Goal: Transaction & Acquisition: Purchase product/service

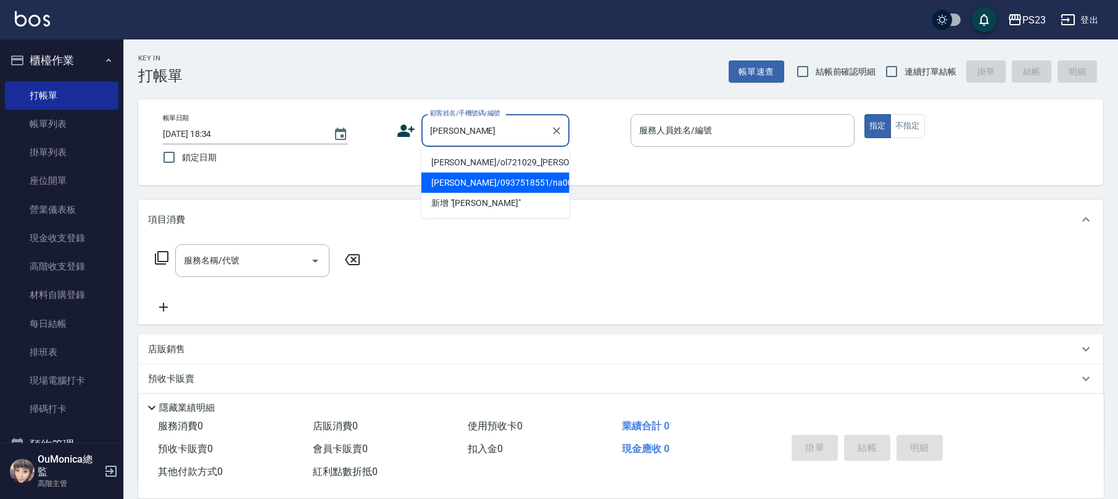
click at [518, 193] on li "[PERSON_NAME]/0937518551/na000920" at bounding box center [495, 183] width 148 height 20
type input "[PERSON_NAME]/0937518551/na000920"
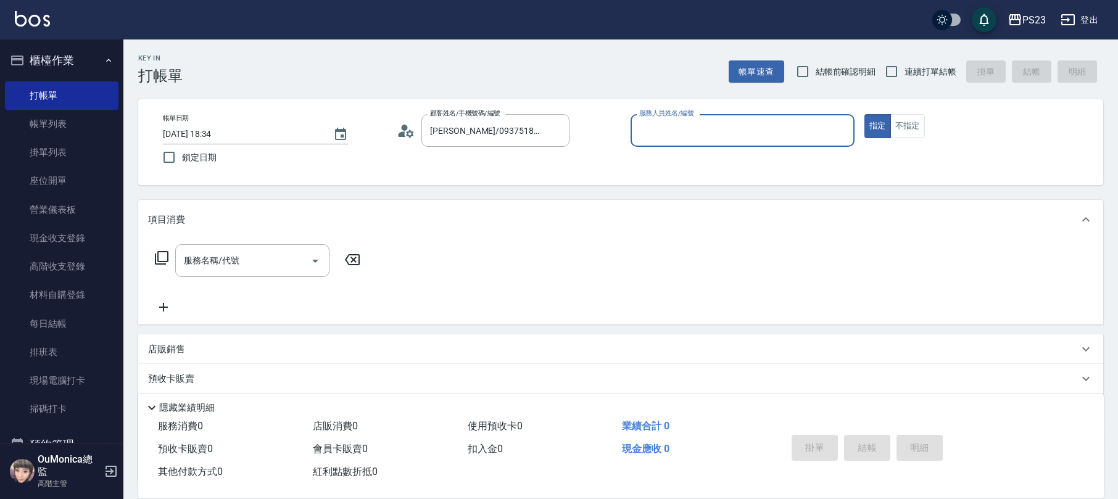
click at [406, 129] on circle at bounding box center [405, 128] width 6 height 6
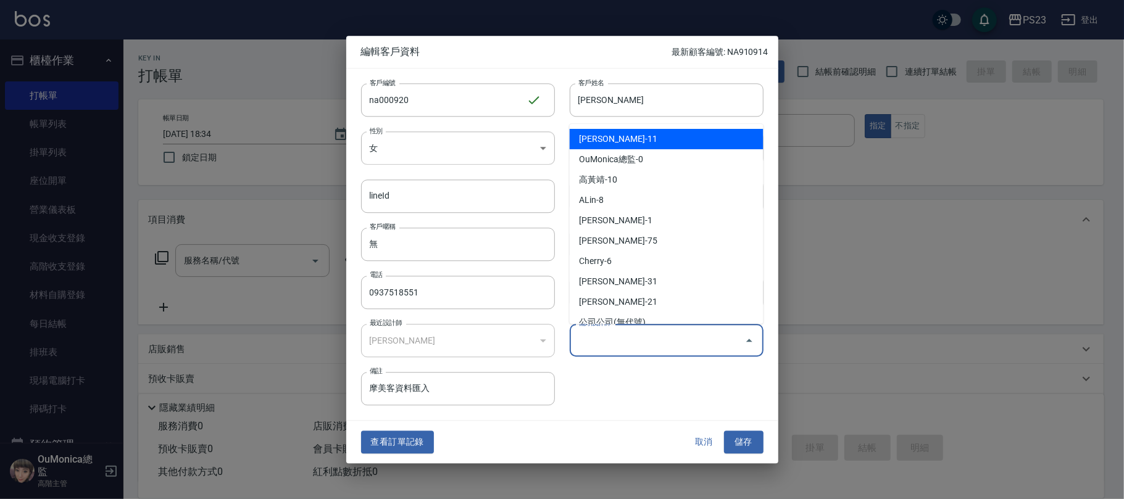
click at [684, 342] on input "偏好設計師" at bounding box center [657, 340] width 164 height 22
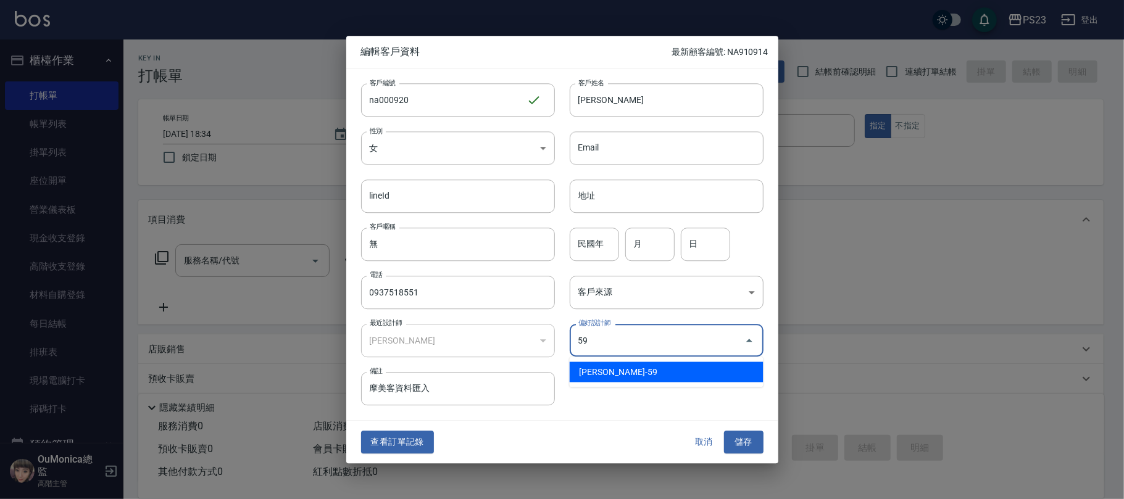
type input "[PERSON_NAME]"
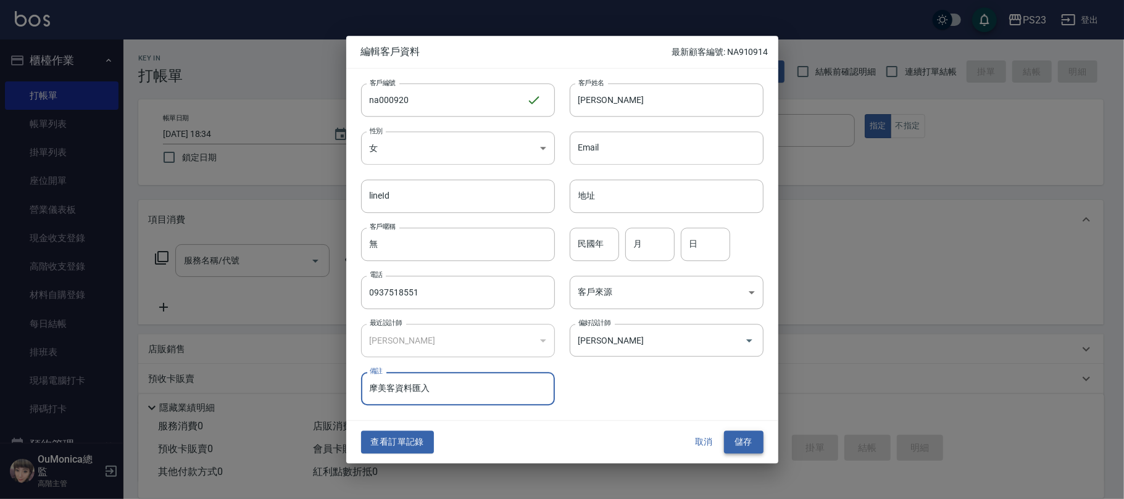
click at [736, 444] on button "儲存" at bounding box center [743, 442] width 39 height 23
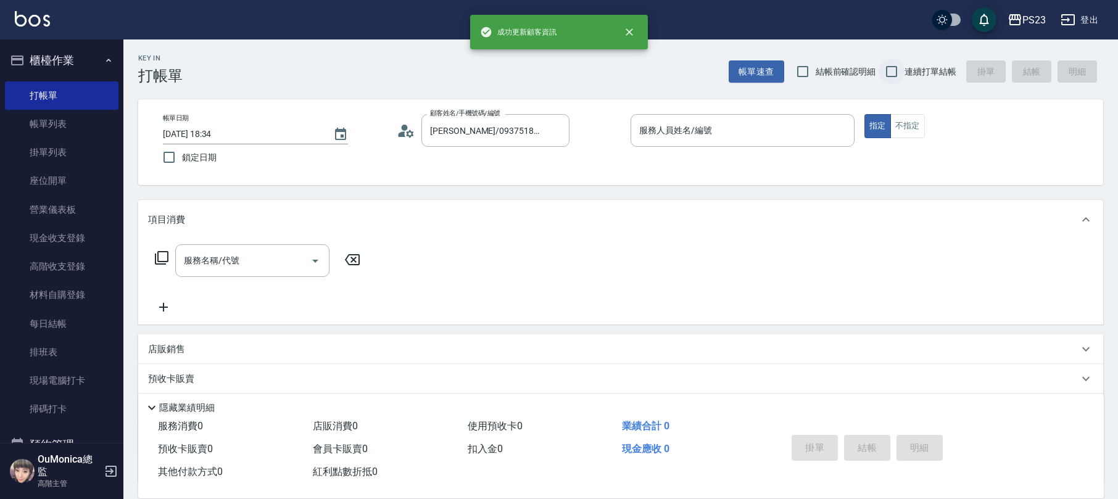
click at [894, 72] on input "連續打單結帳" at bounding box center [892, 72] width 26 height 26
checkbox input "true"
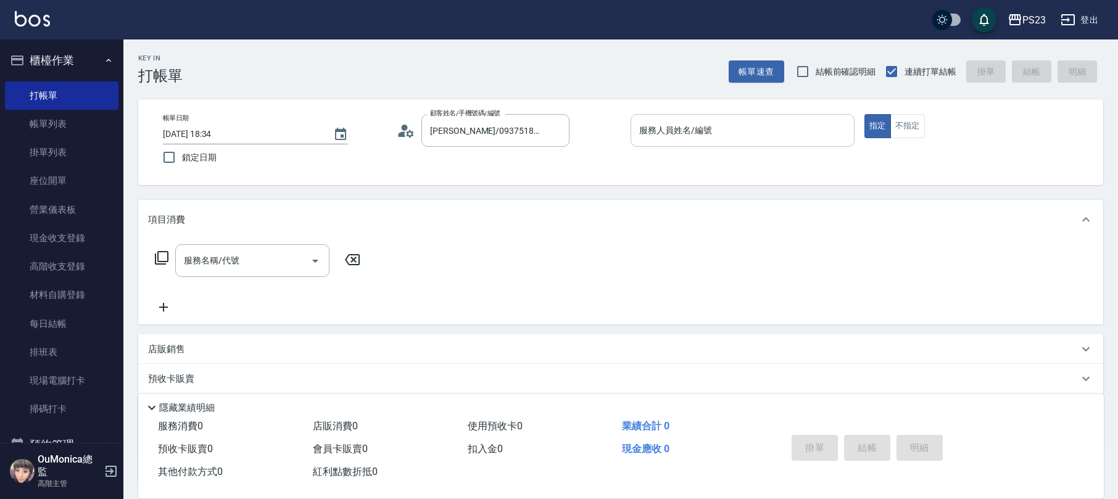
click at [681, 126] on input "服務人員姓名/編號" at bounding box center [742, 131] width 213 height 22
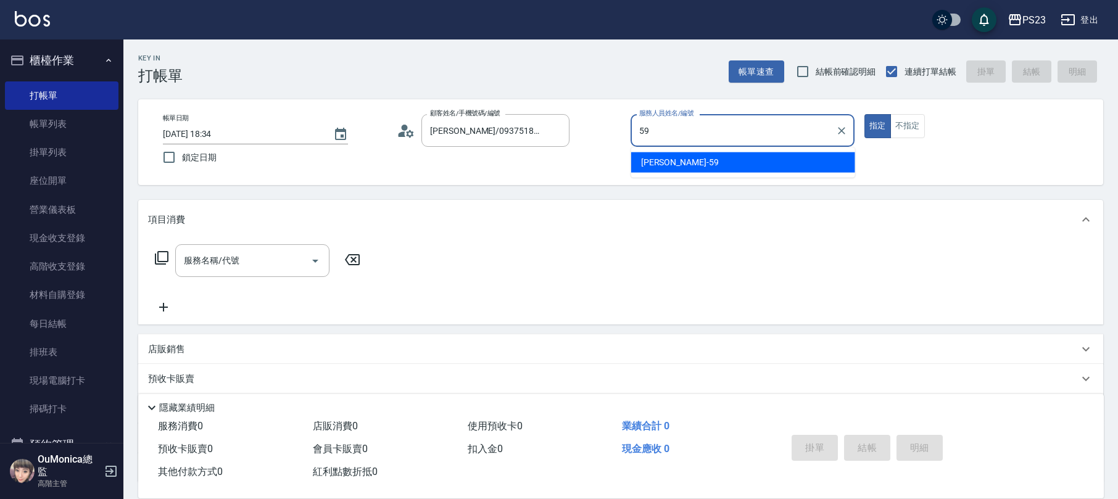
type input "Nanako-59"
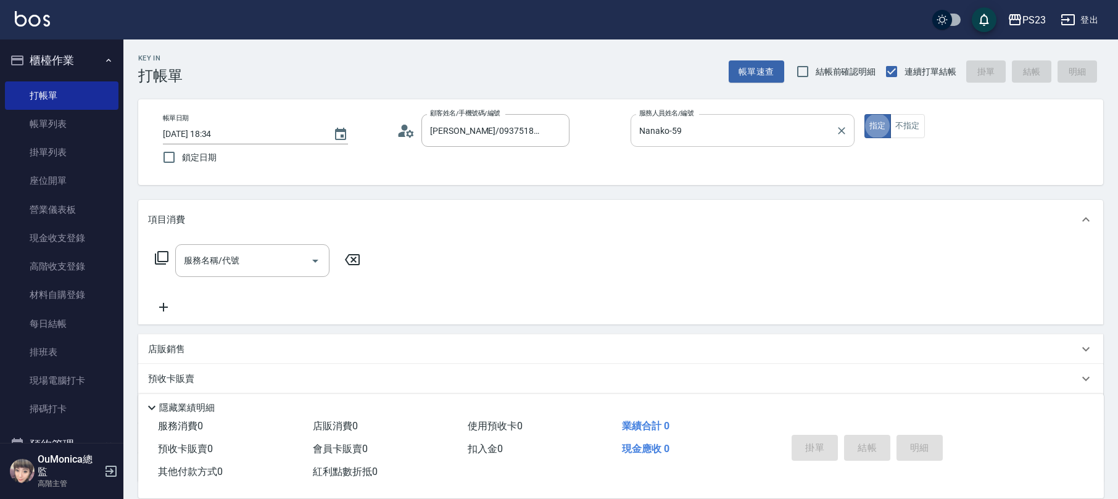
type button "true"
click at [154, 257] on icon at bounding box center [161, 258] width 15 height 15
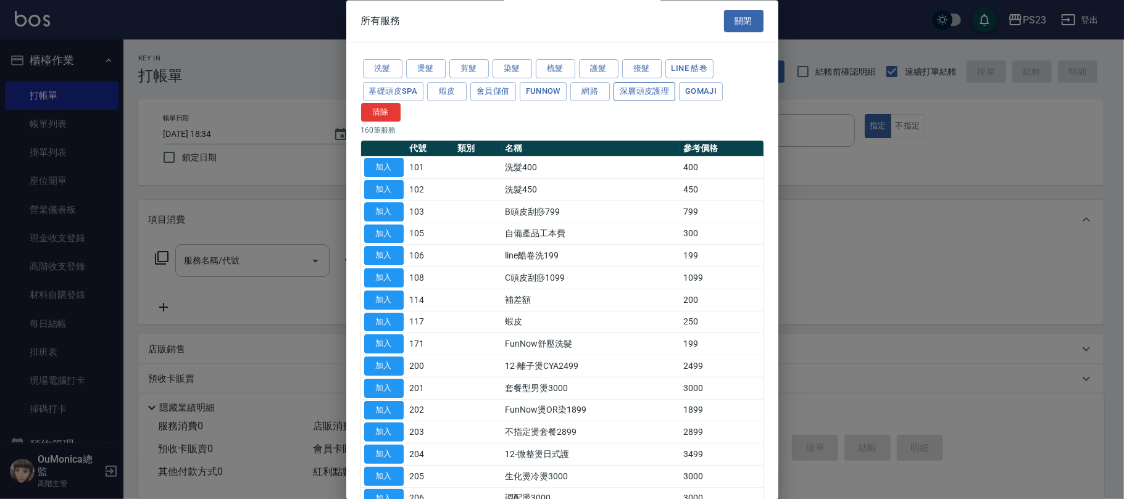
click at [642, 90] on button "深層頭皮護理" at bounding box center [644, 91] width 62 height 19
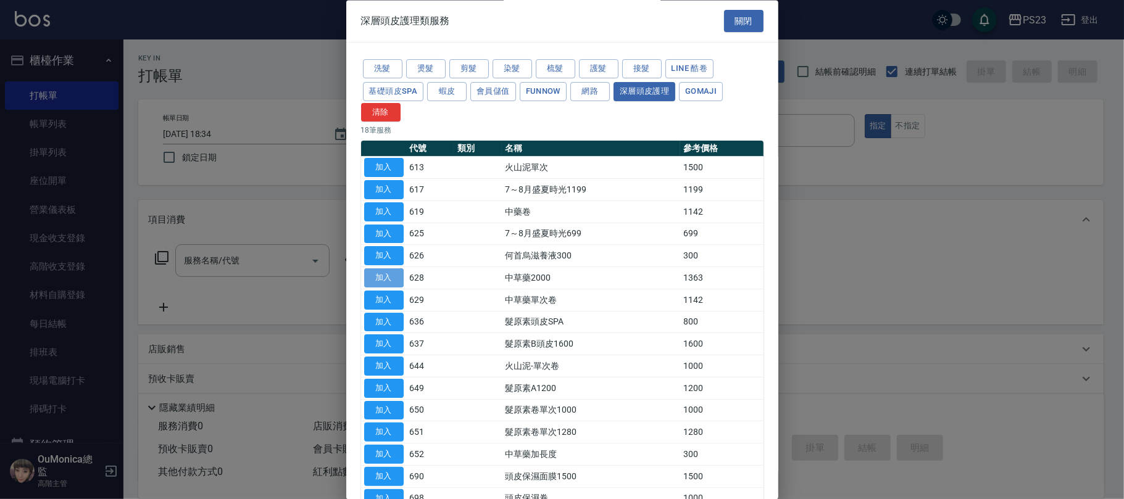
click at [378, 280] on button "加入" at bounding box center [383, 278] width 39 height 19
type input "中草藥2000(628)"
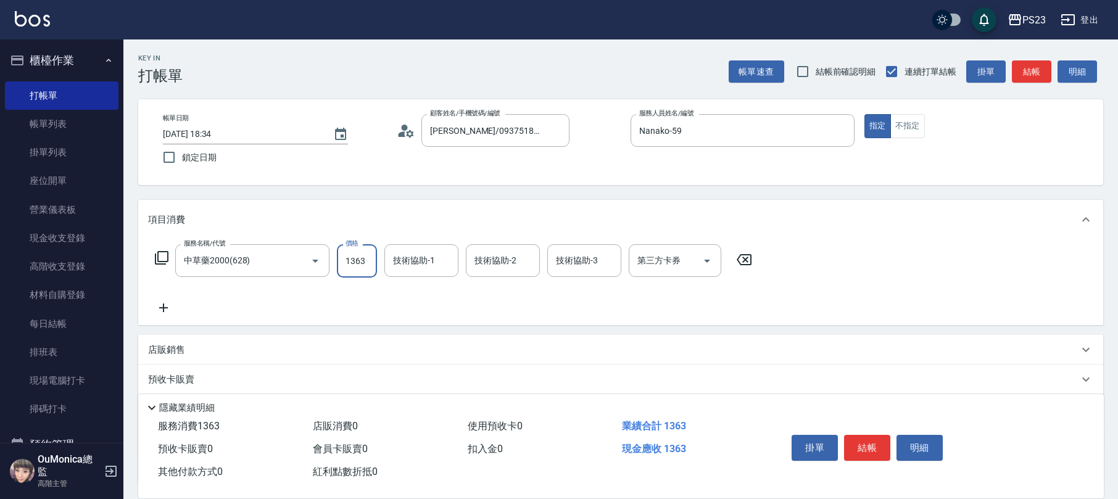
click at [356, 259] on input "1363" at bounding box center [357, 260] width 40 height 33
type input "900"
type input "Nanako-59"
click at [176, 354] on p "店販銷售" at bounding box center [166, 350] width 37 height 13
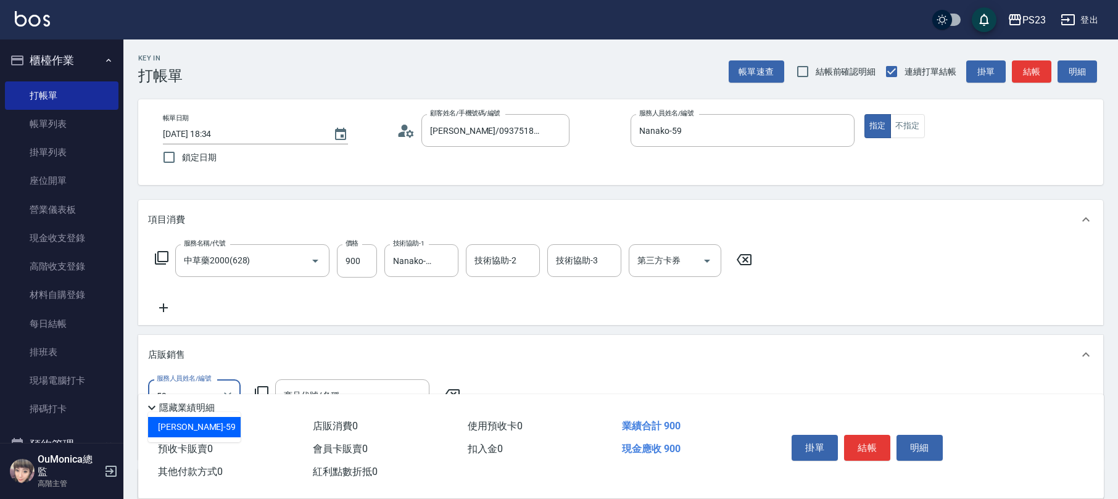
type input "Nanako-59"
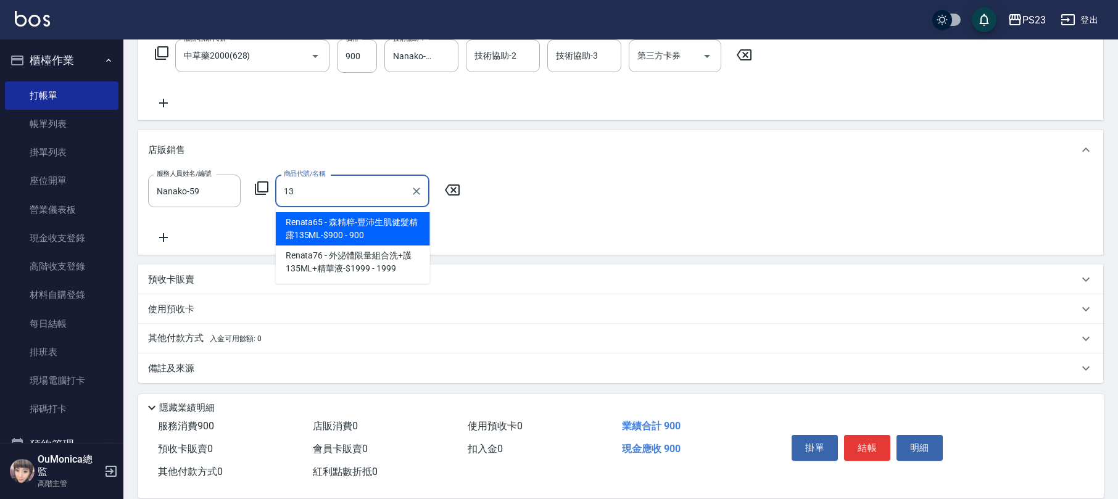
type input "1"
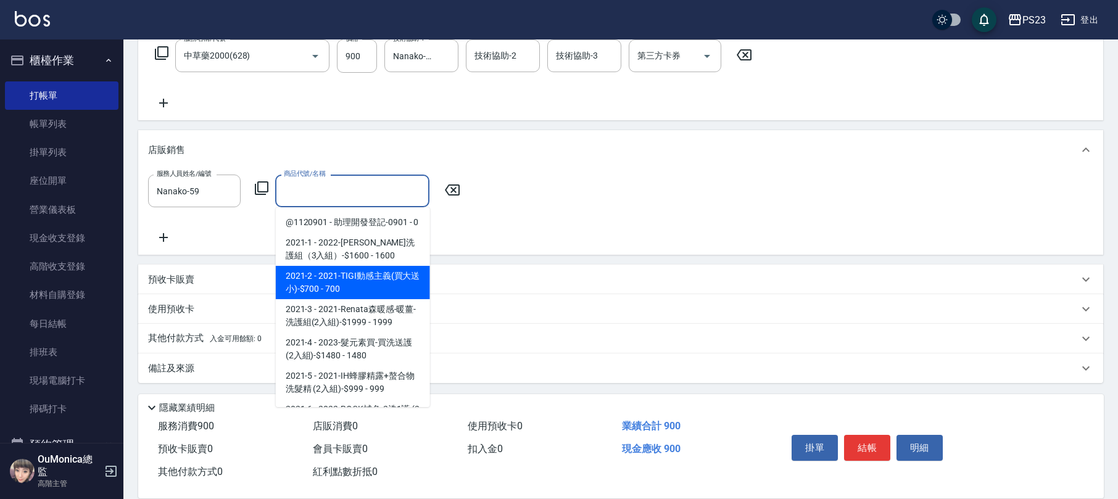
click at [457, 186] on icon at bounding box center [452, 190] width 31 height 15
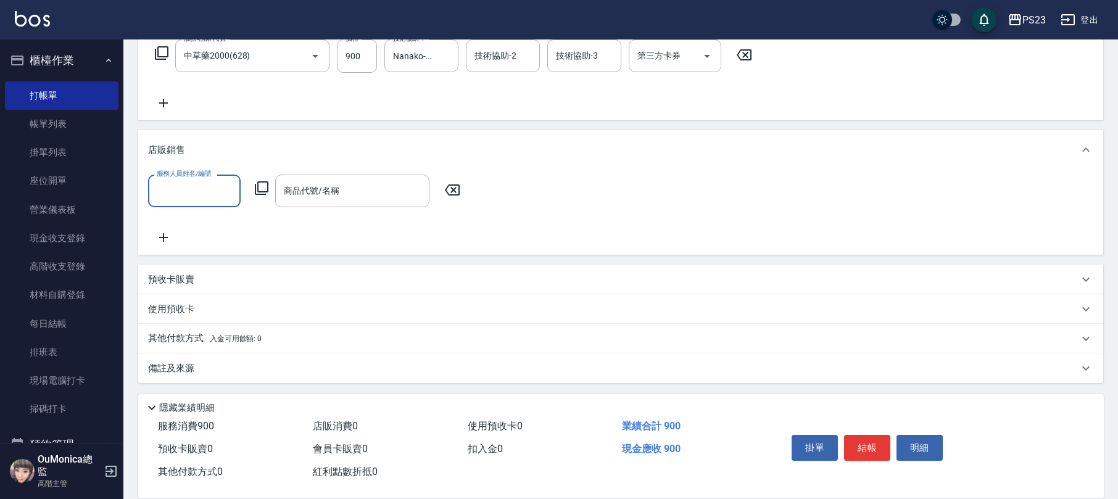
click at [158, 55] on icon at bounding box center [162, 53] width 14 height 14
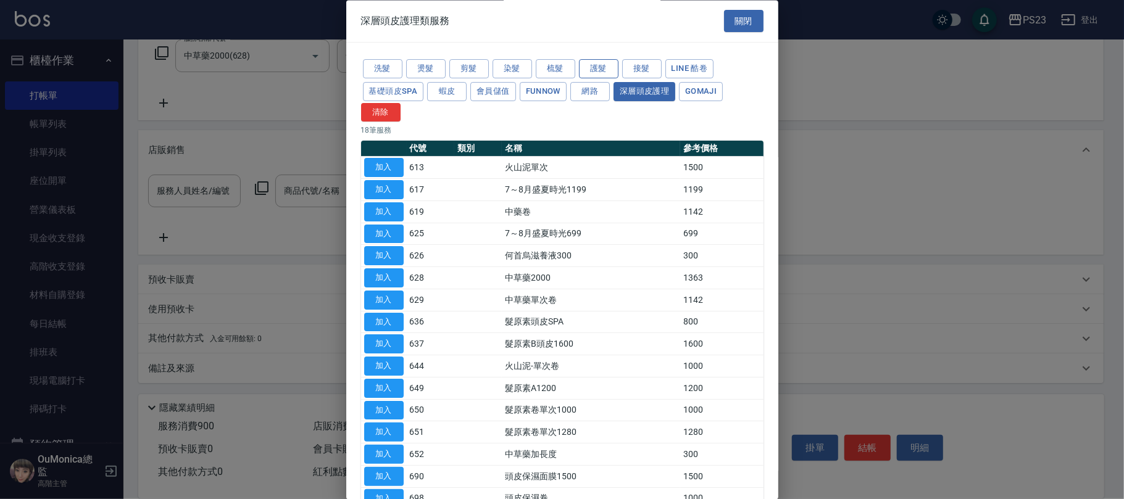
click at [602, 70] on button "護髮" at bounding box center [598, 69] width 39 height 19
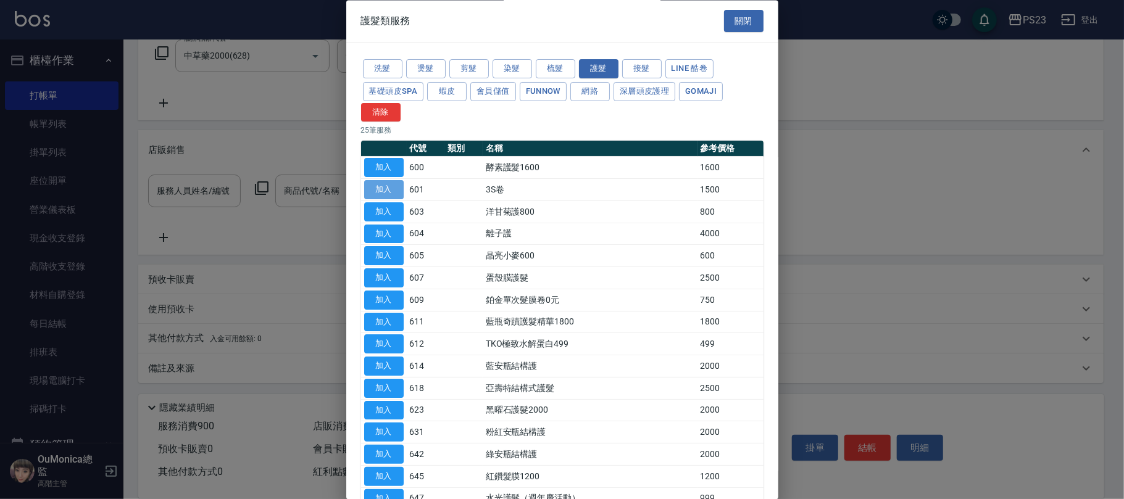
click at [381, 188] on button "加入" at bounding box center [383, 190] width 39 height 19
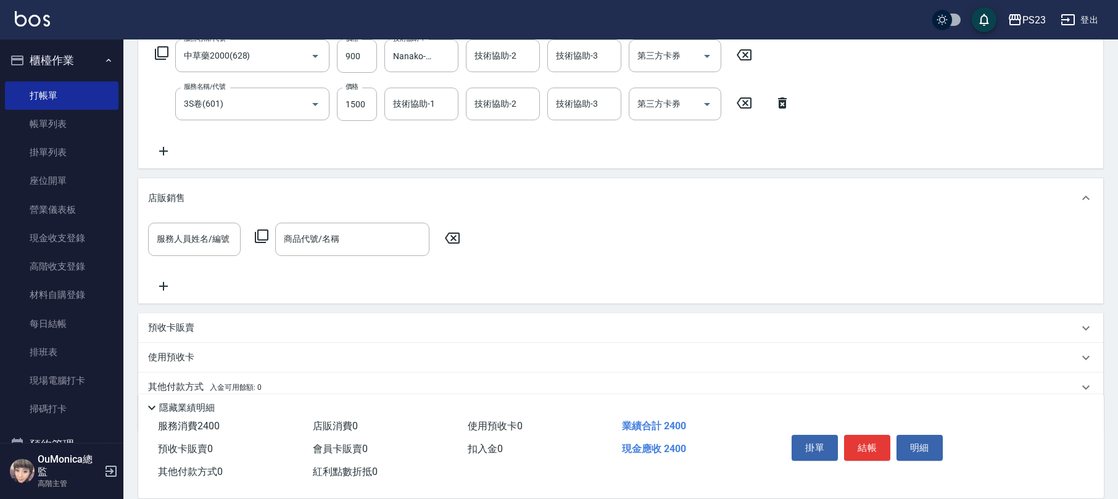
scroll to position [122, 0]
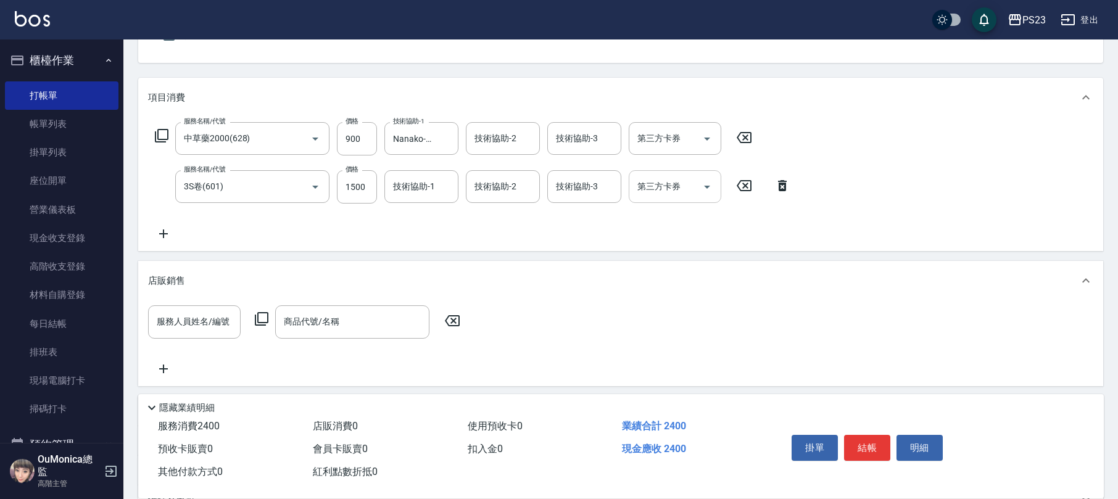
click at [708, 186] on icon "Open" at bounding box center [707, 187] width 6 height 3
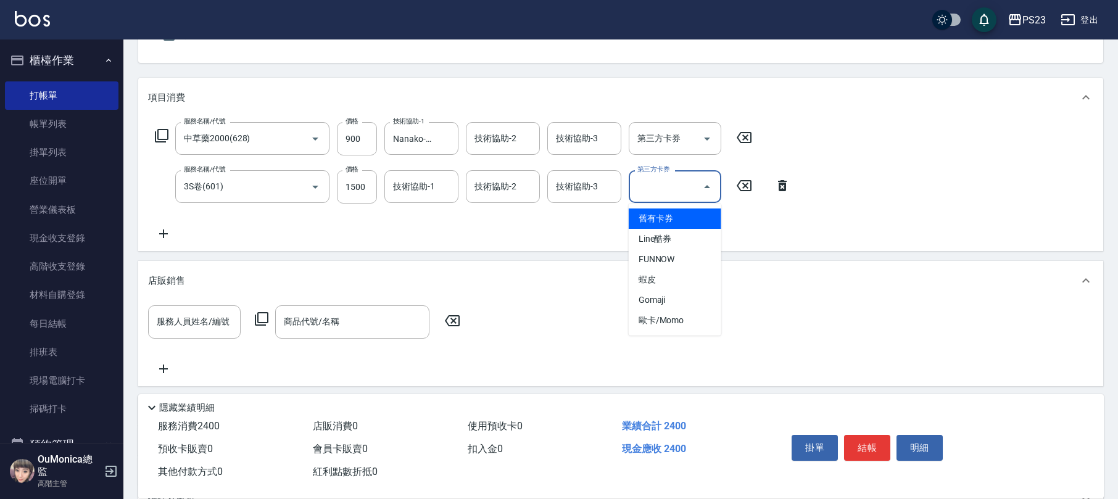
click at [681, 221] on span "舊有卡券" at bounding box center [675, 219] width 93 height 20
type input "舊有卡券"
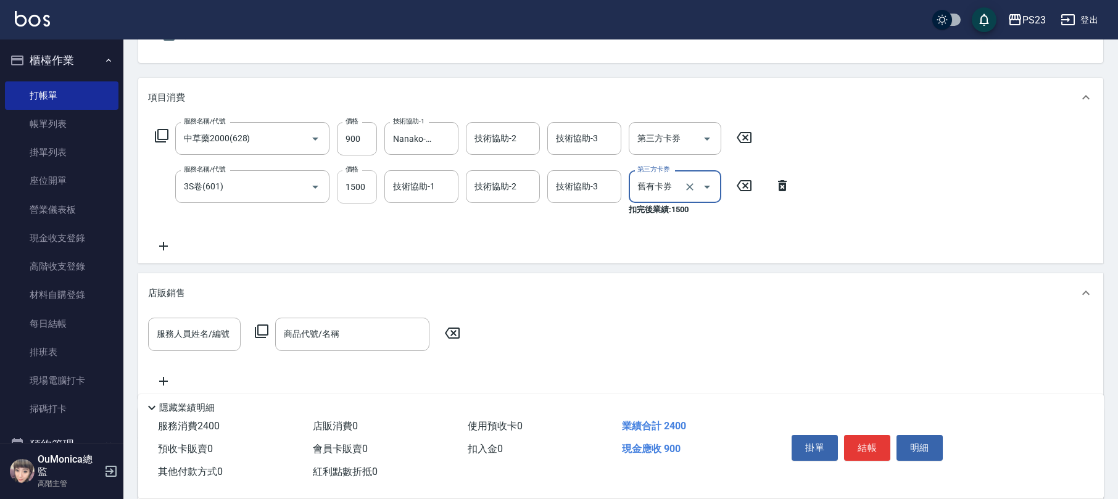
click at [346, 188] on input "1500" at bounding box center [357, 186] width 40 height 33
type input "1350"
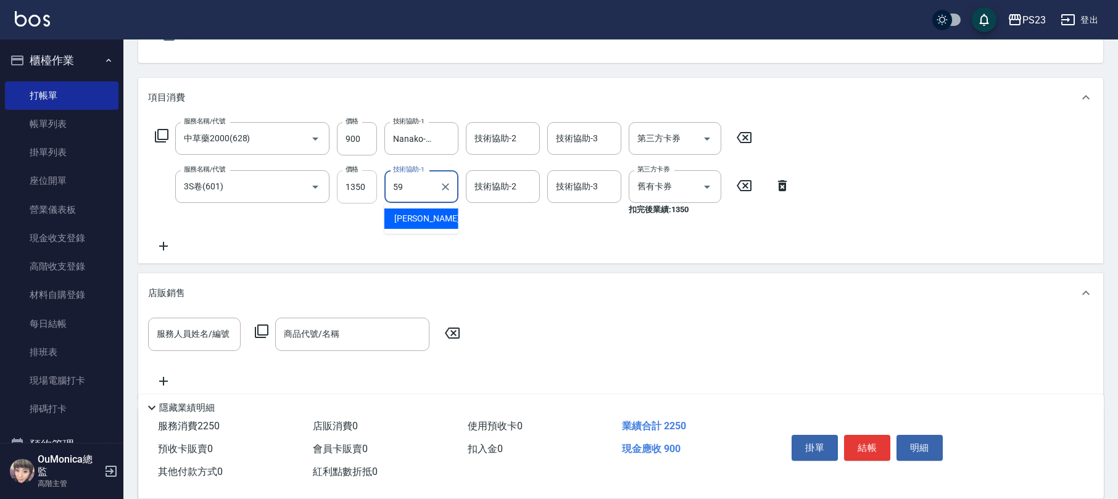
type input "Nanako-59"
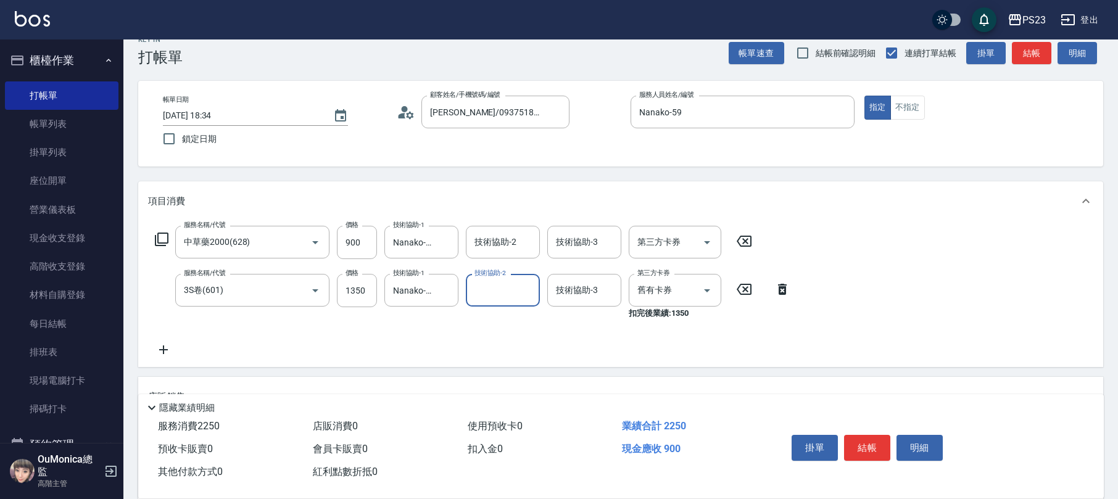
scroll to position [0, 0]
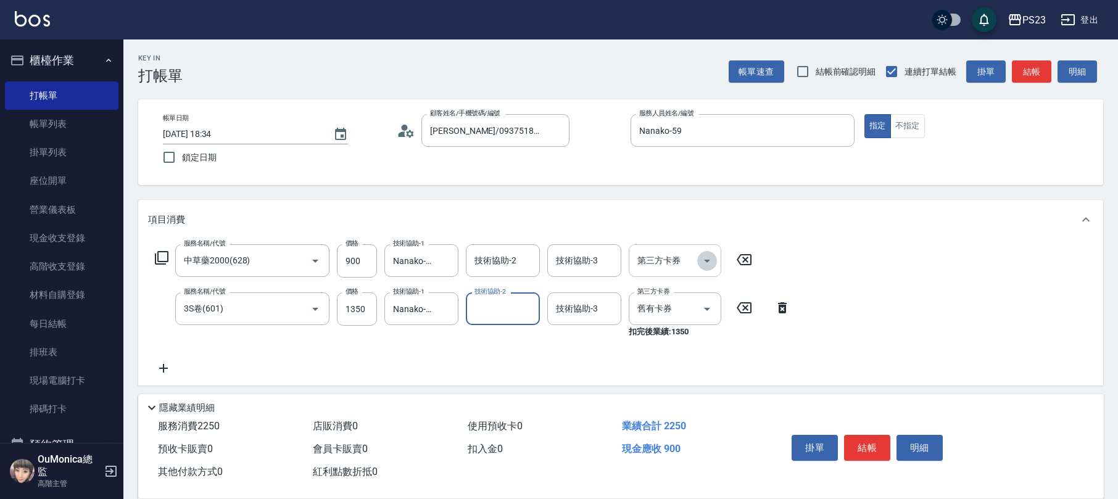
click at [710, 257] on icon "Open" at bounding box center [707, 261] width 15 height 15
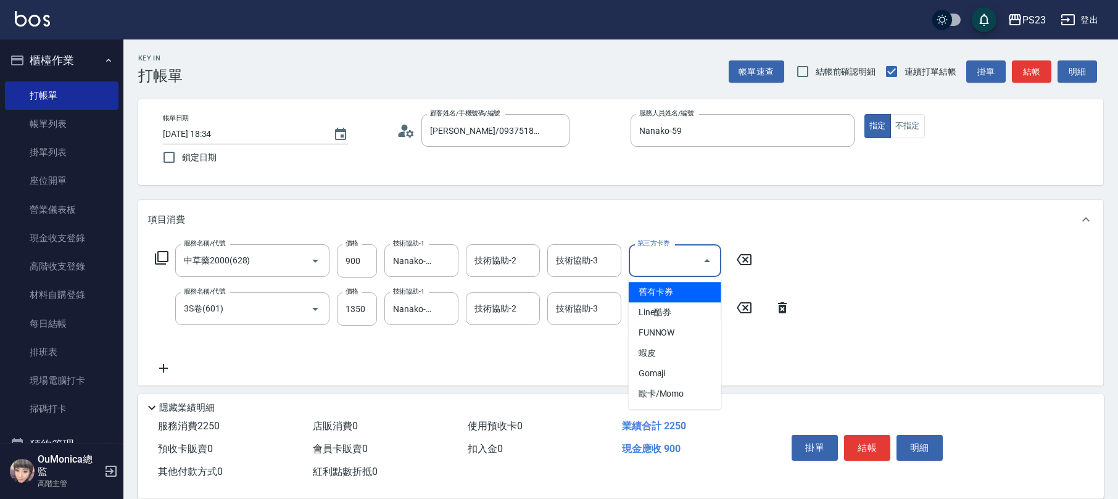
click at [669, 289] on span "舊有卡券" at bounding box center [675, 292] width 93 height 20
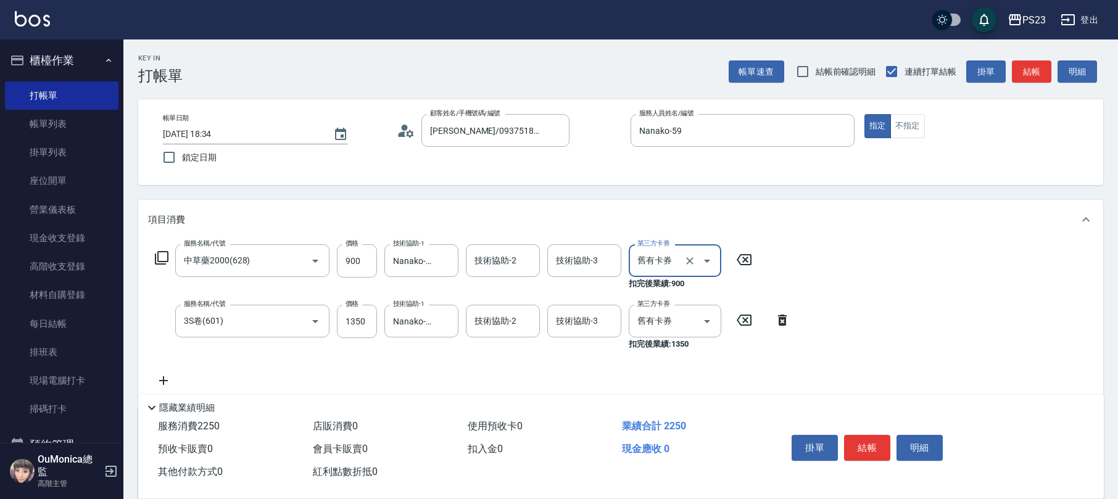
type input "舊有卡券"
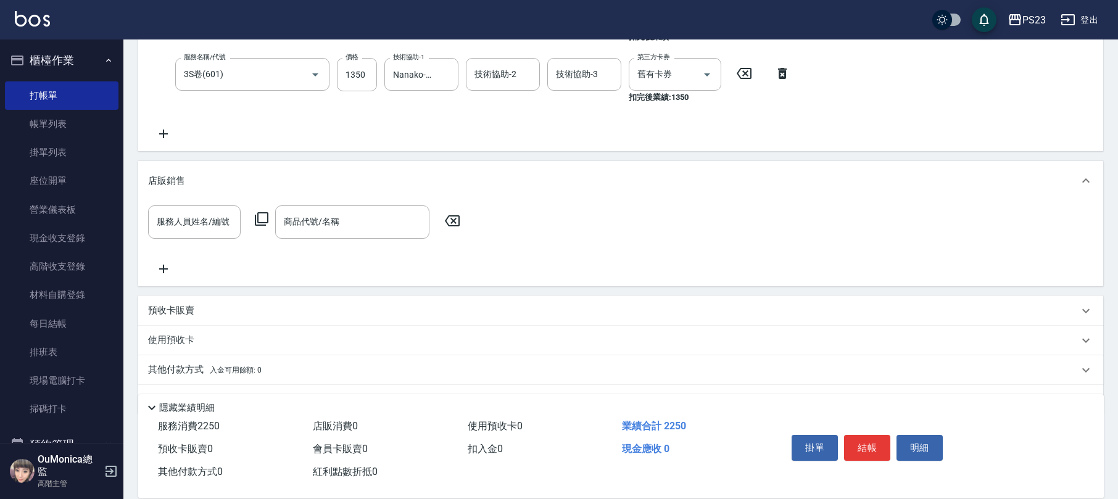
click at [853, 442] on button "結帳" at bounding box center [867, 448] width 46 height 26
type input "[DATE] 19:16"
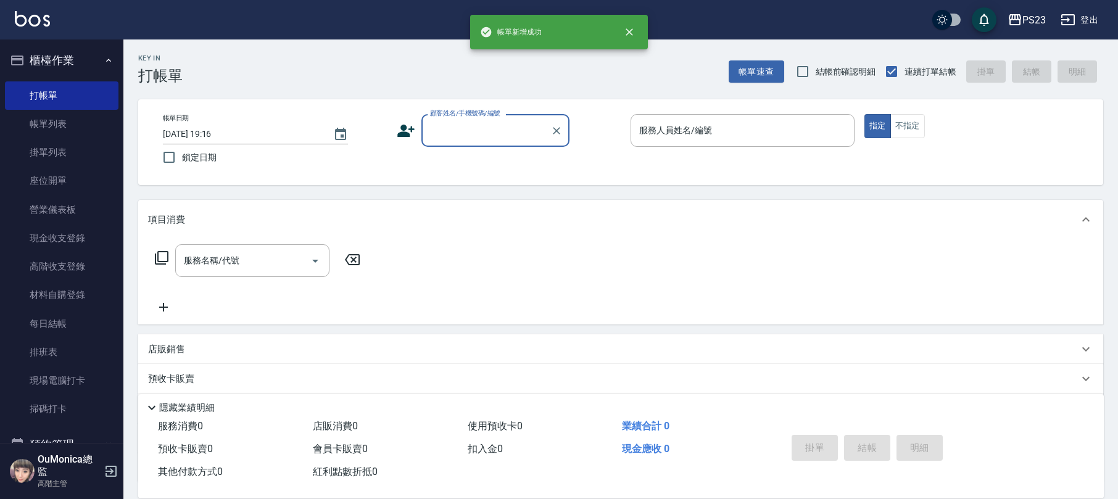
scroll to position [0, 0]
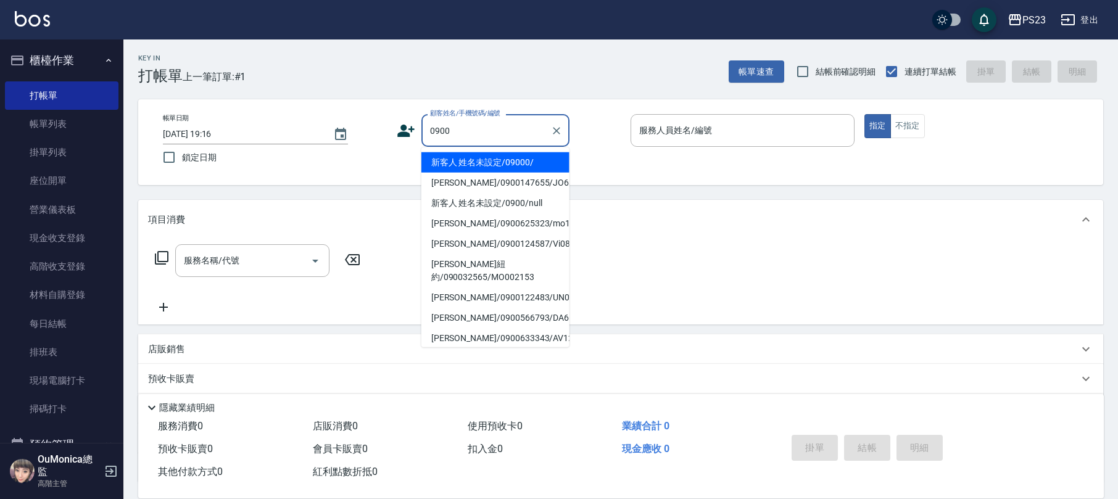
click at [468, 155] on li "新客人 姓名未設定/09000/" at bounding box center [495, 162] width 148 height 20
type input "新客人 姓名未設定/09000/"
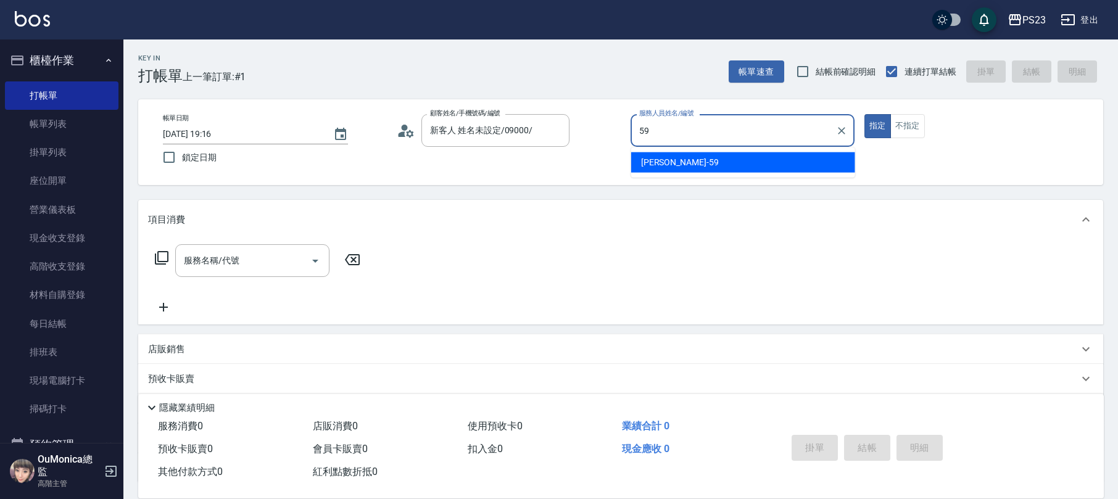
type input "Nanako-59"
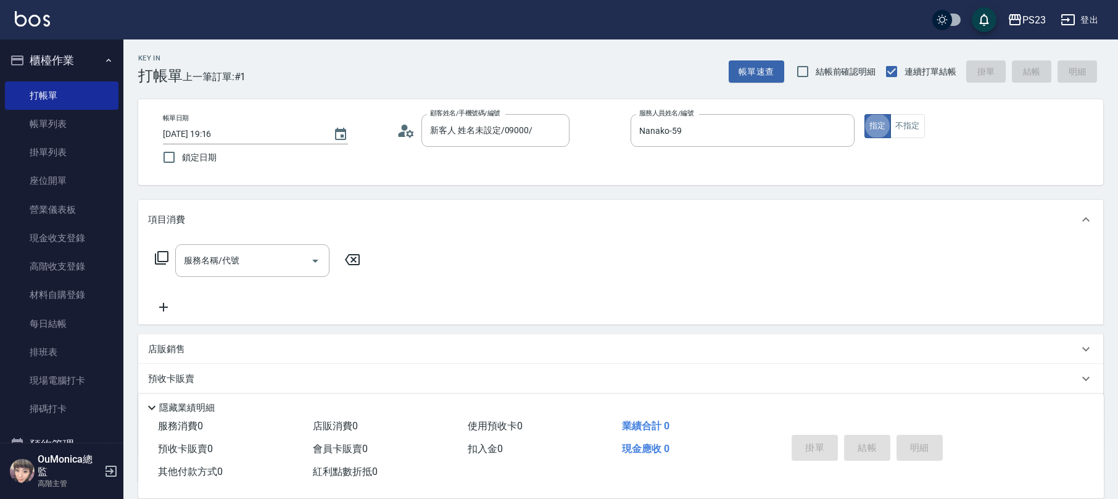
click at [164, 257] on icon at bounding box center [161, 258] width 15 height 15
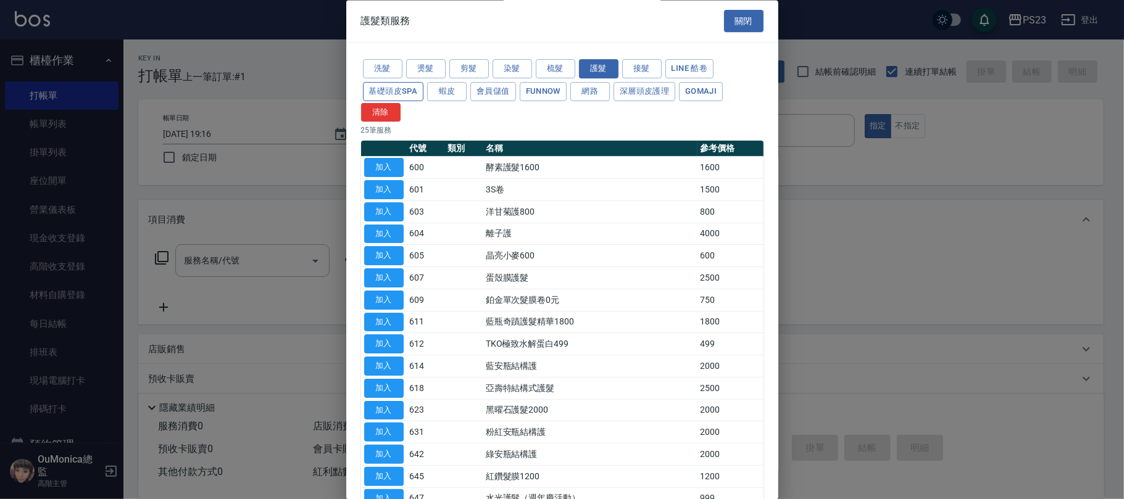
click at [404, 88] on button "基礎頭皮SPA" at bounding box center [393, 91] width 61 height 19
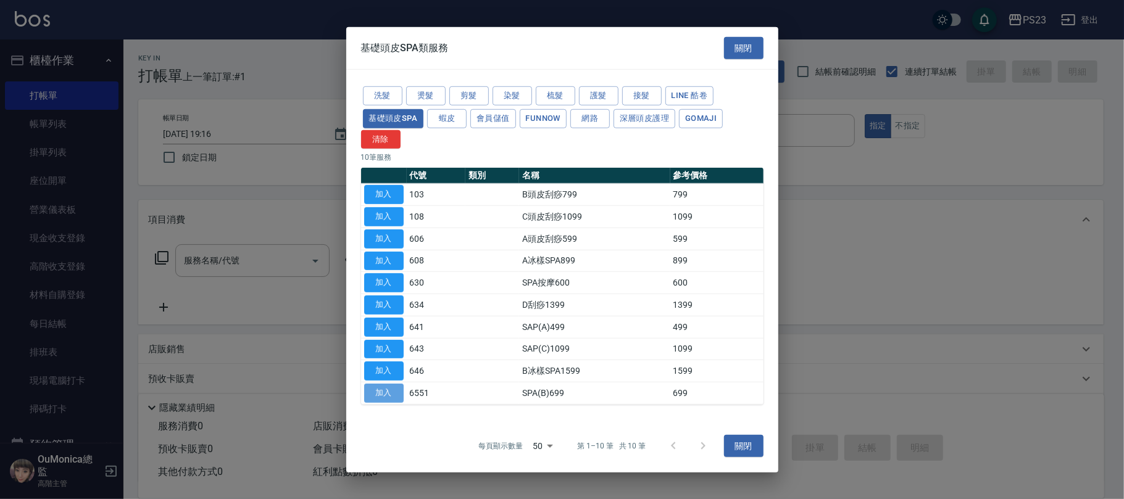
click at [371, 394] on button "加入" at bounding box center [383, 393] width 39 height 19
type input "SPA(B)699(6551)"
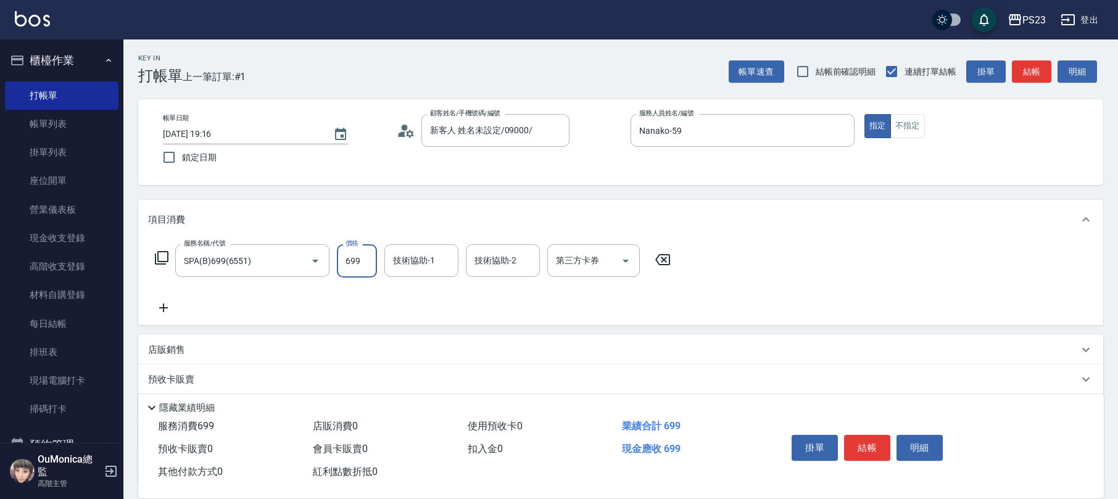
click at [360, 264] on input "699" at bounding box center [357, 260] width 40 height 33
type input "649"
type input "Nanako-59"
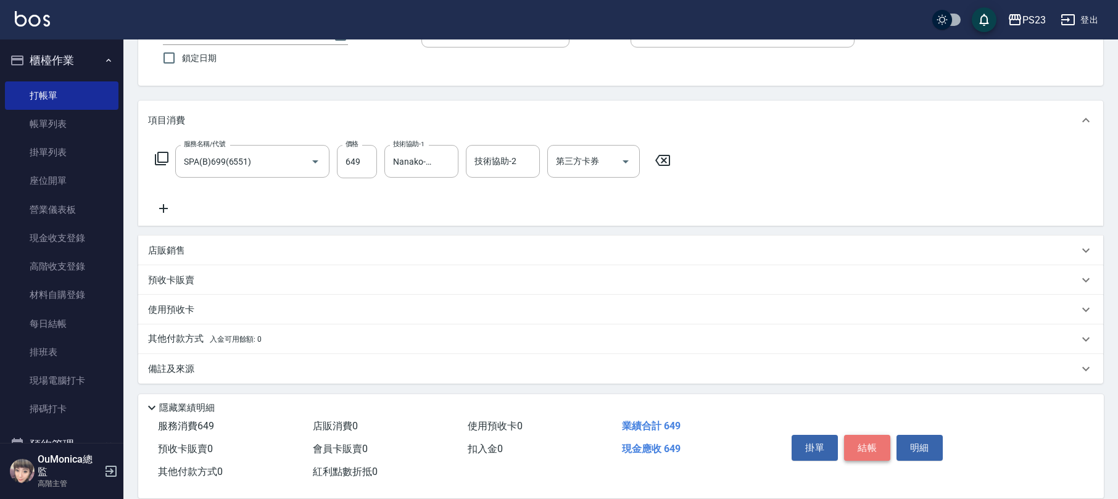
click at [860, 442] on button "結帳" at bounding box center [867, 448] width 46 height 26
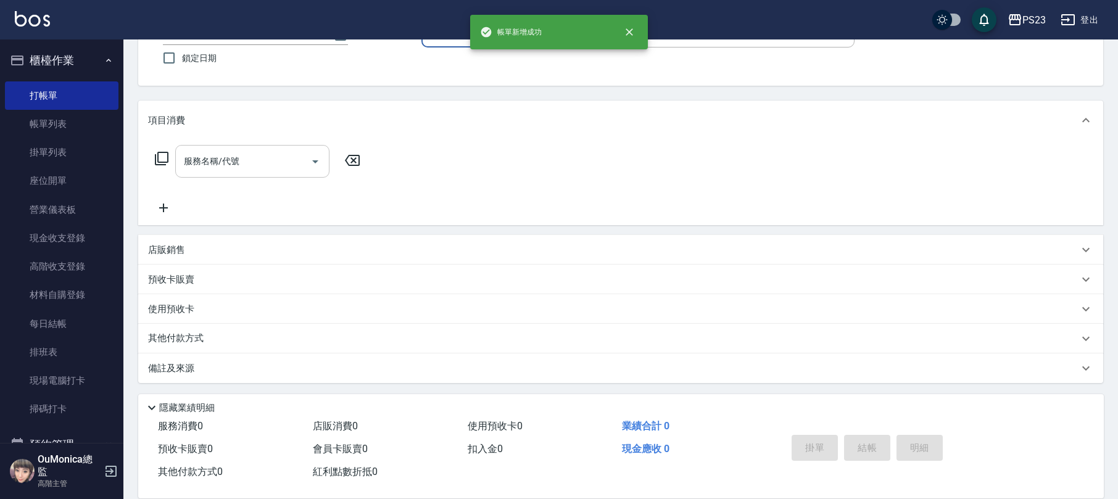
scroll to position [0, 0]
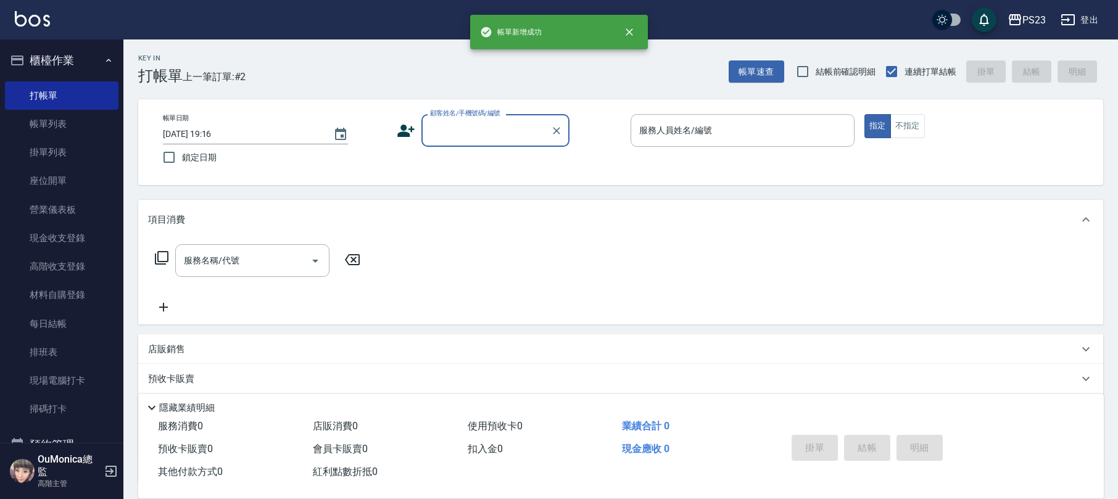
click at [460, 131] on input "顧客姓名/手機號碼/編號" at bounding box center [486, 131] width 118 height 22
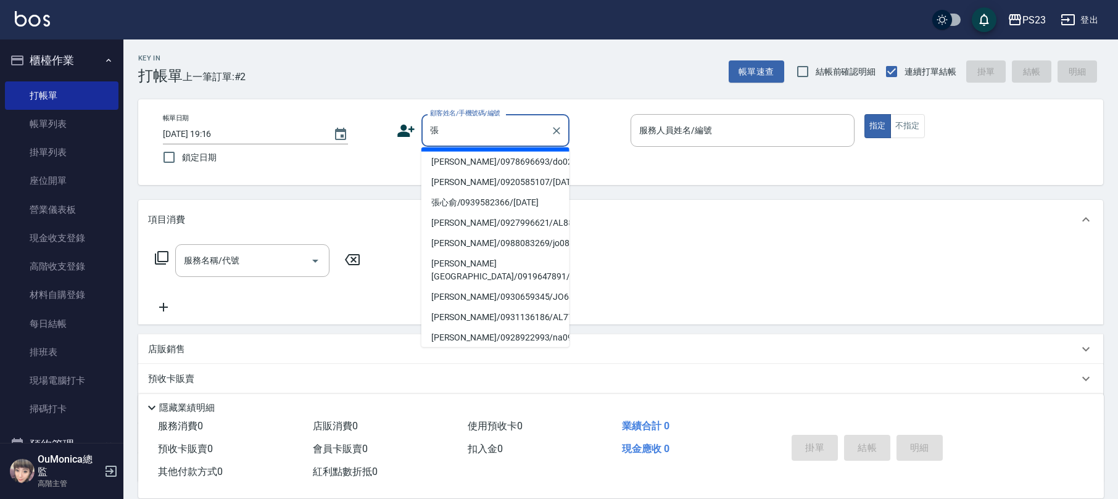
scroll to position [57, 0]
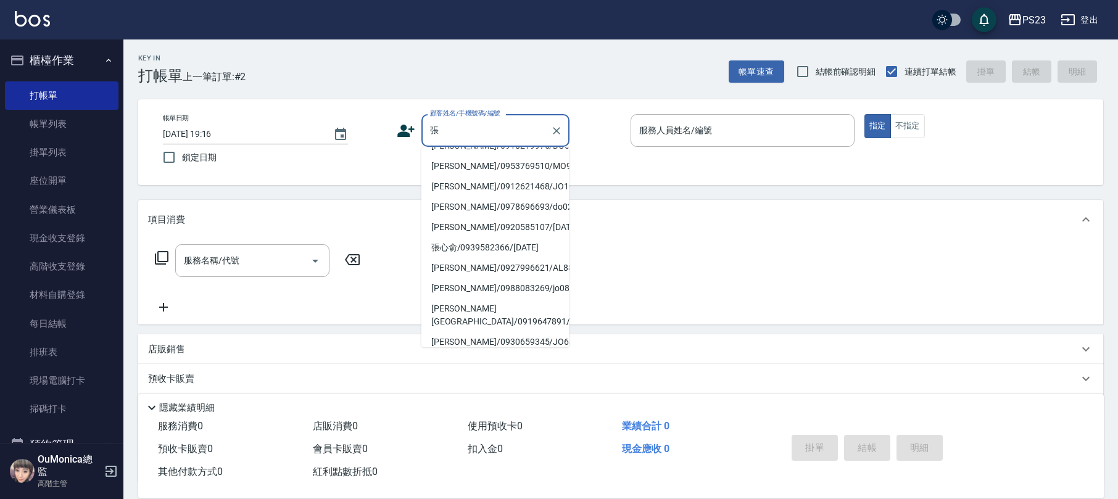
click at [444, 134] on input "張" at bounding box center [486, 131] width 118 height 22
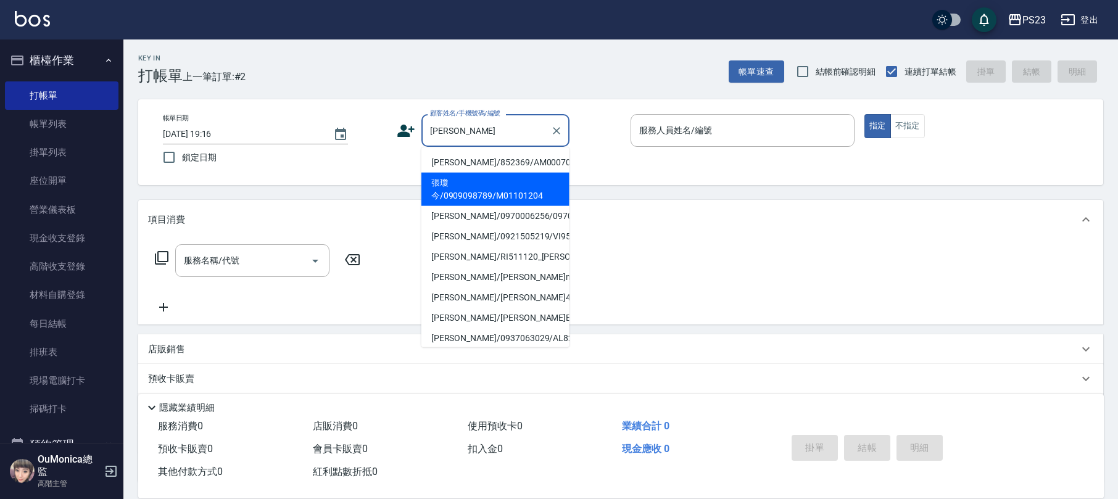
click at [480, 191] on li "張瓊今/0909098789/M01101204" at bounding box center [495, 189] width 148 height 33
type input "張瓊今/0909098789/M01101204"
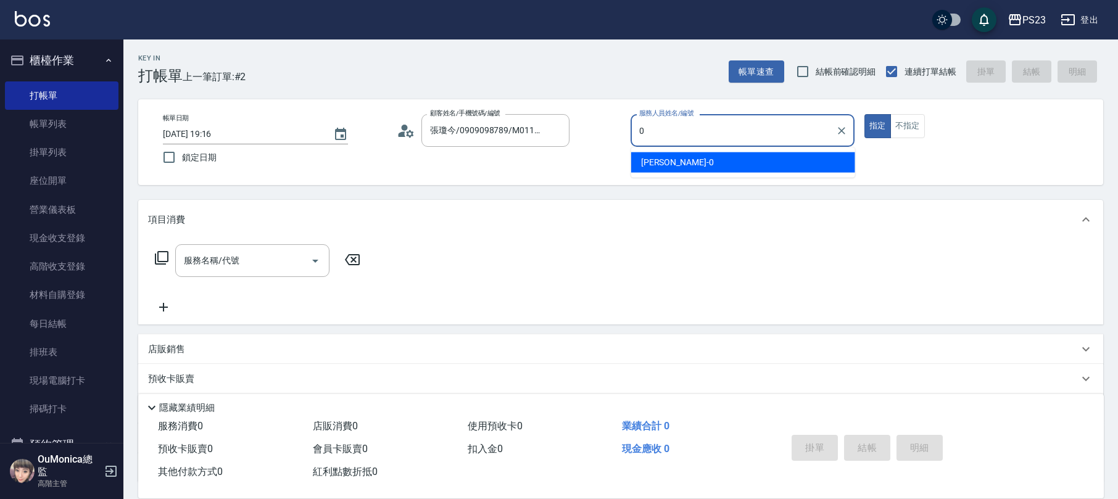
type input "[PERSON_NAME]-0"
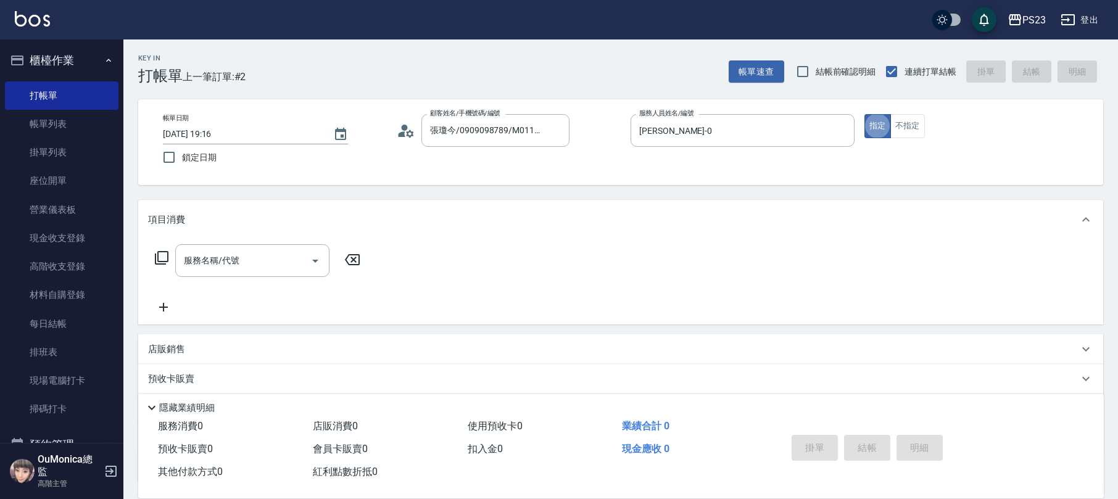
click at [394, 127] on div "帳單日期 [DATE] 19:16 鎖定日期 顧客姓名/手機號碼/編號 張瓊今/0909098789/M01101204 顧客姓名/手機號碼/編號 服務人員姓…" at bounding box center [620, 142] width 935 height 56
click at [397, 128] on icon at bounding box center [406, 131] width 19 height 19
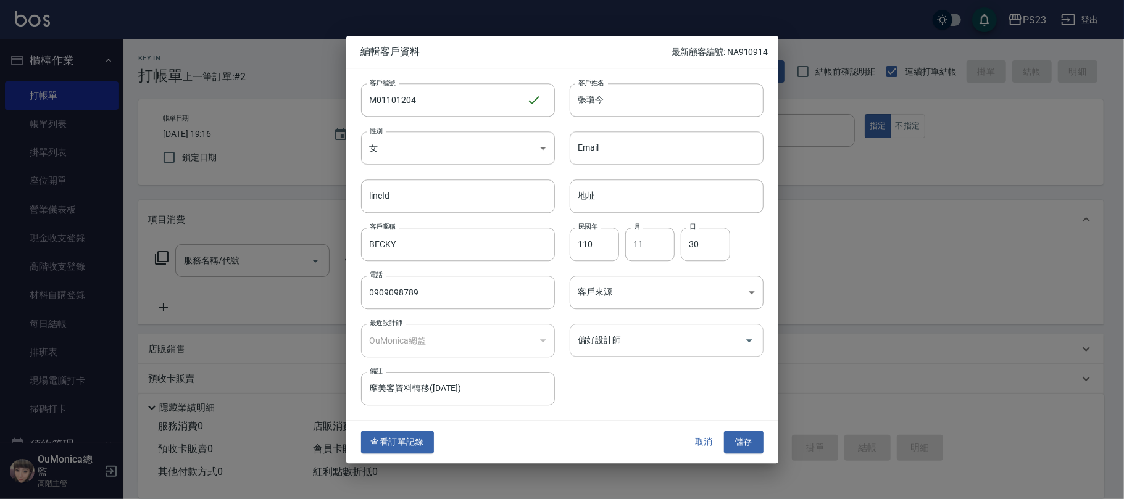
click at [640, 339] on input "偏好設計師" at bounding box center [657, 340] width 164 height 22
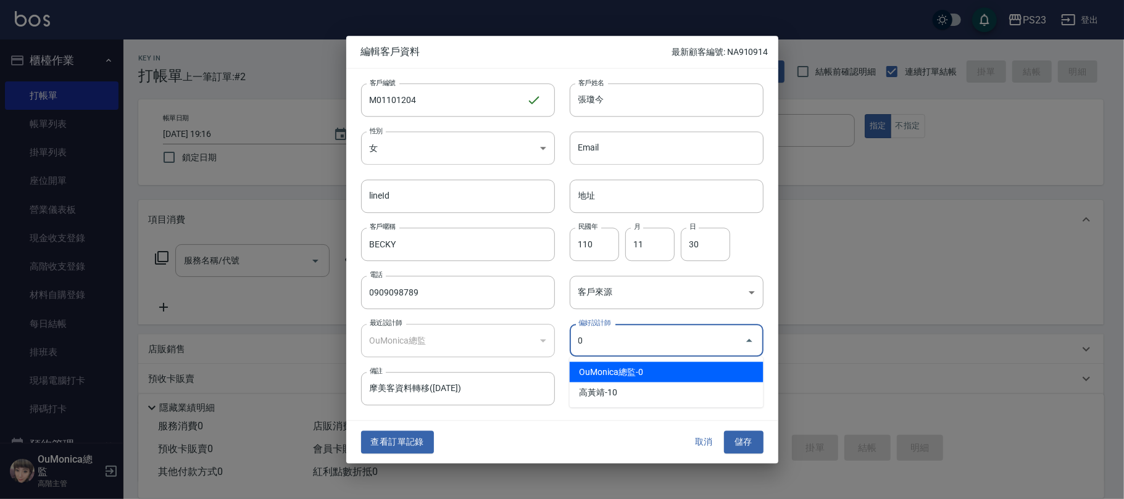
click at [621, 373] on li "OuMonica總監-0" at bounding box center [667, 372] width 194 height 20
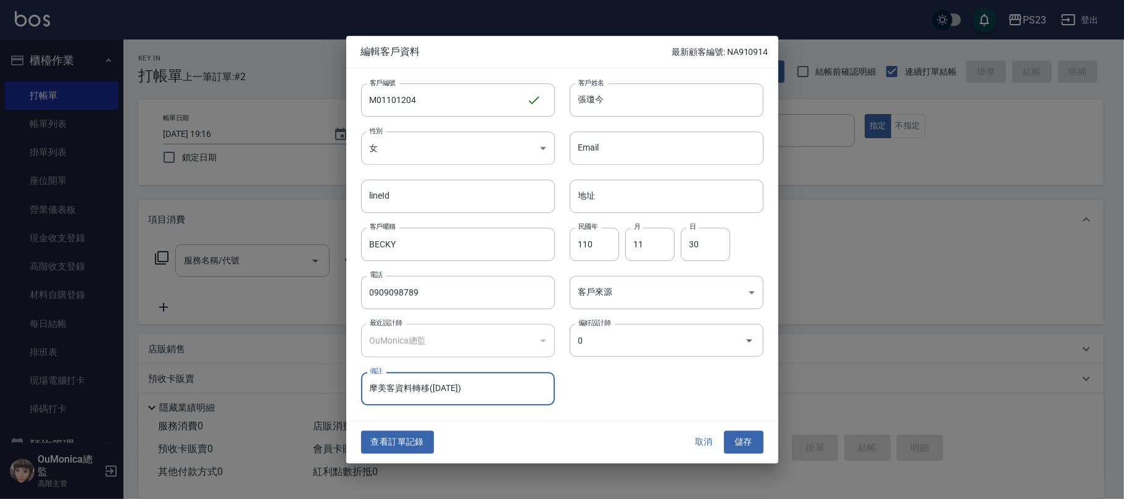
type input "OuMonica總監"
click at [756, 444] on button "儲存" at bounding box center [743, 442] width 39 height 23
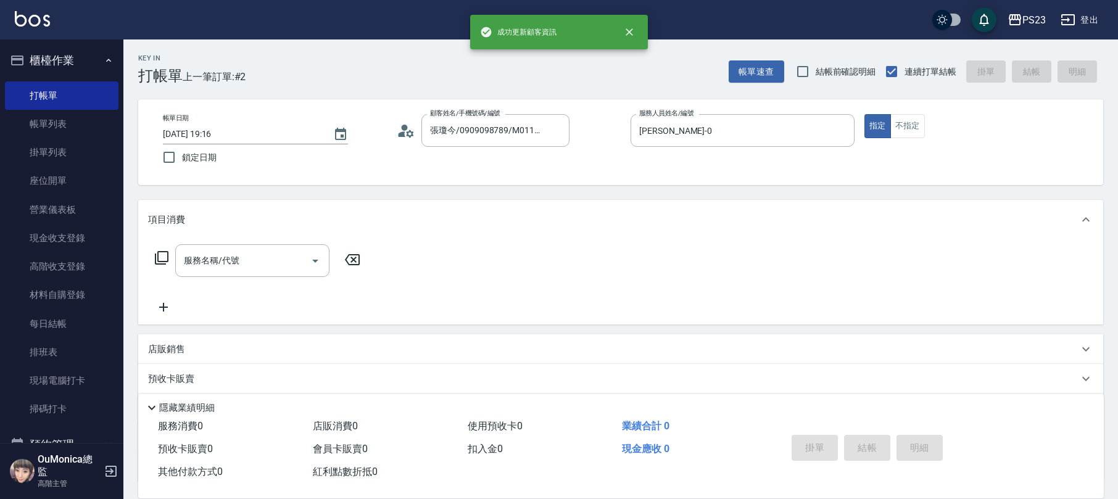
click at [162, 264] on icon at bounding box center [162, 258] width 14 height 14
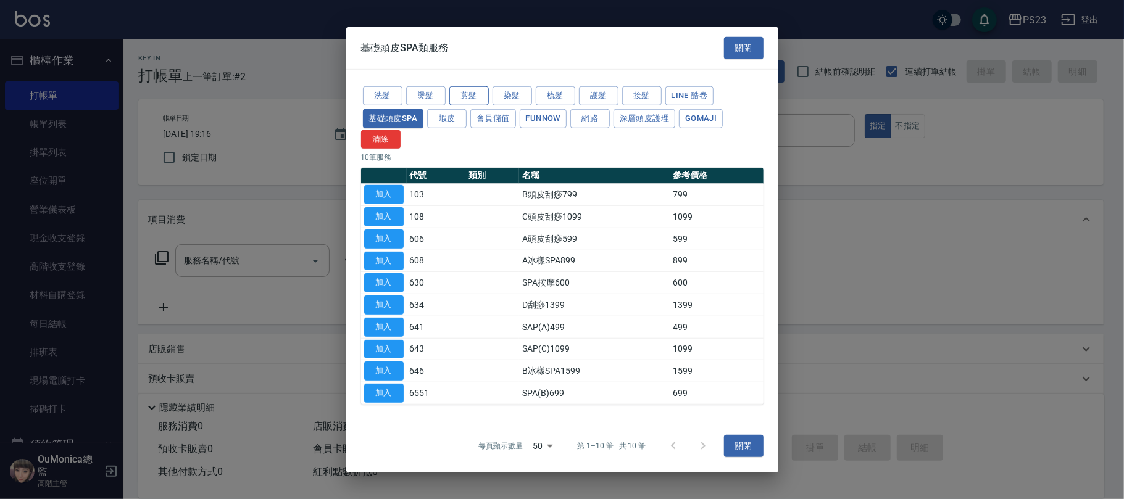
click at [470, 94] on button "剪髮" at bounding box center [468, 95] width 39 height 19
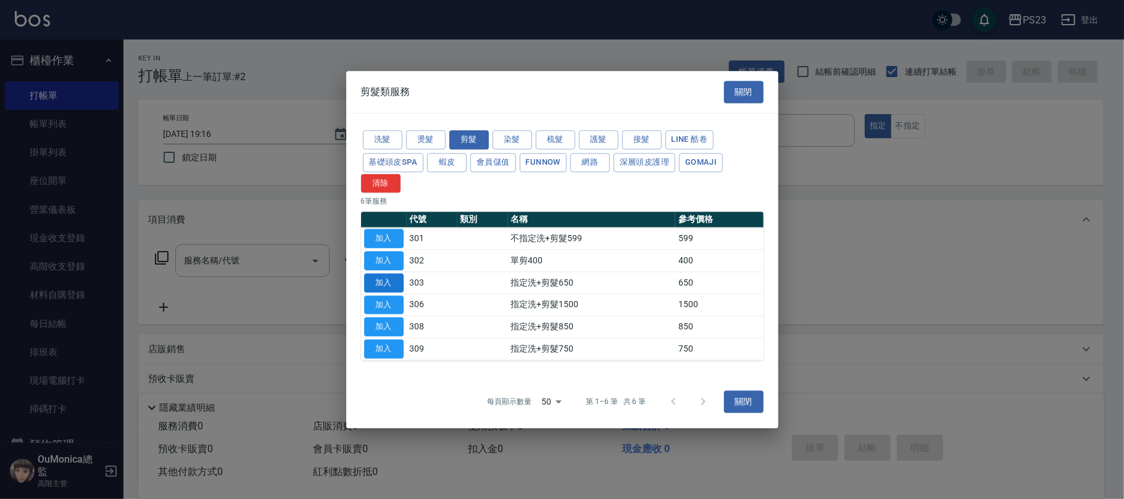
click at [388, 284] on button "加入" at bounding box center [383, 282] width 39 height 19
type input "指定洗+剪髮650(303)"
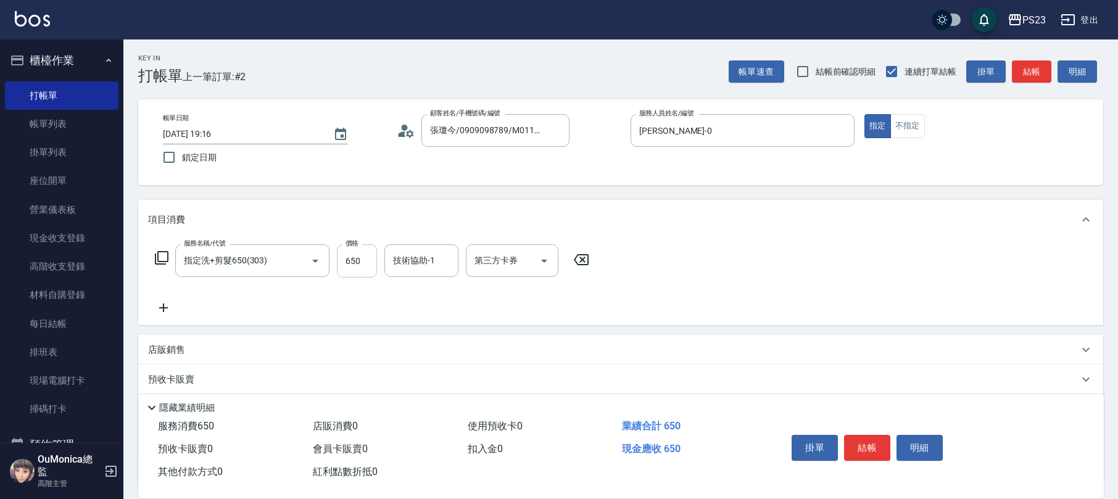
click at [356, 273] on input "650" at bounding box center [357, 260] width 40 height 33
type input "1500"
type input "[PERSON_NAME]-0"
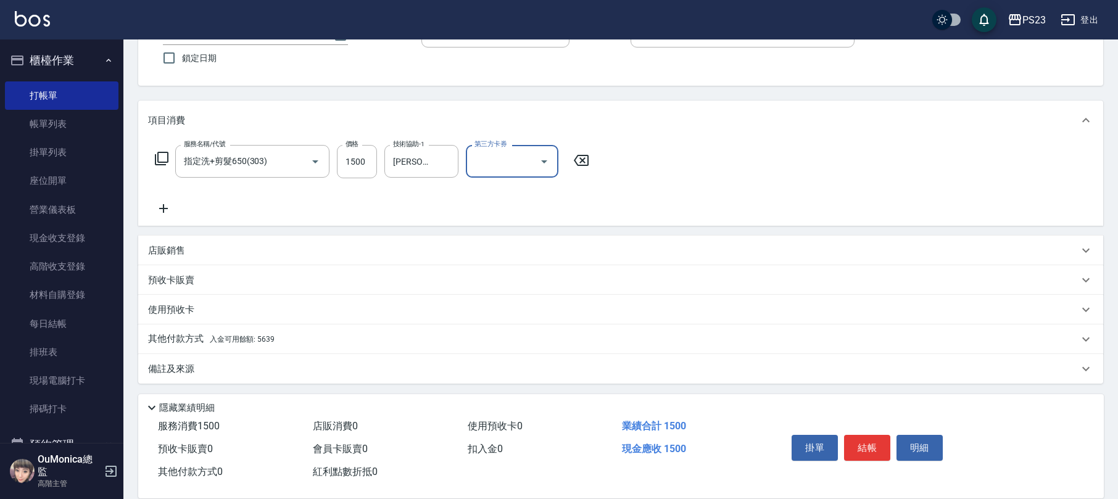
click at [284, 334] on div "其他付款方式 入金可用餘額: 5639" at bounding box center [613, 340] width 930 height 14
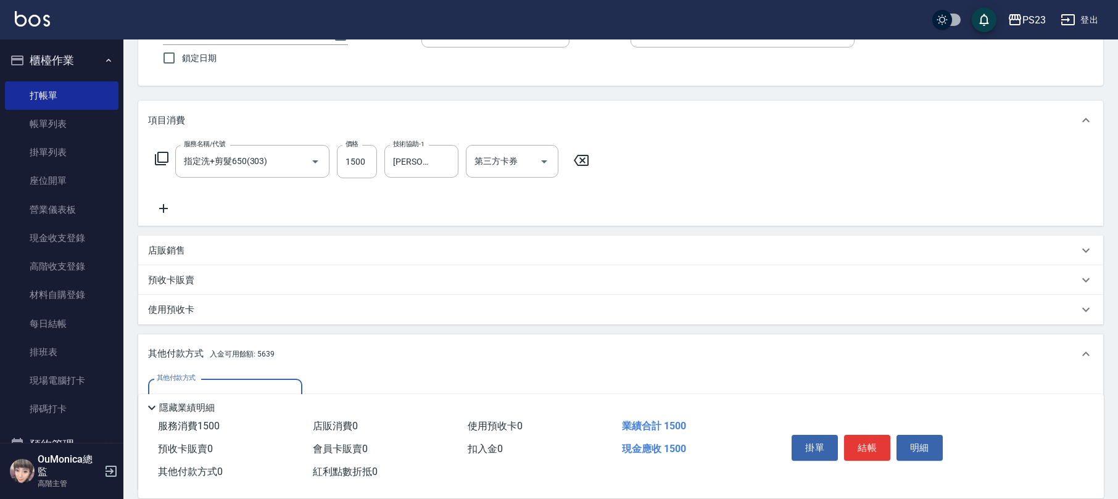
scroll to position [245, 0]
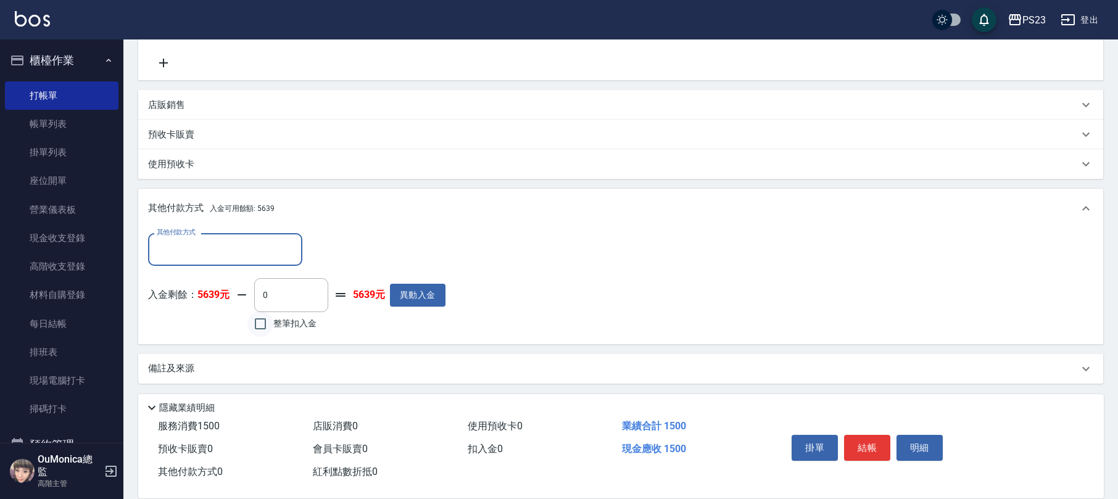
click at [265, 326] on input "整筆扣入金" at bounding box center [260, 324] width 26 height 26
checkbox input "true"
type input "1500"
click at [872, 442] on button "結帳" at bounding box center [867, 448] width 46 height 26
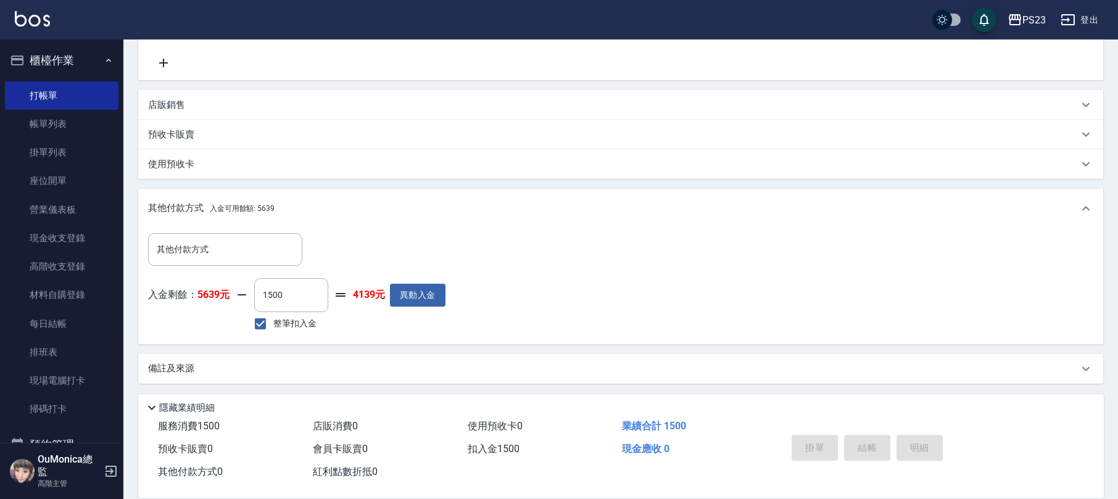
type input "[DATE] 19:17"
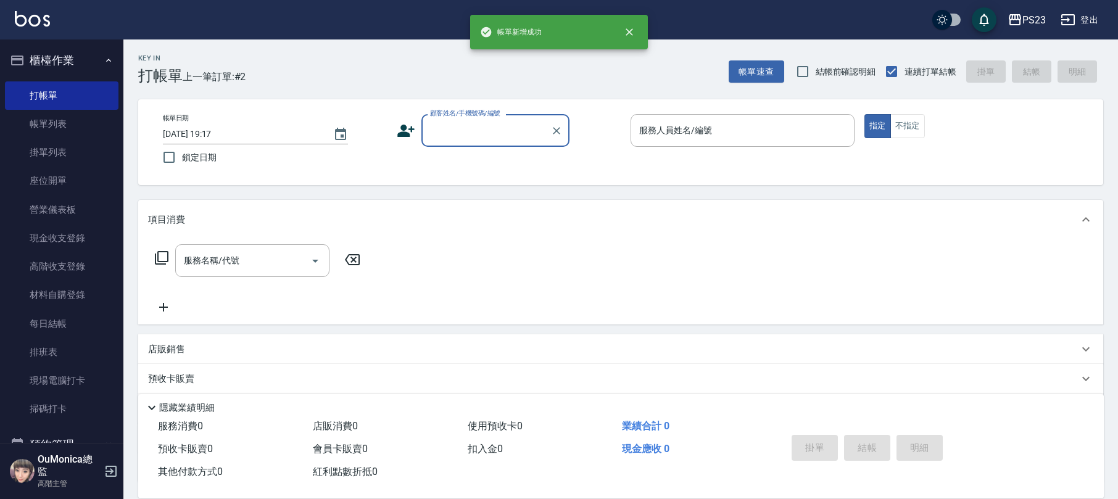
scroll to position [0, 0]
click at [516, 136] on input "顧客姓名/手機號碼/編號" at bounding box center [486, 131] width 118 height 22
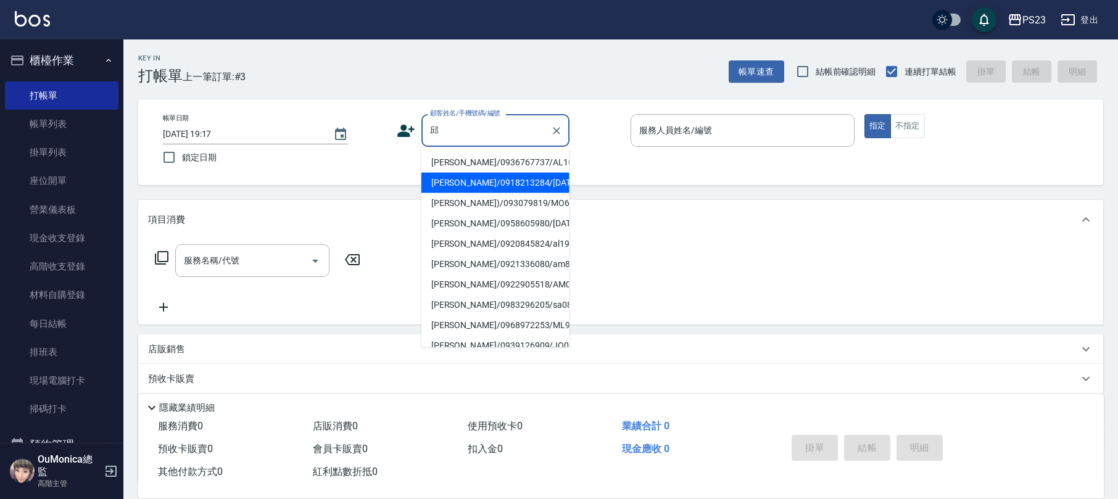
click at [512, 193] on li "[PERSON_NAME]/0918213284/[DATE]" at bounding box center [495, 183] width 148 height 20
type input "[PERSON_NAME]/0918213284/[DATE]"
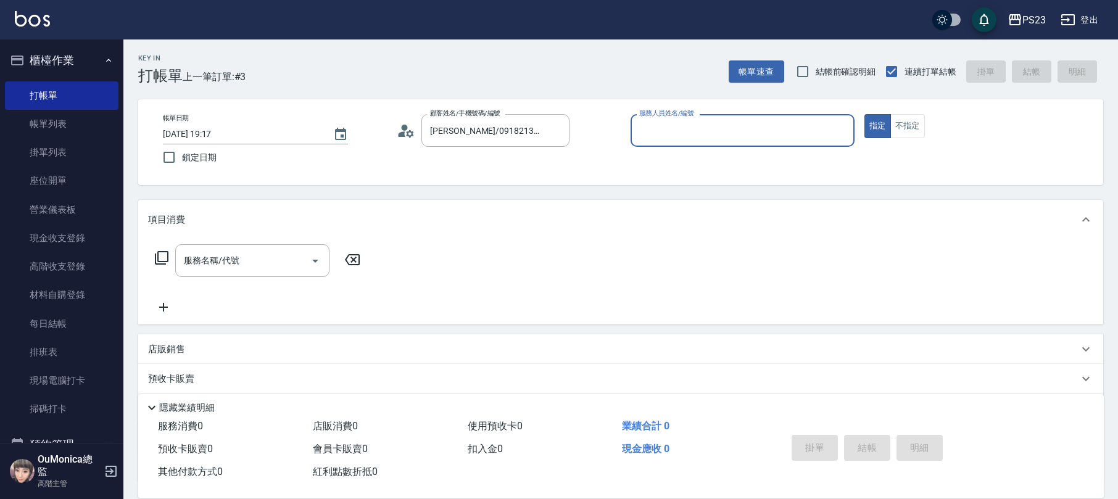
type input "[PERSON_NAME]-0"
click at [159, 255] on icon at bounding box center [161, 258] width 15 height 15
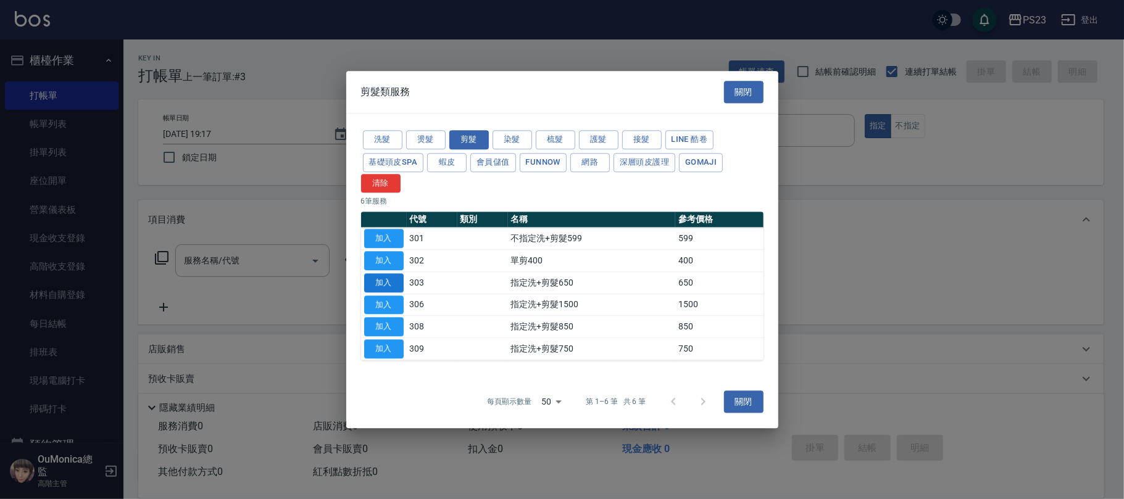
click at [386, 275] on button "加入" at bounding box center [383, 282] width 39 height 19
type input "指定洗+剪髮650(303)"
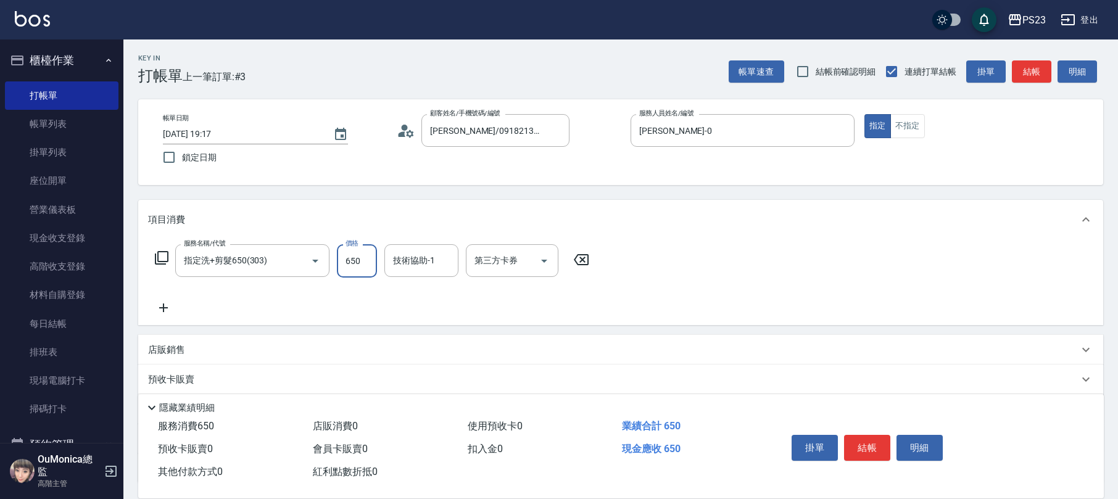
click at [360, 267] on input "650" at bounding box center [357, 260] width 40 height 33
type input "2000"
type input "[PERSON_NAME]-0"
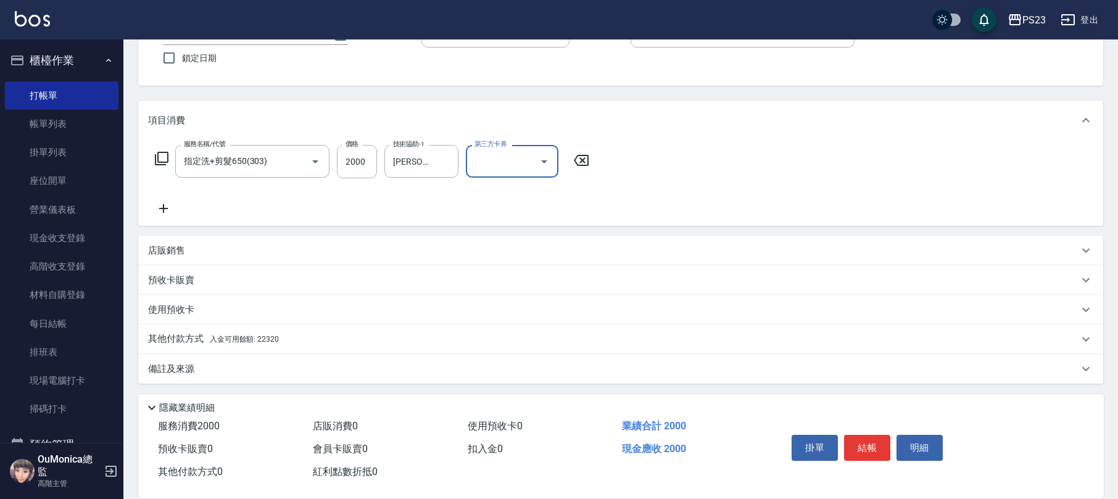
click at [285, 336] on div "其他付款方式 入金可用餘額: 22320" at bounding box center [613, 340] width 930 height 14
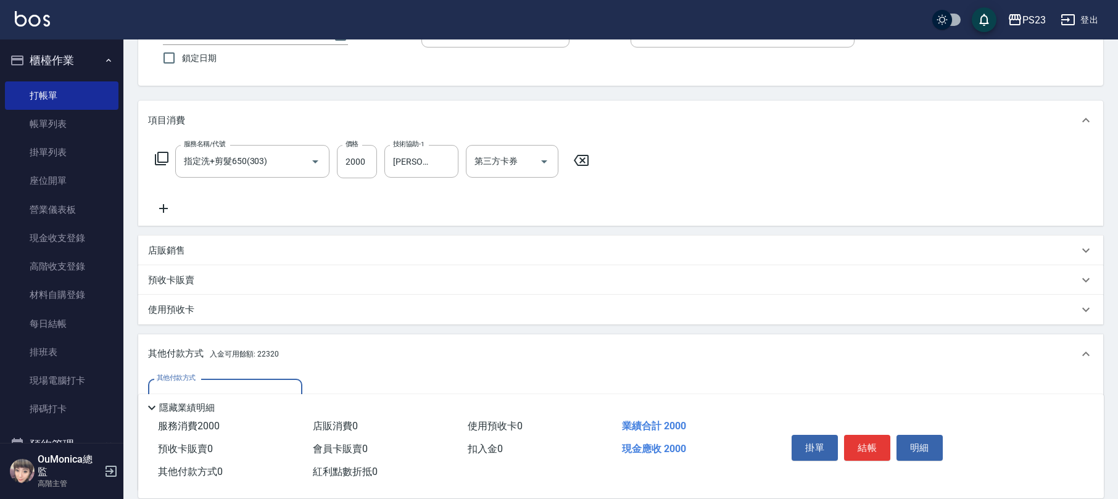
scroll to position [245, 0]
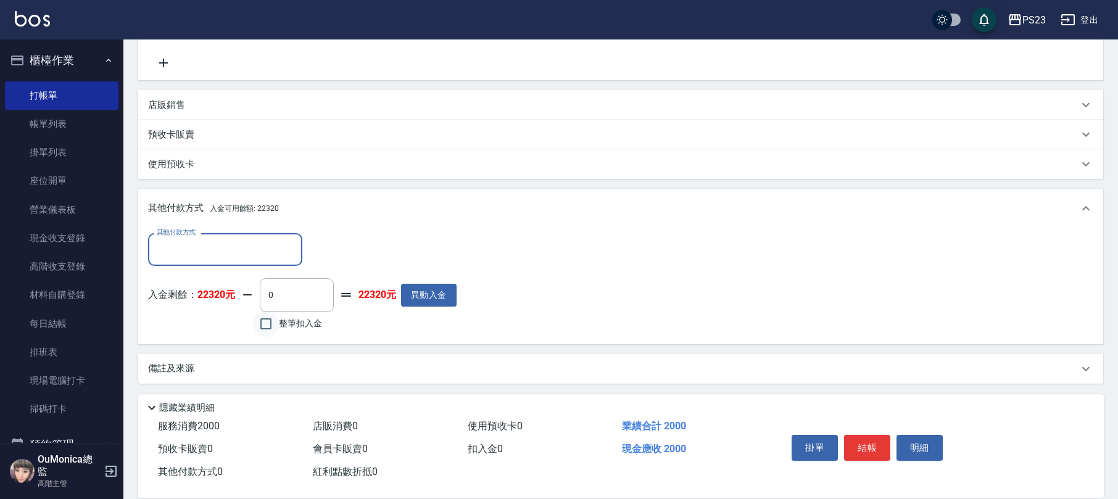
click at [269, 322] on input "整筆扣入金" at bounding box center [266, 324] width 26 height 26
checkbox input "true"
type input "2000"
click at [863, 444] on button "結帳" at bounding box center [867, 448] width 46 height 26
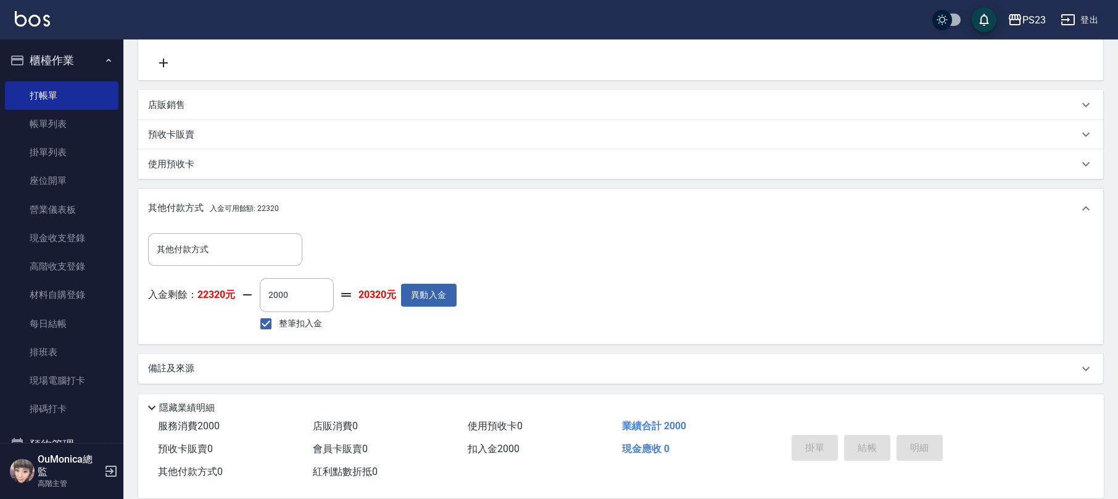
type input "[DATE] 19:18"
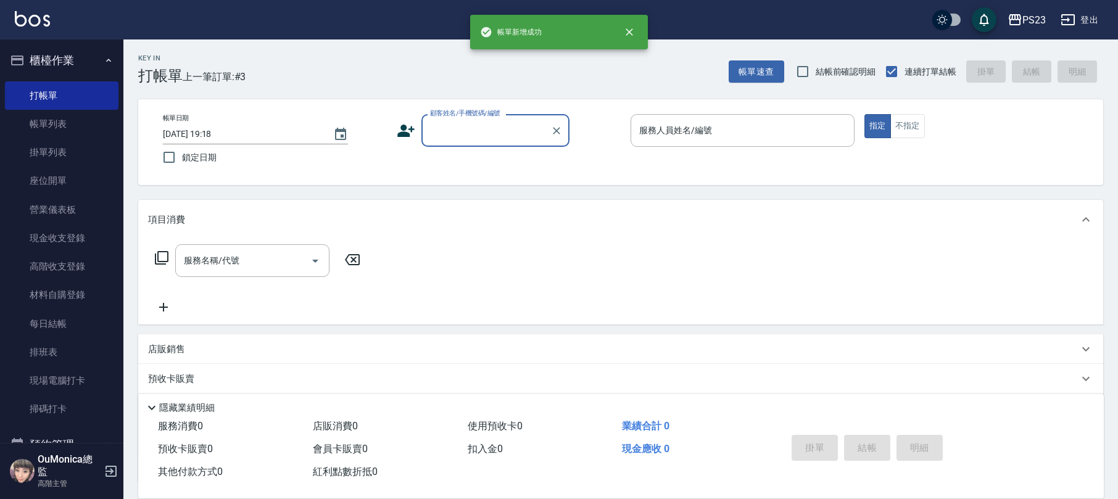
scroll to position [0, 0]
click at [450, 131] on input "顧客姓名/手機號碼/編號" at bounding box center [486, 131] width 118 height 22
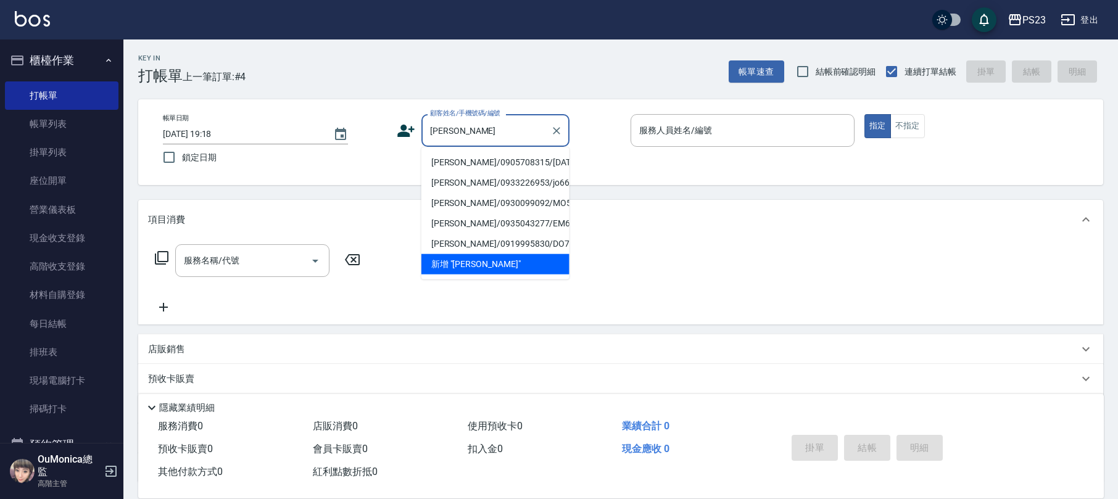
click at [539, 159] on li "[PERSON_NAME]/0905708315/[DATE]" at bounding box center [495, 162] width 148 height 20
type input "[PERSON_NAME]/0905708315/[DATE]"
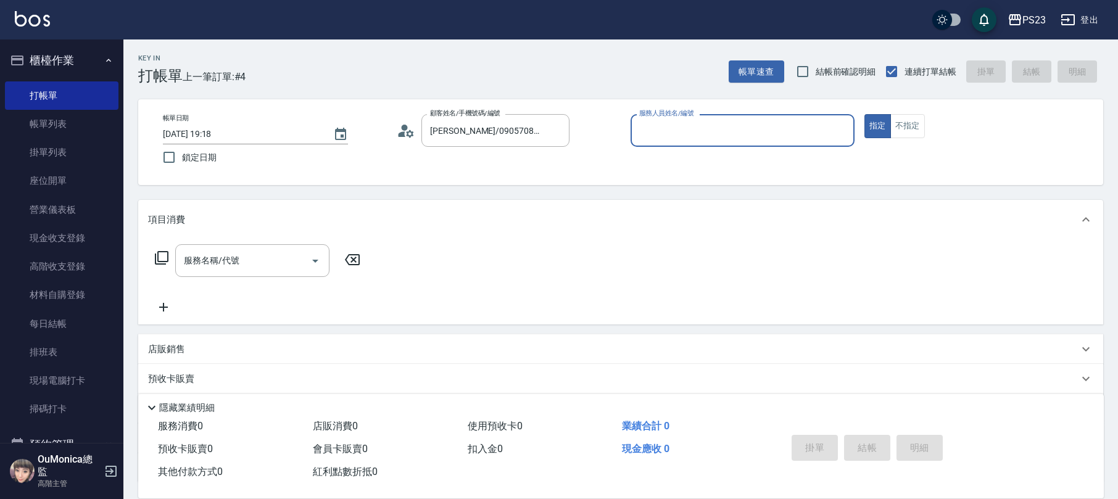
click at [410, 122] on icon at bounding box center [406, 131] width 19 height 19
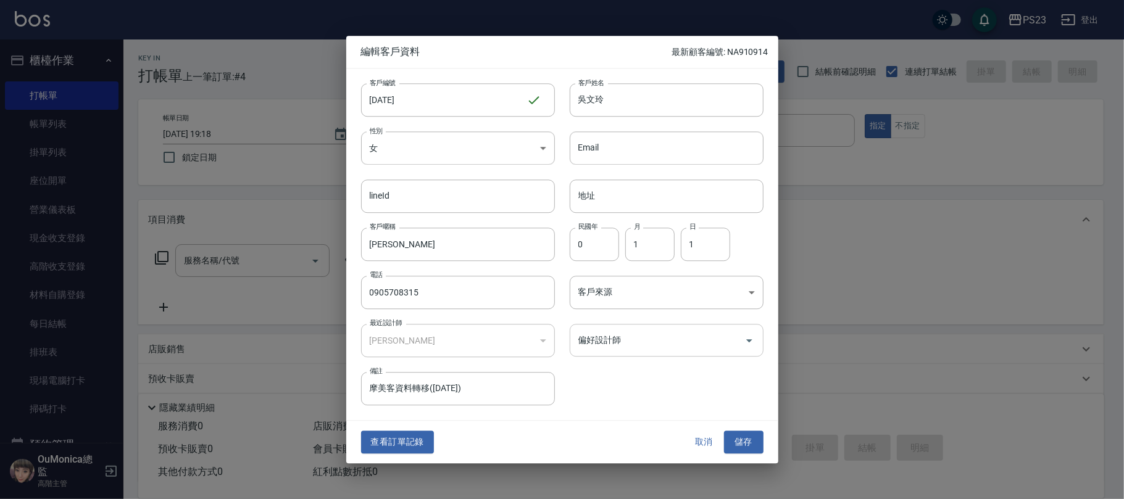
click at [613, 334] on input "偏好設計師" at bounding box center [657, 340] width 164 height 22
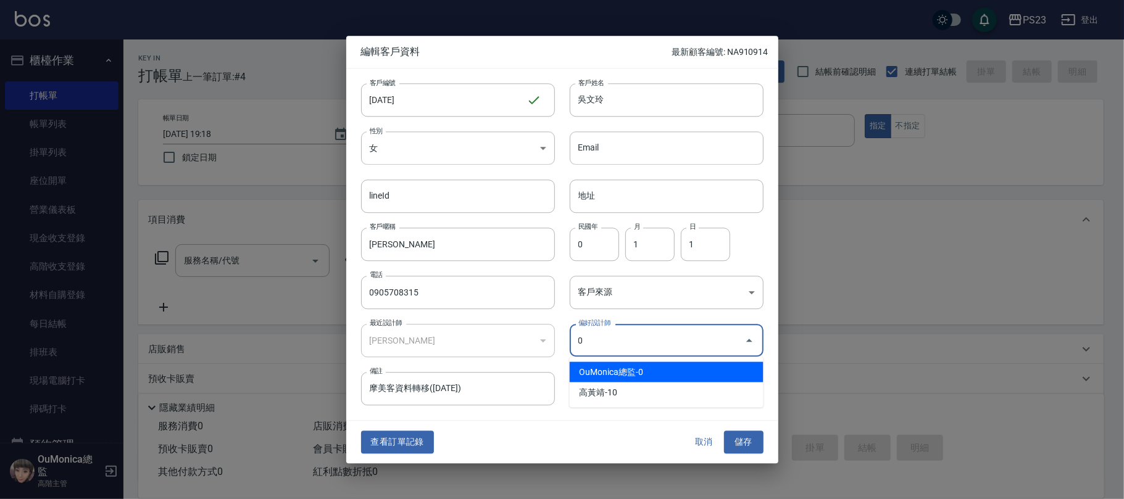
click at [605, 374] on li "OuMonica總監-0" at bounding box center [667, 372] width 194 height 20
type input "OuMonica總監"
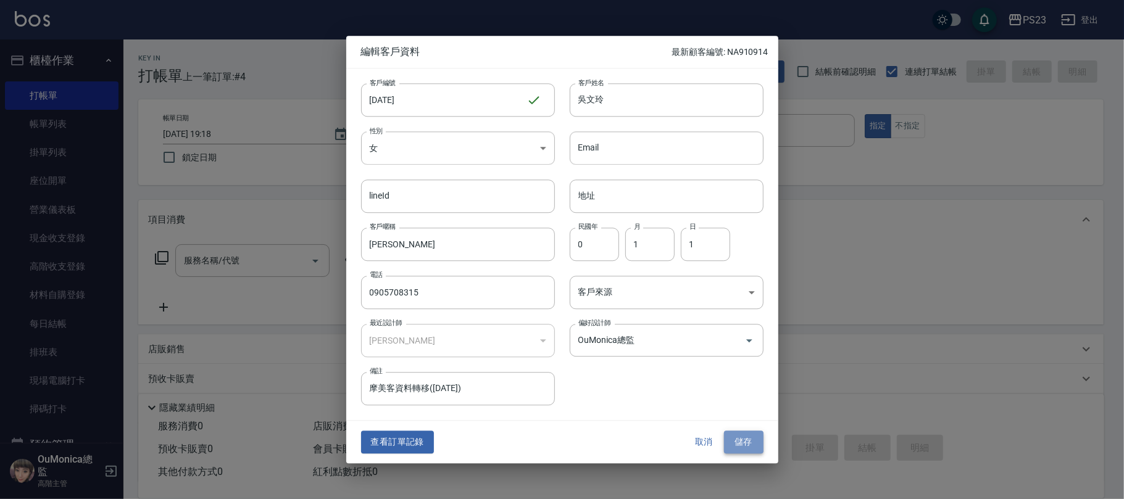
click at [741, 436] on button "儲存" at bounding box center [743, 442] width 39 height 23
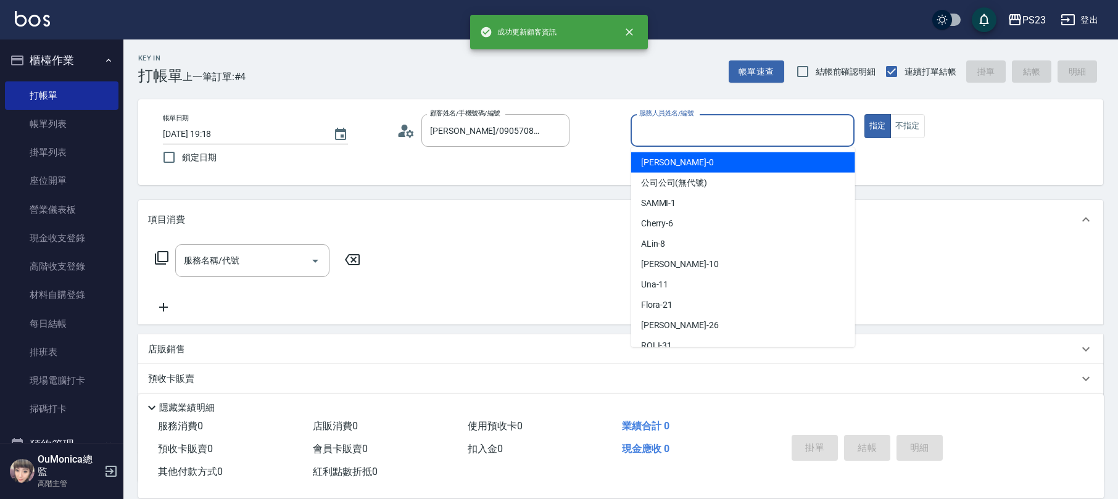
click at [660, 136] on input "服務人員姓名/編號" at bounding box center [742, 131] width 213 height 22
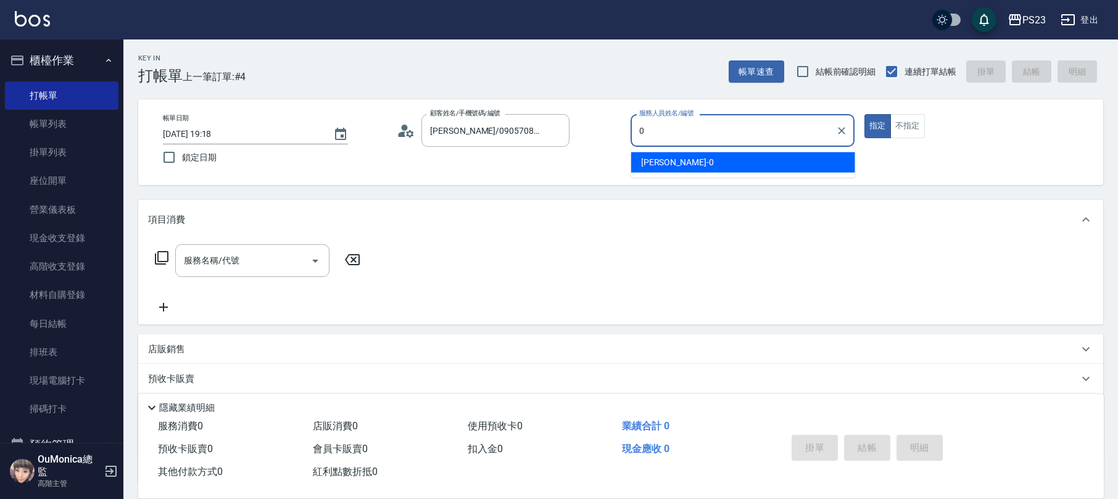
click at [660, 166] on span "[PERSON_NAME] -0" at bounding box center [677, 162] width 73 height 13
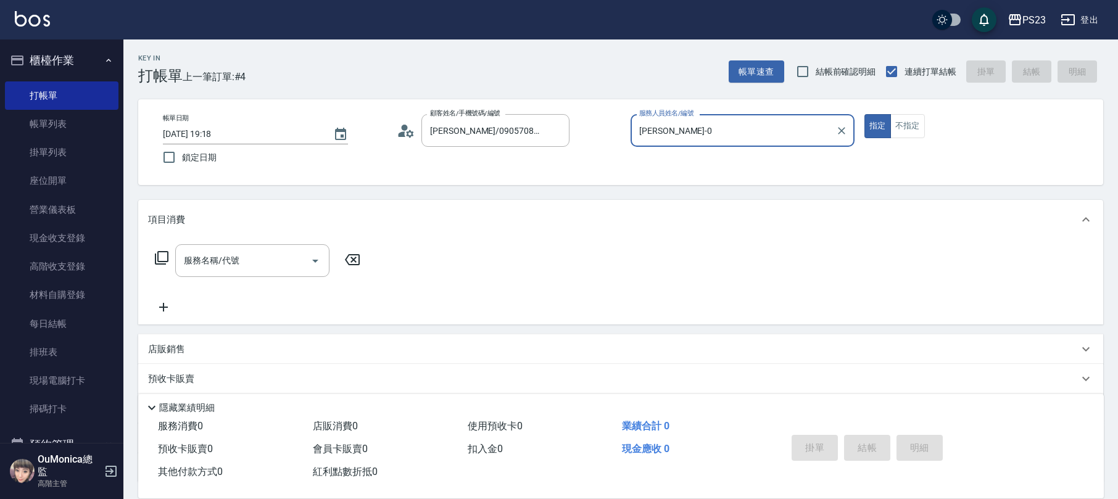
type input "[PERSON_NAME]-0"
click at [180, 346] on p "店販銷售" at bounding box center [166, 349] width 37 height 13
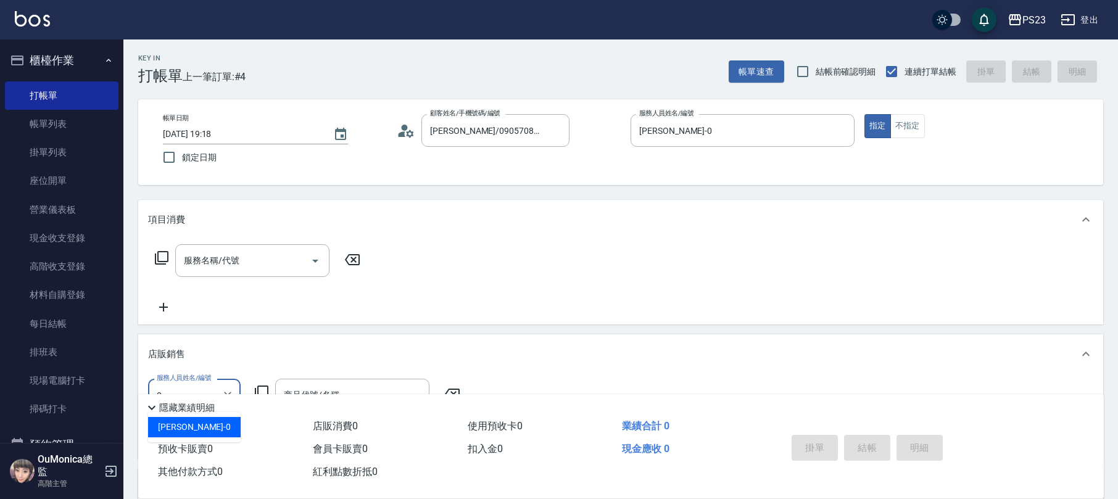
scroll to position [164, 0]
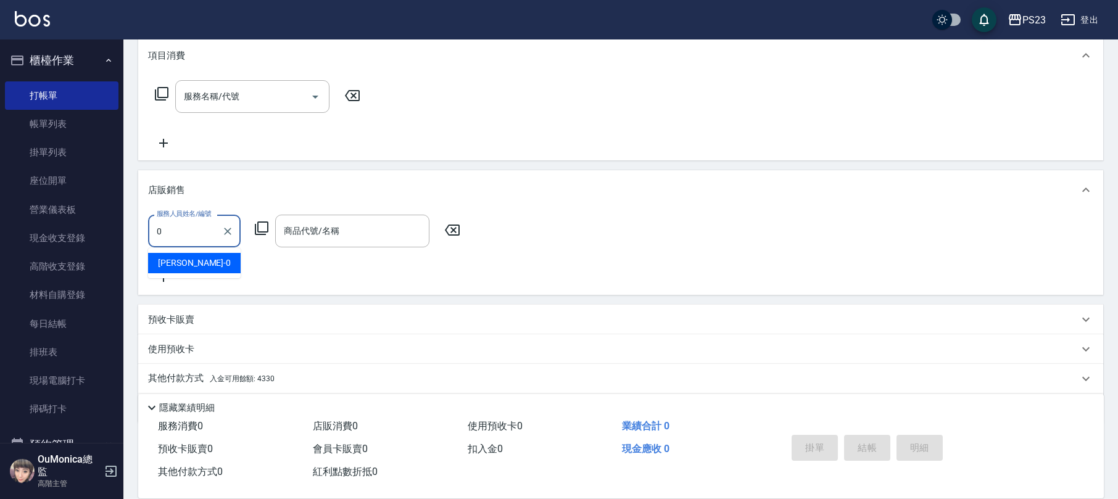
click at [210, 262] on div "[PERSON_NAME] -0" at bounding box center [194, 263] width 93 height 20
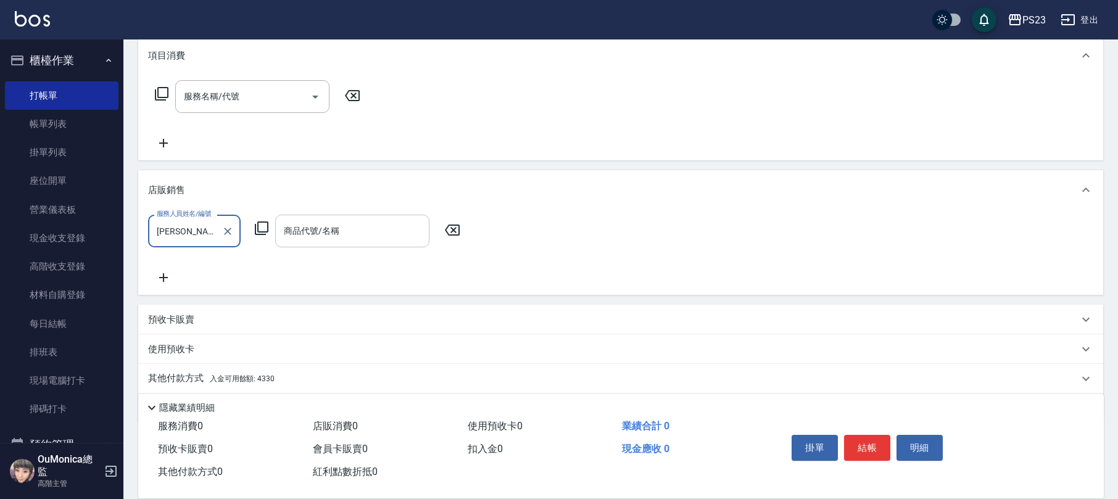
type input "[PERSON_NAME]-0"
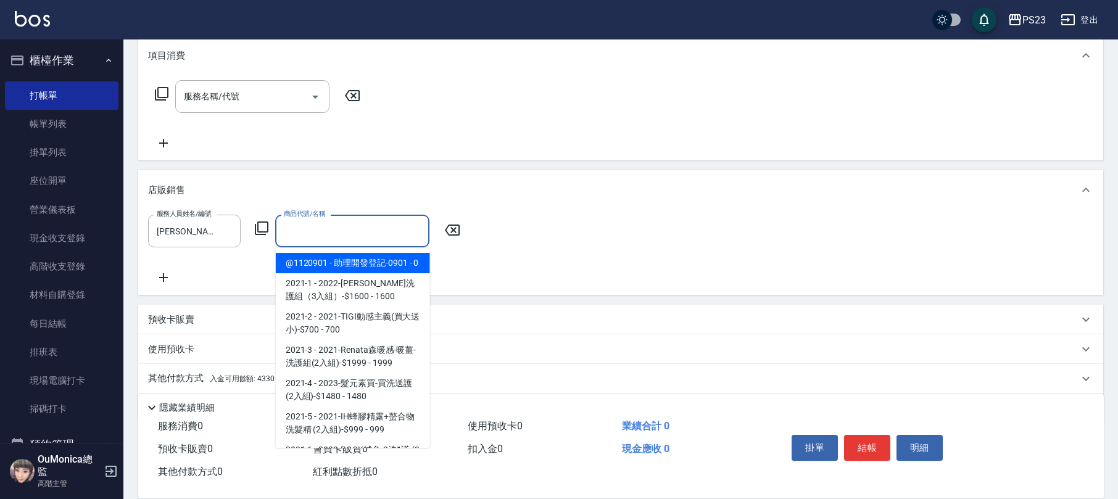
click at [322, 233] on input "商品代號/名稱" at bounding box center [352, 231] width 143 height 22
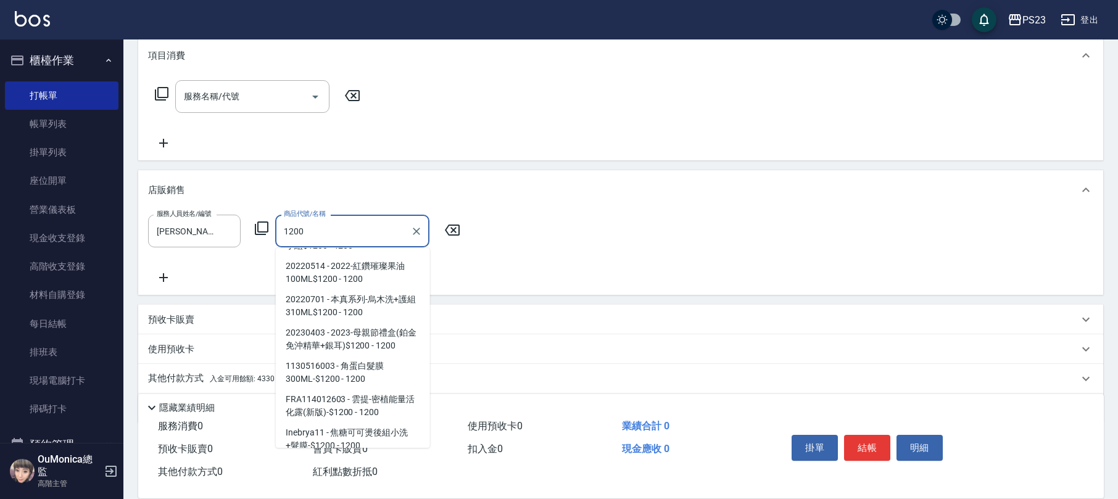
scroll to position [168, 0]
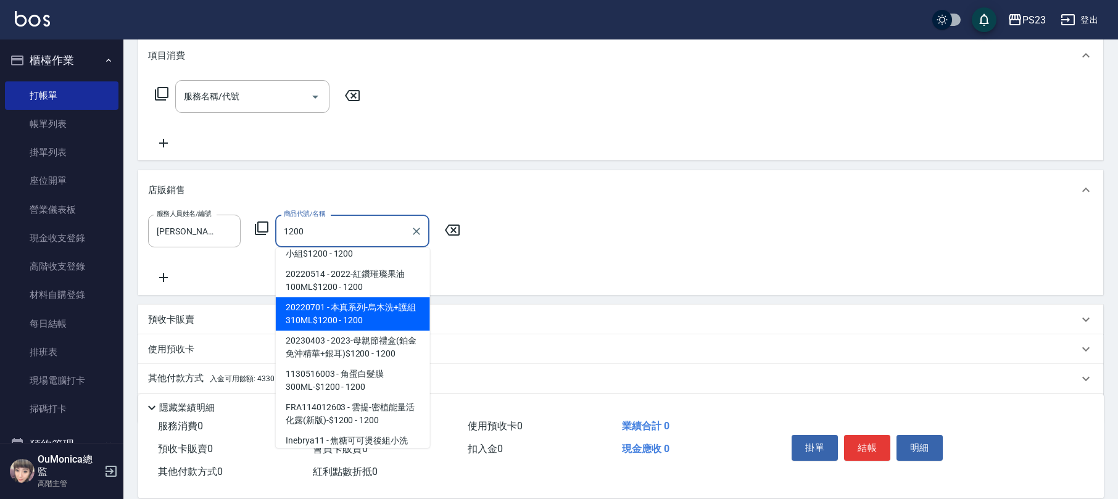
click at [396, 305] on span "20220701 - 本真系列-烏木洗+護組310ML$1200 - 1200" at bounding box center [353, 313] width 154 height 33
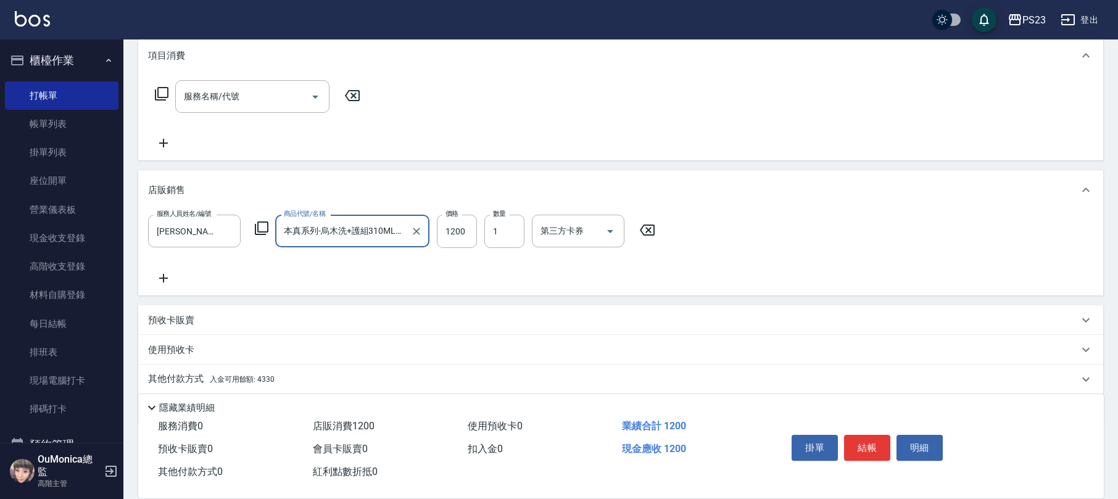
scroll to position [205, 0]
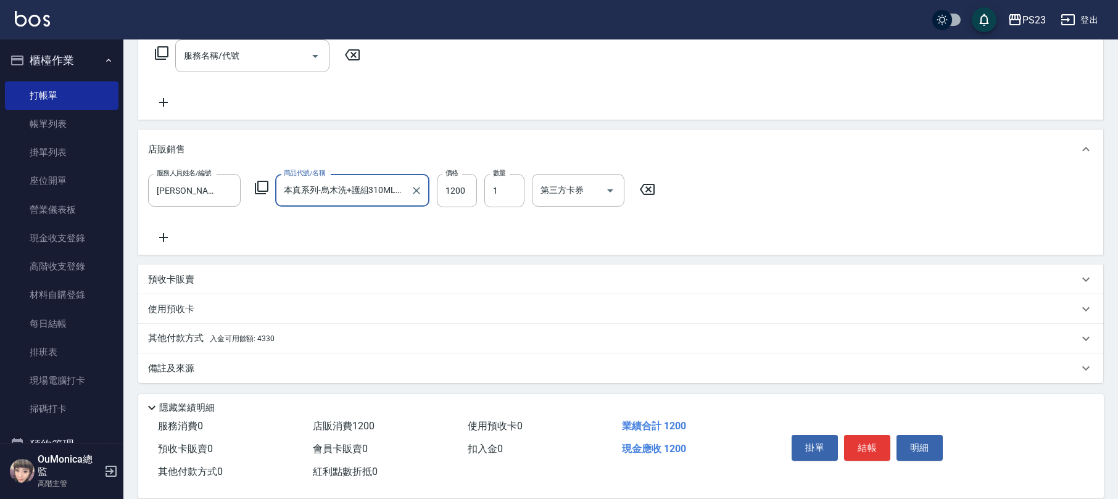
type input "本真系列-烏木洗+護組310ML$1200"
click at [285, 331] on div "其他付款方式 入金可用餘額: 4330" at bounding box center [620, 339] width 965 height 30
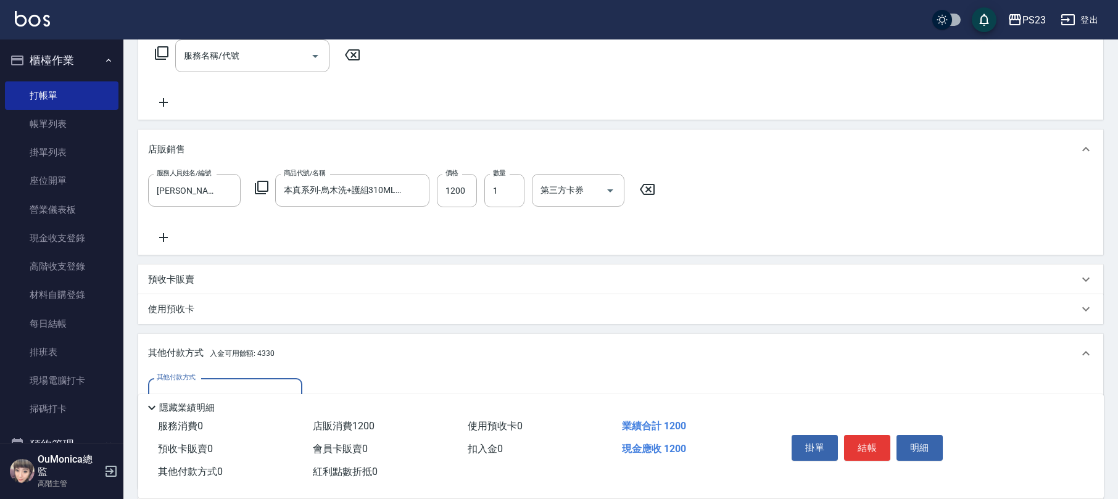
scroll to position [349, 0]
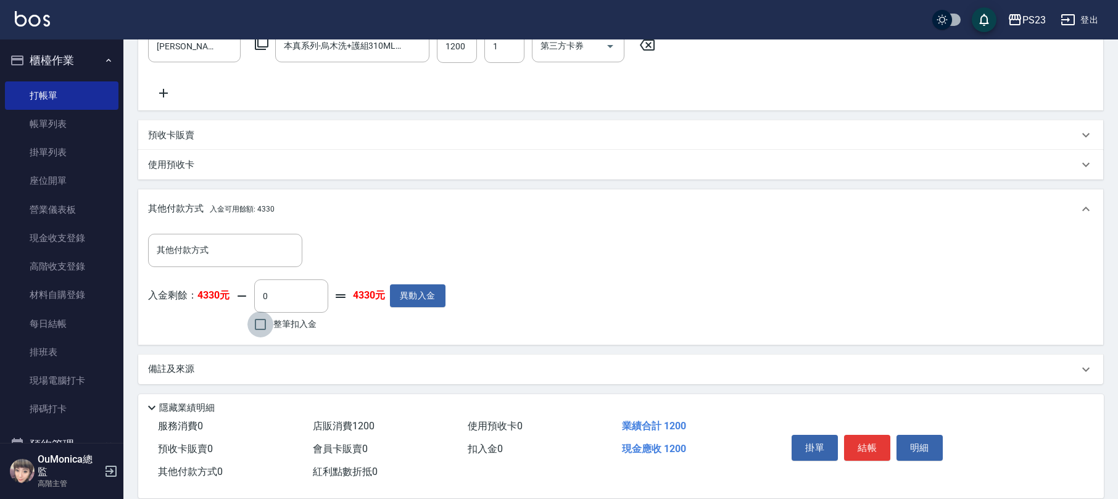
click at [270, 325] on input "整筆扣入金" at bounding box center [260, 325] width 26 height 26
checkbox input "true"
type input "1200"
click at [875, 450] on button "結帳" at bounding box center [867, 448] width 46 height 26
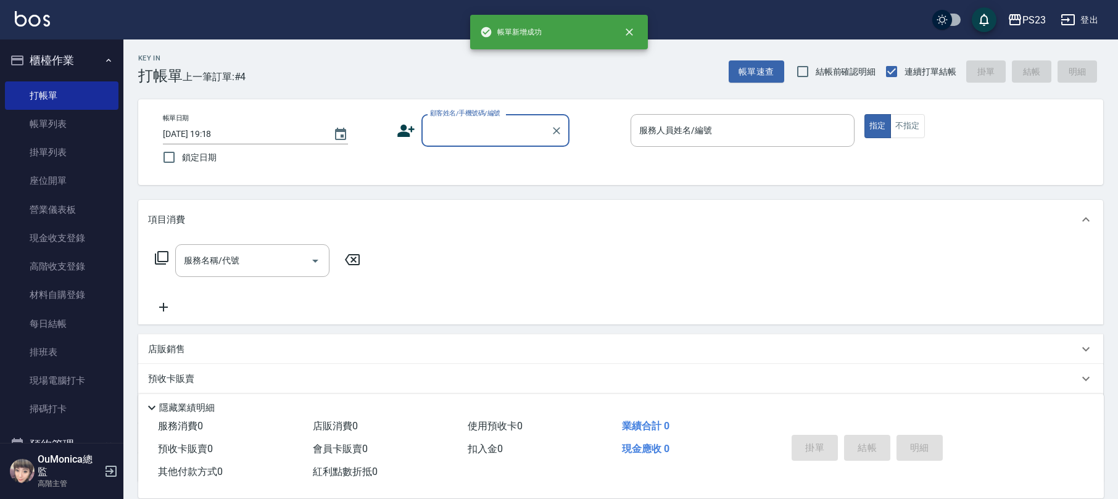
scroll to position [0, 0]
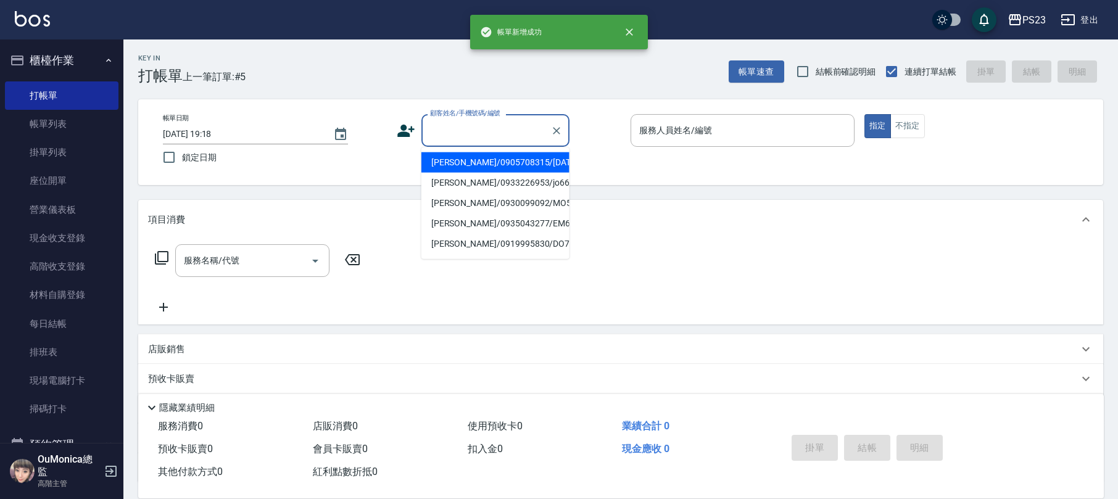
click at [542, 134] on input "顧客姓名/手機號碼/編號" at bounding box center [486, 131] width 118 height 22
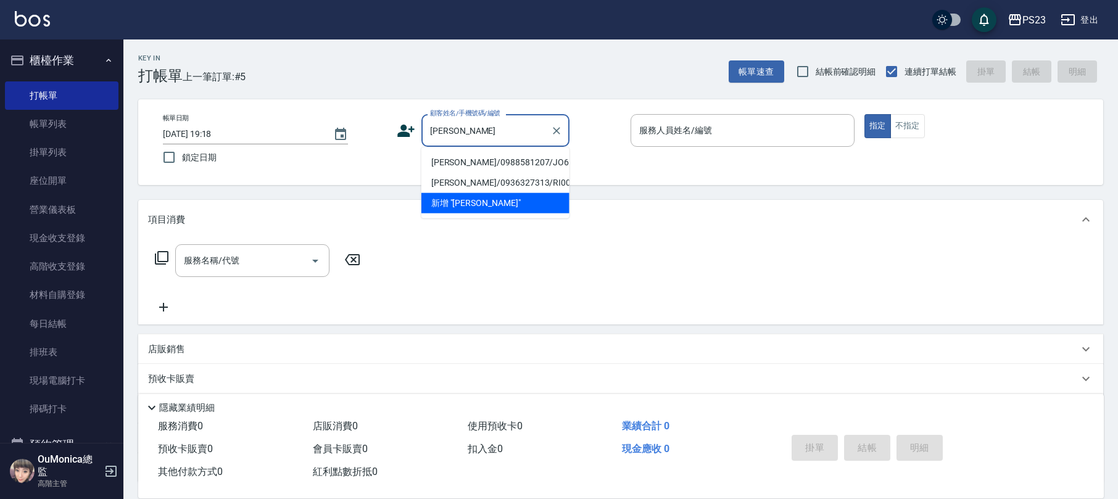
click at [485, 159] on li "[PERSON_NAME]/0988581207/JO650416" at bounding box center [495, 162] width 148 height 20
type input "[PERSON_NAME]/0988581207/JO650416"
type input "[PERSON_NAME]-89"
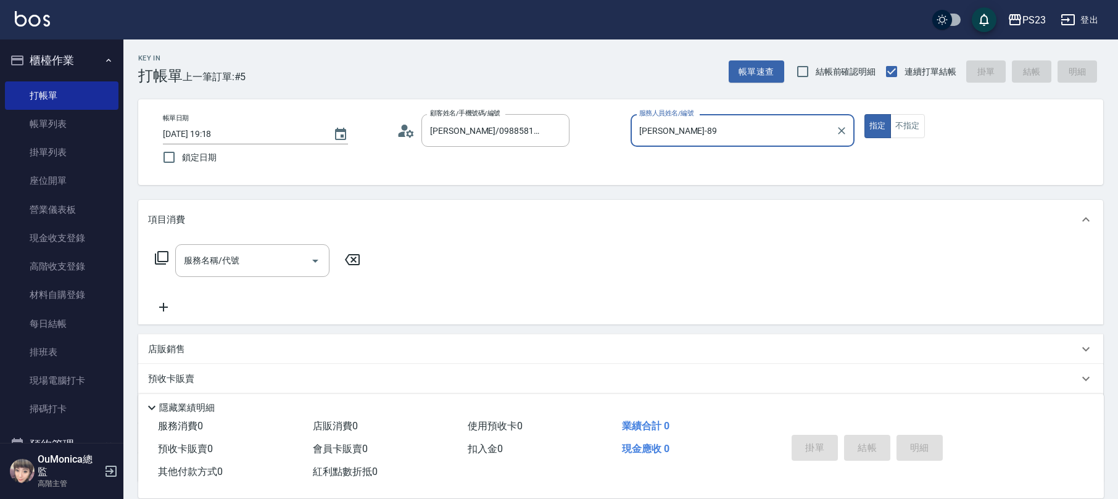
click at [159, 255] on icon at bounding box center [161, 258] width 15 height 15
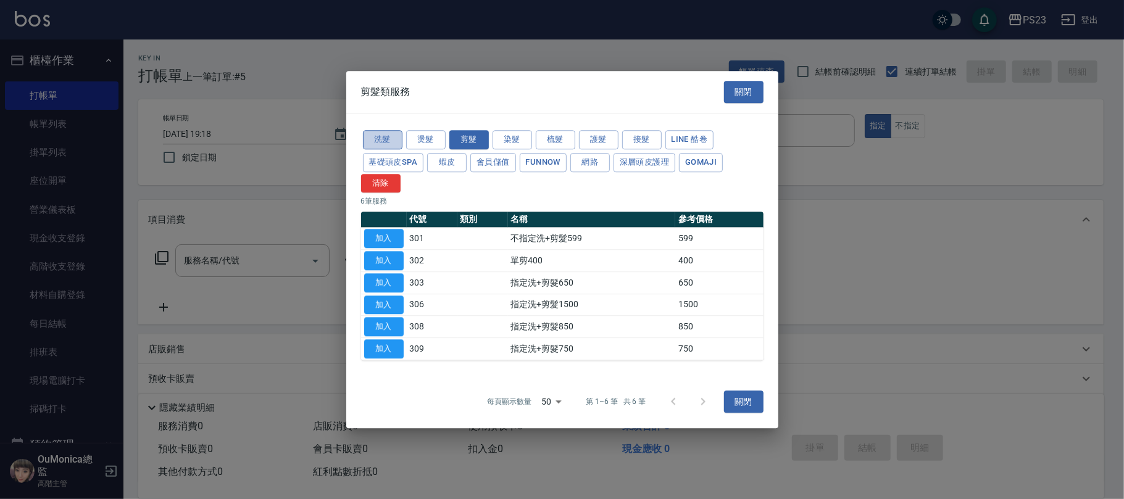
click at [388, 134] on button "洗髮" at bounding box center [382, 139] width 39 height 19
click at [381, 238] on button "加入" at bounding box center [383, 239] width 39 height 19
type input "洗髮400(101)"
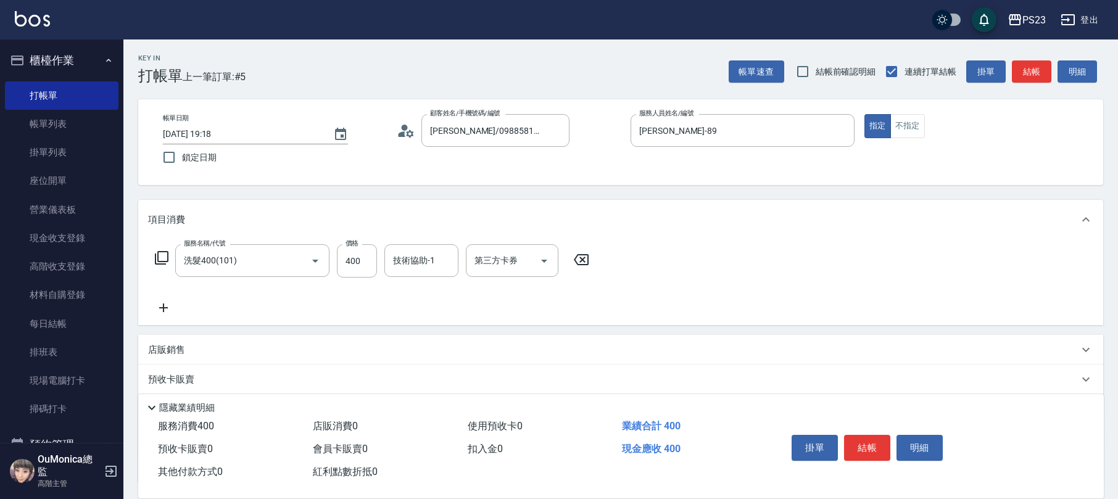
click at [158, 257] on icon at bounding box center [162, 258] width 14 height 14
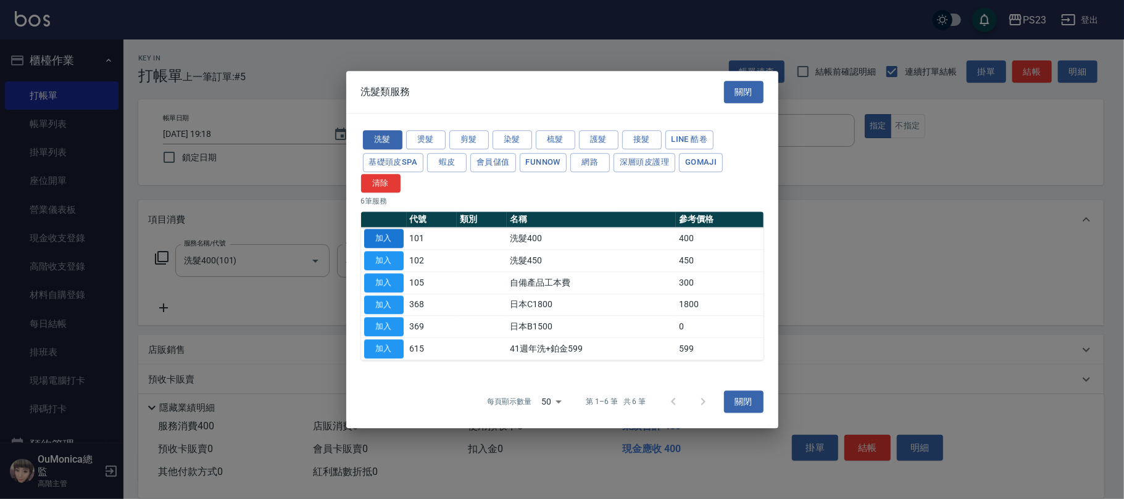
click at [392, 240] on button "加入" at bounding box center [383, 239] width 39 height 19
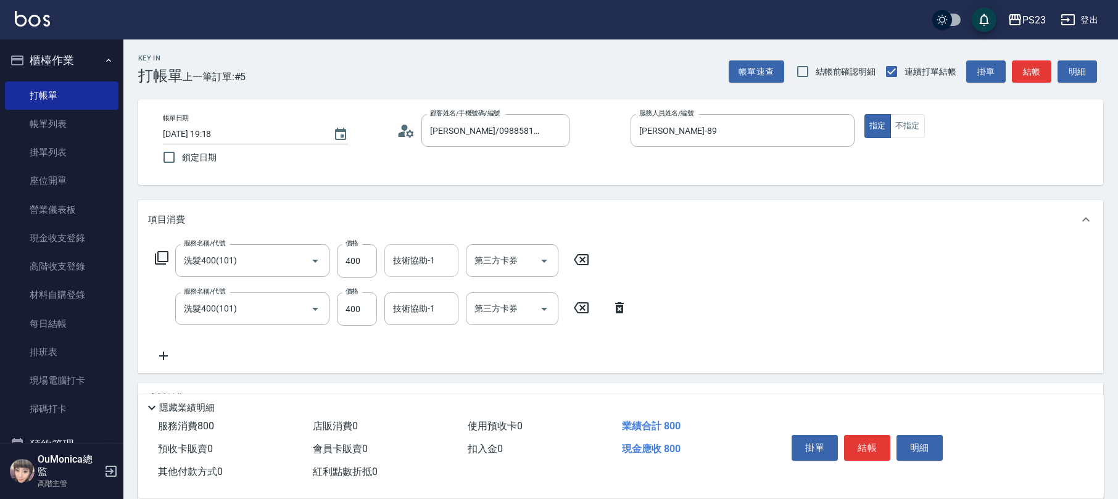
click at [410, 253] on div "技術協助-1 技術協助-1" at bounding box center [421, 260] width 74 height 33
type input "[PERSON_NAME]-89"
click at [413, 312] on input "技術協助-1" at bounding box center [421, 309] width 63 height 22
type input "[PERSON_NAME]-89"
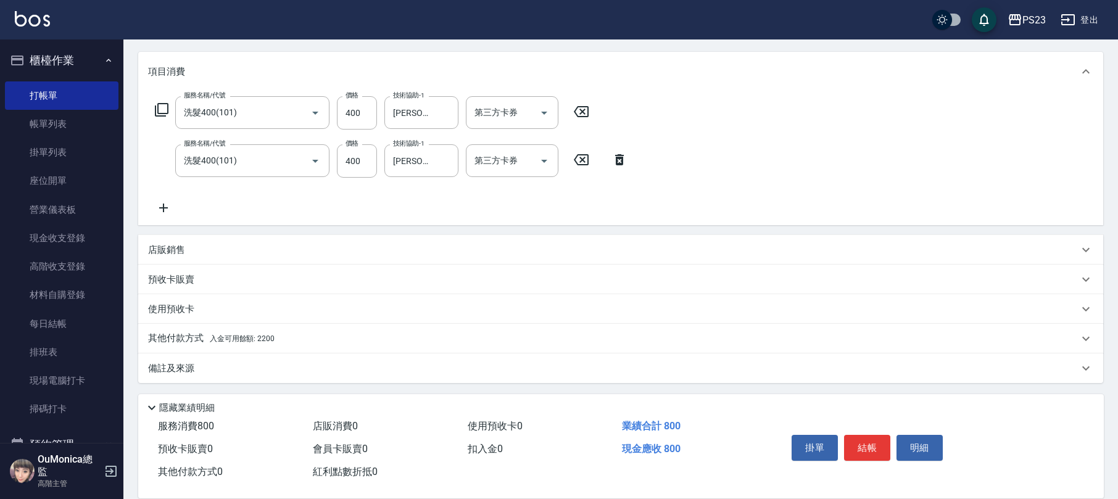
click at [280, 343] on div "其他付款方式 入金可用餘額: 2200" at bounding box center [613, 339] width 930 height 14
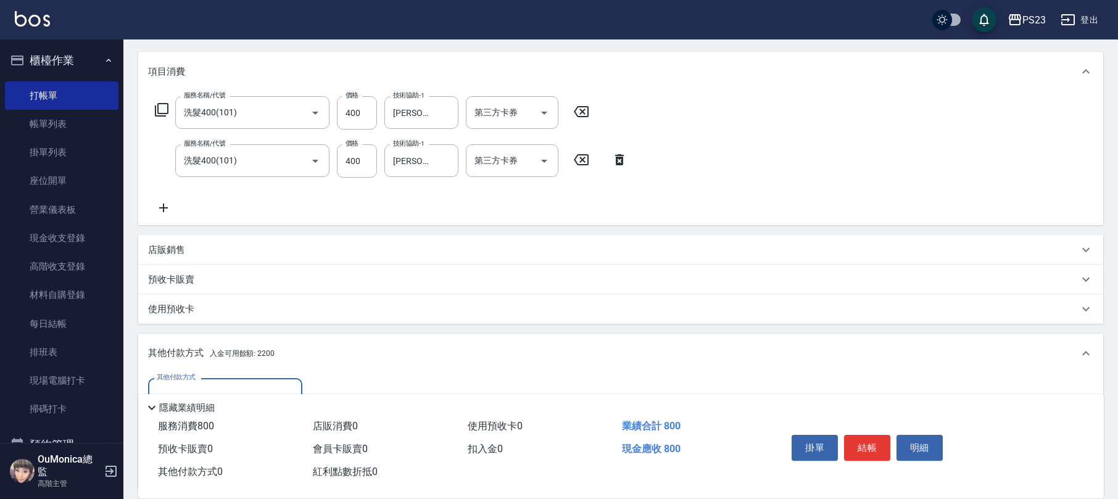
scroll to position [292, 0]
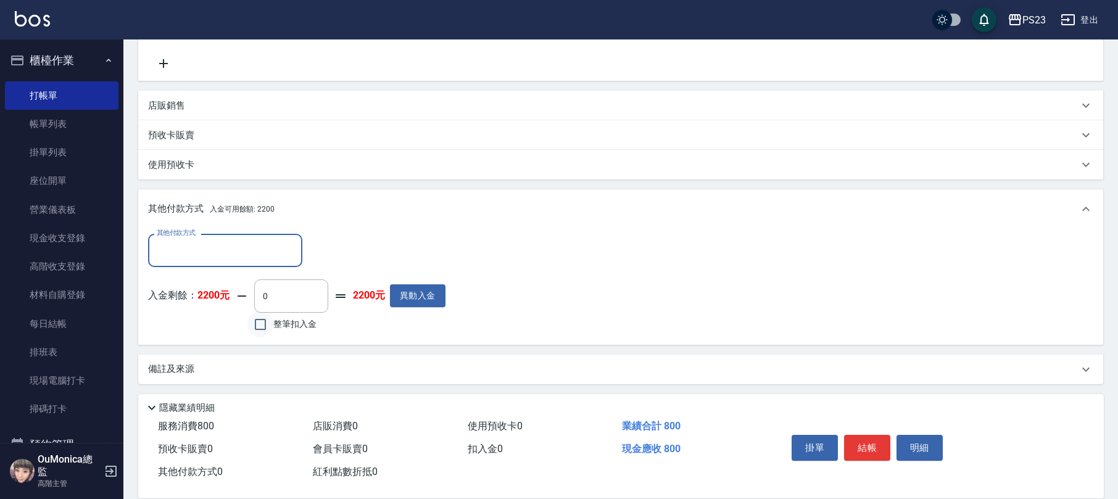
click at [270, 326] on input "整筆扣入金" at bounding box center [260, 325] width 26 height 26
checkbox input "true"
type input "800"
click at [870, 452] on button "結帳" at bounding box center [867, 448] width 46 height 26
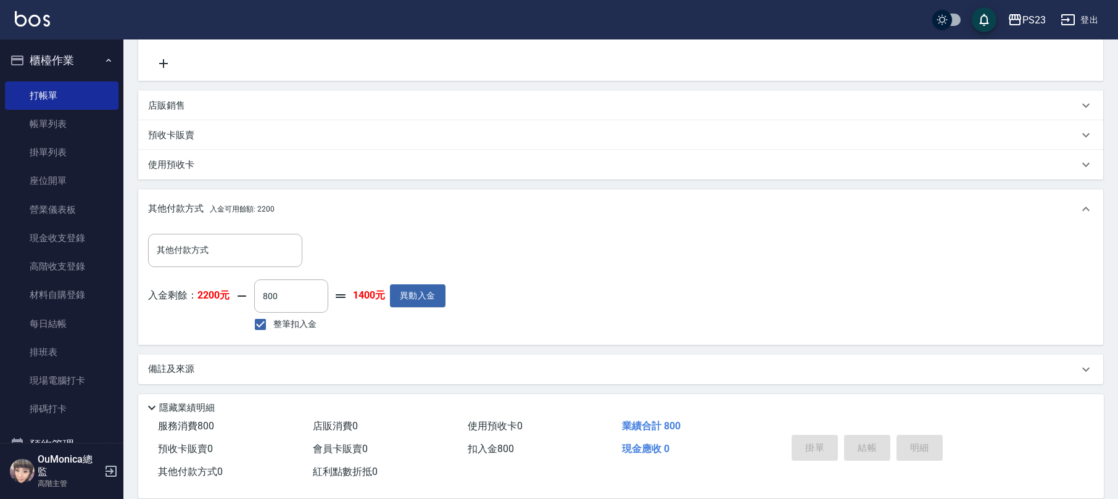
type input "[DATE] 19:19"
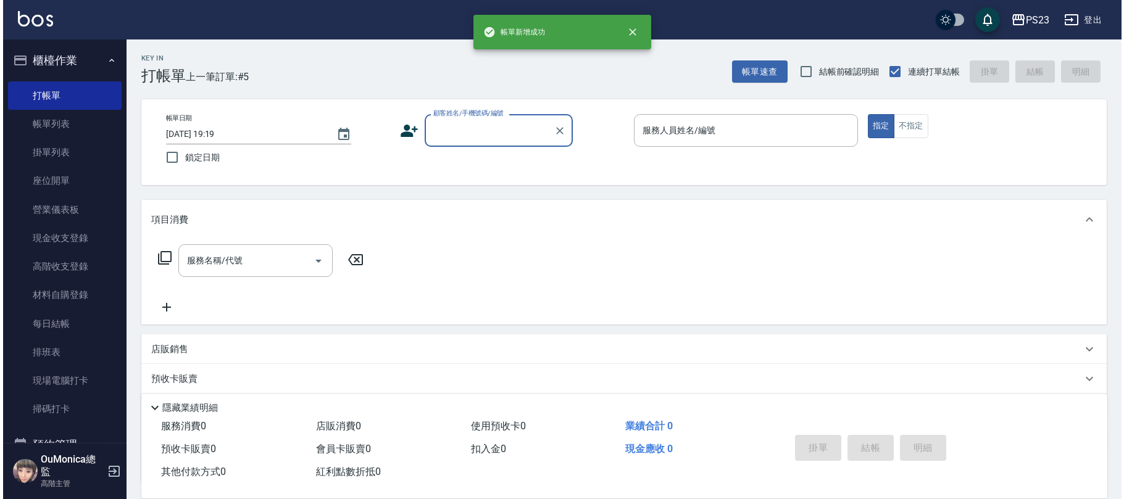
scroll to position [0, 0]
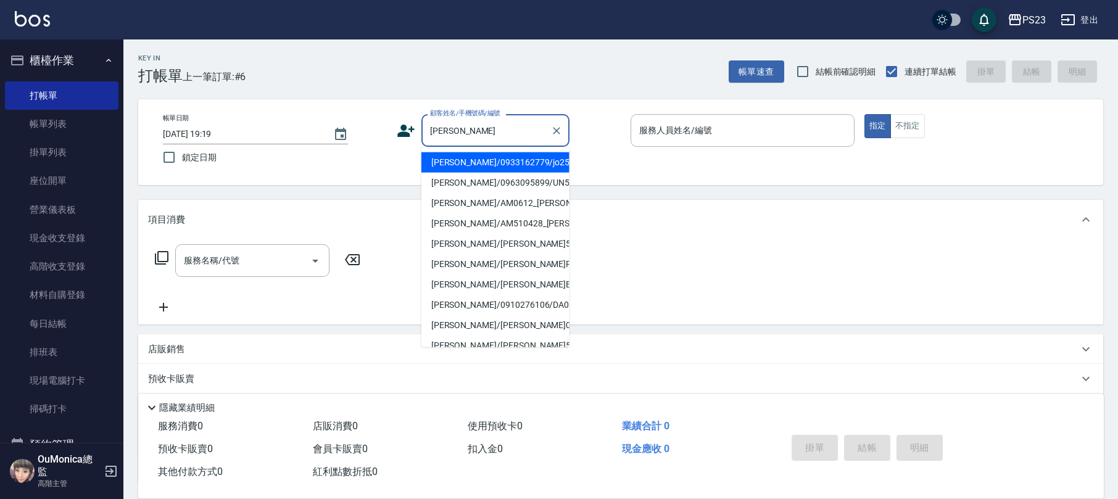
click at [541, 162] on li "[PERSON_NAME]/0933162779/jo2564" at bounding box center [495, 162] width 148 height 20
type input "[PERSON_NAME]/0933162779/jo2564"
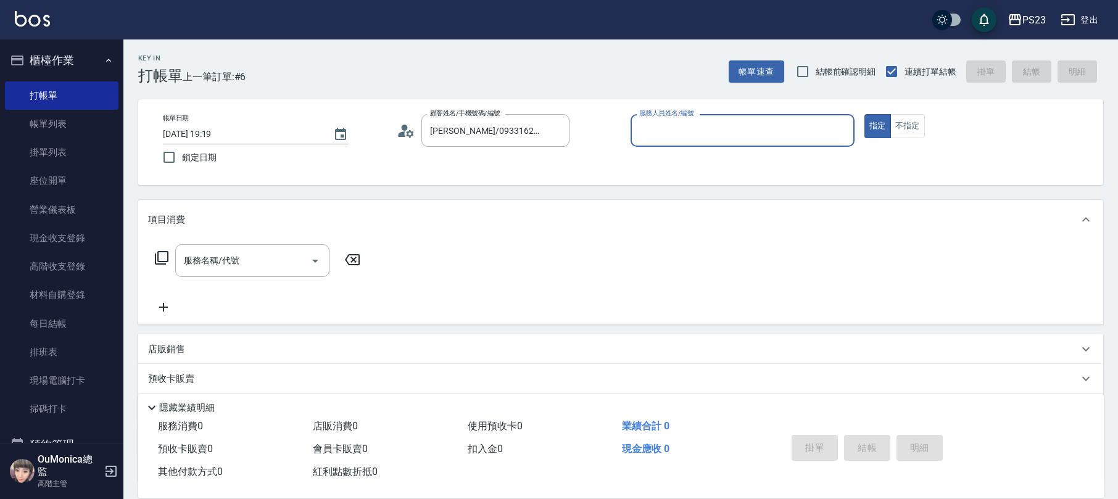
click at [410, 136] on icon at bounding box center [409, 133] width 7 height 7
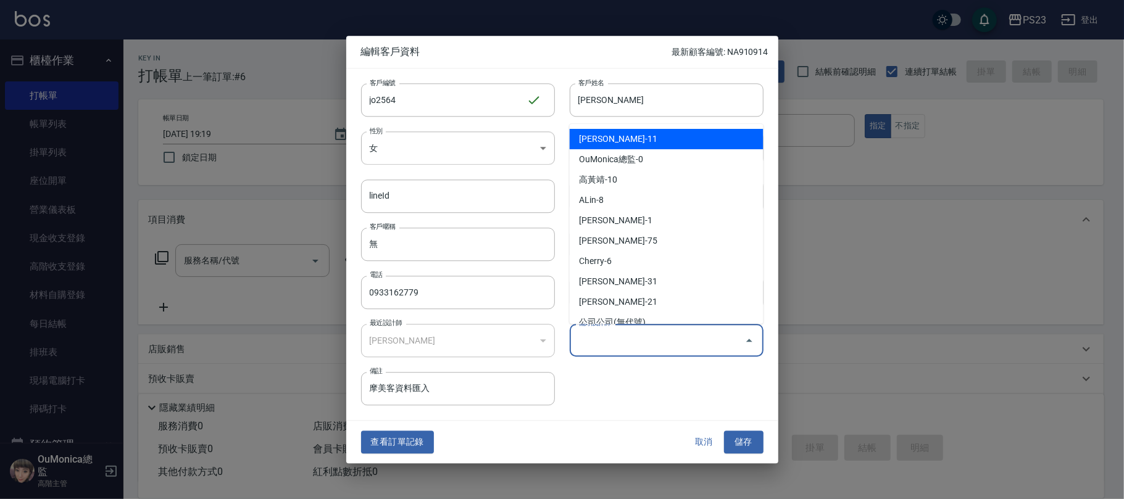
click at [644, 343] on input "偏好設計師" at bounding box center [657, 340] width 164 height 22
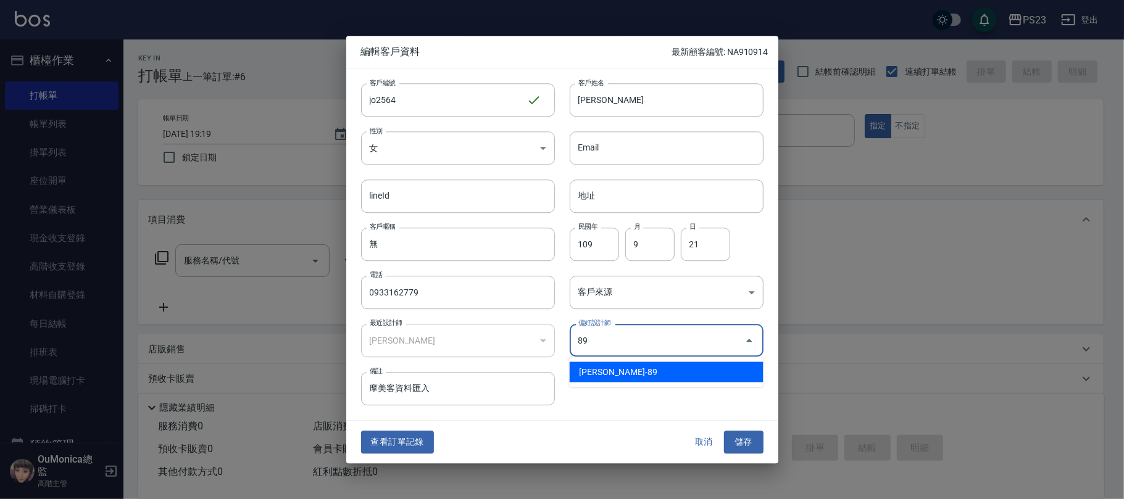
type input "[PERSON_NAME]"
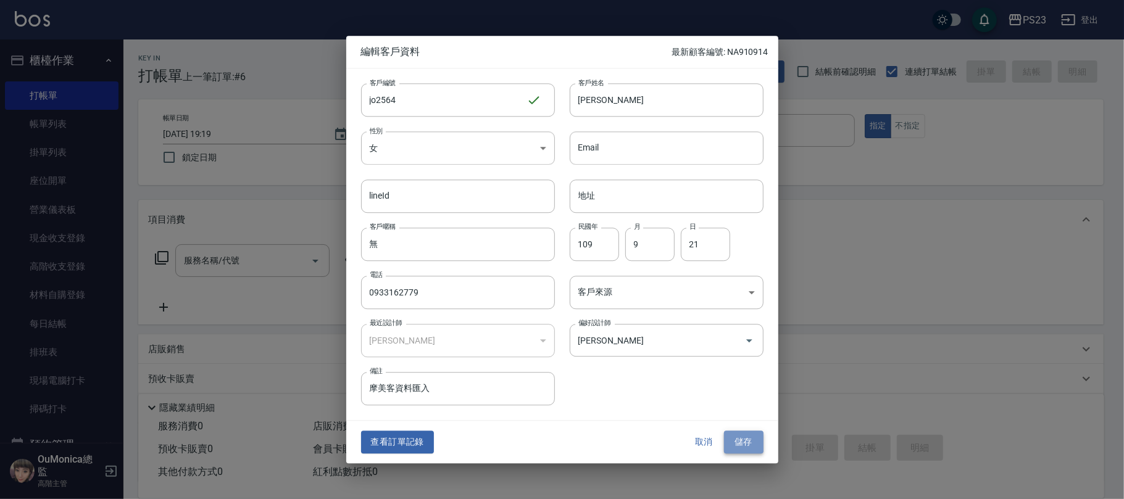
click at [752, 445] on button "儲存" at bounding box center [743, 442] width 39 height 23
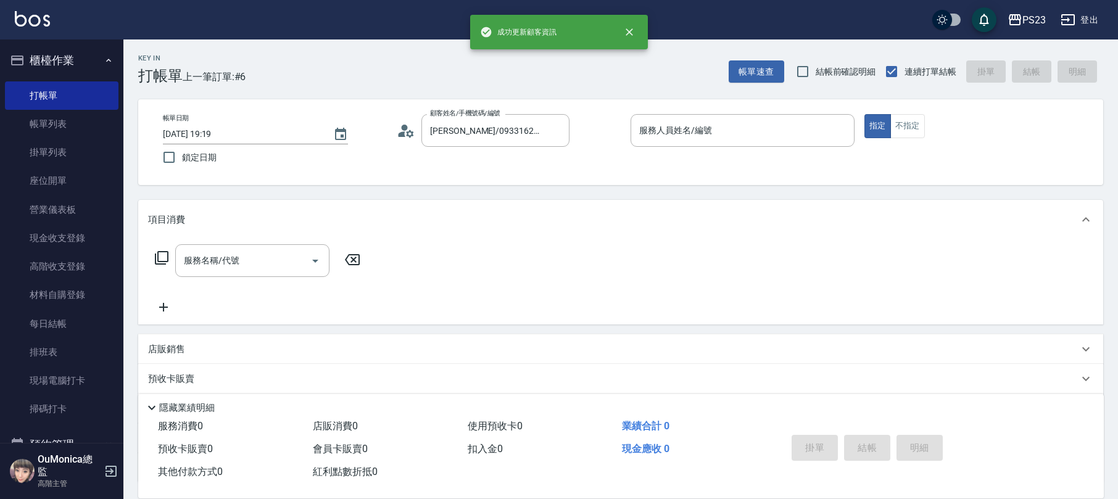
drag, startPoint x: 660, startPoint y: 125, endPoint x: 673, endPoint y: 117, distance: 14.4
click at [661, 125] on div "服務人員姓名/編號 服務人員姓名/編號" at bounding box center [743, 130] width 224 height 33
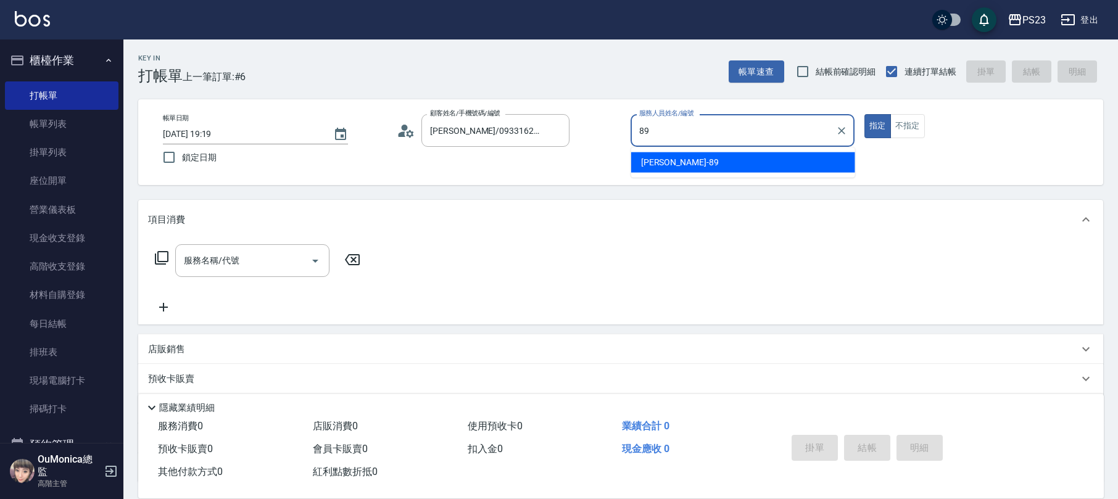
click at [680, 164] on div "[PERSON_NAME] -89" at bounding box center [743, 162] width 224 height 20
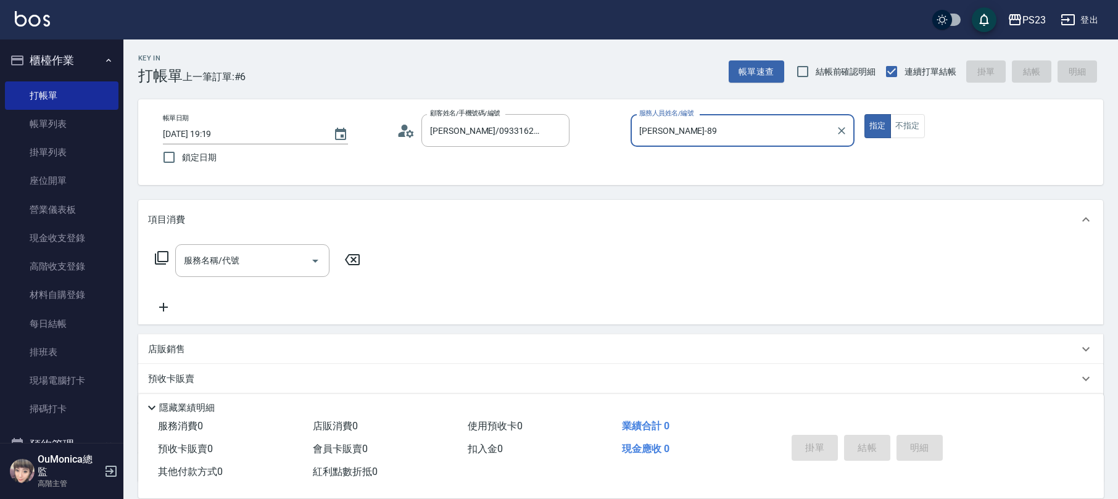
type input "[PERSON_NAME]-89"
click at [156, 257] on icon at bounding box center [161, 258] width 15 height 15
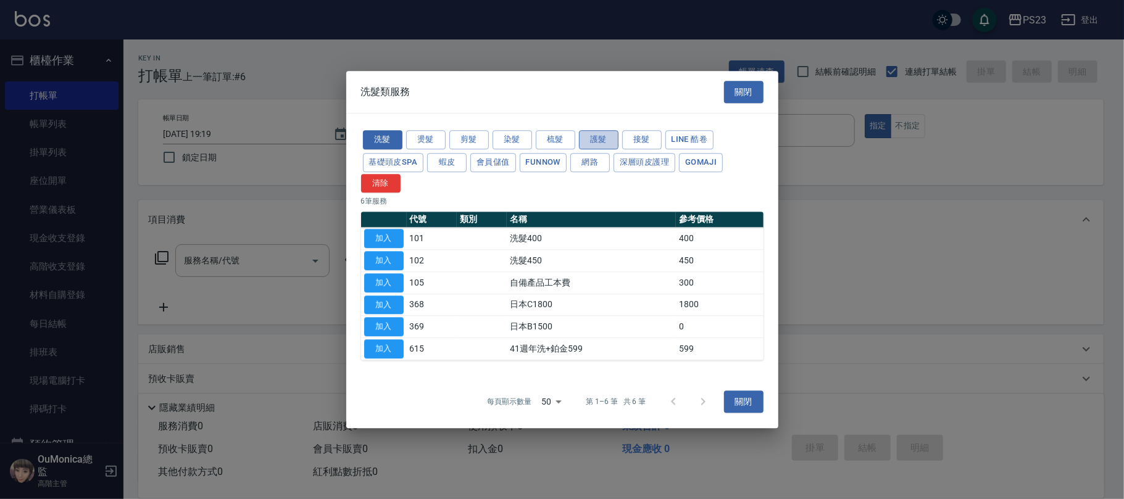
click at [607, 137] on button "護髮" at bounding box center [598, 139] width 39 height 19
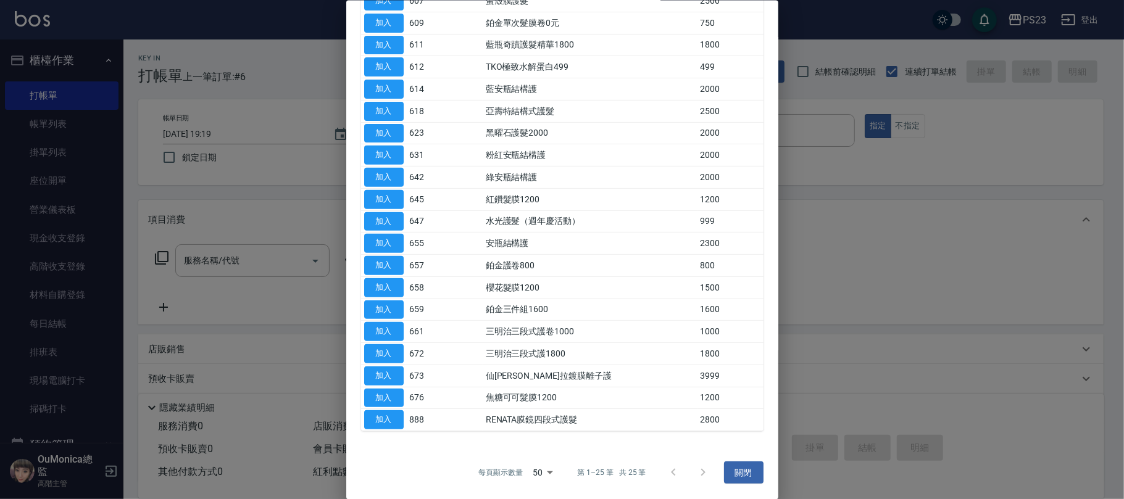
scroll to position [36, 0]
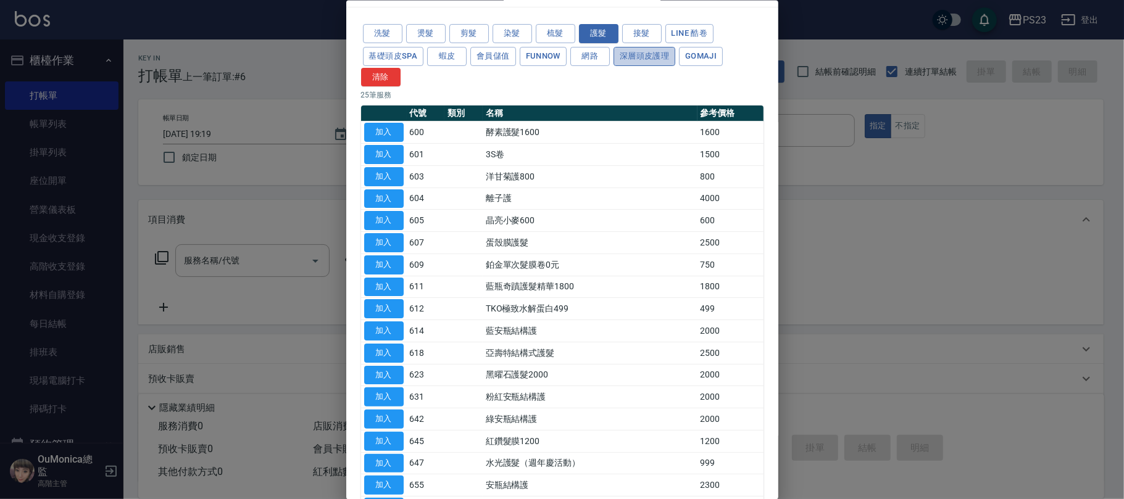
click at [636, 60] on button "深層頭皮護理" at bounding box center [644, 55] width 62 height 19
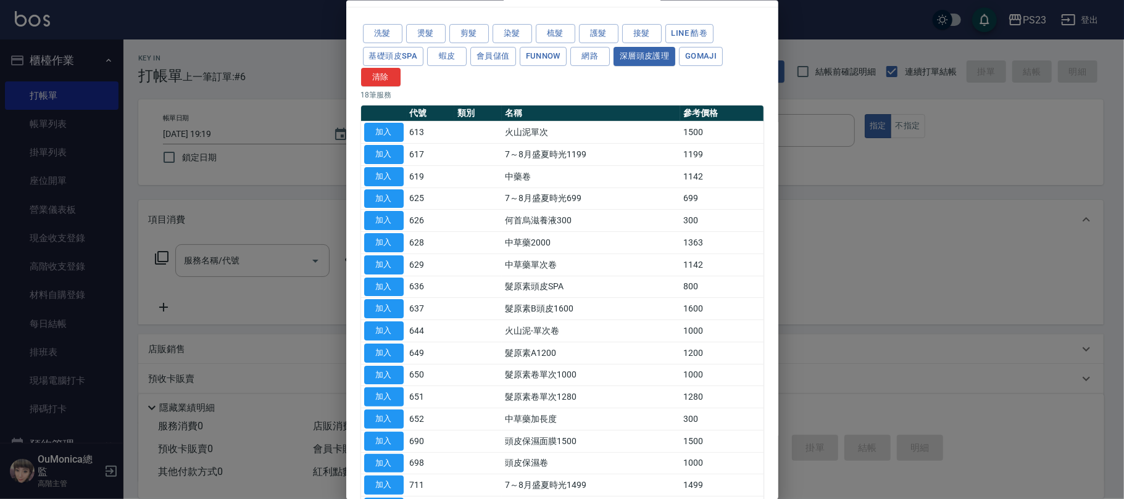
scroll to position [127, 0]
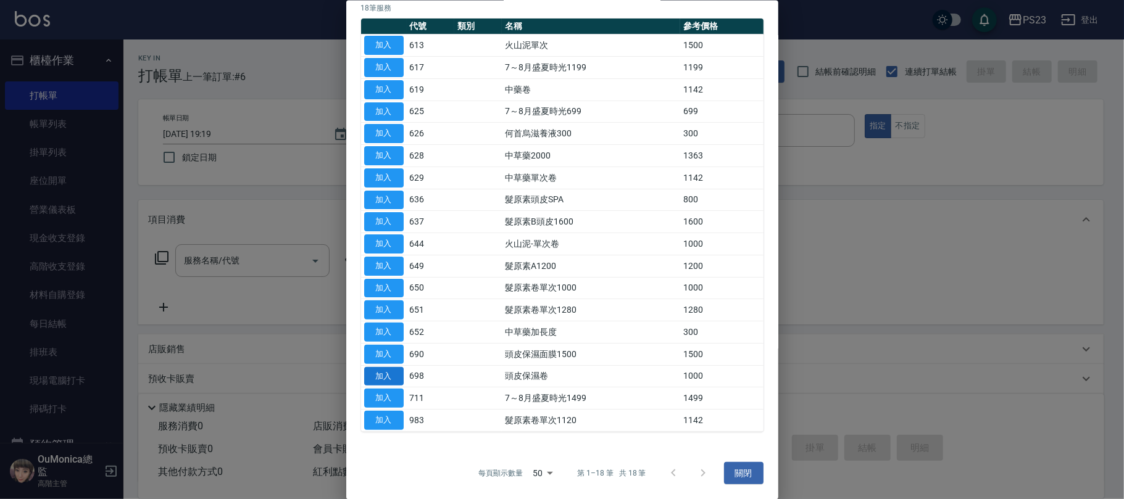
click at [386, 373] on button "加入" at bounding box center [383, 376] width 39 height 19
type input "頭皮保濕卷(698)"
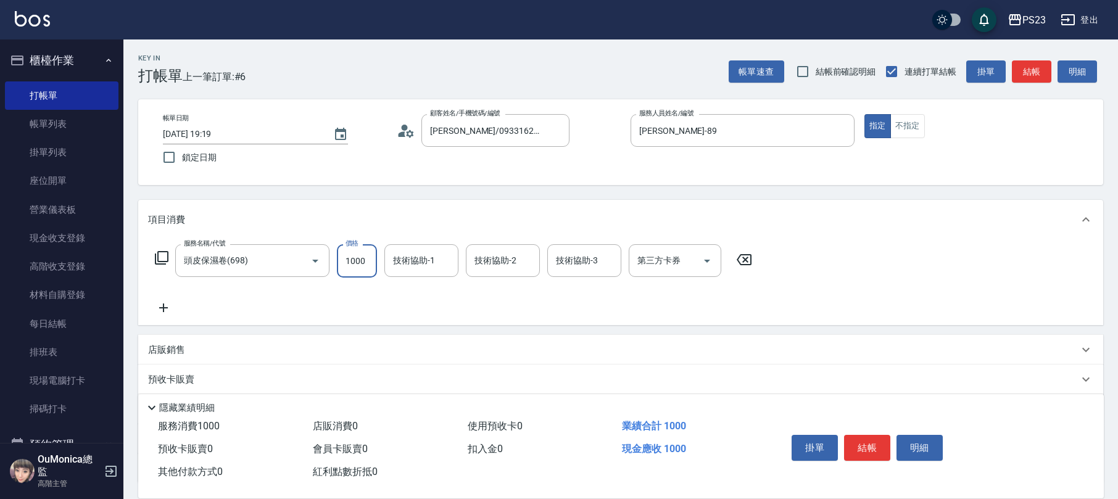
click at [369, 260] on input "1000" at bounding box center [357, 260] width 40 height 33
type input "1159"
type input "[PERSON_NAME]-89"
click at [713, 260] on icon "Open" at bounding box center [707, 261] width 15 height 15
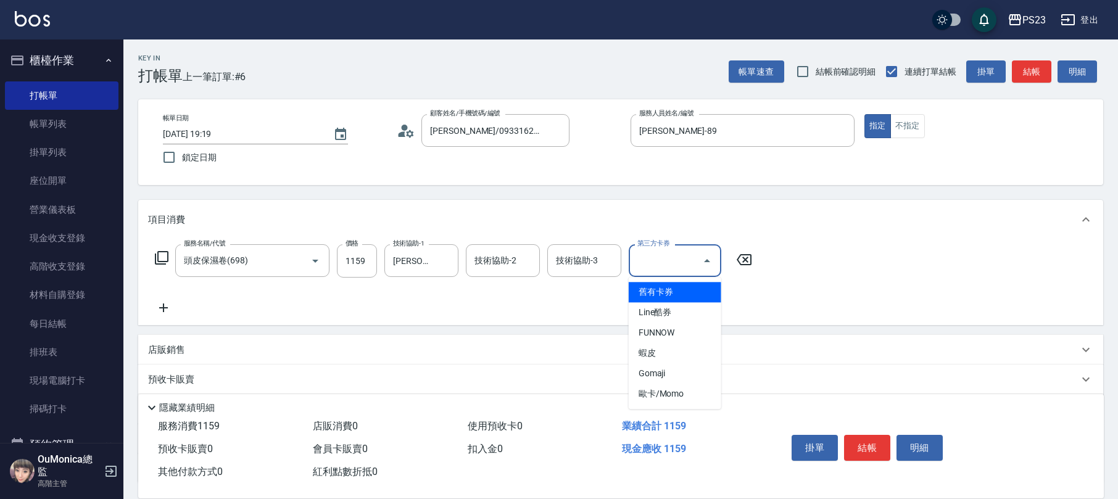
click at [703, 289] on span "舊有卡券" at bounding box center [675, 292] width 93 height 20
type input "舊有卡券"
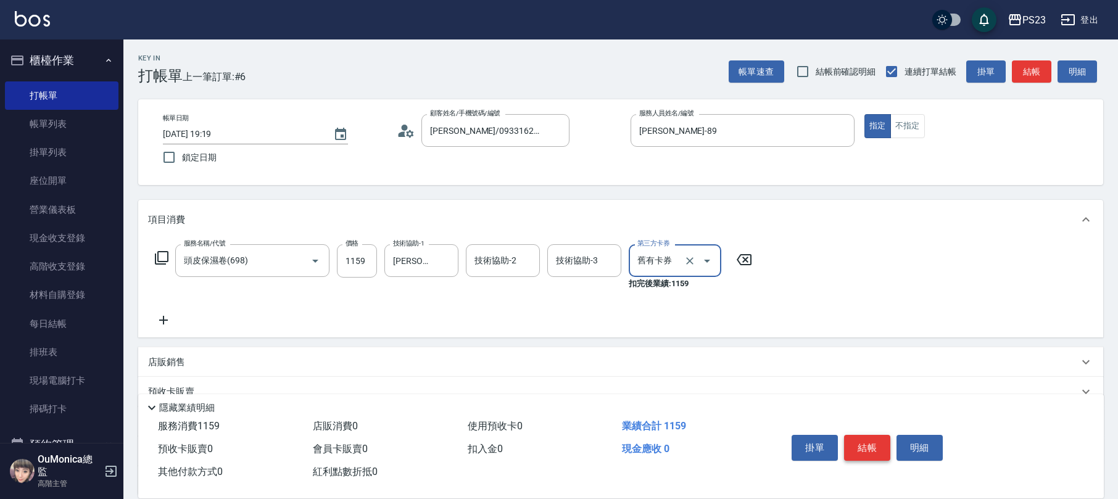
click at [870, 443] on button "結帳" at bounding box center [867, 448] width 46 height 26
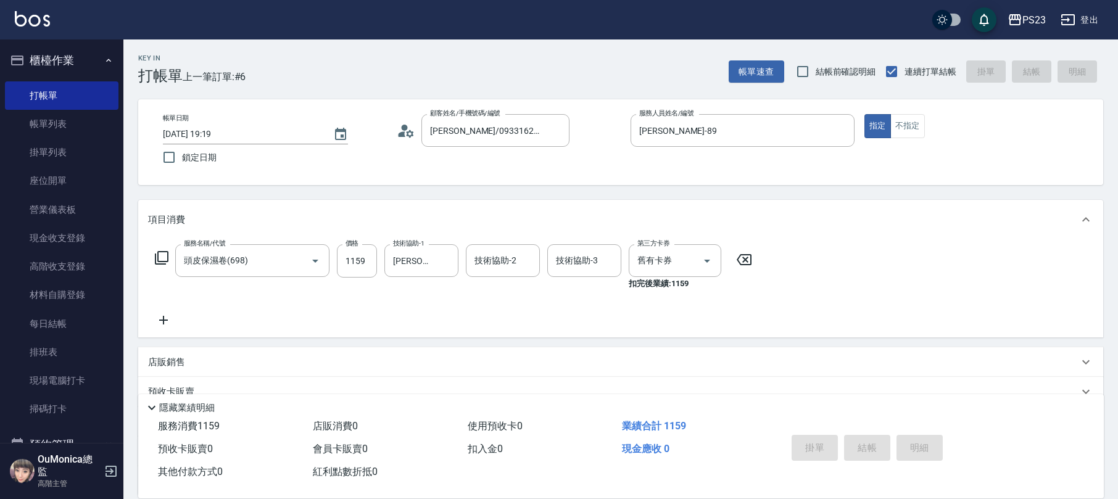
type input "[DATE] 19:20"
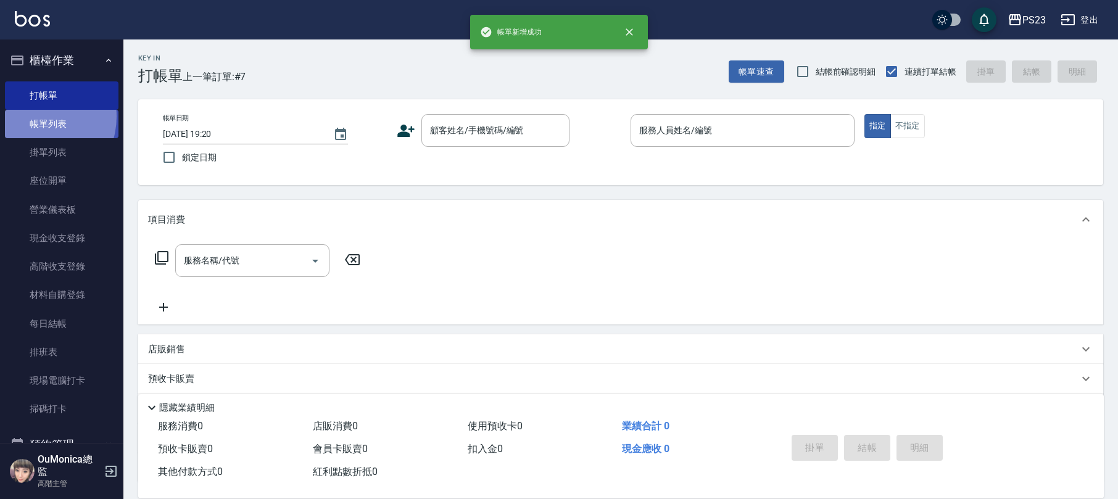
click at [35, 117] on link "帳單列表" at bounding box center [62, 124] width 114 height 28
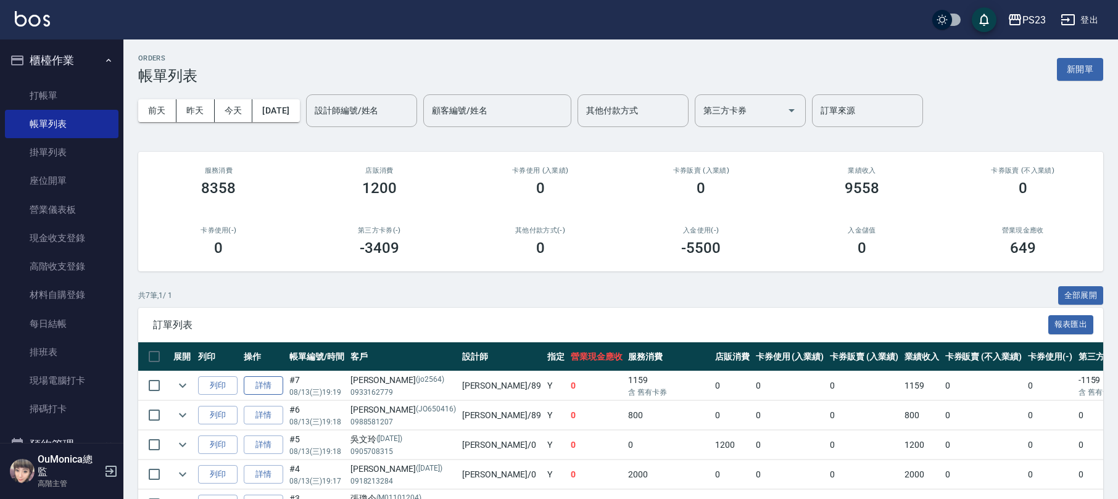
click at [269, 385] on link "詳情" at bounding box center [263, 385] width 39 height 19
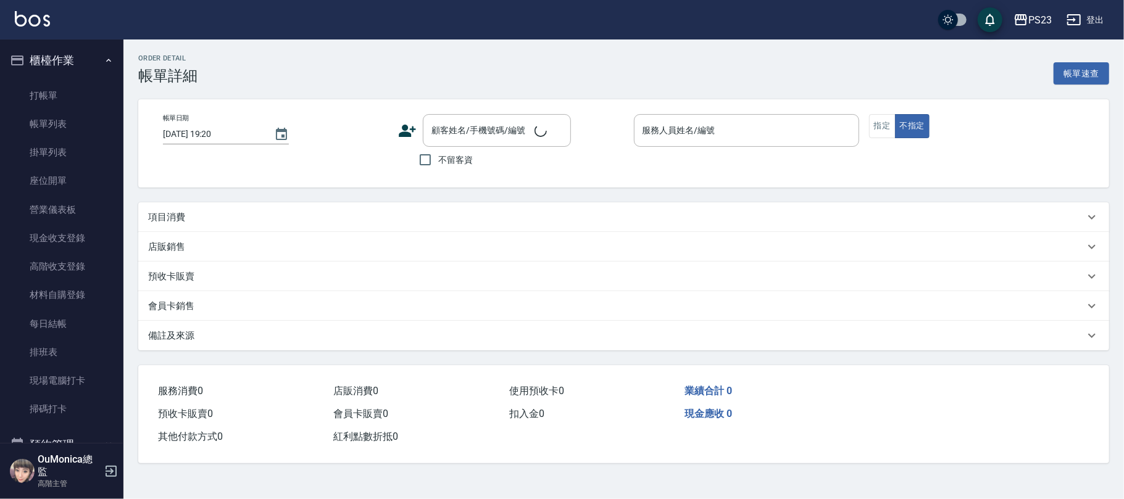
type input "[DATE] 19:19"
type input "[PERSON_NAME]-89"
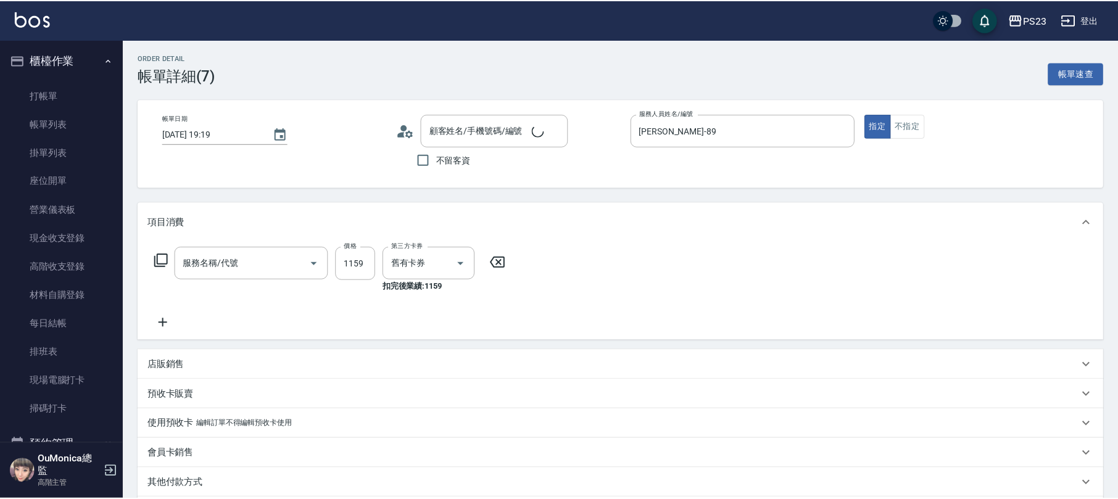
scroll to position [82, 0]
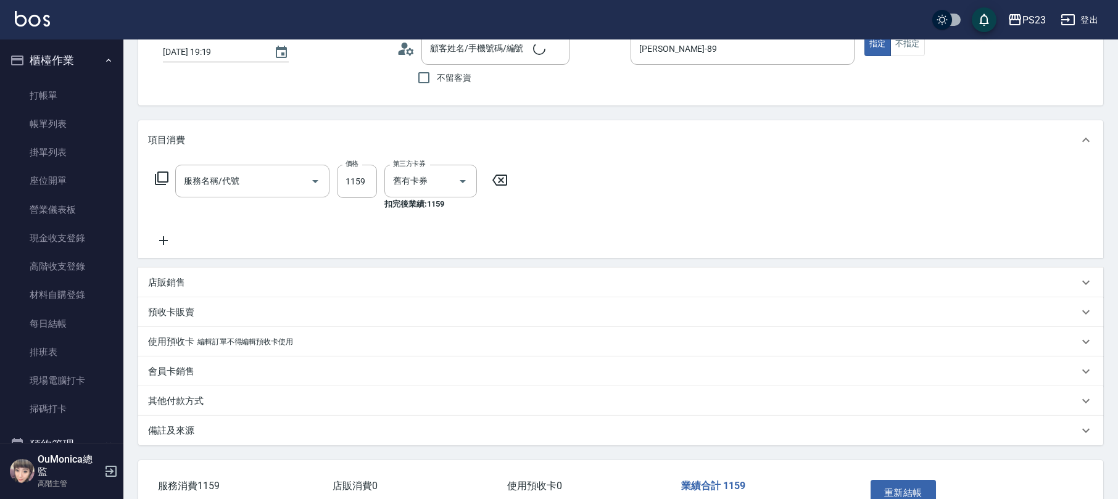
type input "頭皮保濕卷(698)"
type input "[PERSON_NAME]/0933162779/jo2564"
click at [358, 180] on input "1159" at bounding box center [357, 181] width 40 height 33
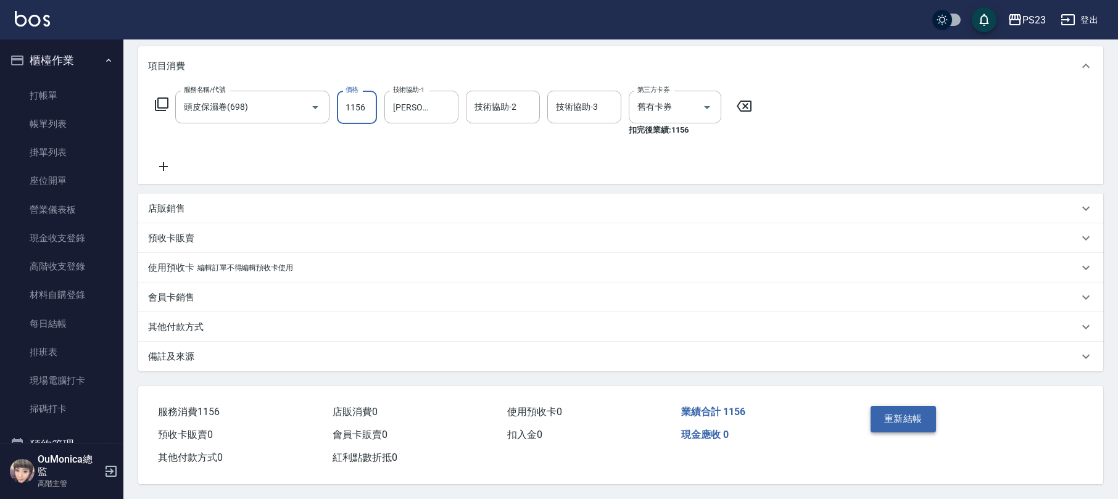
type input "1156"
click at [893, 418] on button "重新結帳" at bounding box center [903, 419] width 65 height 26
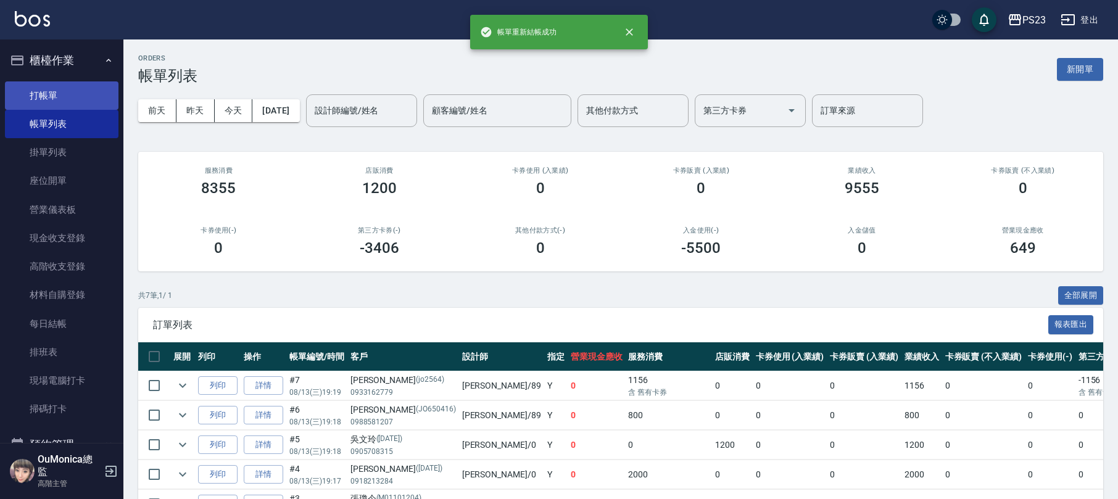
click at [53, 97] on link "打帳單" at bounding box center [62, 95] width 114 height 28
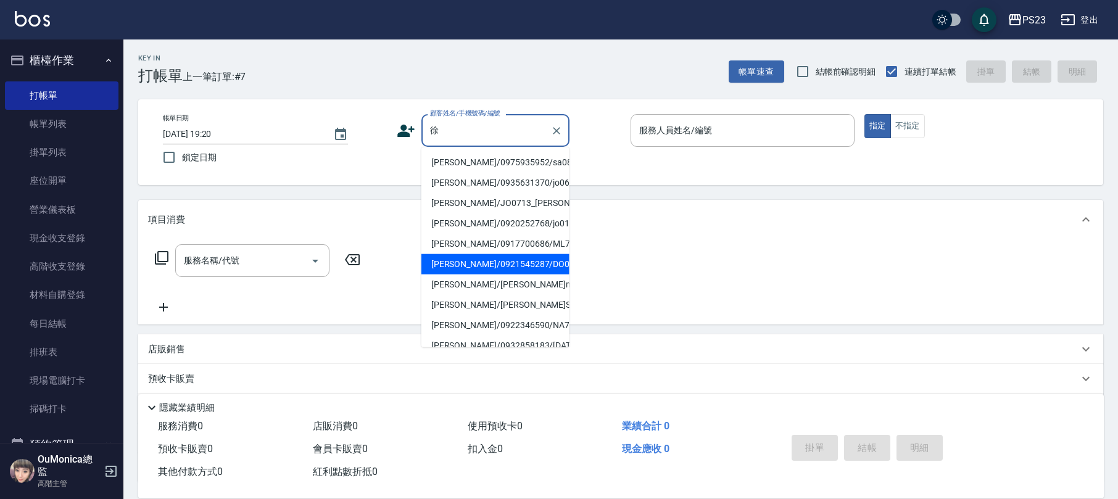
click at [531, 257] on li "[PERSON_NAME]/0921545287/DO0226" at bounding box center [495, 264] width 148 height 20
type input "[PERSON_NAME]/0921545287/DO0226"
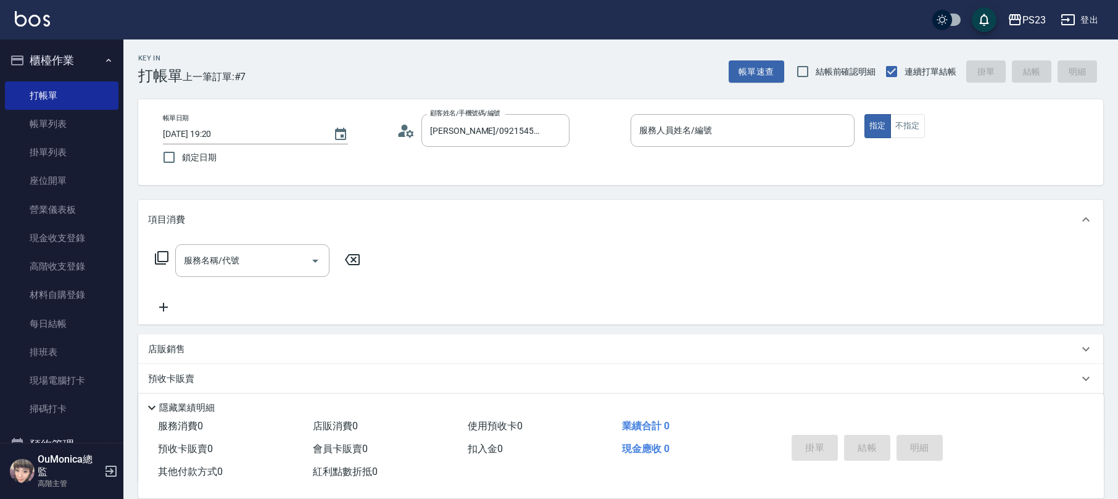
click at [398, 135] on icon at bounding box center [406, 131] width 19 height 19
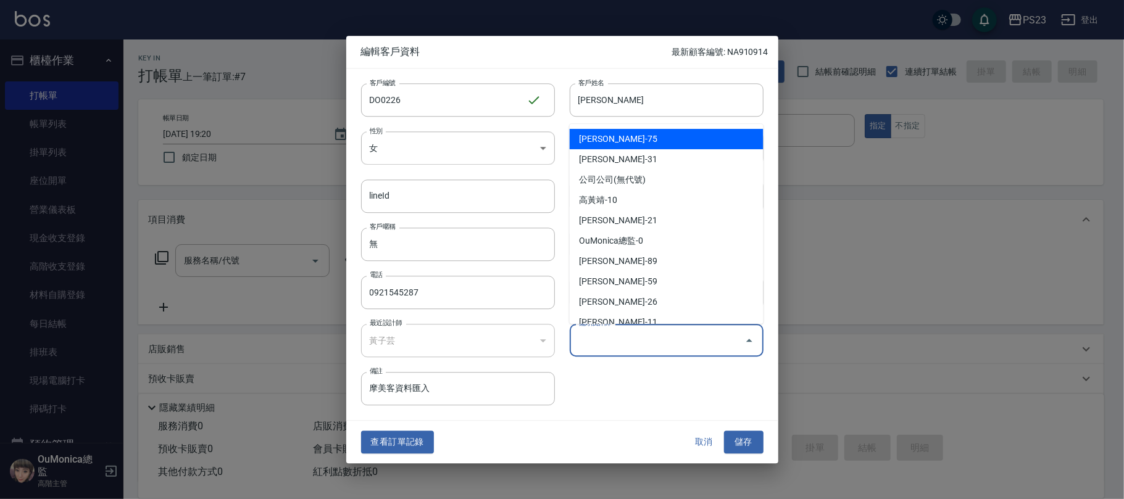
click at [585, 347] on input "偏好設計師" at bounding box center [657, 340] width 164 height 22
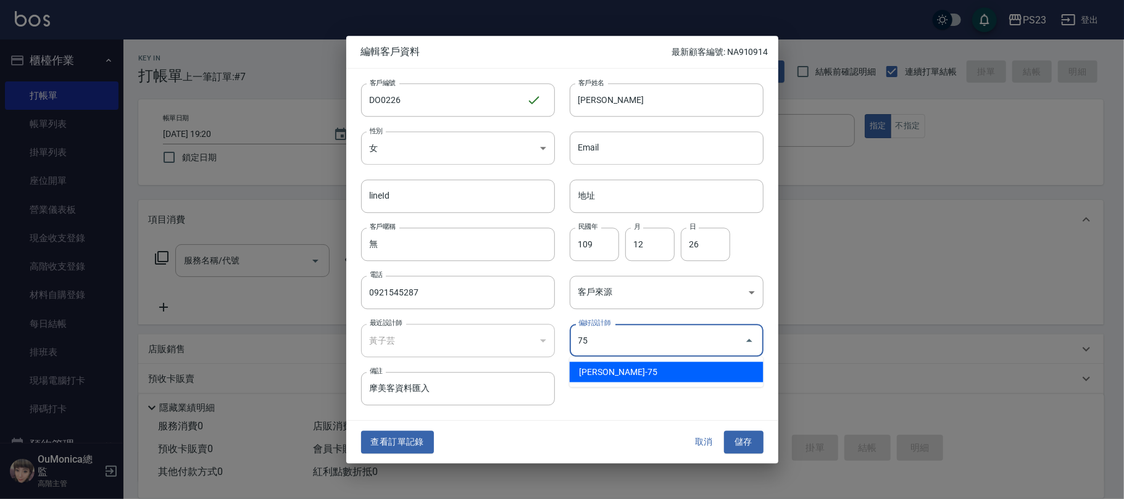
type input "黃子芸"
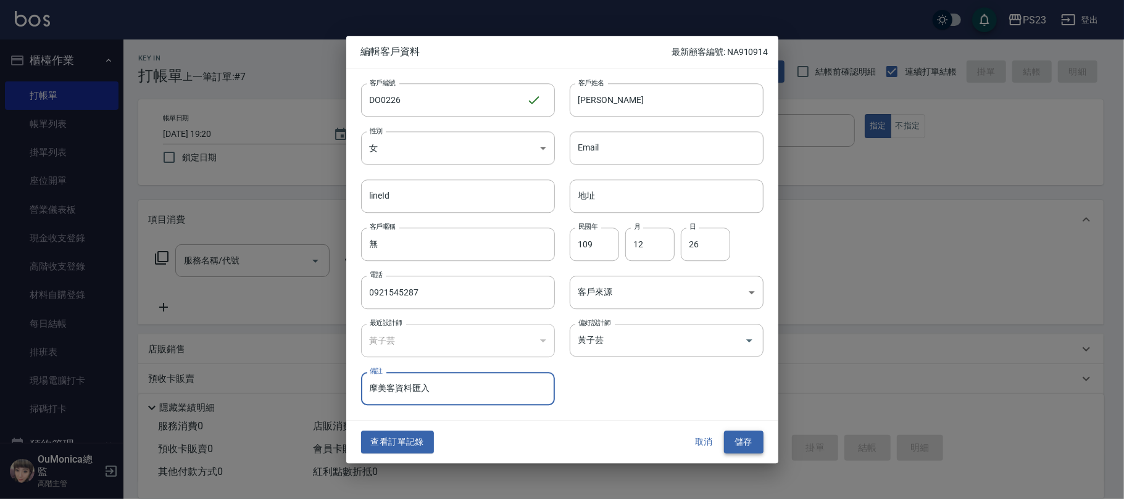
click at [750, 444] on button "儲存" at bounding box center [743, 442] width 39 height 23
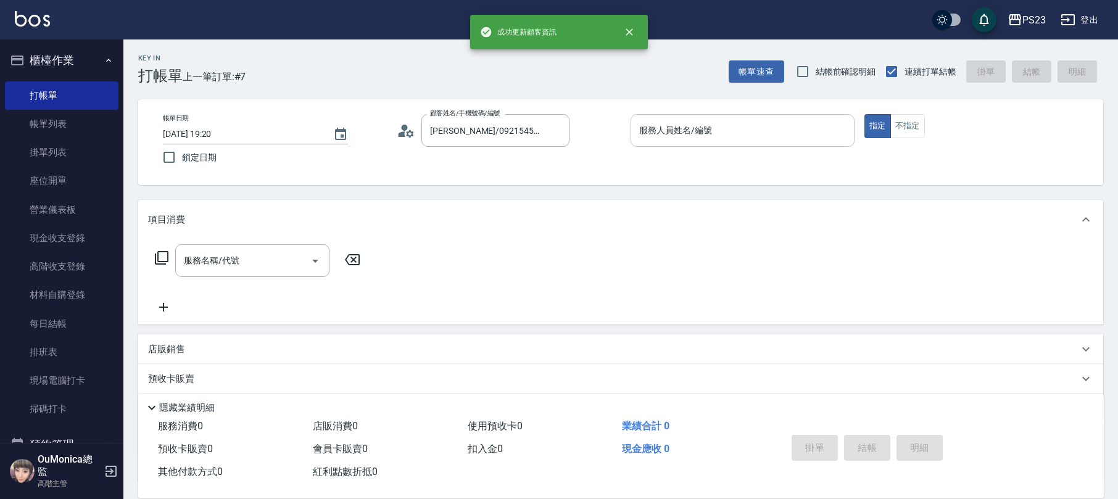
click at [676, 129] on input "服務人員姓名/編號" at bounding box center [742, 131] width 213 height 22
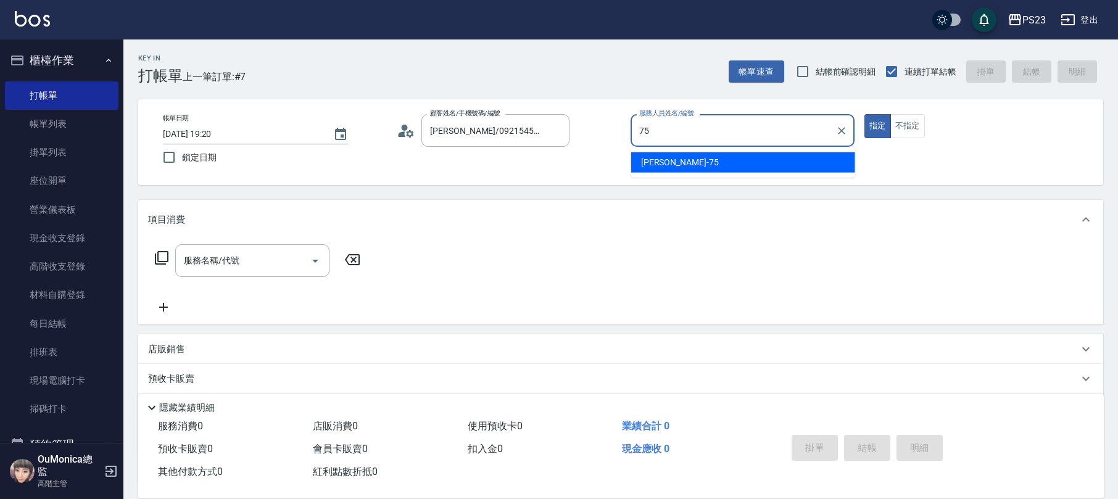
type input "Donna-75"
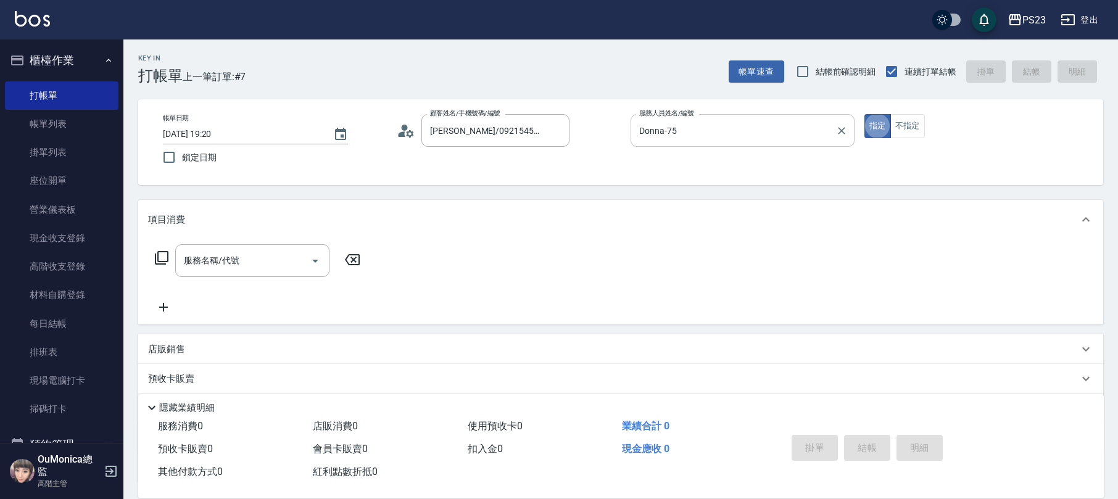
type button "true"
click at [159, 260] on icon at bounding box center [161, 258] width 15 height 15
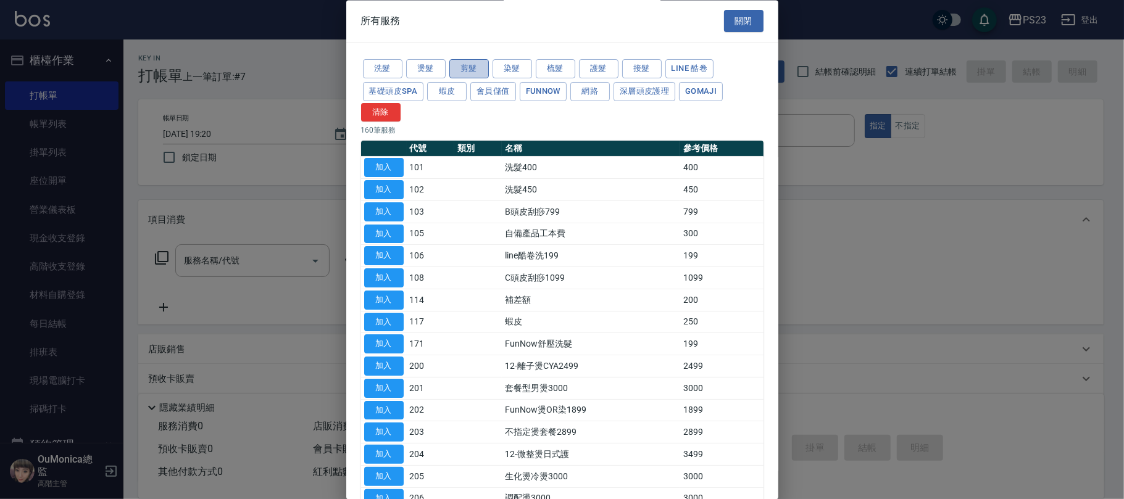
click at [479, 68] on button "剪髮" at bounding box center [468, 69] width 39 height 19
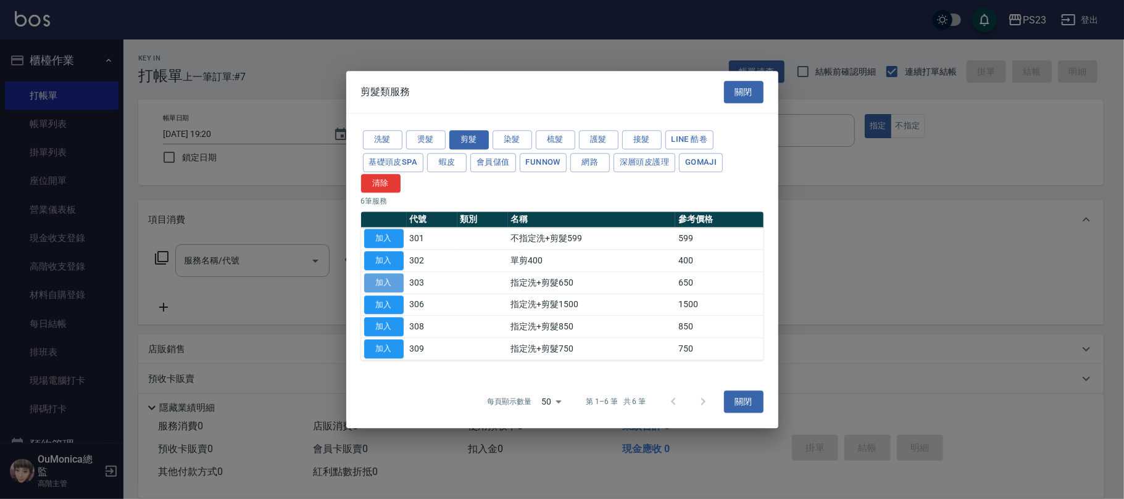
click at [380, 285] on button "加入" at bounding box center [383, 282] width 39 height 19
type input "指定洗+剪髮650(303)"
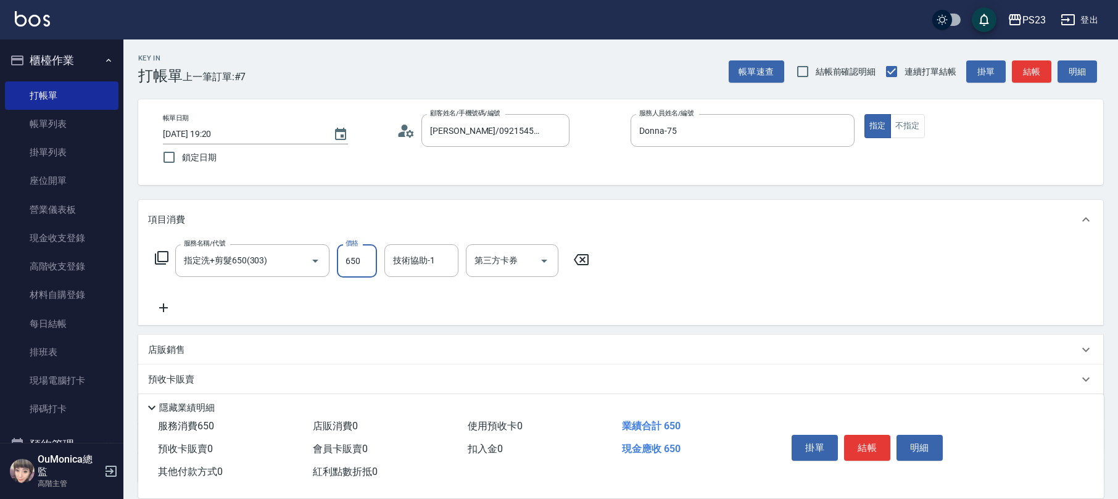
click at [370, 267] on input "650" at bounding box center [357, 260] width 40 height 33
type input "722"
type input "Donna-75"
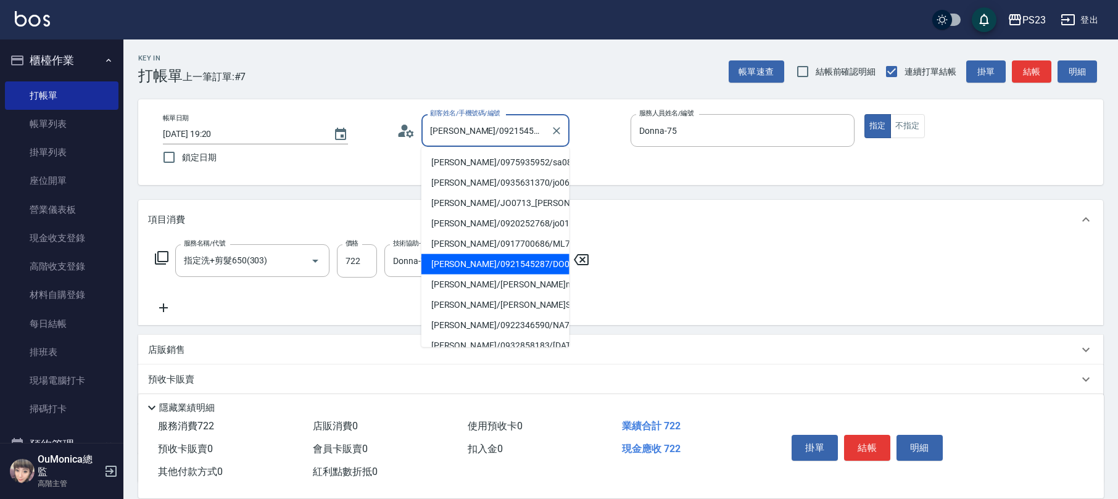
click at [477, 137] on input "[PERSON_NAME]/0921545287/DO0226" at bounding box center [486, 131] width 118 height 22
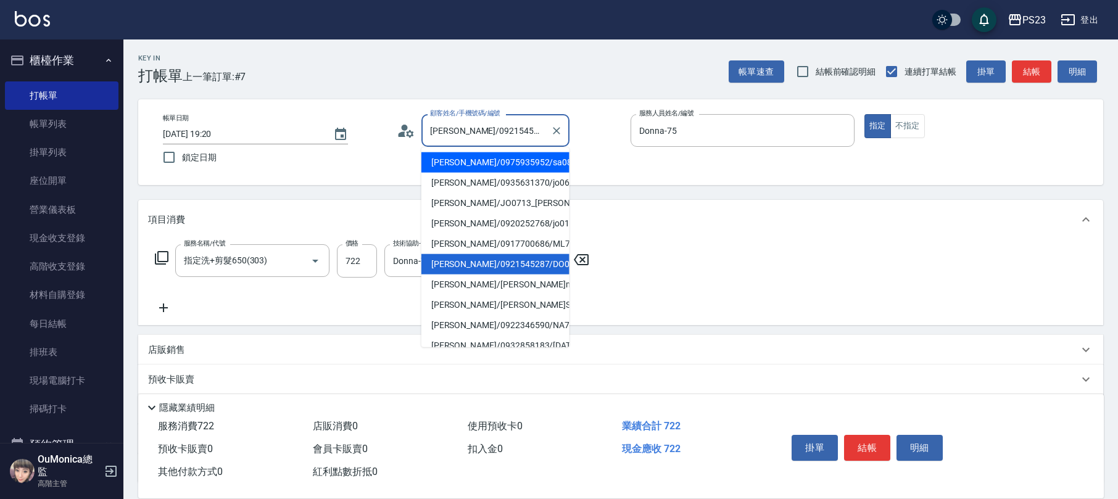
click at [568, 136] on div "[PERSON_NAME]/0921545287/DO0226 顧客姓名/手機號碼/編號" at bounding box center [495, 130] width 148 height 33
click at [559, 132] on icon "Clear" at bounding box center [556, 131] width 12 height 12
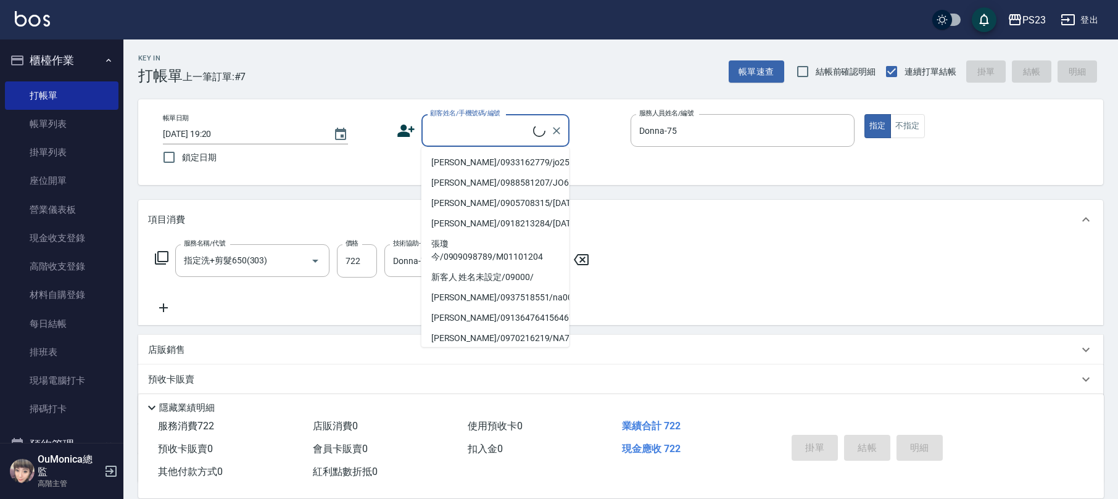
click at [582, 258] on icon at bounding box center [581, 259] width 31 height 15
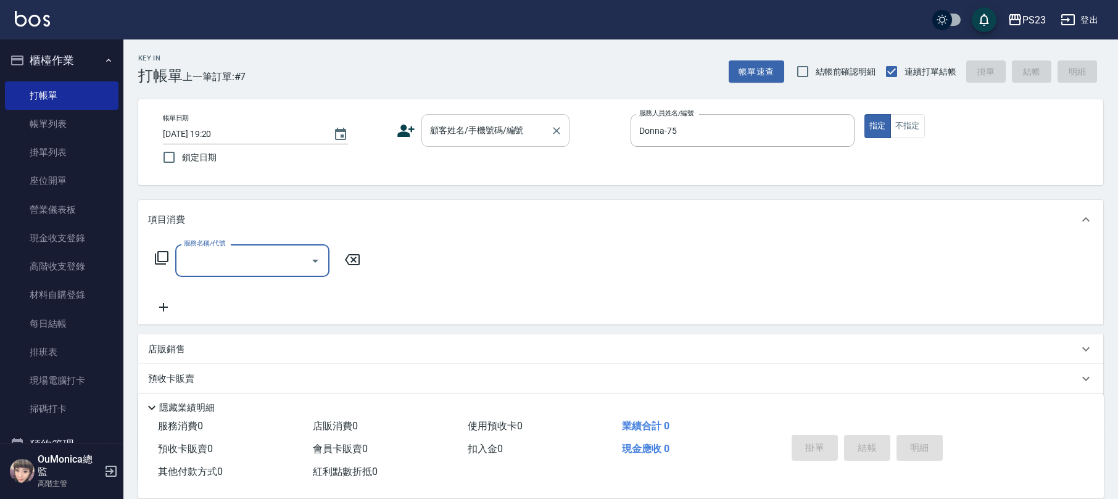
click at [523, 131] on input "顧客姓名/手機號碼/編號" at bounding box center [486, 131] width 118 height 22
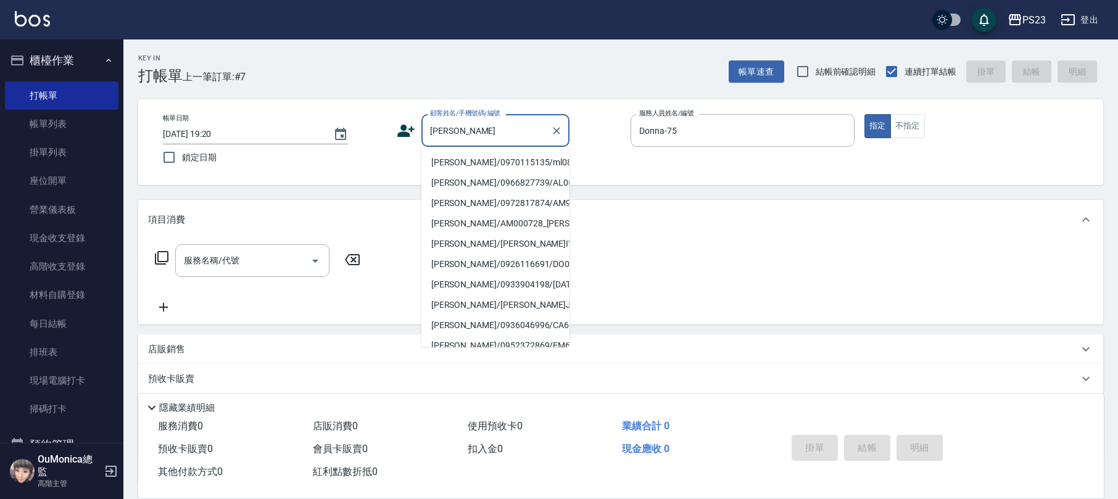
click at [526, 173] on li "[PERSON_NAME]/0970115135/ml0860311" at bounding box center [495, 162] width 148 height 20
type input "[PERSON_NAME]/0970115135/ml0860311"
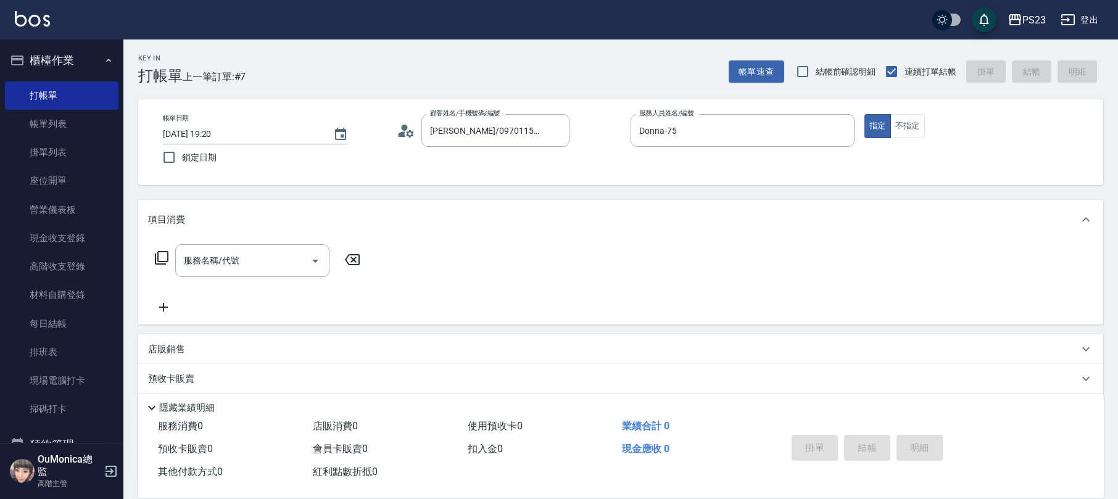
click at [411, 130] on icon at bounding box center [406, 131] width 19 height 19
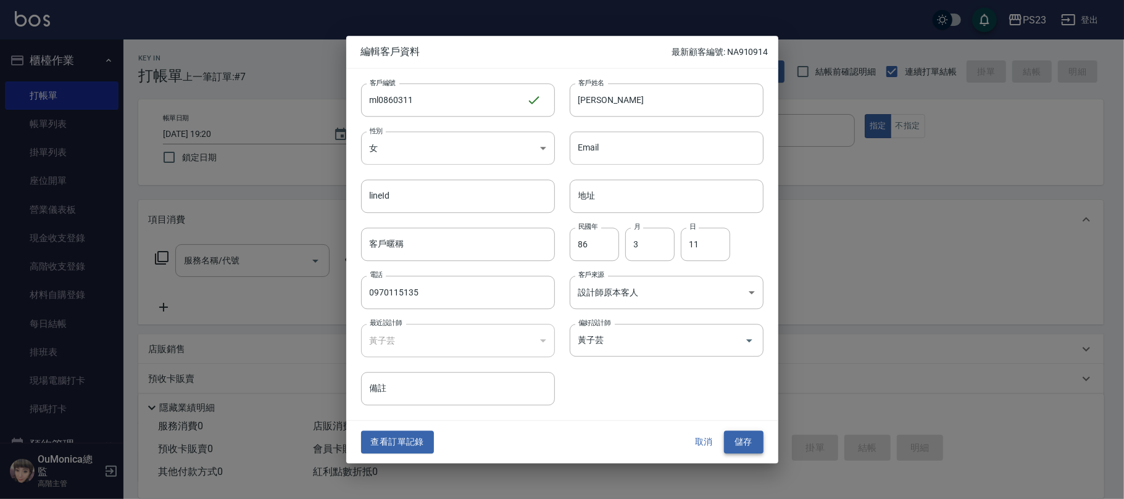
click at [736, 445] on button "儲存" at bounding box center [743, 442] width 39 height 23
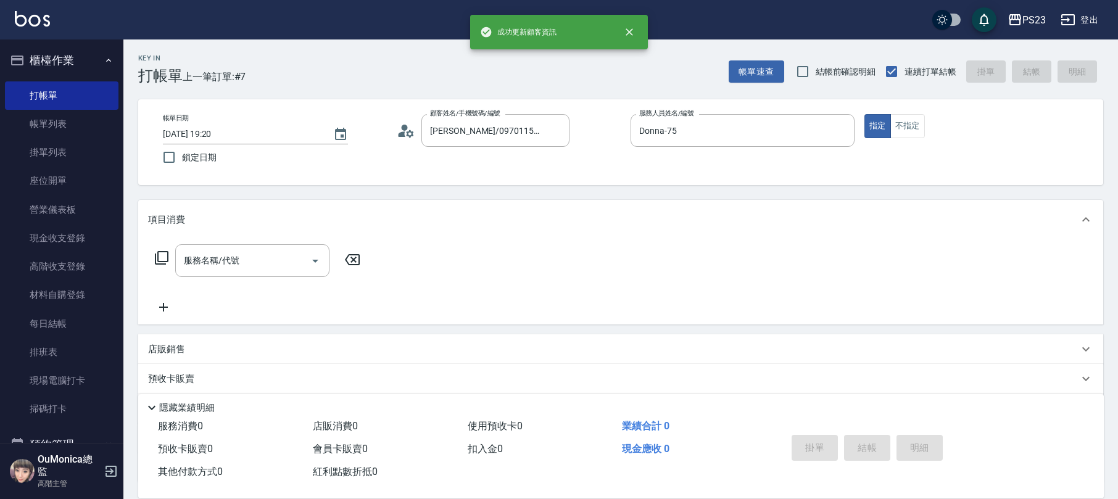
click at [158, 260] on icon at bounding box center [162, 258] width 14 height 14
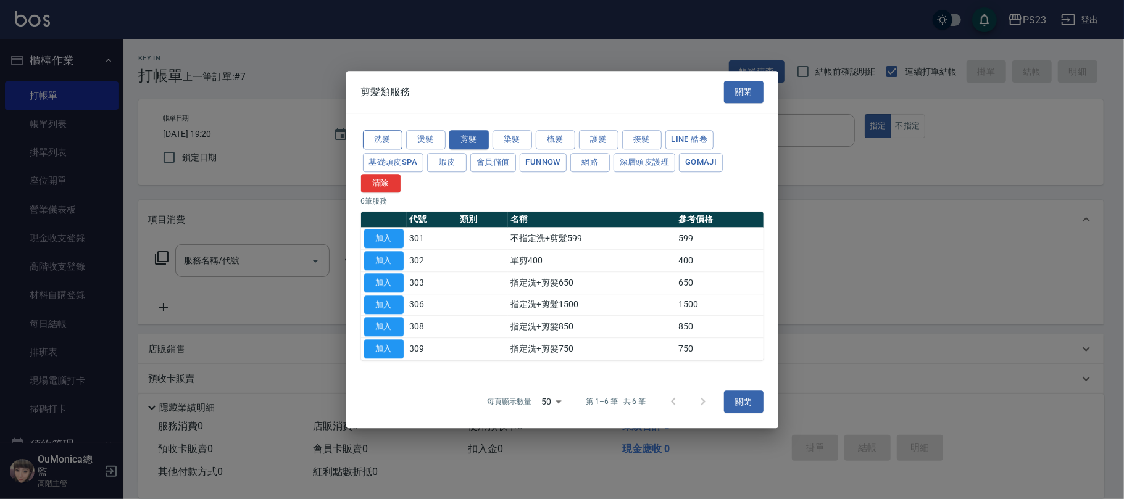
click at [390, 143] on button "洗髮" at bounding box center [382, 139] width 39 height 19
click at [381, 260] on button "加入" at bounding box center [383, 260] width 39 height 19
type input "洗髮450(102)"
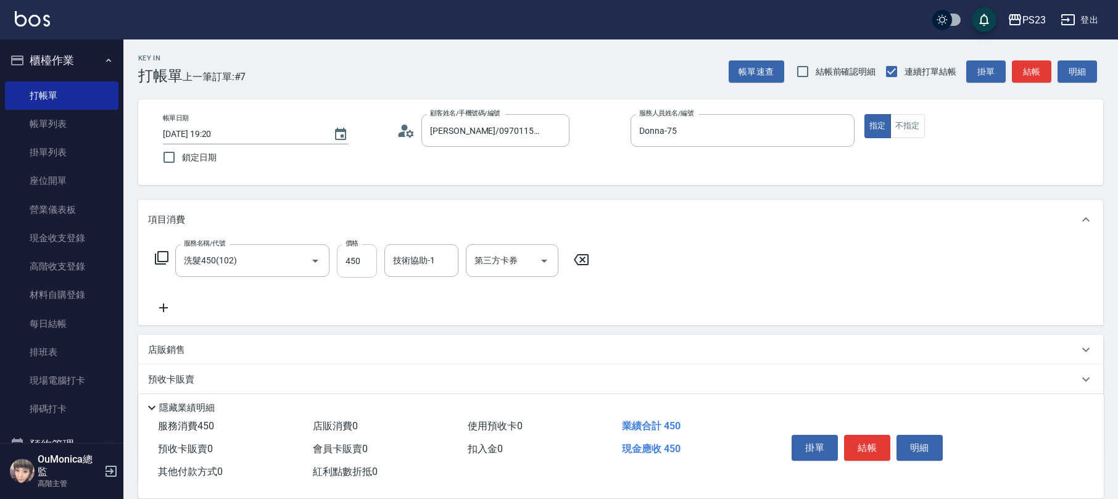
click at [351, 260] on input "450" at bounding box center [357, 260] width 40 height 33
type input "500"
type input "Donna-75"
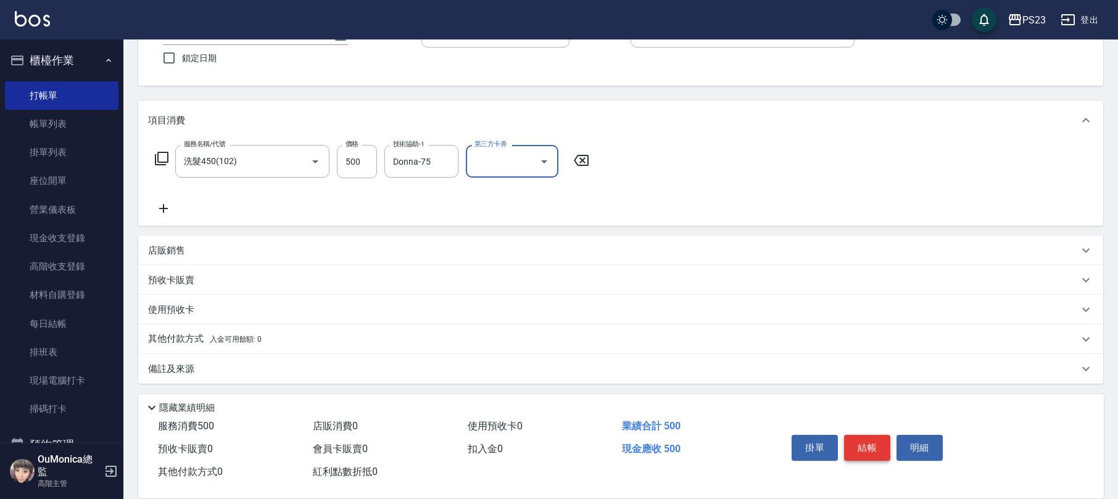
click at [872, 447] on button "結帳" at bounding box center [867, 448] width 46 height 26
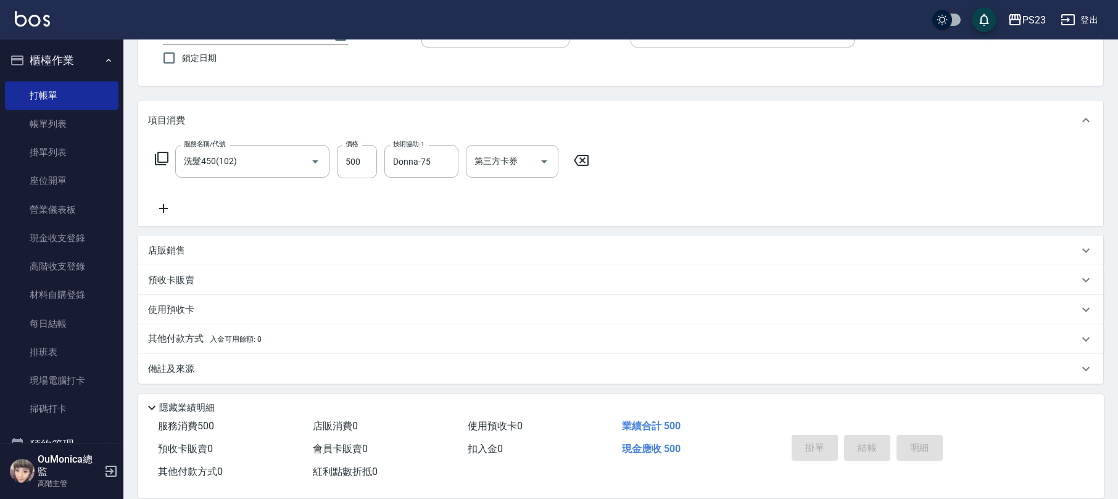
type input "[DATE] 19:21"
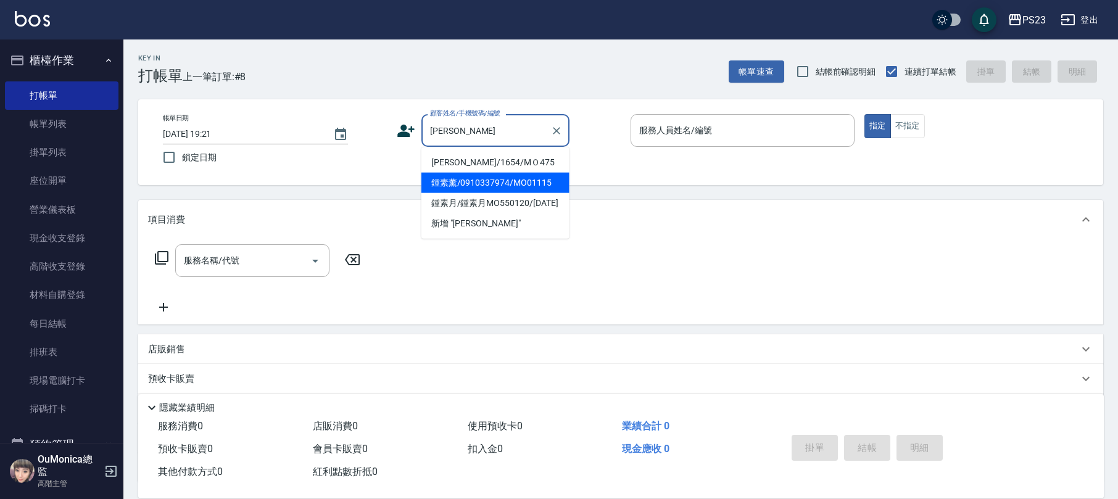
click at [510, 184] on li "鍾素薰/0910337974/MO01115" at bounding box center [495, 183] width 148 height 20
type input "鍾素薰/0910337974/MO01115"
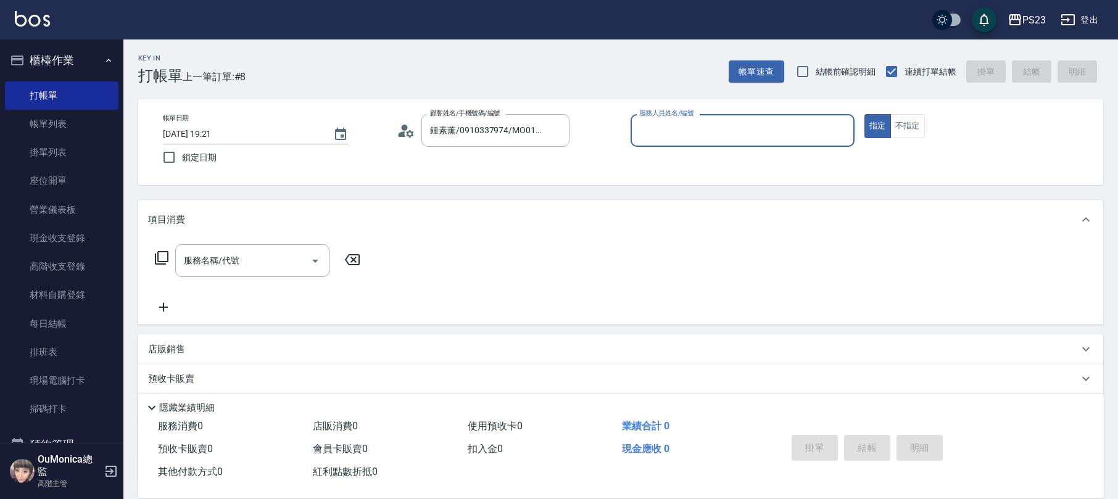
click at [408, 134] on icon at bounding box center [409, 133] width 7 height 7
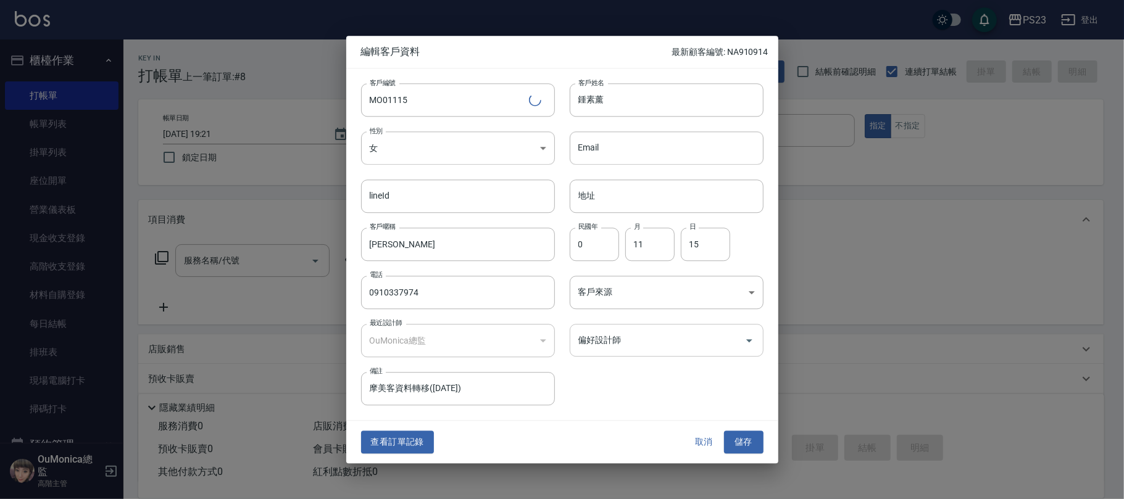
click at [605, 341] on input "偏好設計師" at bounding box center [657, 340] width 164 height 22
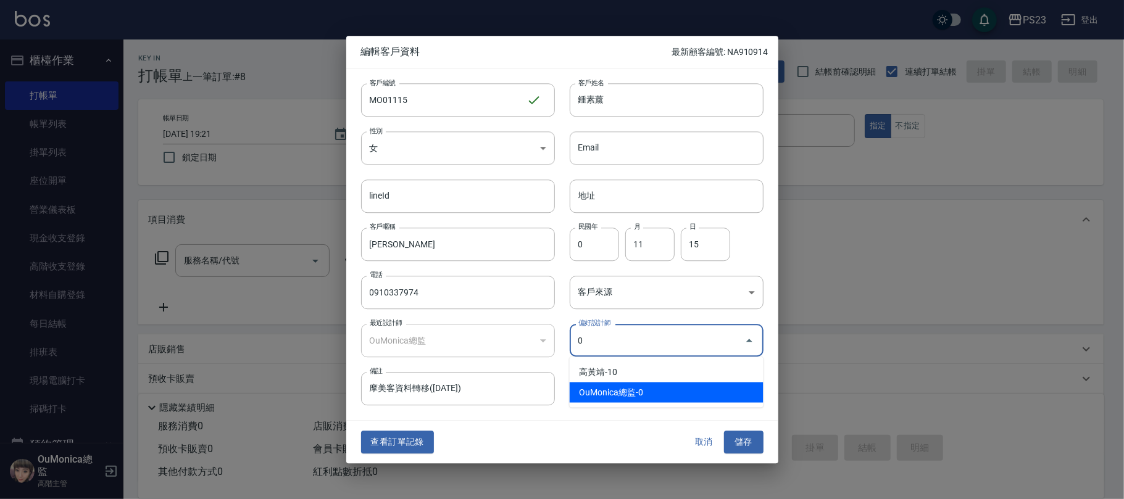
click at [632, 400] on li "OuMonica總監-0" at bounding box center [667, 393] width 194 height 20
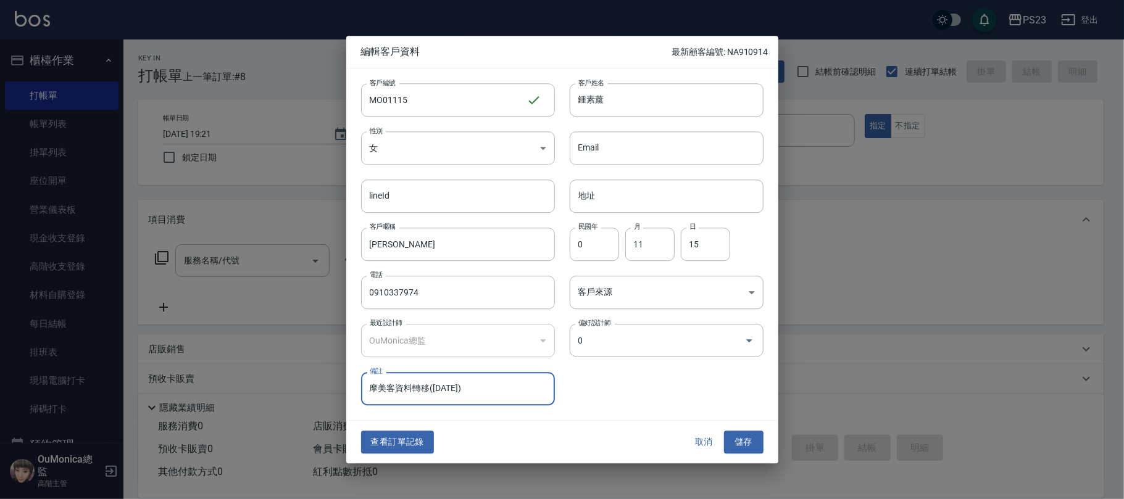
type input "OuMonica總監"
click at [734, 445] on button "儲存" at bounding box center [743, 442] width 39 height 23
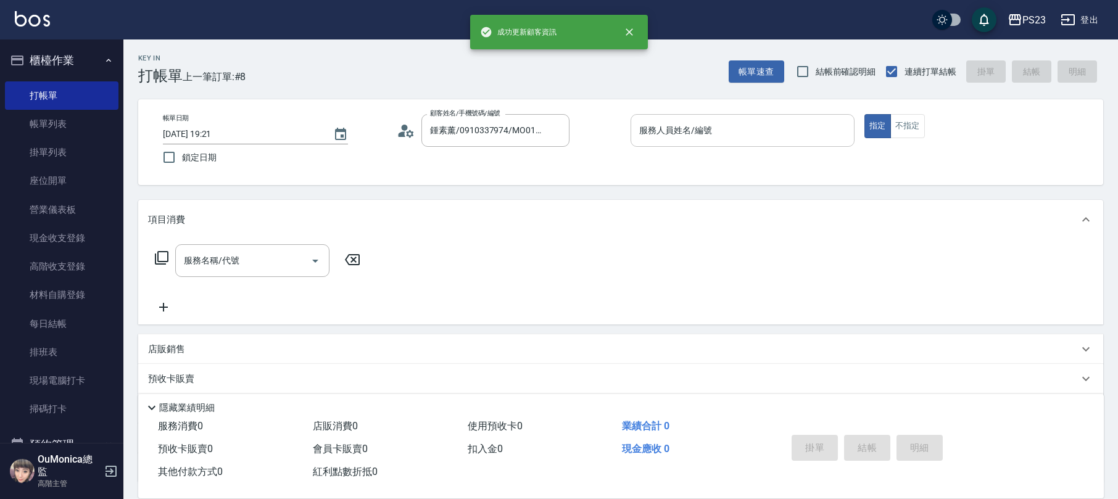
click at [685, 134] on input "服務人員姓名/編號" at bounding box center [742, 131] width 213 height 22
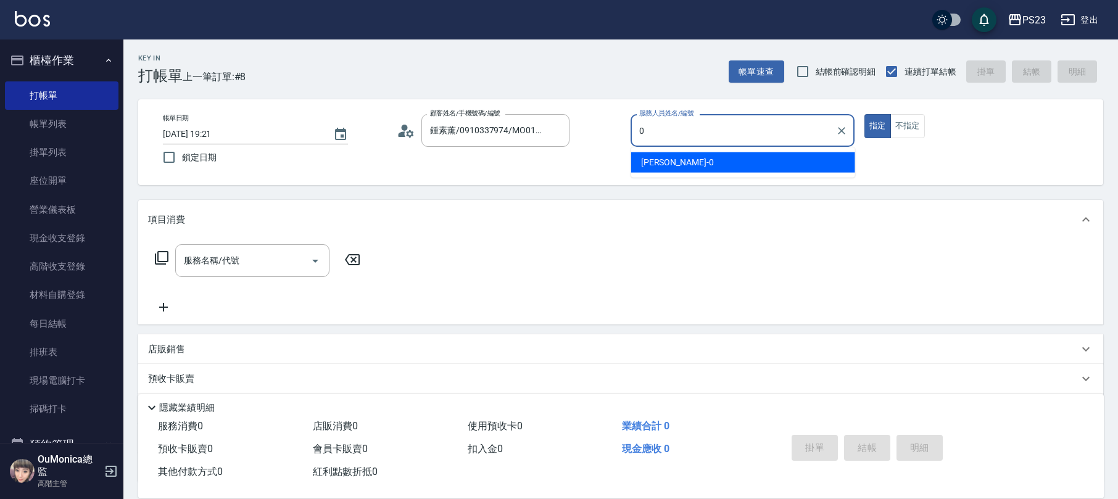
click at [673, 160] on span "[PERSON_NAME] -0" at bounding box center [677, 162] width 73 height 13
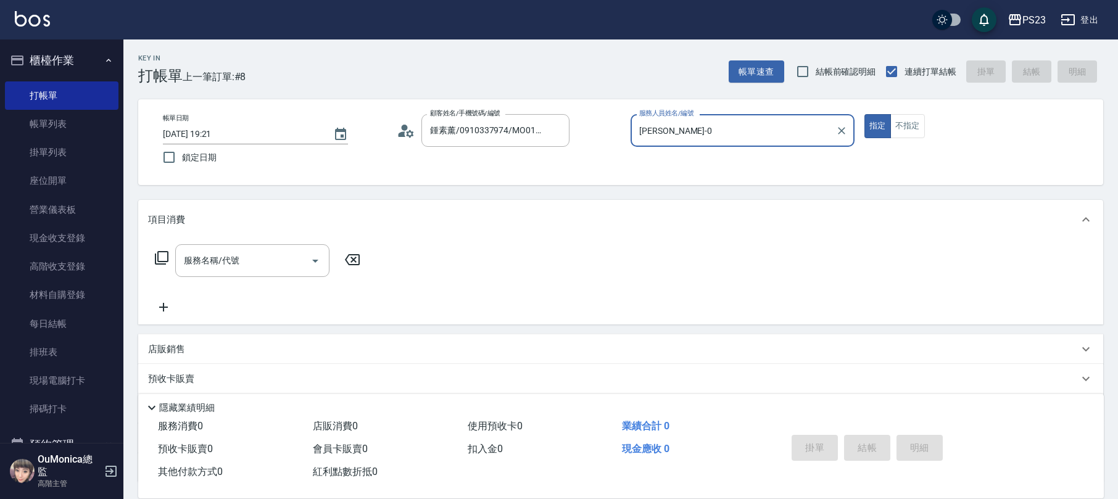
type input "[PERSON_NAME]-0"
click at [166, 258] on icon at bounding box center [161, 258] width 15 height 15
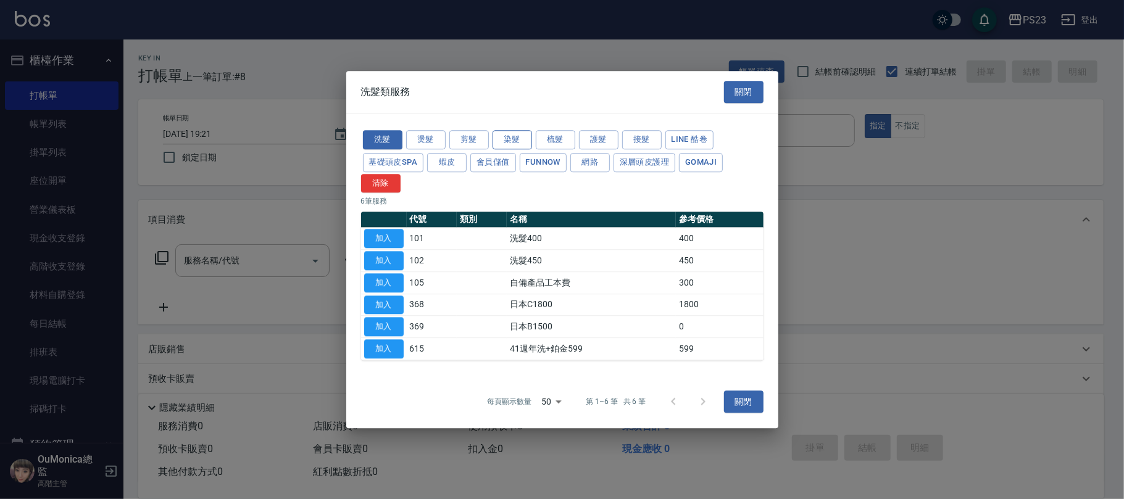
click at [526, 139] on button "染髮" at bounding box center [511, 139] width 39 height 19
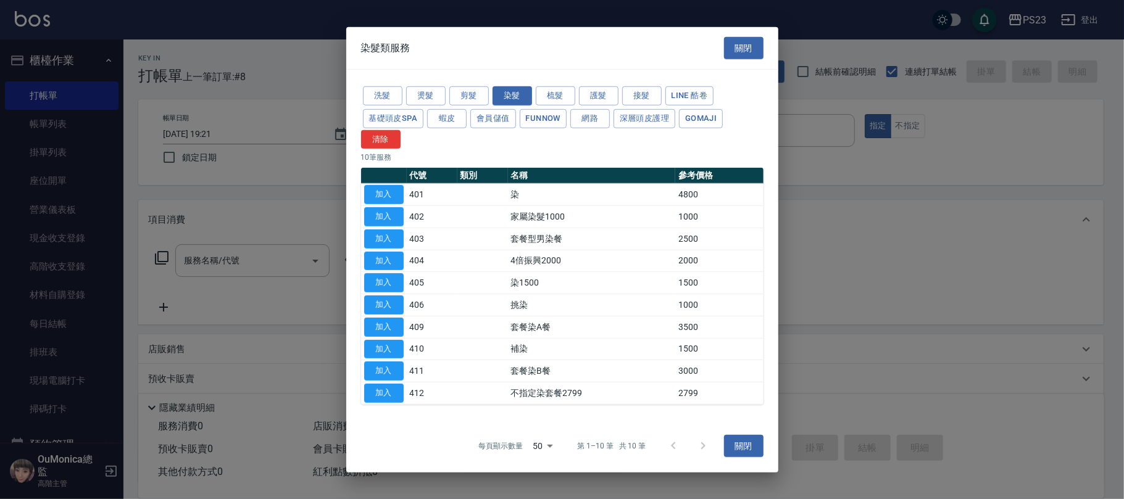
click at [383, 197] on button "加入" at bounding box center [383, 194] width 39 height 19
type input "染(401)"
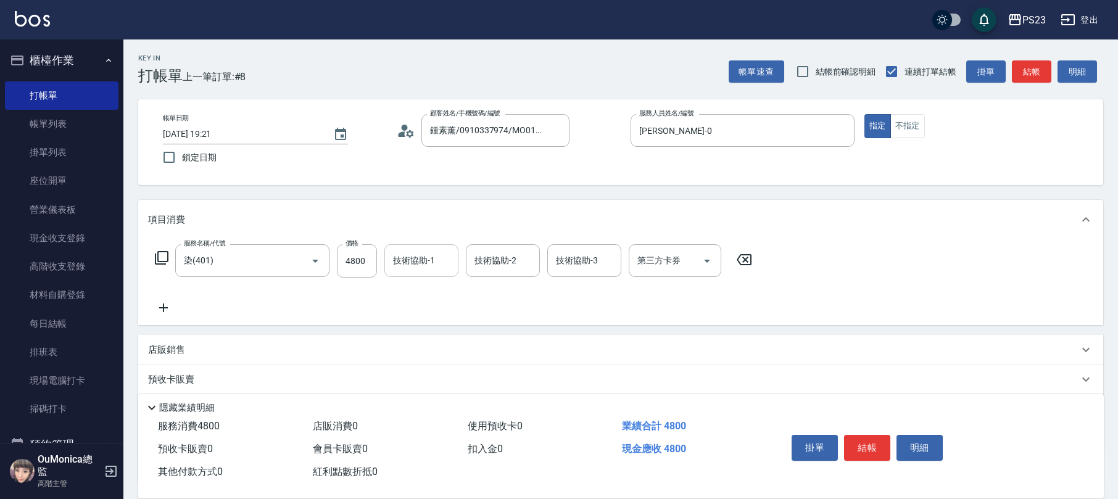
click at [415, 265] on input "技術協助-1" at bounding box center [421, 261] width 63 height 22
click at [402, 289] on span "[PERSON_NAME] -0" at bounding box center [430, 292] width 73 height 13
type input "[PERSON_NAME]-0"
click at [505, 257] on input "技術協助-2" at bounding box center [502, 261] width 63 height 22
click at [492, 291] on span "[PERSON_NAME] -0" at bounding box center [512, 292] width 73 height 13
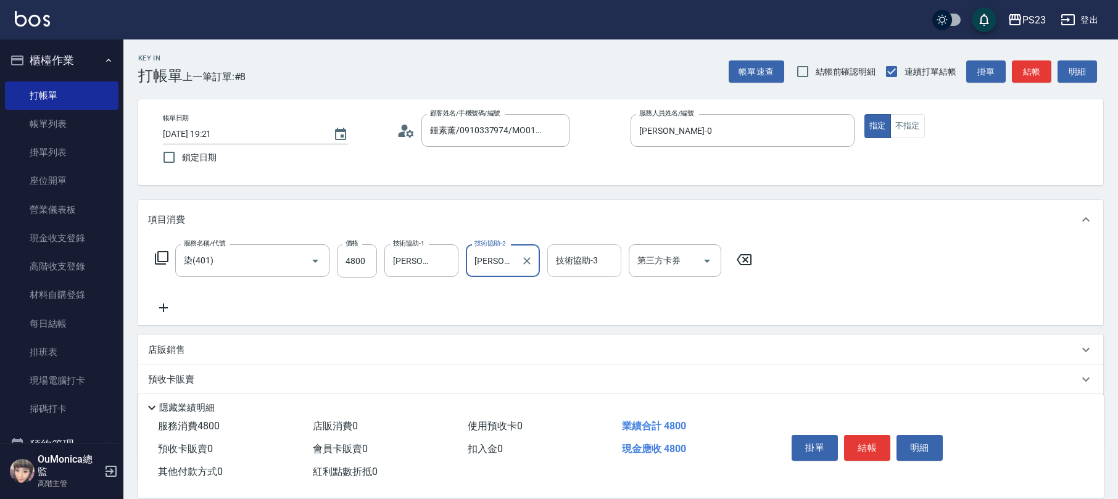
type input "[PERSON_NAME]-0"
click at [582, 260] on div "技術協助-3 技術協助-3" at bounding box center [584, 260] width 74 height 33
type input "Flora-21"
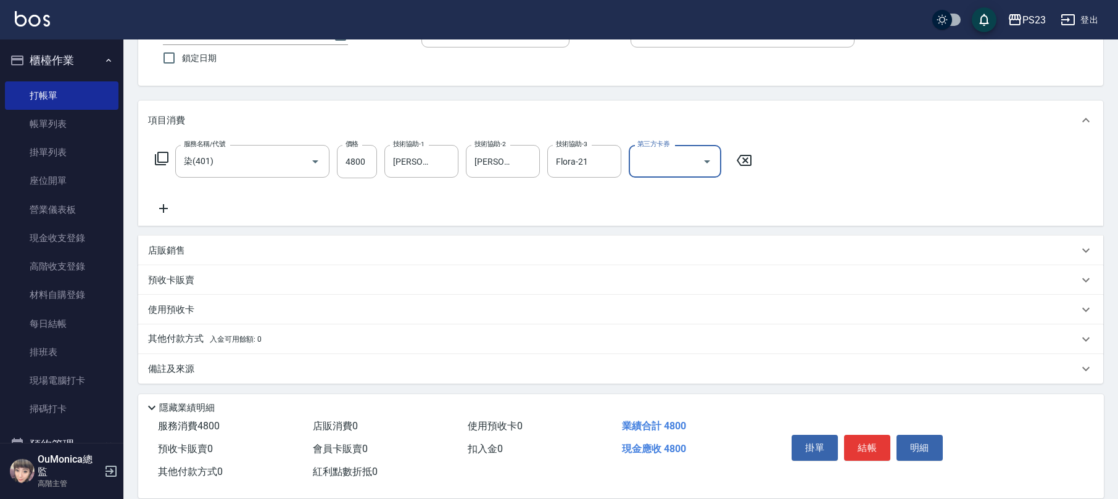
click at [276, 339] on div "其他付款方式 入金可用餘額: 0" at bounding box center [613, 340] width 930 height 14
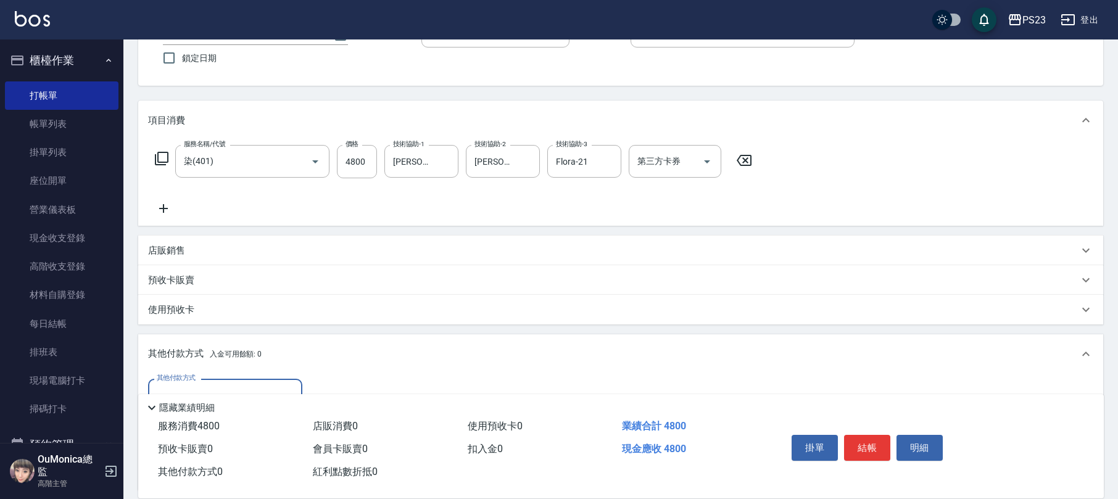
scroll to position [245, 0]
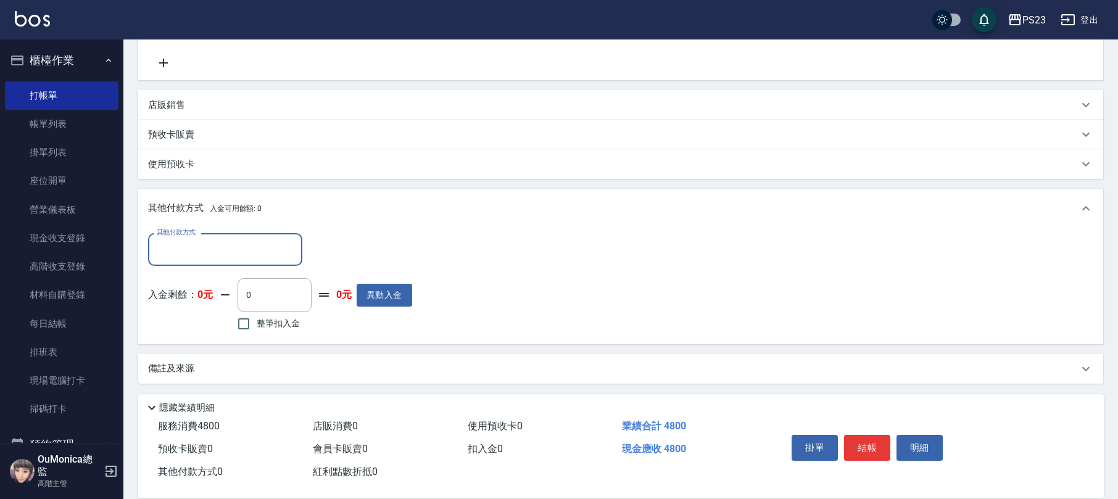
click at [242, 245] on input "其他付款方式" at bounding box center [225, 250] width 143 height 22
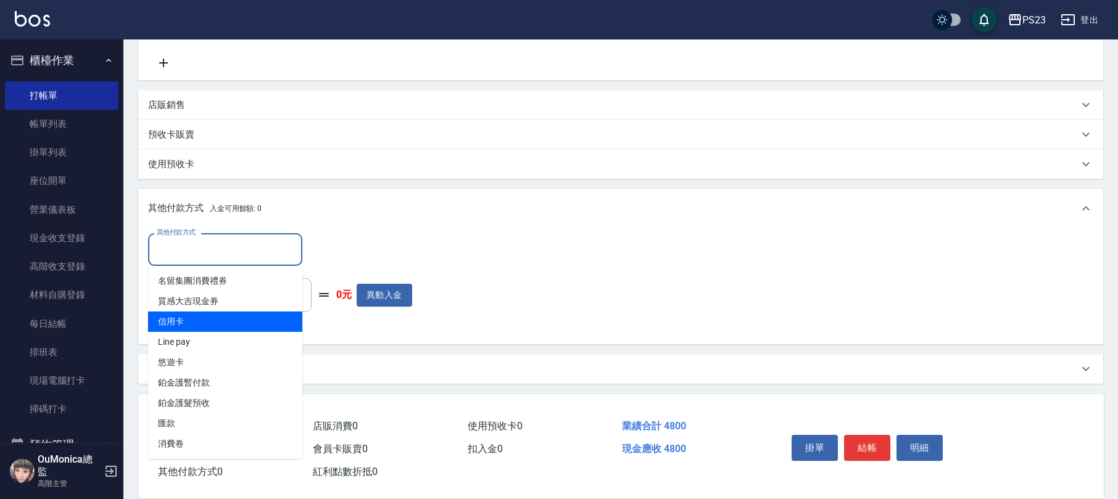
click at [208, 328] on span "信用卡" at bounding box center [225, 322] width 154 height 20
type input "信用卡"
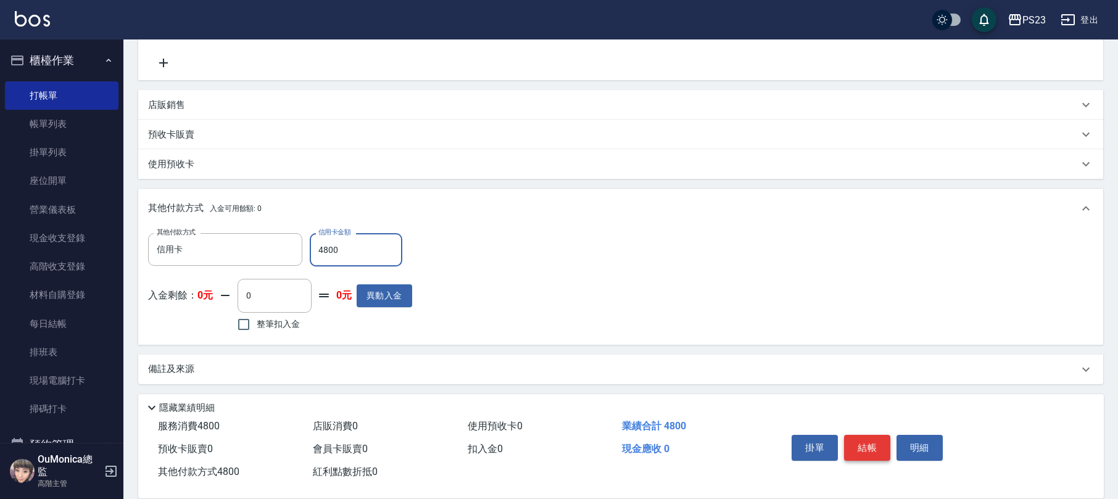
type input "4800"
click at [874, 444] on button "結帳" at bounding box center [867, 448] width 46 height 26
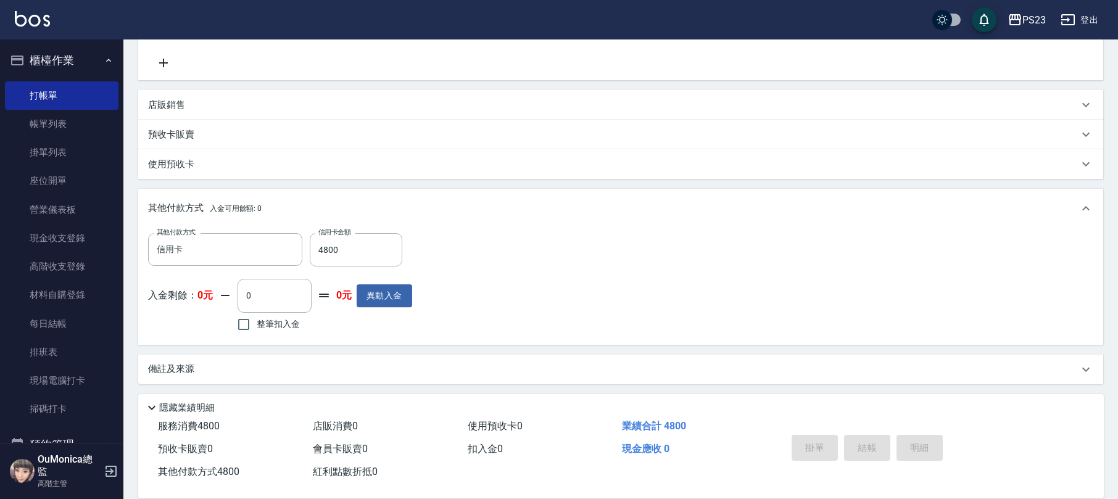
type input "[DATE] 19:22"
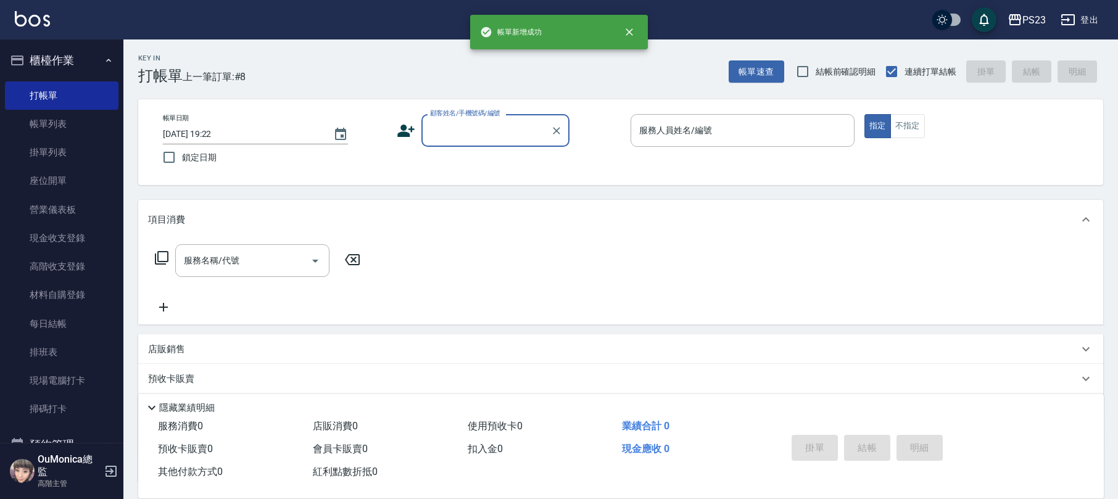
scroll to position [0, 0]
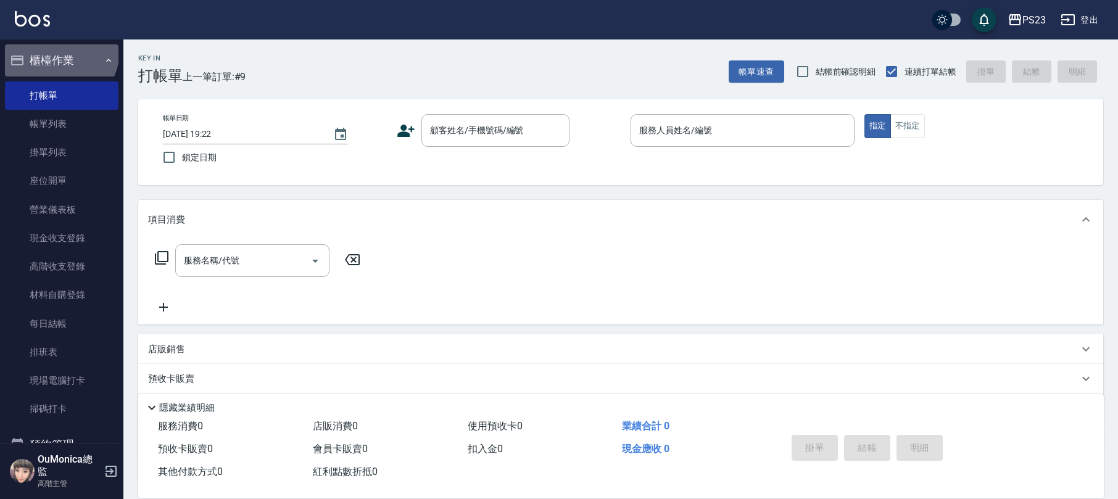
click at [57, 51] on button "櫃檯作業" at bounding box center [62, 60] width 114 height 32
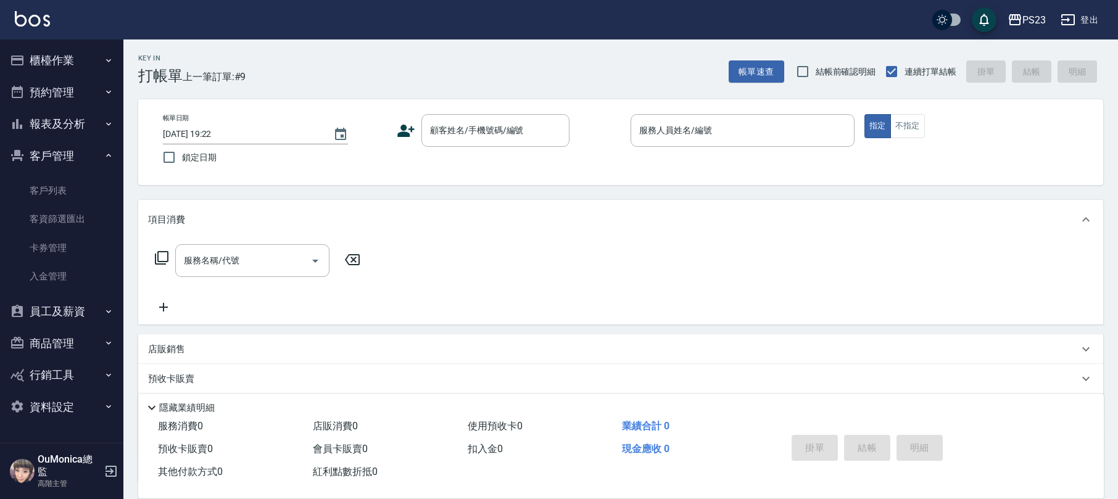
scroll to position [99, 0]
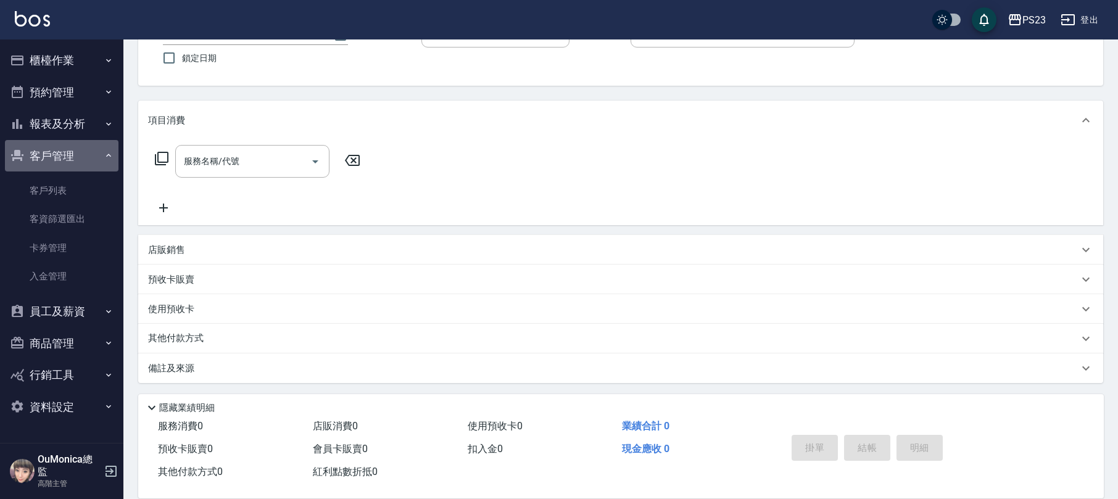
click at [85, 148] on button "客戶管理" at bounding box center [62, 156] width 114 height 32
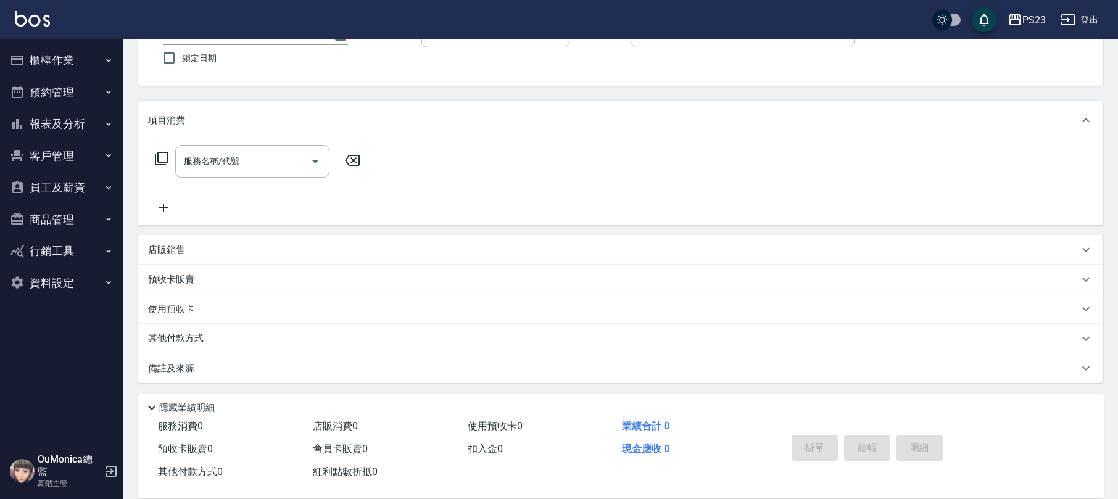
click at [63, 162] on button "客戶管理" at bounding box center [62, 156] width 114 height 32
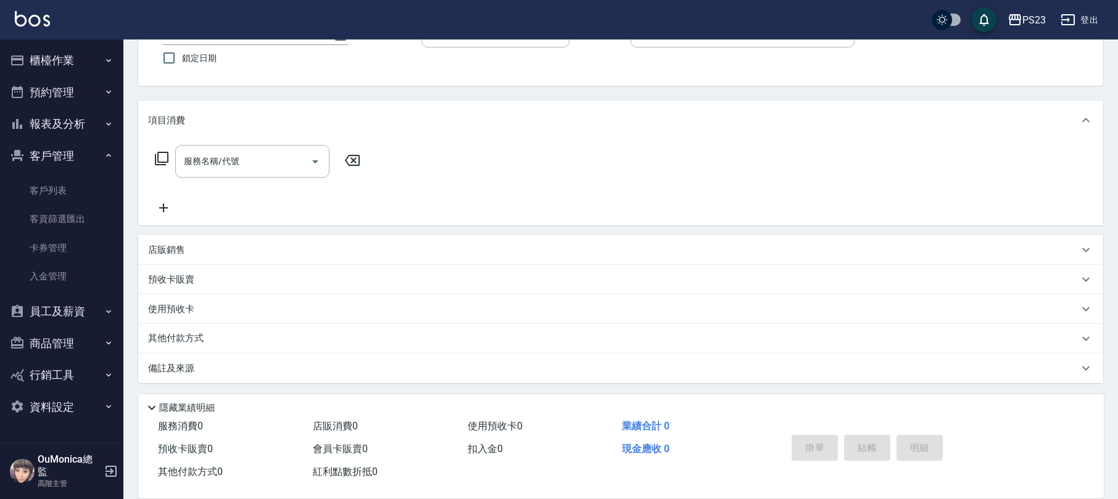
click at [1082, 25] on button "登出" at bounding box center [1080, 20] width 48 height 23
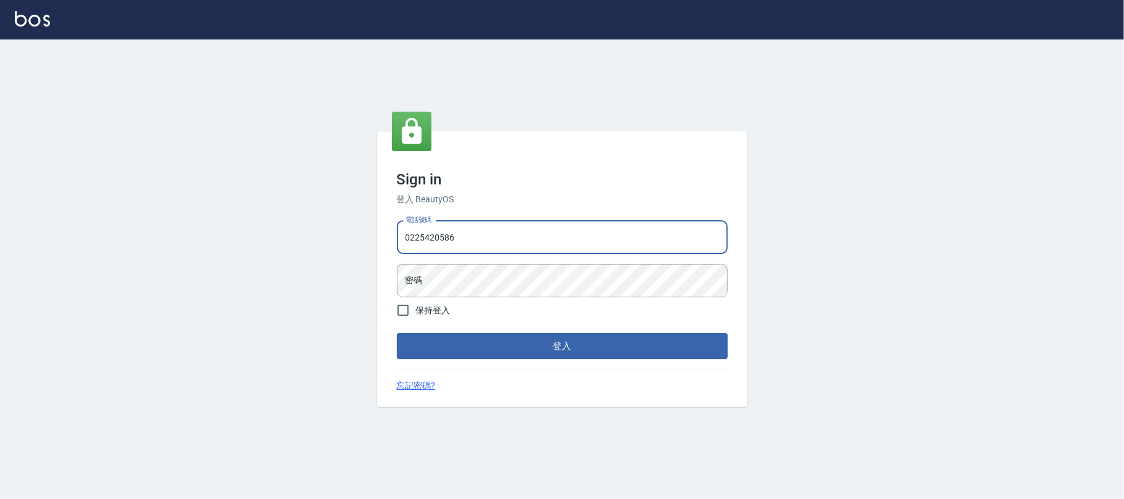
type input "0225420586"
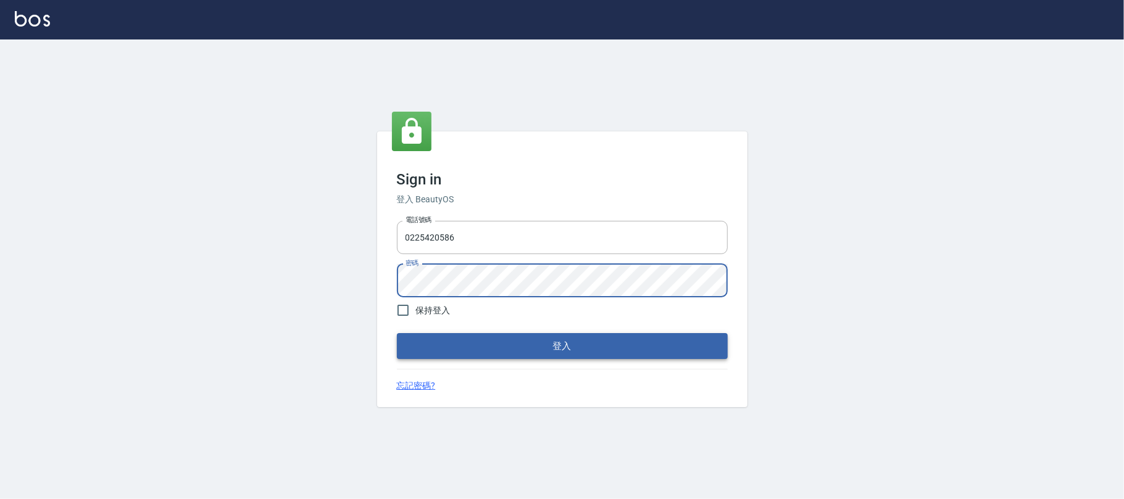
click at [541, 336] on button "登入" at bounding box center [562, 346] width 331 height 26
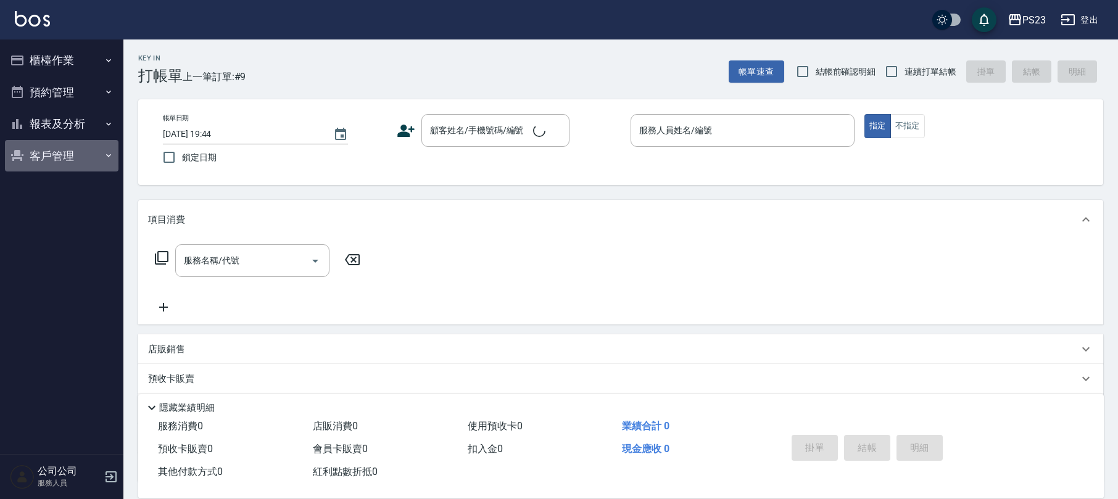
click at [47, 148] on button "客戶管理" at bounding box center [62, 156] width 114 height 32
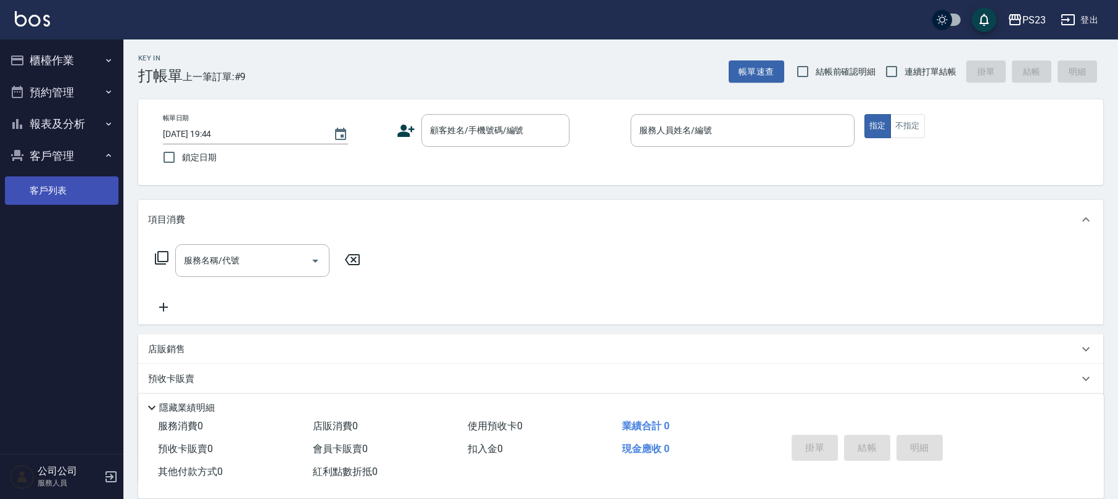
click at [18, 183] on link "客戶列表" at bounding box center [62, 190] width 114 height 28
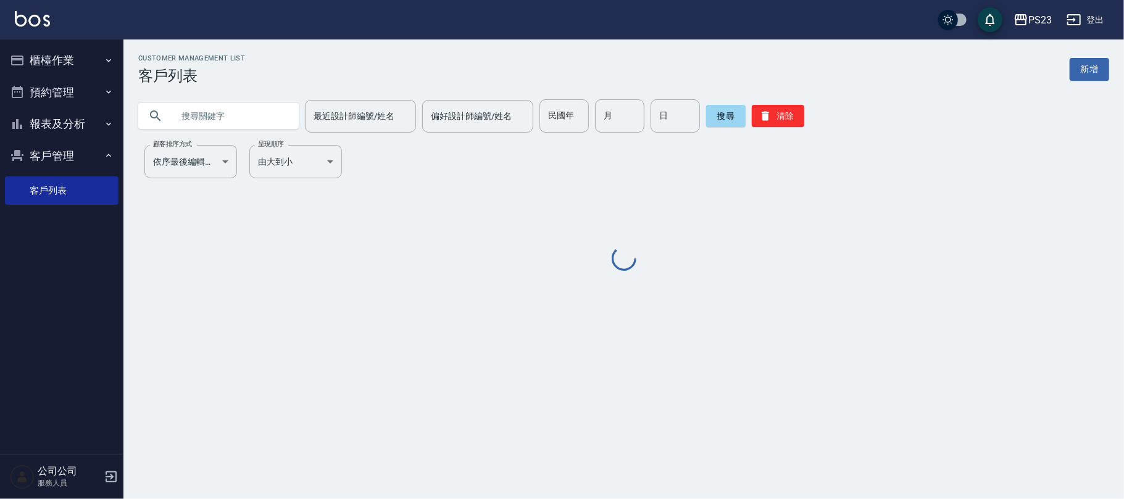
click at [185, 118] on input "text" at bounding box center [231, 115] width 116 height 33
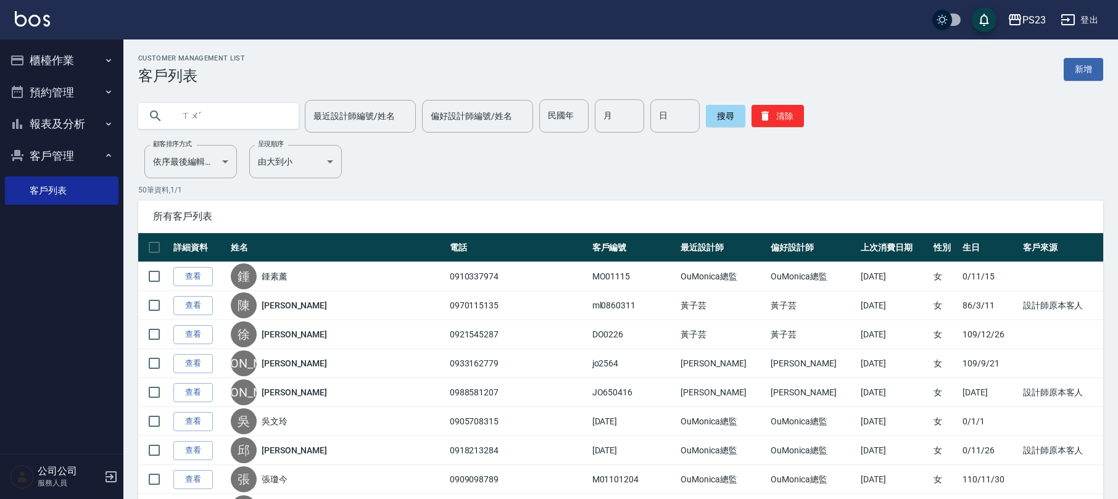
type input "ㄒ"
type input "[PERSON_NAME]"
click at [713, 118] on button "搜尋" at bounding box center [725, 116] width 39 height 22
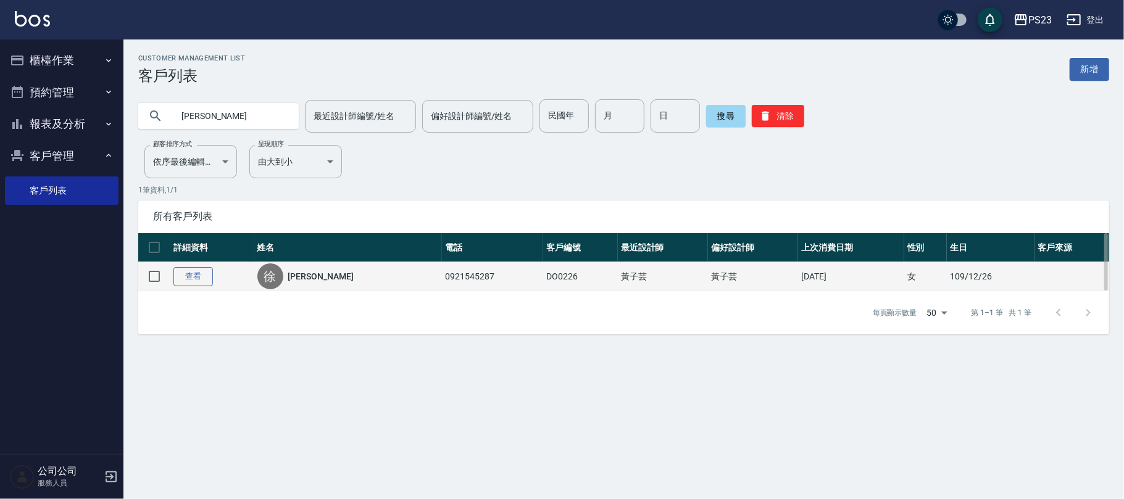
click at [204, 276] on link "查看" at bounding box center [192, 276] width 39 height 19
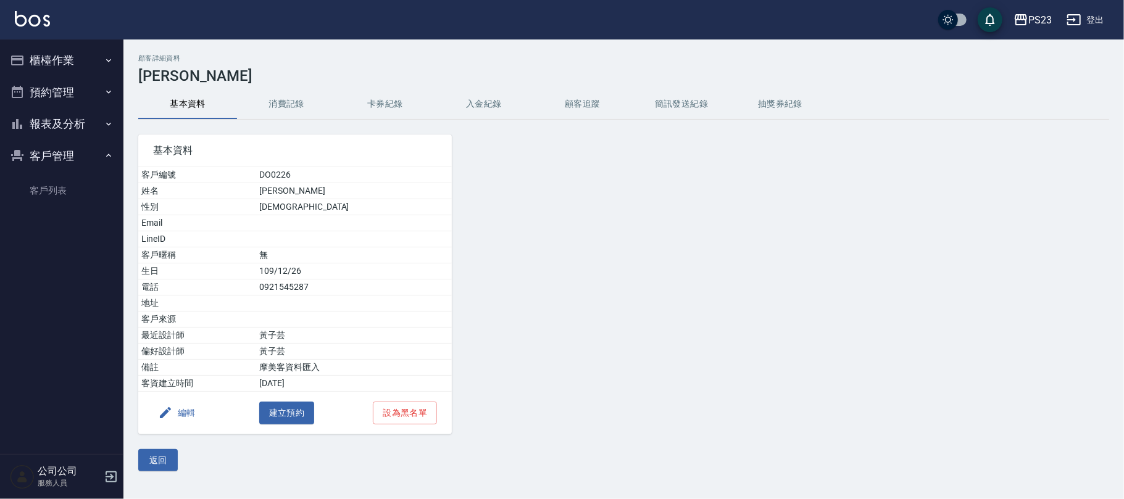
click at [490, 102] on button "入金紀錄" at bounding box center [483, 104] width 99 height 30
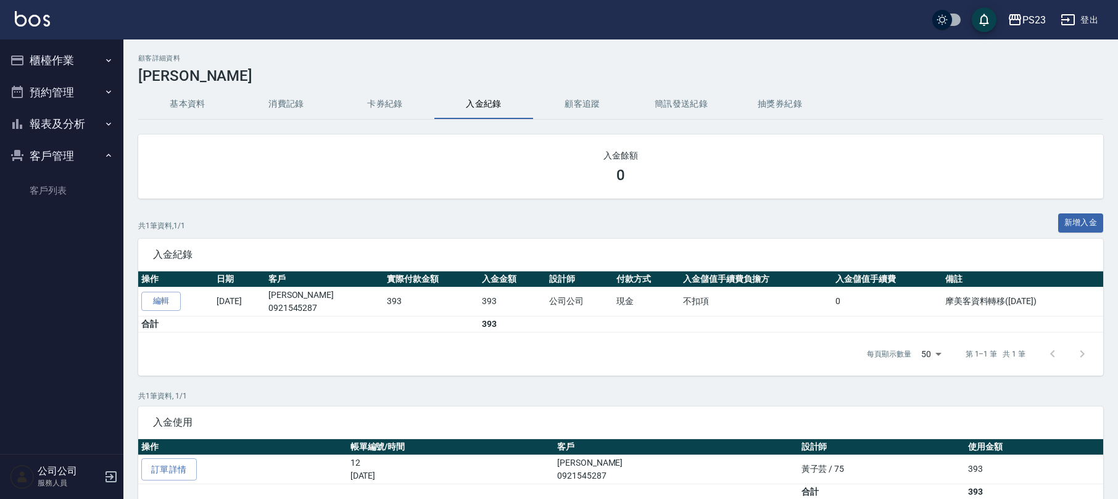
click at [57, 60] on button "櫃檯作業" at bounding box center [62, 60] width 114 height 32
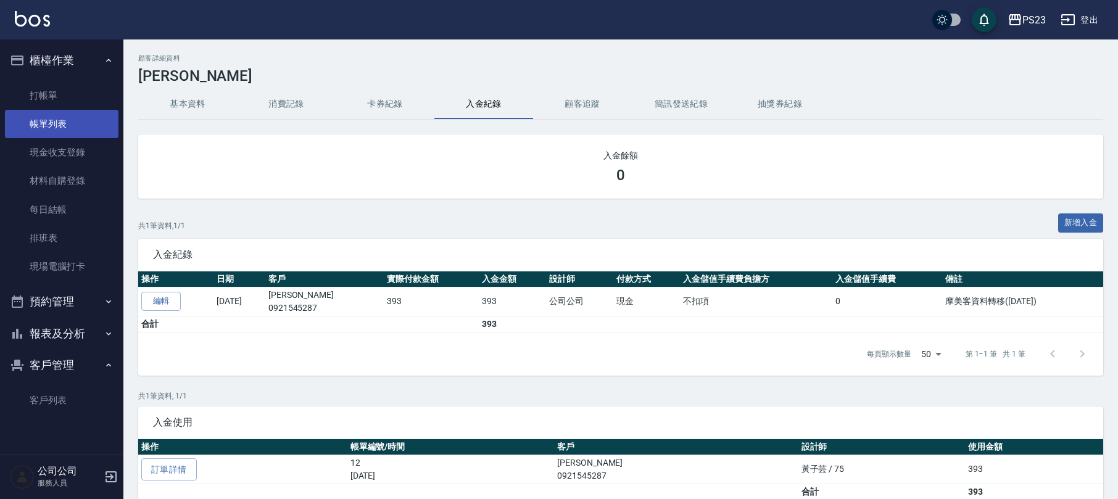
click at [52, 117] on link "帳單列表" at bounding box center [62, 124] width 114 height 28
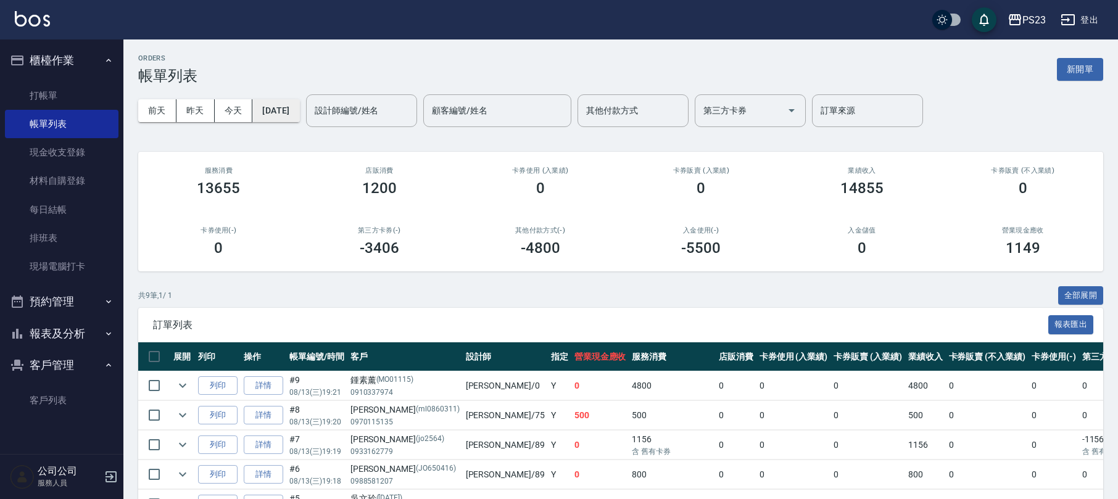
click at [272, 112] on button "[DATE]" at bounding box center [275, 110] width 47 height 23
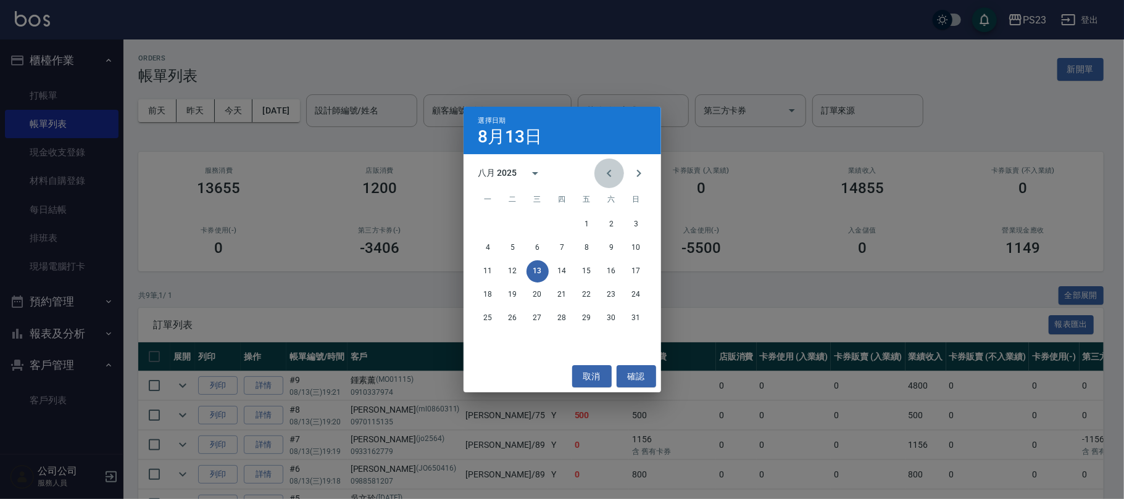
click at [612, 172] on icon "Previous month" at bounding box center [609, 173] width 15 height 15
click at [608, 169] on icon "Previous month" at bounding box center [609, 173] width 15 height 15
click at [610, 322] on button "31" at bounding box center [611, 318] width 22 height 22
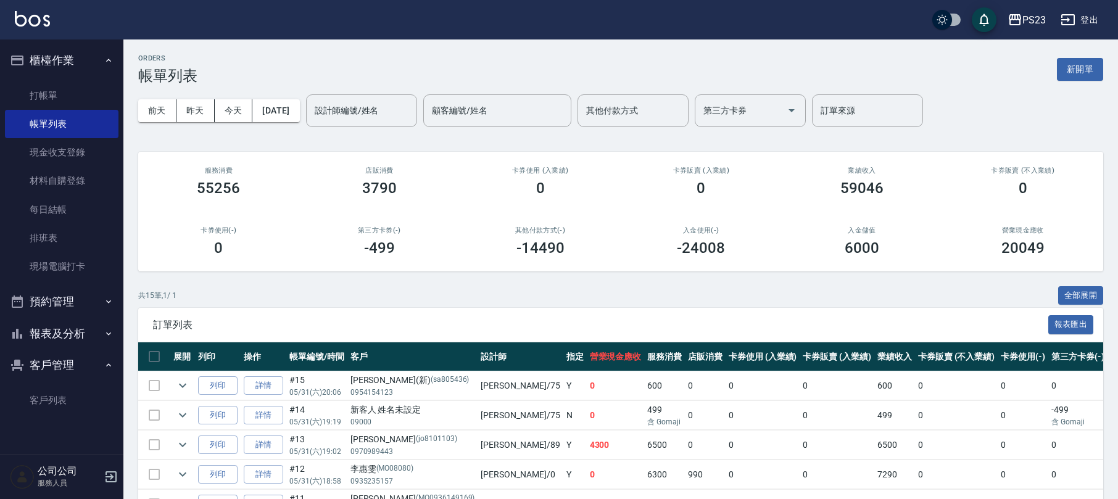
scroll to position [247, 0]
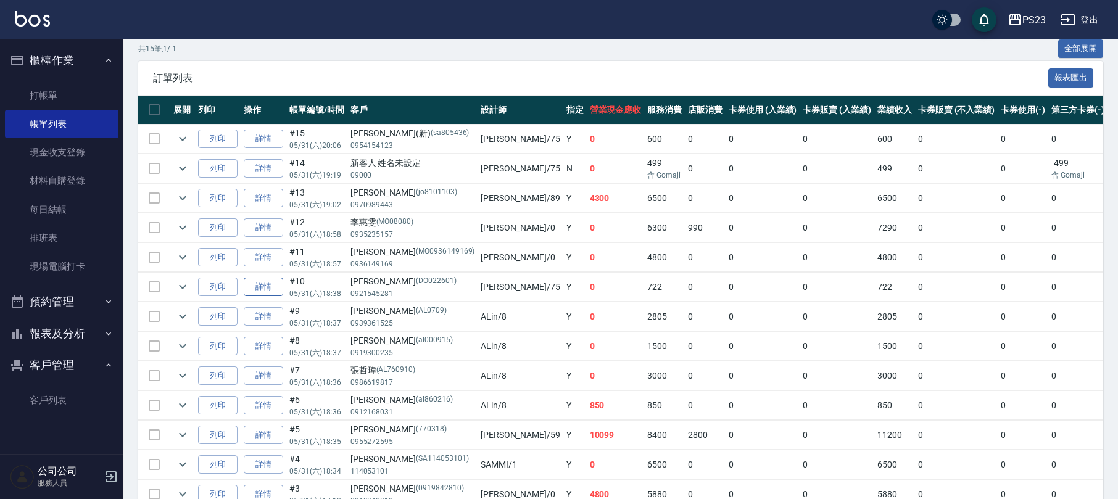
click at [267, 288] on link "詳情" at bounding box center [263, 287] width 39 height 19
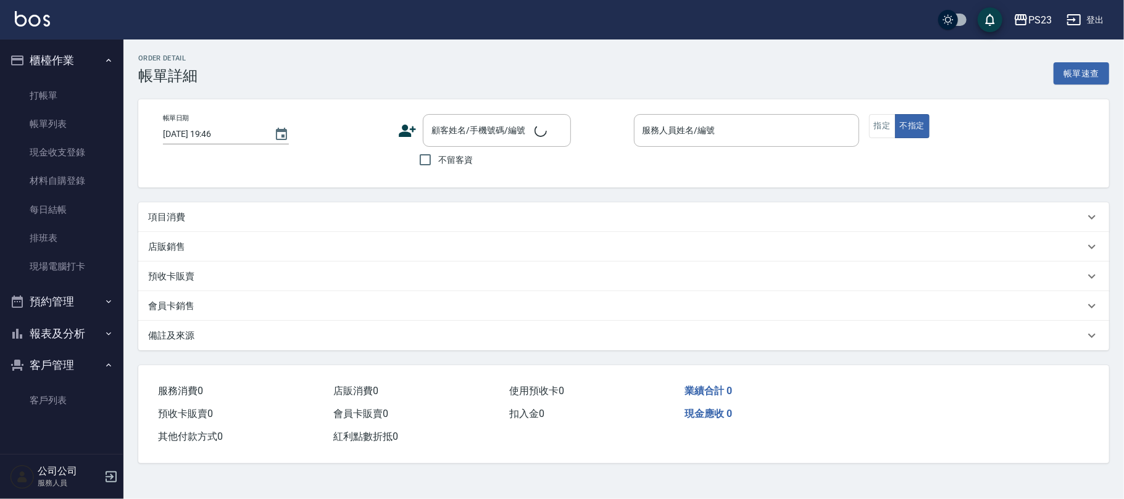
type input "2025/05/31 18:38"
type input "Donna-75"
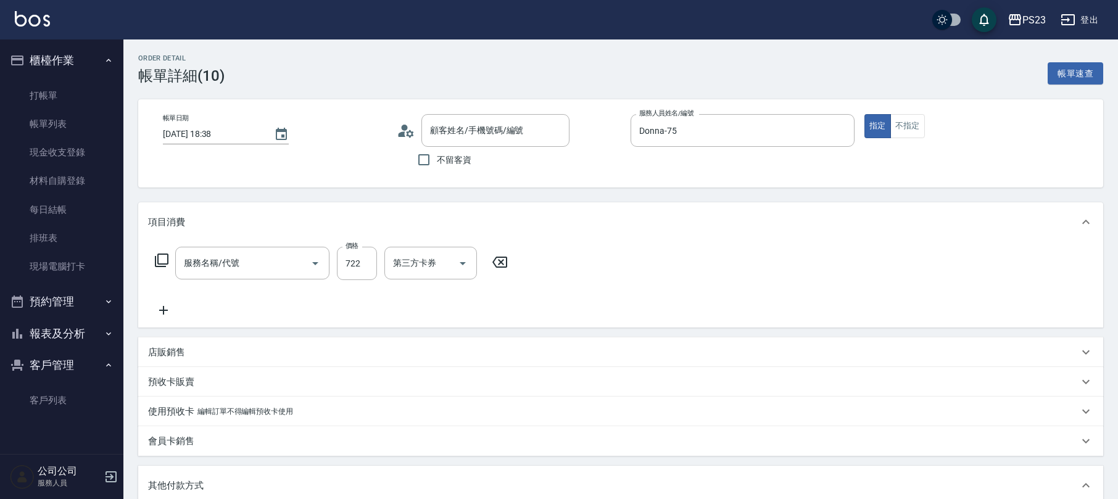
type input "許懿馨/0921545281/DO022601"
type input "指定洗+剪髮1500(306)"
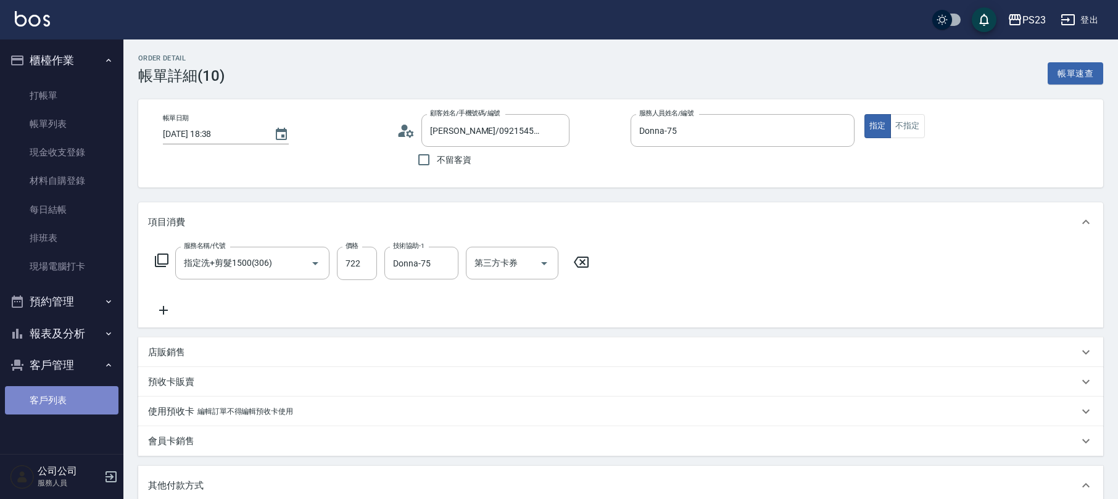
click at [62, 391] on link "客戶列表" at bounding box center [62, 400] width 114 height 28
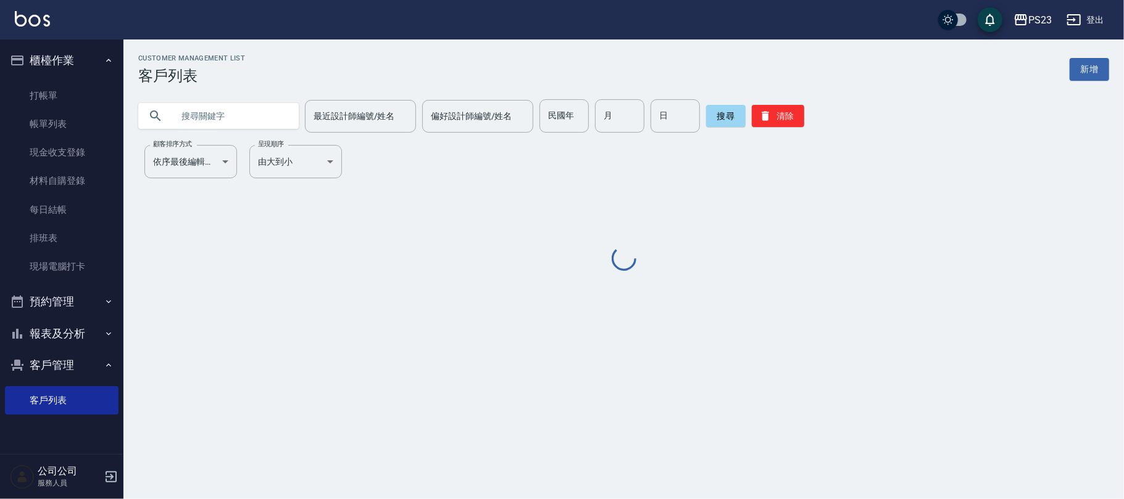
click at [220, 109] on input "text" at bounding box center [231, 115] width 116 height 33
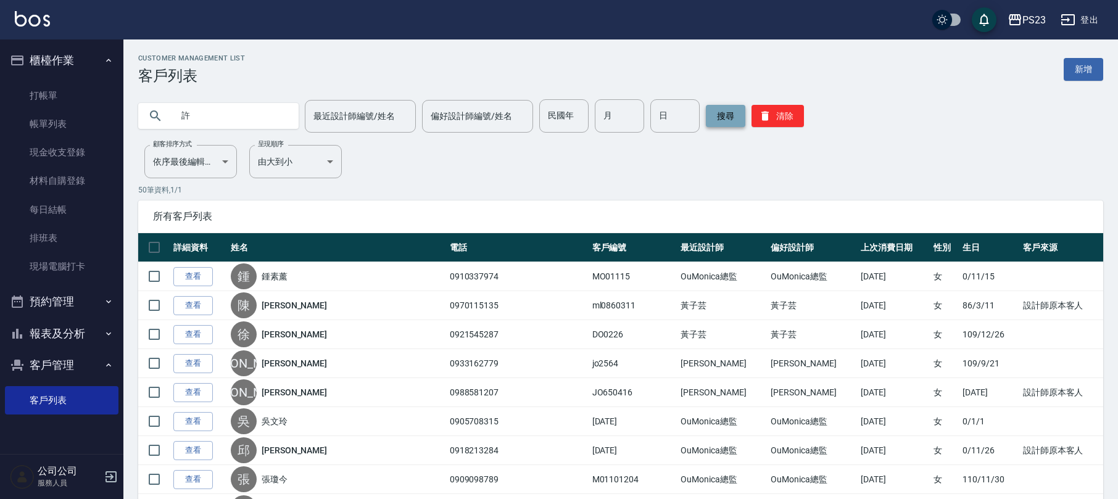
type input "許"
click at [728, 119] on button "搜尋" at bounding box center [725, 116] width 39 height 22
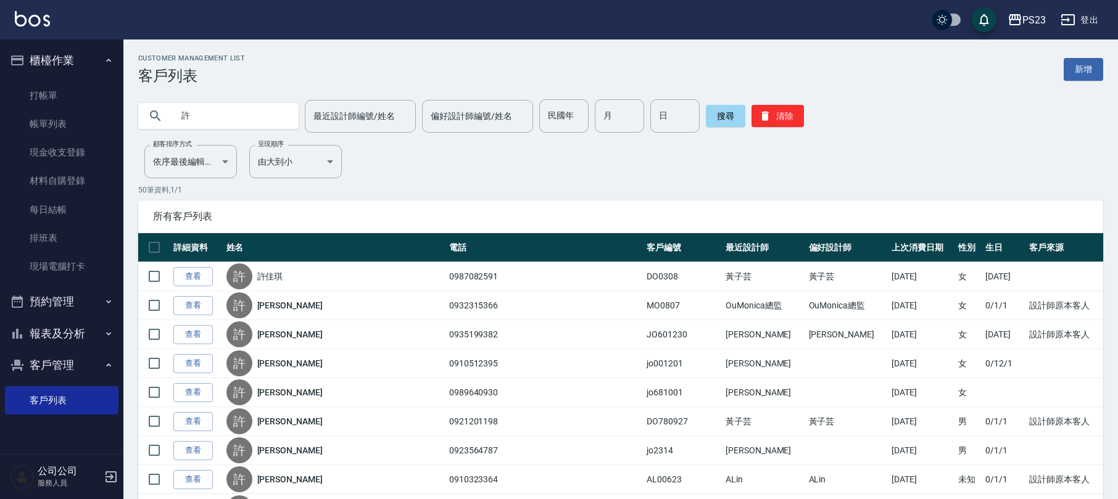
click at [237, 114] on input "許" at bounding box center [231, 115] width 116 height 33
type input "許懿"
click at [717, 122] on button "搜尋" at bounding box center [725, 116] width 39 height 22
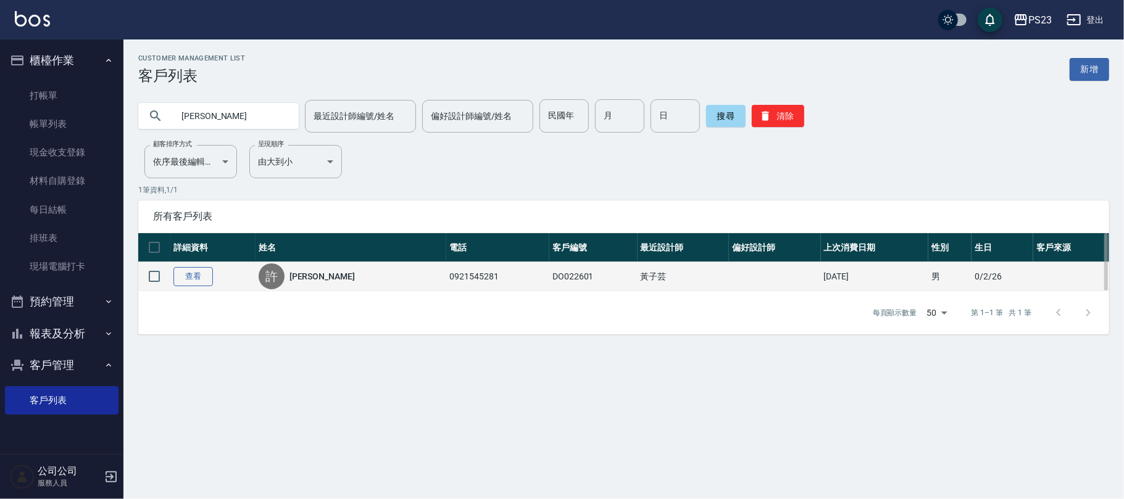
click at [199, 278] on link "查看" at bounding box center [192, 276] width 39 height 19
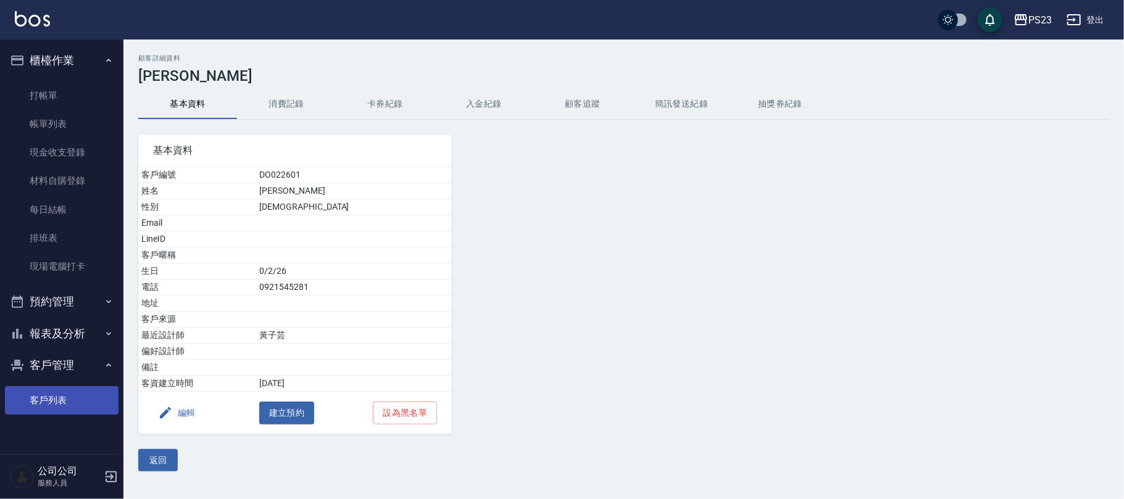
click at [67, 396] on link "客戶列表" at bounding box center [62, 400] width 114 height 28
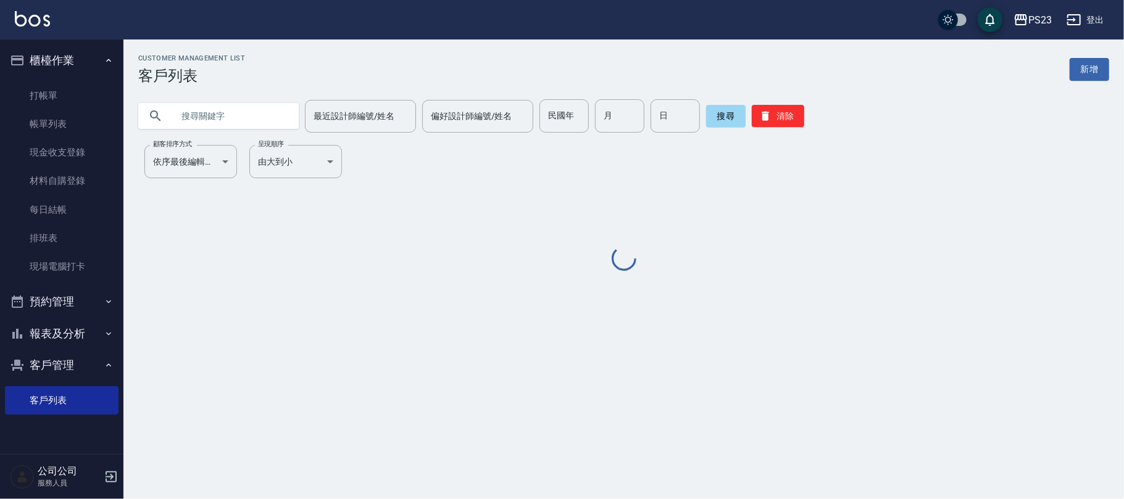
click at [230, 112] on input "text" at bounding box center [231, 115] width 116 height 33
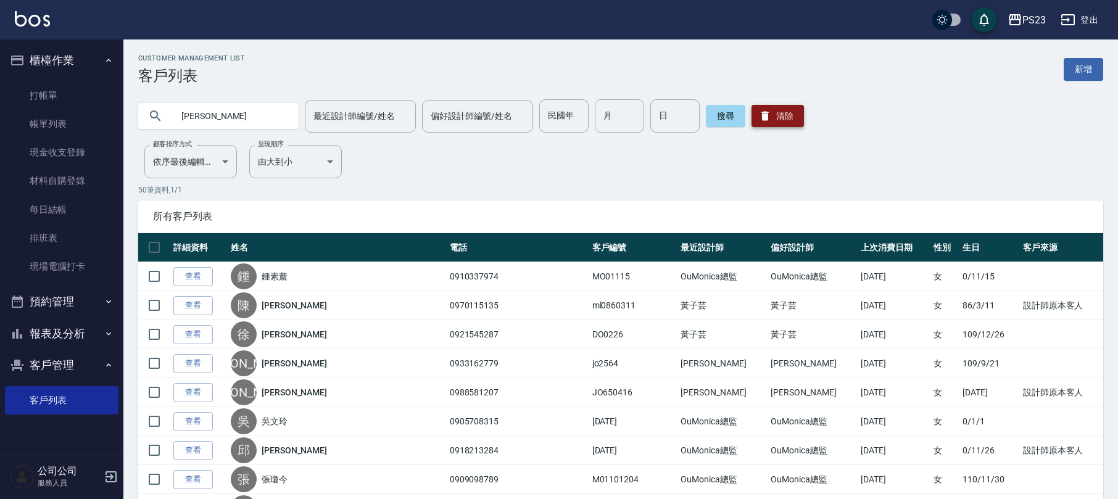
type input "徐懿"
click at [752, 115] on button "清除" at bounding box center [778, 116] width 52 height 22
click at [264, 117] on input "text" at bounding box center [231, 115] width 116 height 33
type input "徐懿"
click at [707, 120] on button "搜尋" at bounding box center [725, 116] width 39 height 22
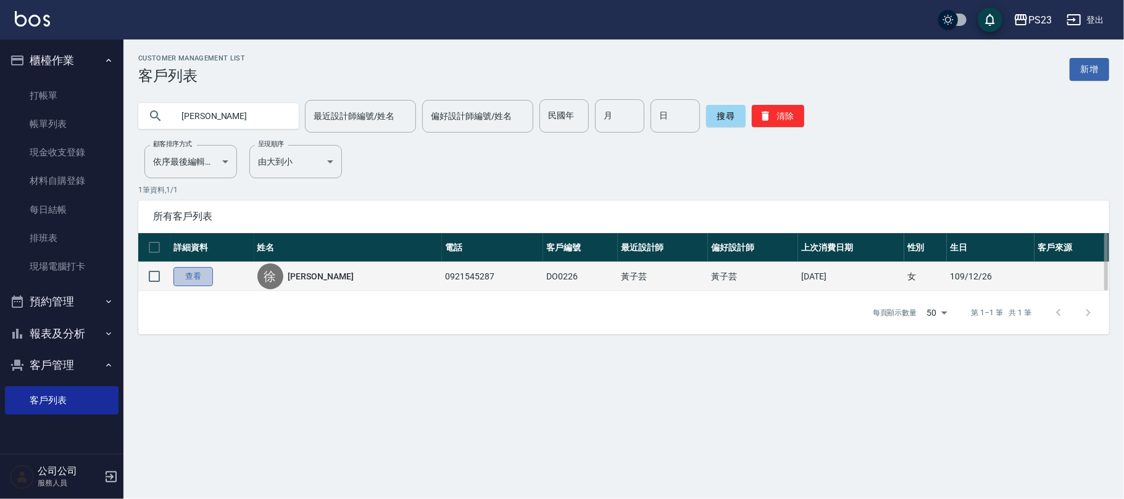
click at [196, 274] on link "查看" at bounding box center [192, 276] width 39 height 19
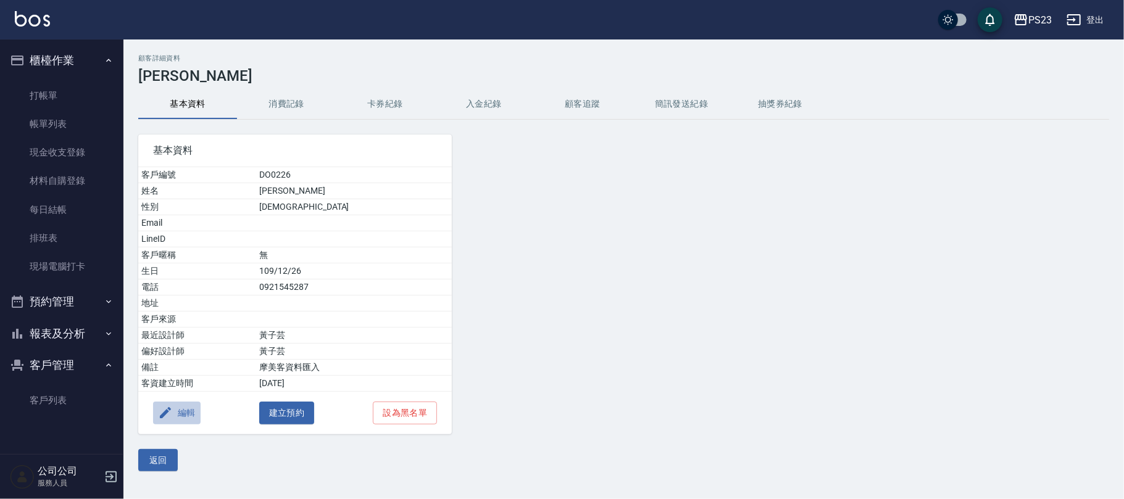
click at [193, 412] on button "編輯" at bounding box center [177, 413] width 48 height 23
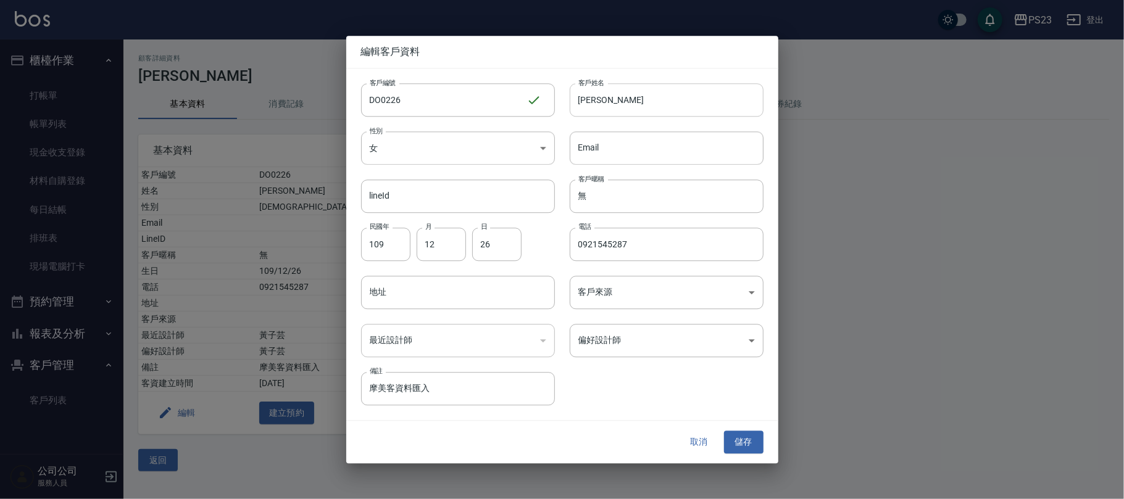
click at [595, 100] on input "[PERSON_NAME]" at bounding box center [667, 99] width 194 height 33
type input "徐馨"
drag, startPoint x: 636, startPoint y: 242, endPoint x: 629, endPoint y: 242, distance: 6.2
click at [629, 242] on input "0921545287" at bounding box center [667, 244] width 194 height 33
type input "0469547"
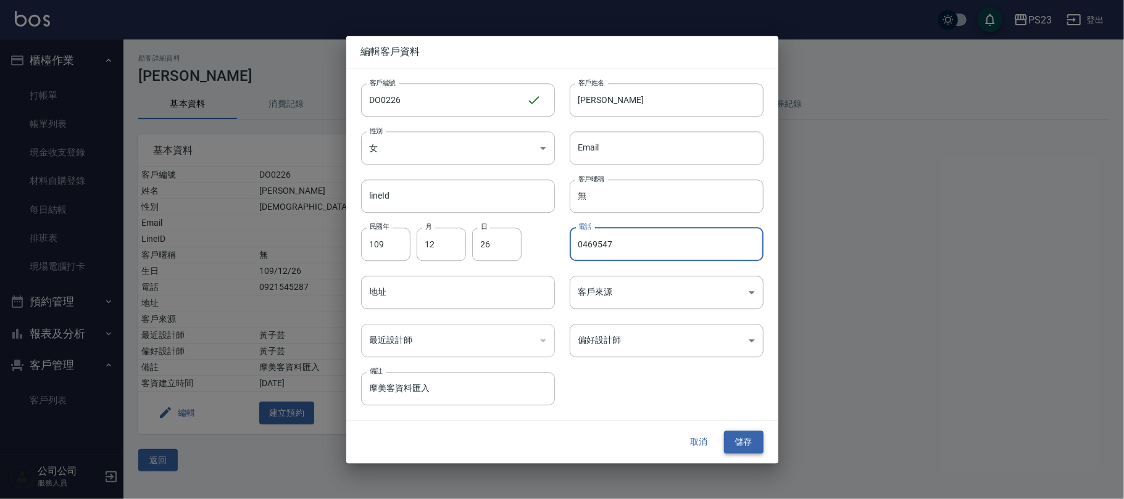
click at [745, 441] on button "儲存" at bounding box center [743, 442] width 39 height 23
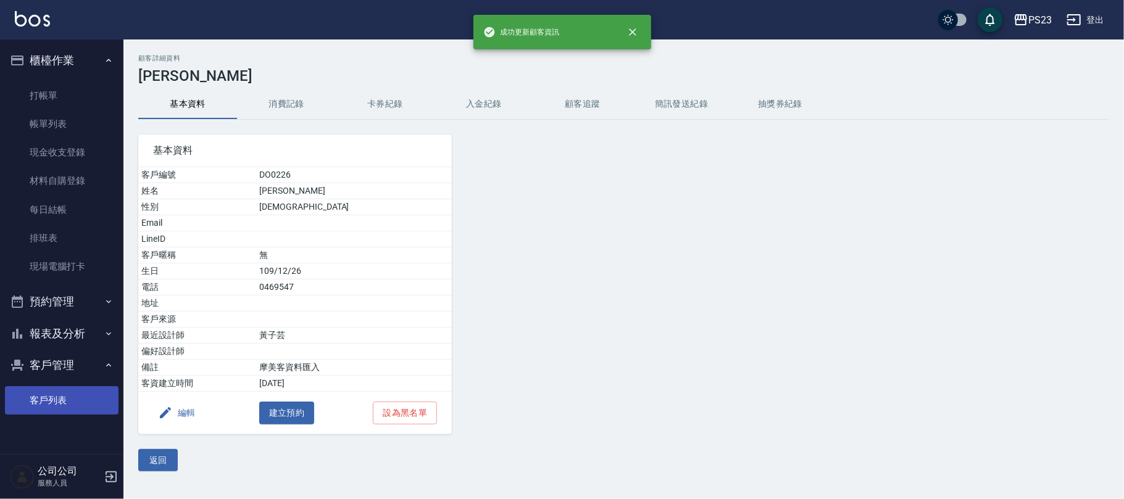
click at [52, 396] on link "客戶列表" at bounding box center [62, 400] width 114 height 28
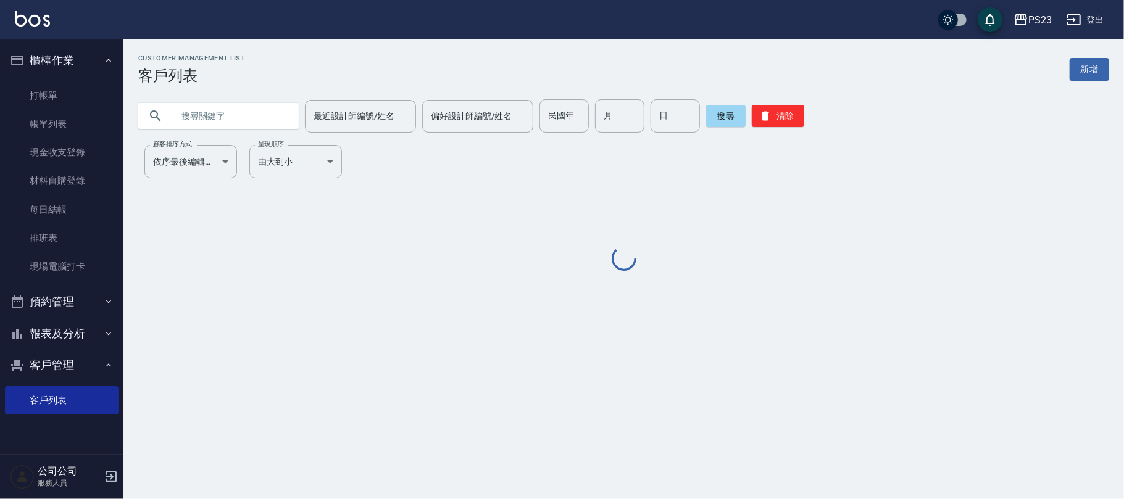
click at [232, 109] on input "text" at bounding box center [231, 115] width 116 height 33
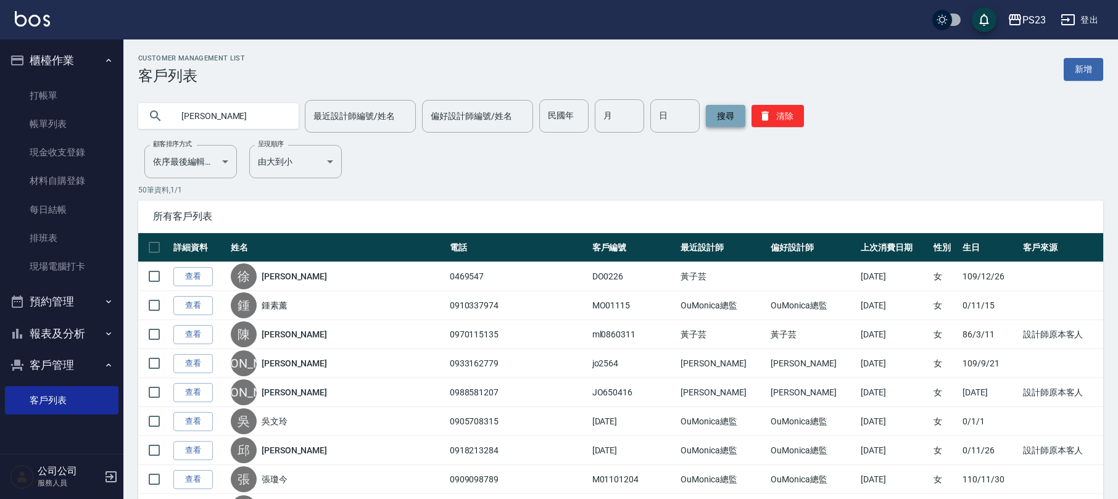
type input "許懿"
click at [716, 115] on button "搜尋" at bounding box center [725, 116] width 39 height 22
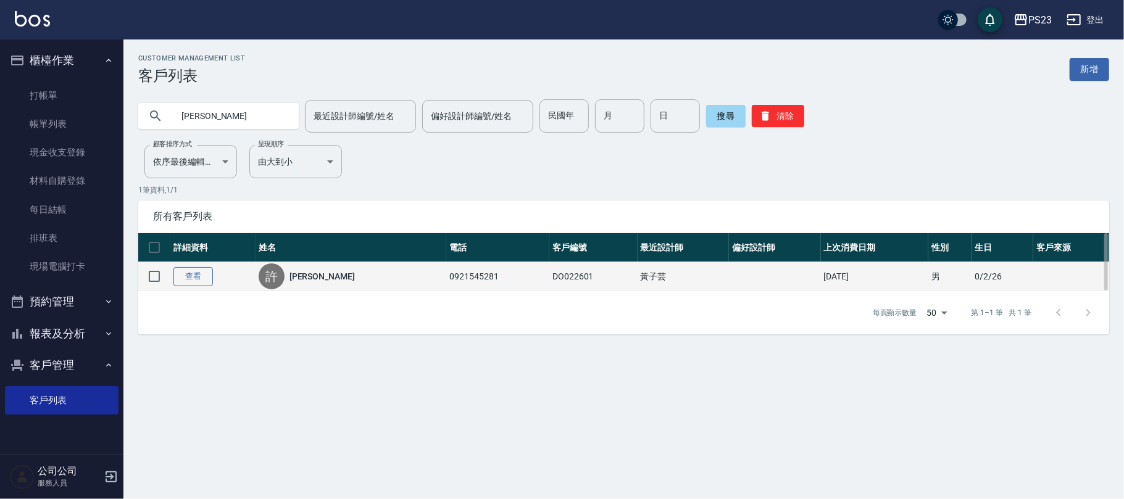
click at [197, 274] on link "查看" at bounding box center [192, 276] width 39 height 19
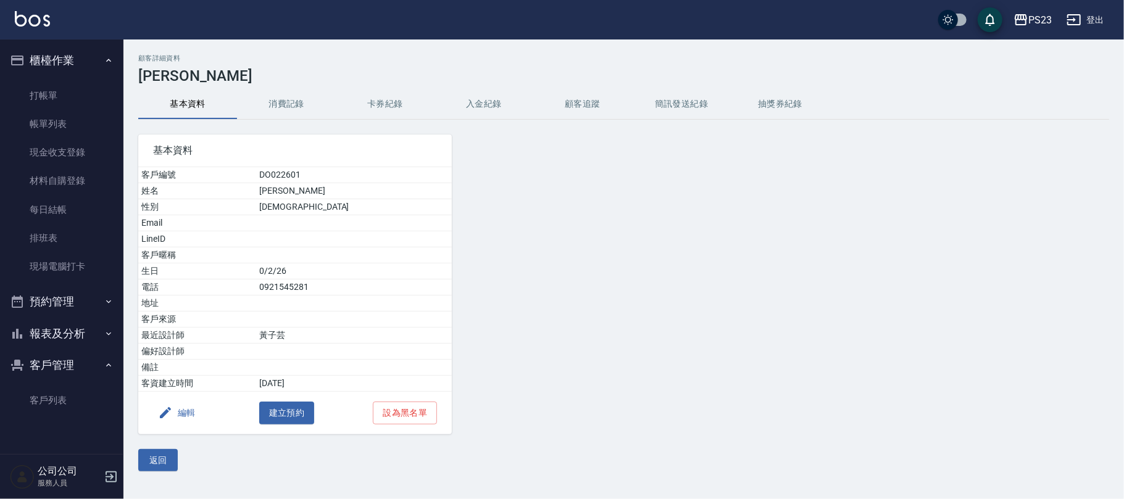
click at [196, 415] on button "編輯" at bounding box center [177, 413] width 48 height 23
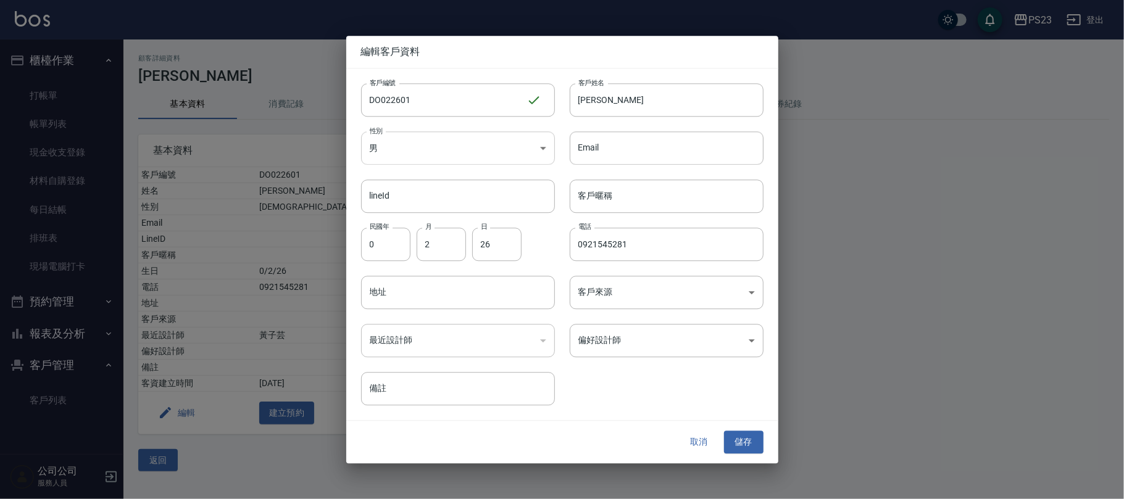
click at [392, 148] on body "PS23 登出 櫃檯作業 打帳單 帳單列表 現金收支登錄 材料自購登錄 每日結帳 排班表 現場電腦打卡 預約管理 預約管理 單日預約紀錄 單週預約紀錄 報表及…" at bounding box center [562, 249] width 1124 height 499
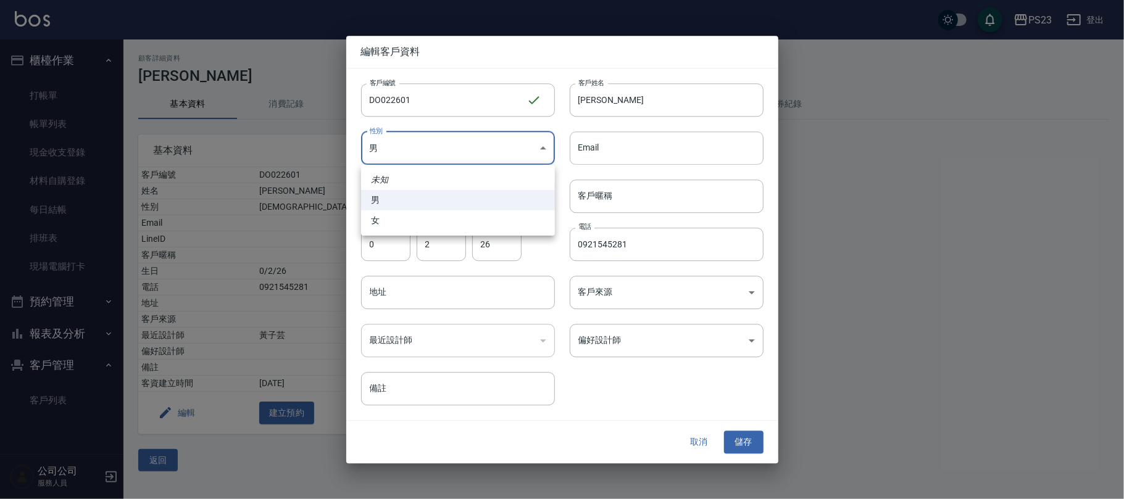
click at [381, 220] on li "女" at bounding box center [458, 220] width 194 height 20
type input "[DEMOGRAPHIC_DATA]"
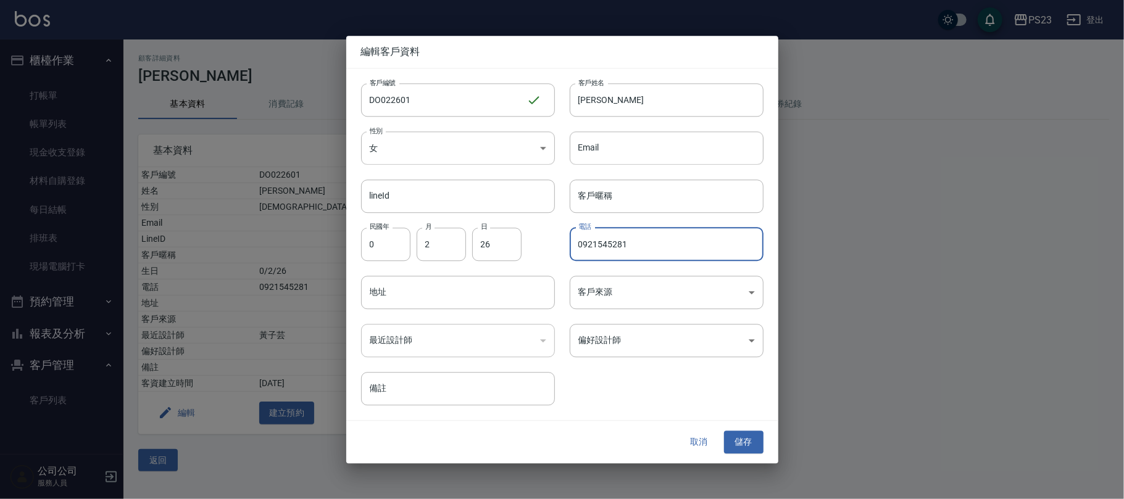
click at [628, 244] on input "0921545281" at bounding box center [667, 244] width 194 height 33
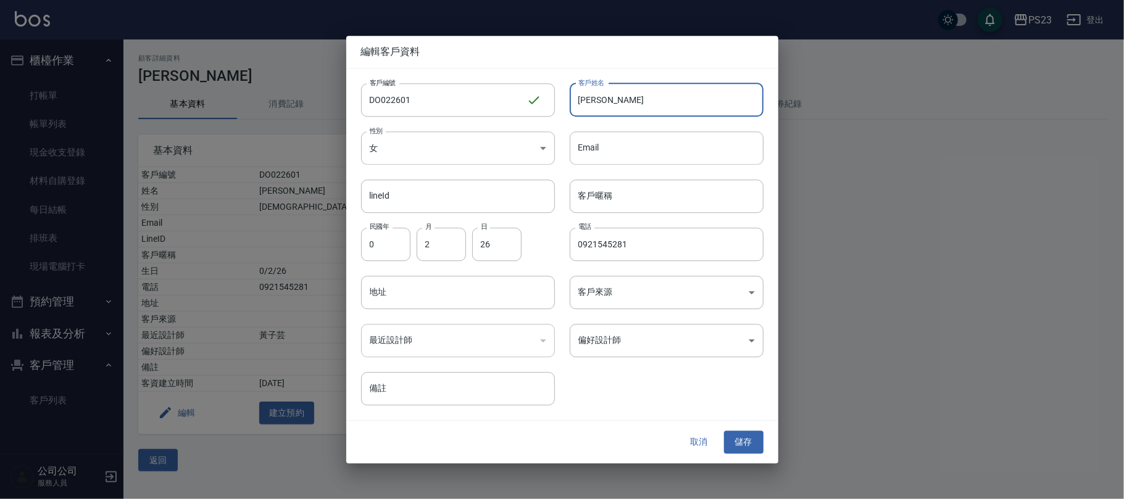
click at [586, 101] on input "許懿馨" at bounding box center [667, 99] width 194 height 33
type input "[PERSON_NAME]"
click at [667, 348] on body "PS23 登出 櫃檯作業 打帳單 帳單列表 現金收支登錄 材料自購登錄 每日結帳 排班表 現場電腦打卡 預約管理 預約管理 單日預約紀錄 單週預約紀錄 報表及…" at bounding box center [562, 249] width 1124 height 499
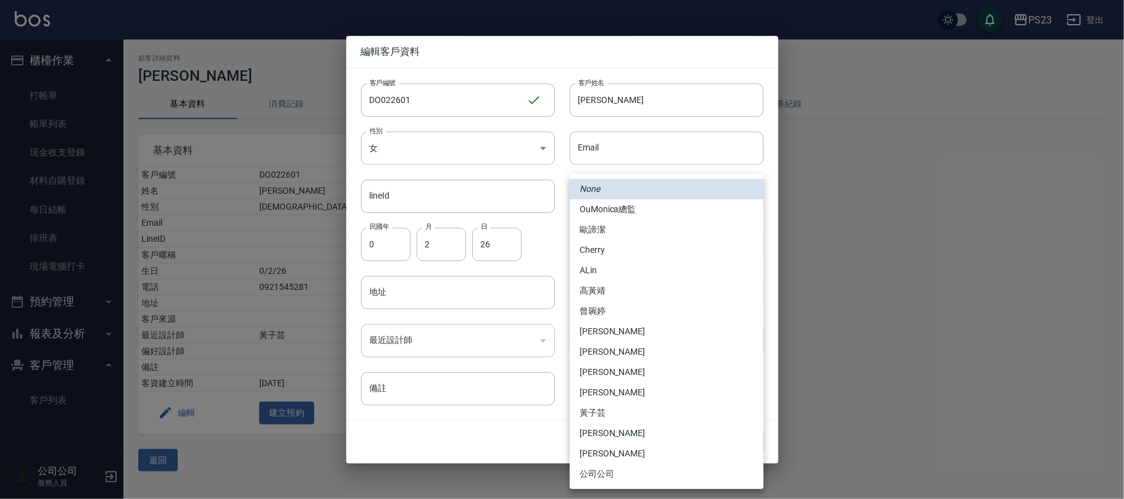
click at [670, 346] on body "PS23 登出 櫃檯作業 打帳單 帳單列表 現金收支登錄 材料自購登錄 每日結帳 排班表 現場電腦打卡 預約管理 預約管理 單日預約紀錄 單週預約紀錄 報表及…" at bounding box center [562, 249] width 1124 height 499
click at [671, 148] on div at bounding box center [562, 249] width 1124 height 499
click at [625, 341] on body "PS23 登出 櫃檯作業 打帳單 帳單列表 現金收支登錄 材料自購登錄 每日結帳 排班表 現場電腦打卡 預約管理 預約管理 單日預約紀錄 單週預約紀錄 報表及…" at bounding box center [562, 249] width 1124 height 499
click at [511, 388] on div at bounding box center [562, 249] width 1124 height 499
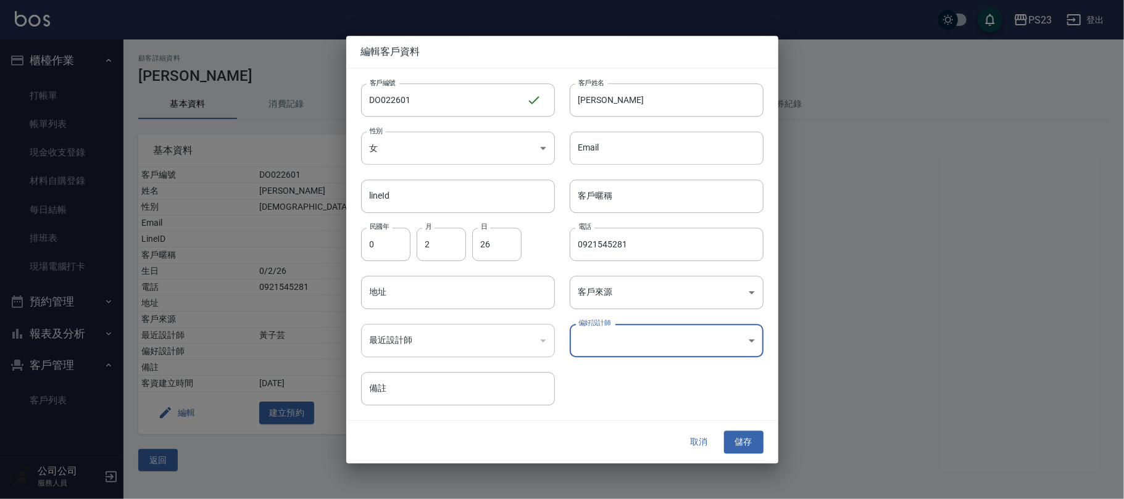
click at [601, 334] on body "PS23 登出 櫃檯作業 打帳單 帳單列表 現金收支登錄 材料自購登錄 每日結帳 排班表 現場電腦打卡 預約管理 預約管理 單日預約紀錄 單週預約紀錄 報表及…" at bounding box center [562, 249] width 1124 height 499
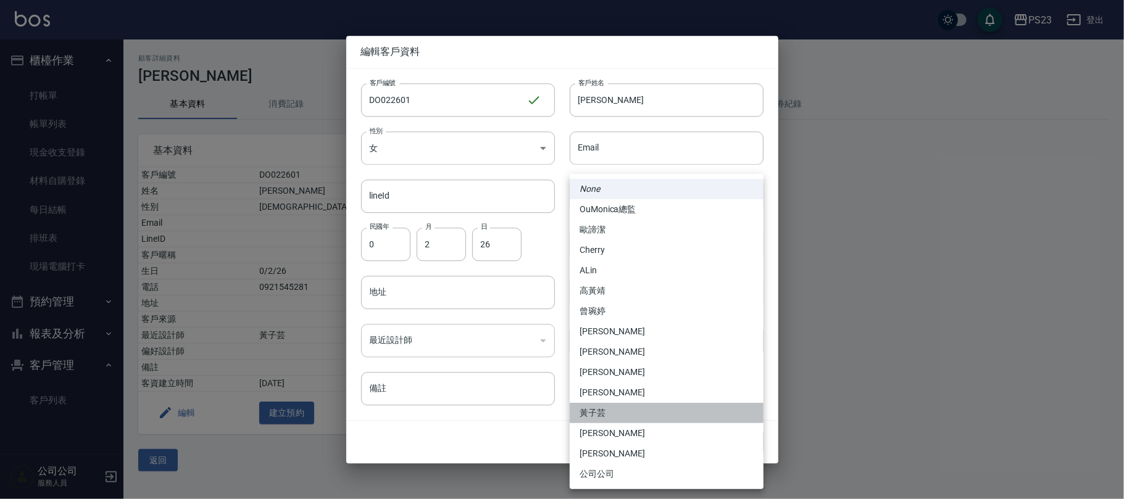
click at [603, 413] on li "黃子芸" at bounding box center [667, 413] width 194 height 20
type input "7ace5c22-ee54-480a-b89c-cafdfcf446ee"
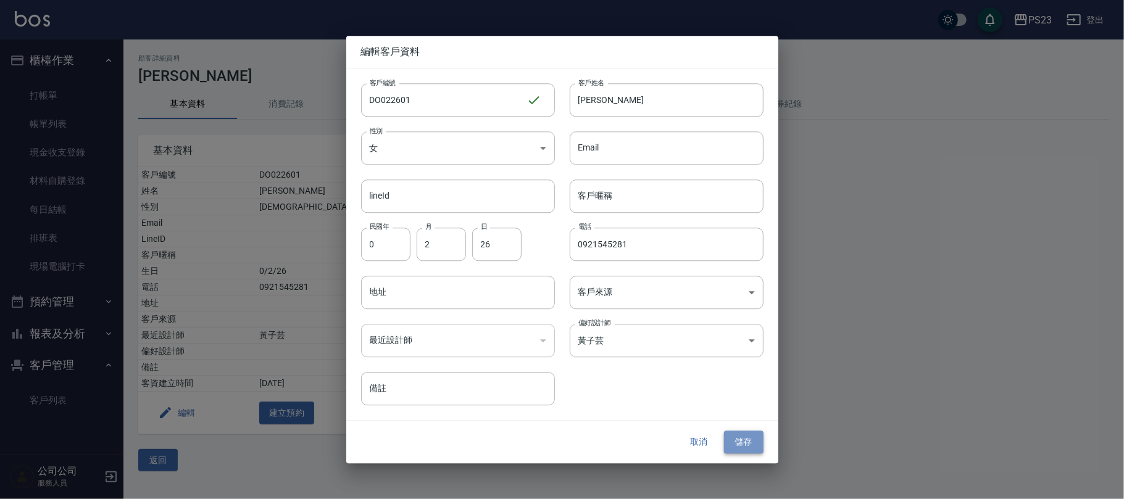
click at [740, 437] on button "儲存" at bounding box center [743, 442] width 39 height 23
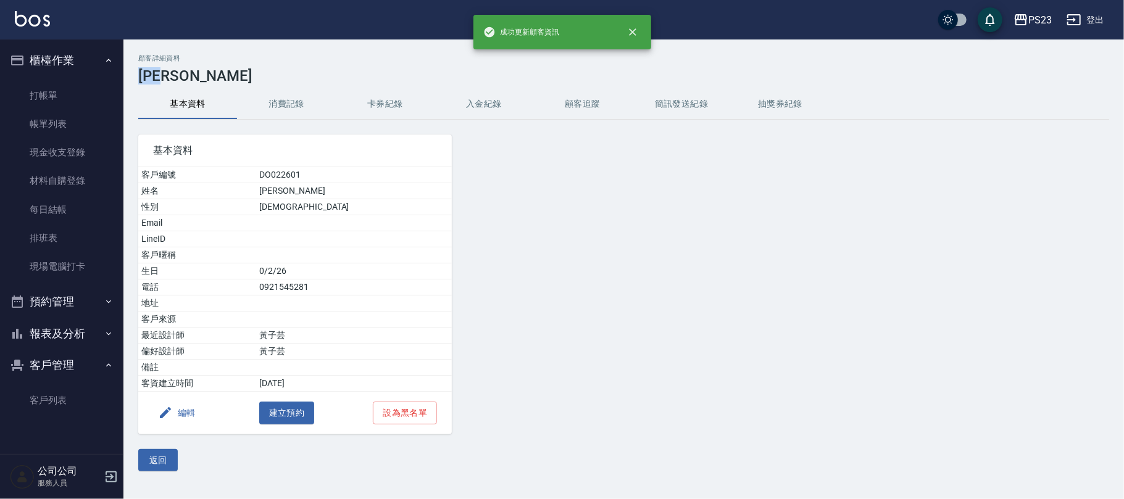
drag, startPoint x: 189, startPoint y: 70, endPoint x: 141, endPoint y: 80, distance: 49.1
click at [141, 80] on h3 "[PERSON_NAME]" at bounding box center [623, 75] width 971 height 17
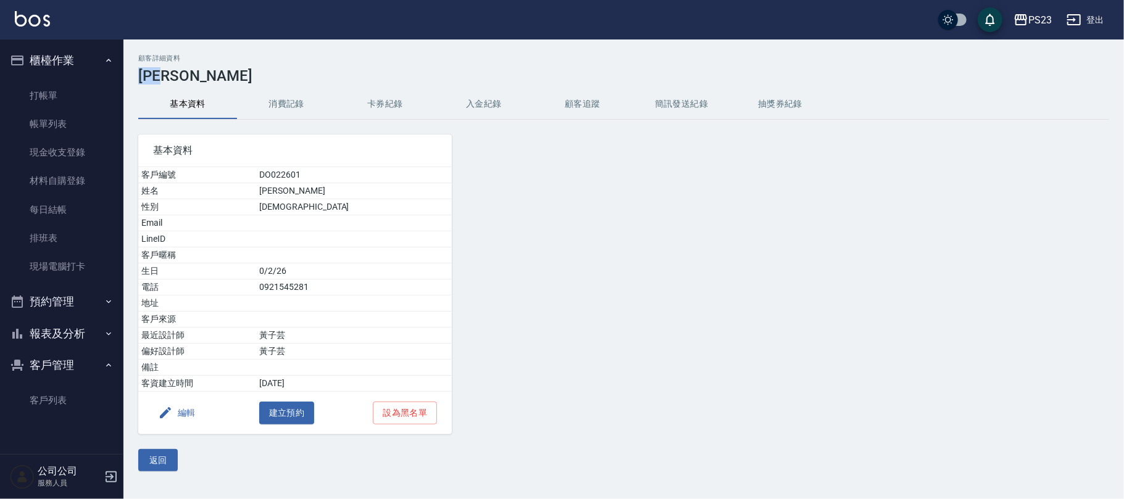
copy h3 "[PERSON_NAME]"
click at [72, 95] on link "打帳單" at bounding box center [62, 95] width 114 height 28
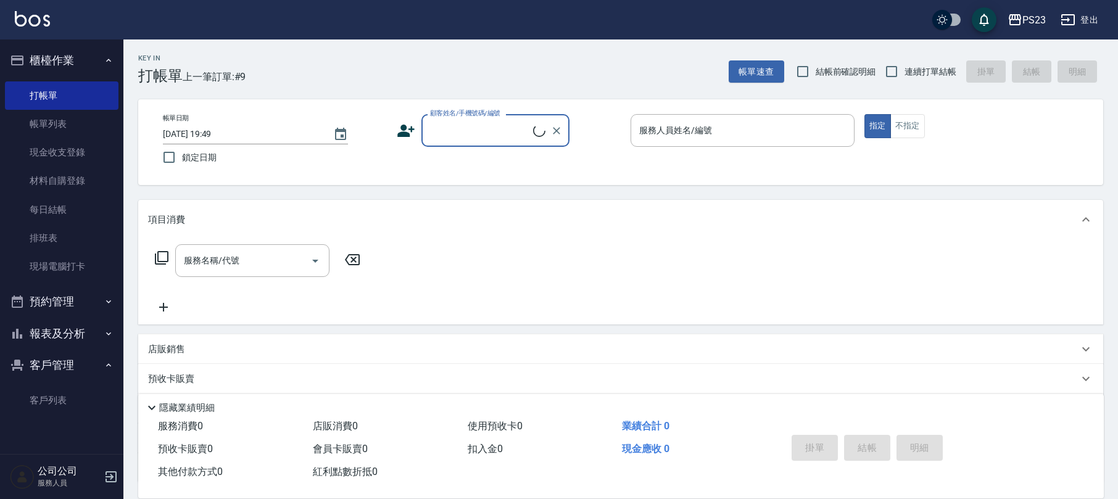
click at [445, 135] on input "顧客姓名/手機號碼/編號" at bounding box center [480, 131] width 106 height 22
drag, startPoint x: 445, startPoint y: 135, endPoint x: 441, endPoint y: 143, distance: 9.7
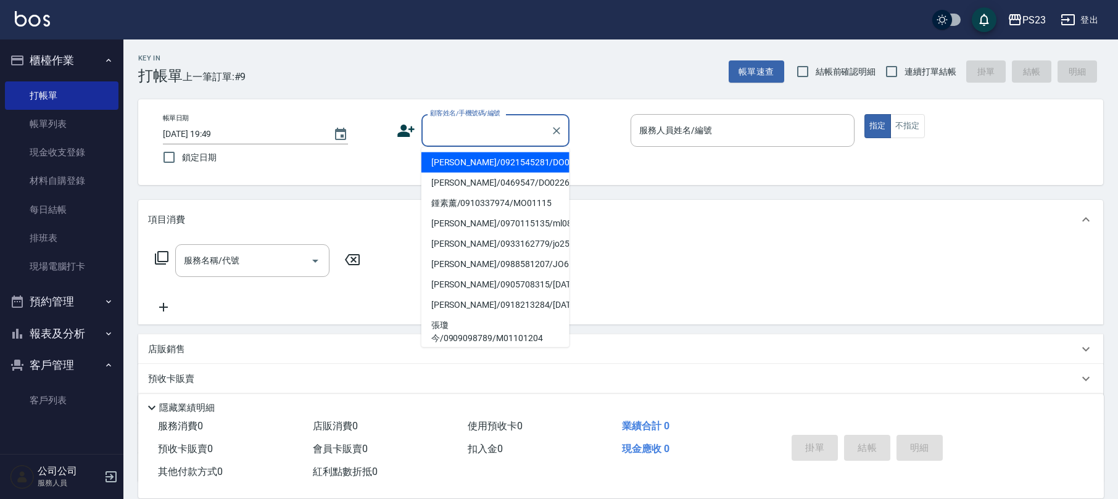
drag, startPoint x: 441, startPoint y: 143, endPoint x: 464, endPoint y: 122, distance: 31.9
click at [464, 122] on input "顧客姓名/手機號碼/編號" at bounding box center [486, 131] width 118 height 22
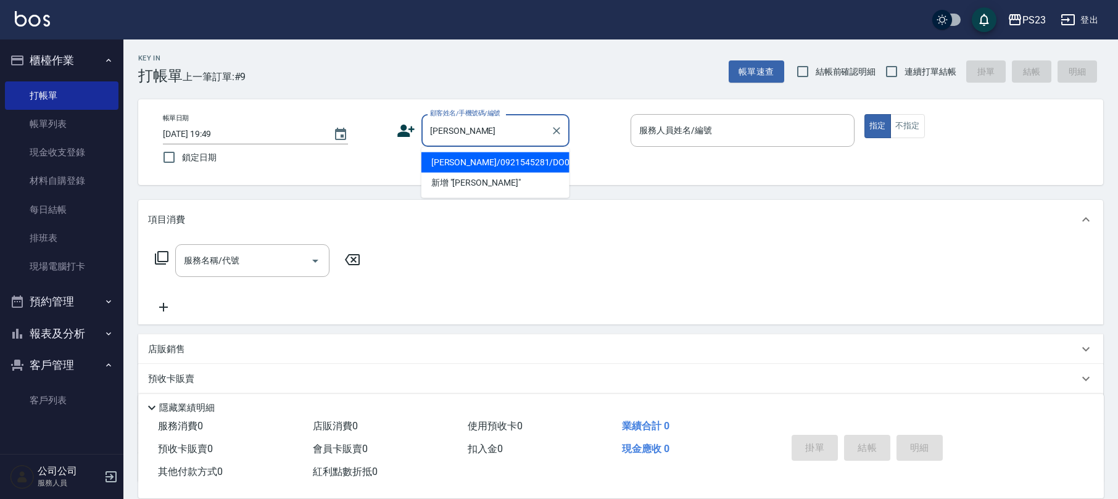
click at [502, 161] on li "徐懿馨/0921545281/DO022601" at bounding box center [495, 162] width 148 height 20
type input "徐懿馨/0921545281/DO022601"
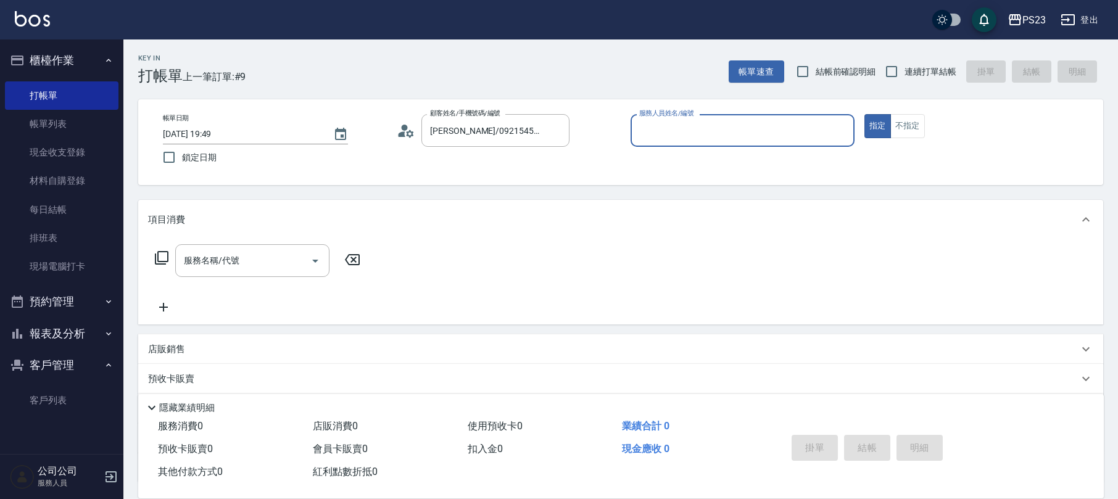
type input "Donna-75"
click at [165, 260] on icon at bounding box center [161, 258] width 15 height 15
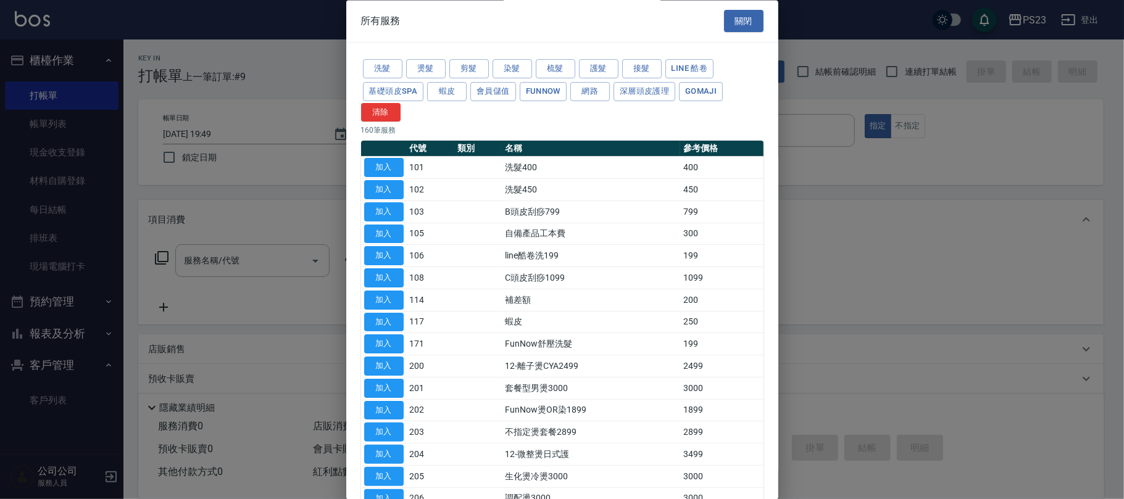
click at [465, 65] on button "剪髮" at bounding box center [468, 69] width 39 height 19
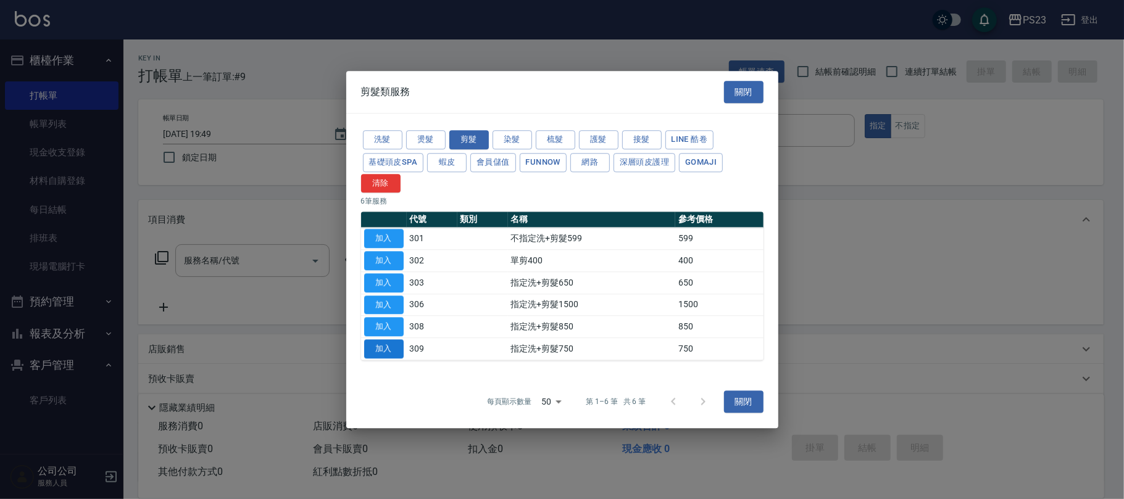
click at [374, 354] on button "加入" at bounding box center [383, 348] width 39 height 19
type input "指定洗+剪髮750(309)"
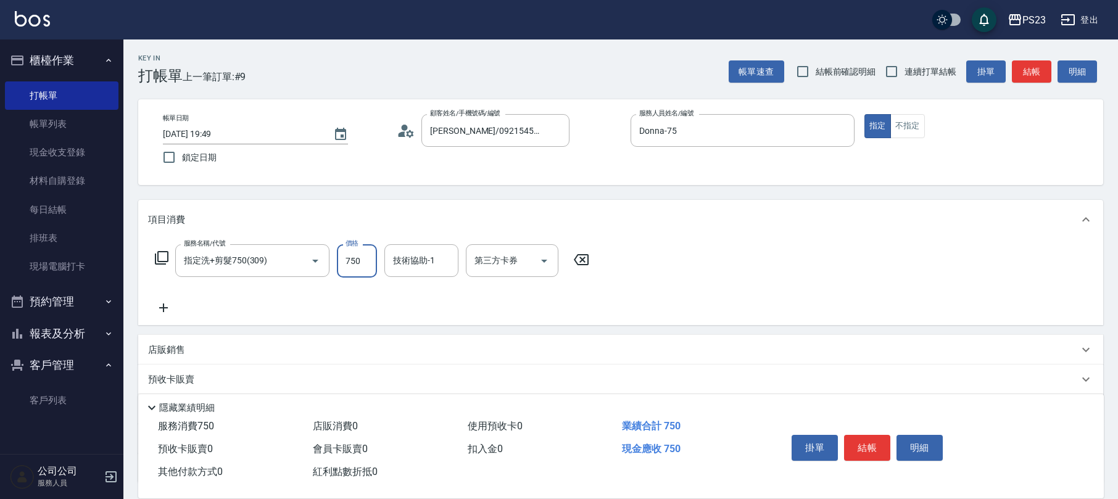
click at [356, 268] on input "750" at bounding box center [357, 260] width 40 height 33
type input "722"
type input "Donna-75"
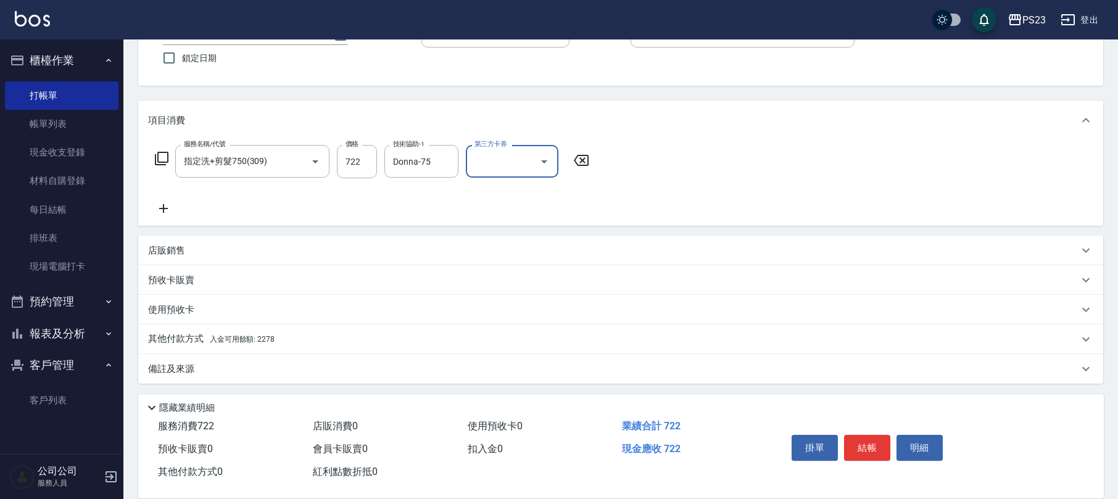
click at [280, 326] on div "其他付款方式 入金可用餘額: 2278" at bounding box center [620, 340] width 965 height 30
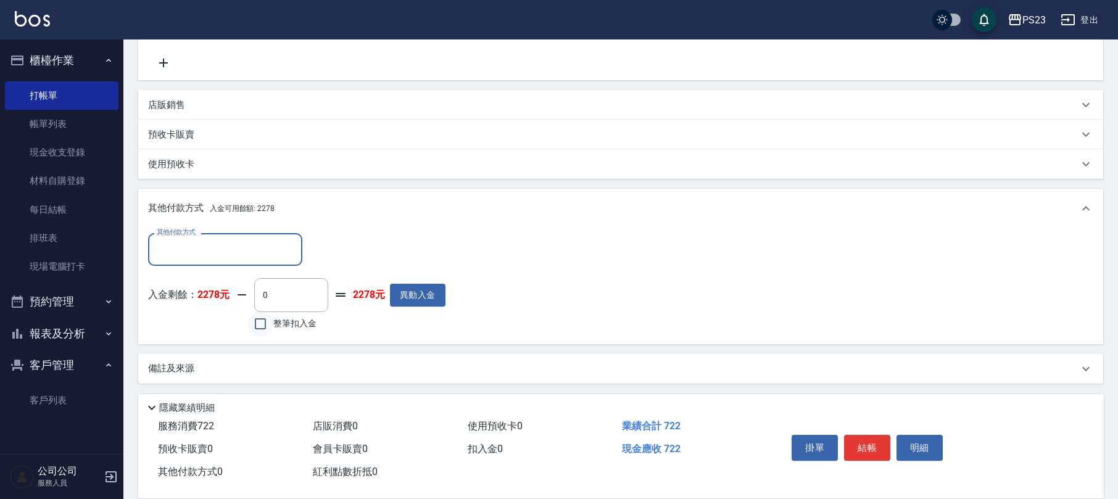
scroll to position [0, 0]
click at [255, 324] on input "整筆扣入金" at bounding box center [260, 324] width 26 height 26
checkbox input "true"
type input "722"
click at [876, 444] on button "結帳" at bounding box center [867, 448] width 46 height 26
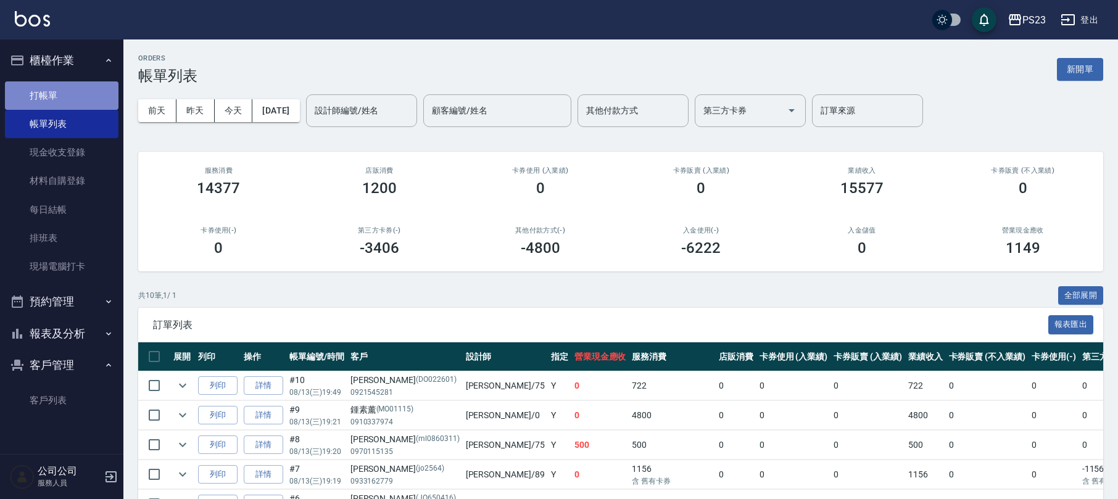
click at [85, 87] on link "打帳單" at bounding box center [62, 95] width 114 height 28
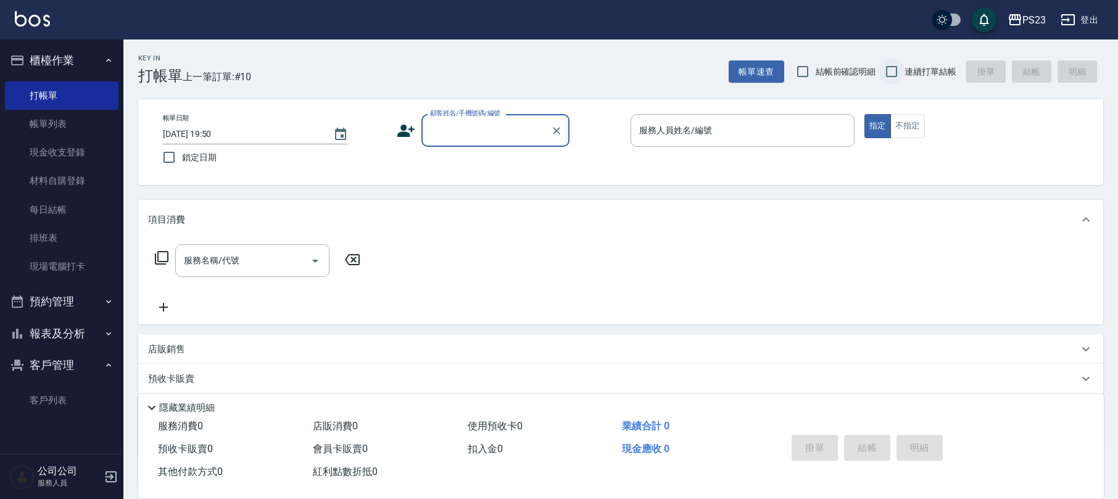
click at [893, 65] on input "連續打單結帳" at bounding box center [892, 72] width 26 height 26
checkbox input "true"
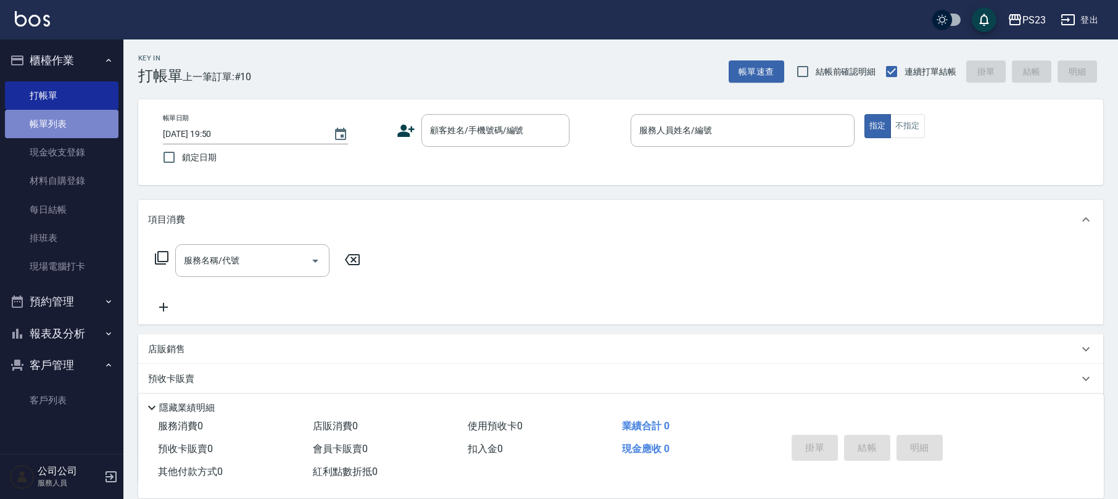
click at [80, 119] on link "帳單列表" at bounding box center [62, 124] width 114 height 28
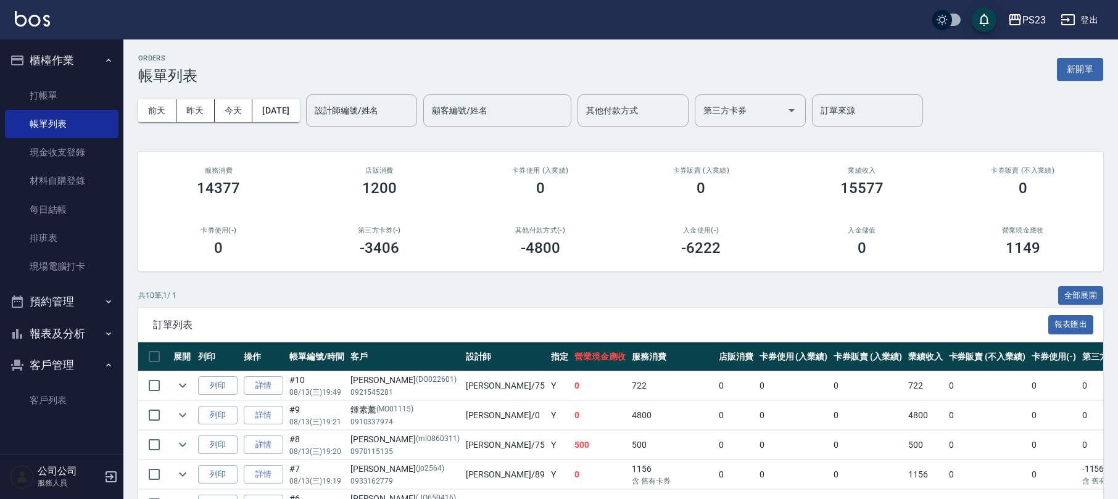
scroll to position [82, 0]
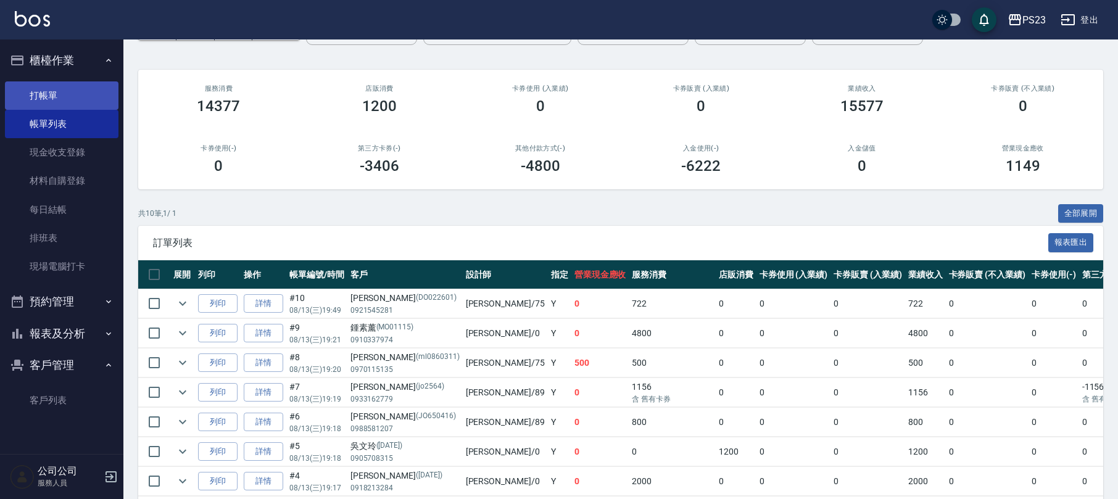
click at [60, 95] on link "打帳單" at bounding box center [62, 95] width 114 height 28
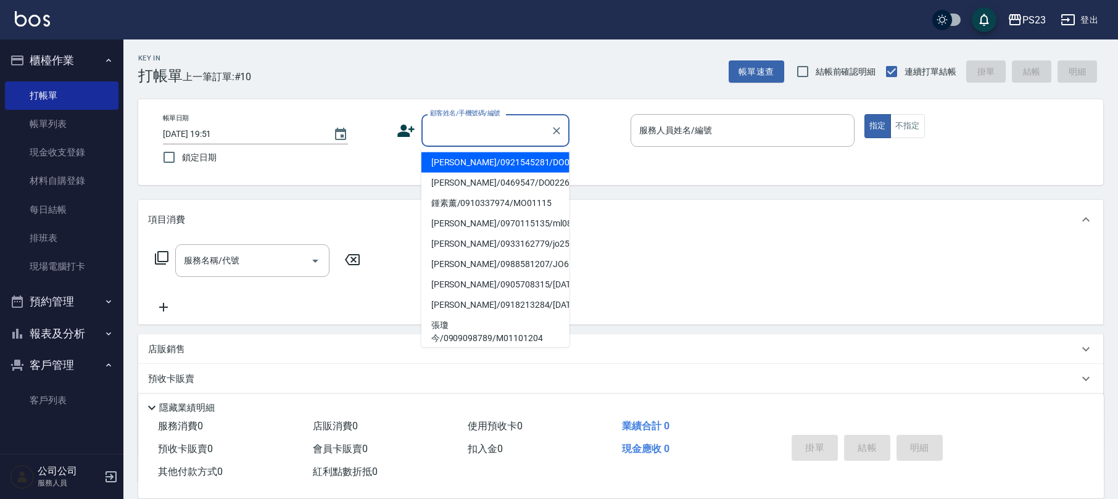
drag, startPoint x: 485, startPoint y: 131, endPoint x: 496, endPoint y: 122, distance: 14.5
click at [494, 123] on input "顧客姓名/手機號碼/編號" at bounding box center [486, 131] width 118 height 22
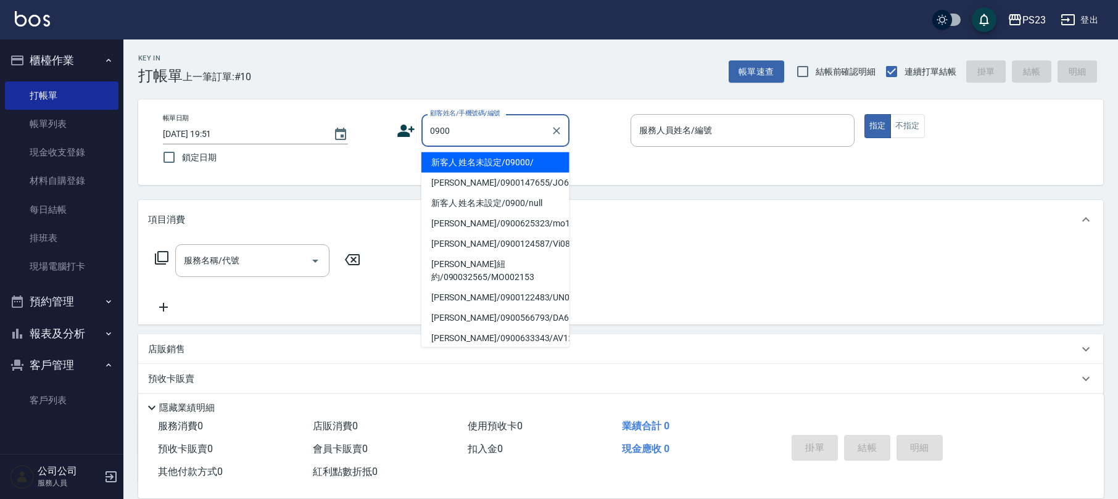
click at [534, 164] on li "新客人 姓名未設定/09000/" at bounding box center [495, 162] width 148 height 20
type input "新客人 姓名未設定/09000/"
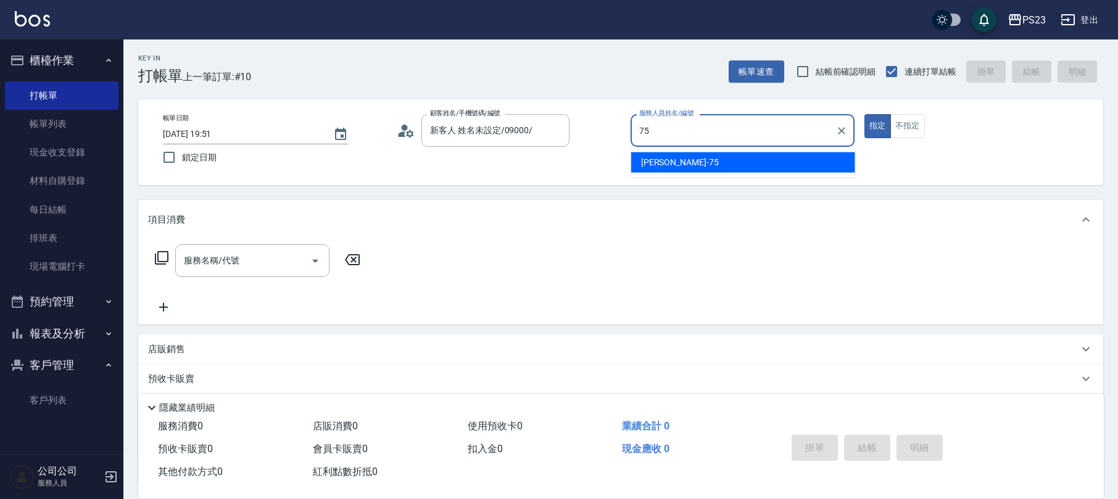
type input "Donna-75"
type button "true"
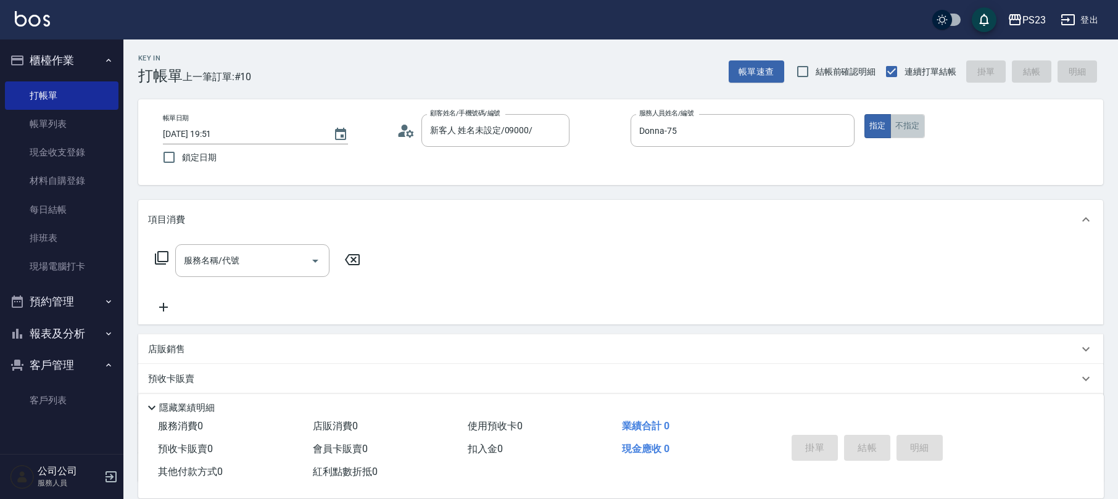
click at [897, 126] on button "不指定" at bounding box center [907, 126] width 35 height 24
click at [162, 260] on icon at bounding box center [161, 258] width 15 height 15
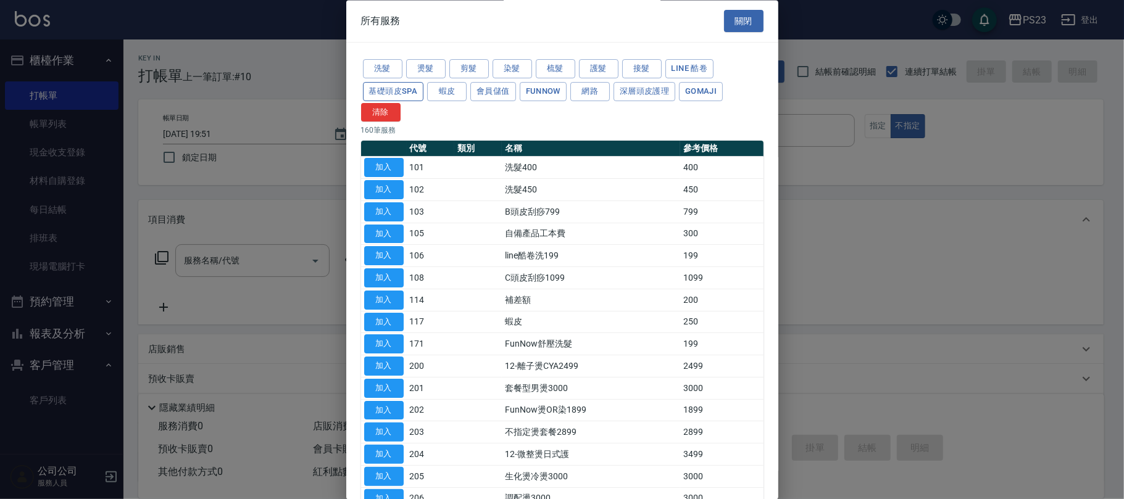
click at [381, 90] on button "基礎頭皮SPA" at bounding box center [393, 91] width 61 height 19
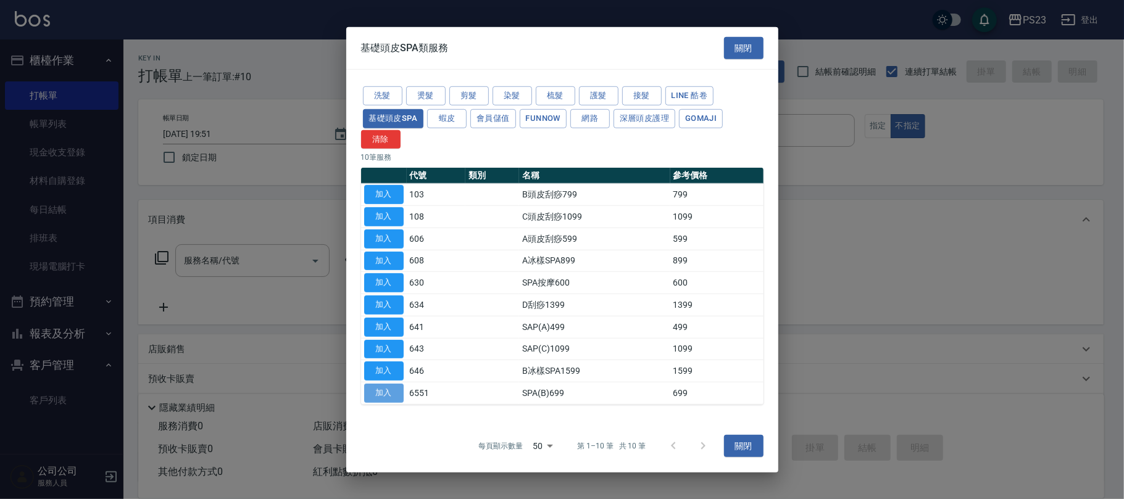
click at [388, 391] on button "加入" at bounding box center [383, 393] width 39 height 19
type input "SPA(B)699(6551)"
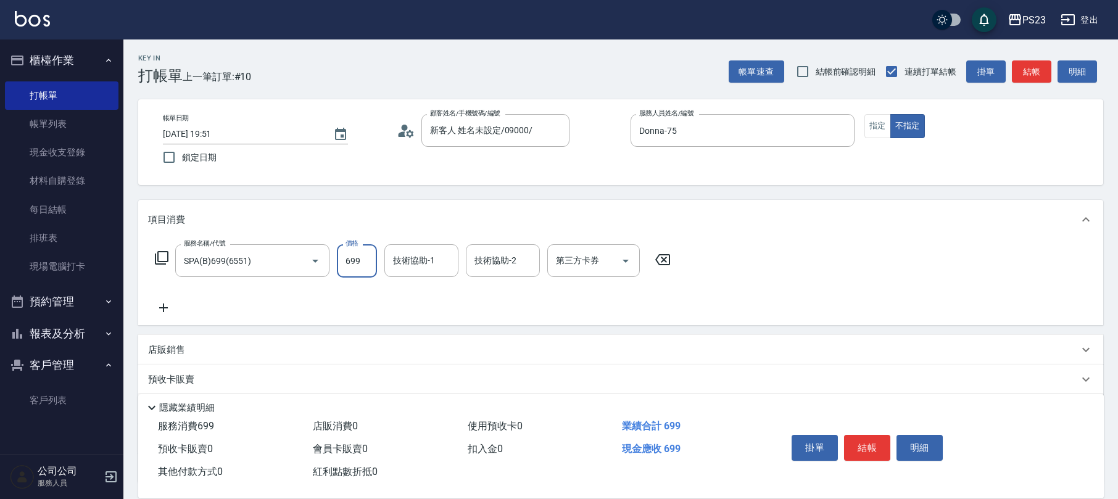
click at [362, 260] on input "699" at bounding box center [357, 260] width 40 height 33
type input "649"
type input "Donna-75"
click at [866, 447] on button "結帳" at bounding box center [867, 448] width 46 height 26
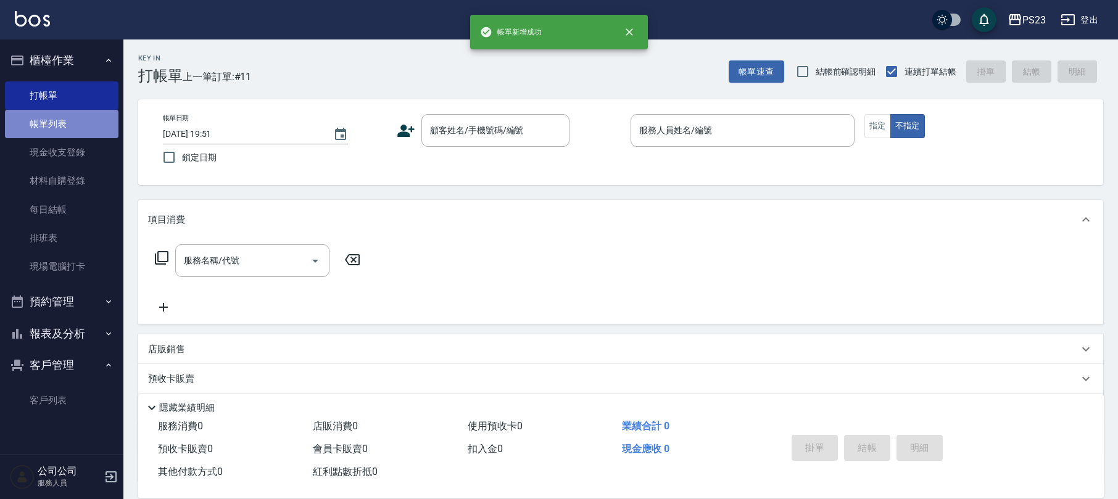
click at [59, 126] on link "帳單列表" at bounding box center [62, 124] width 114 height 28
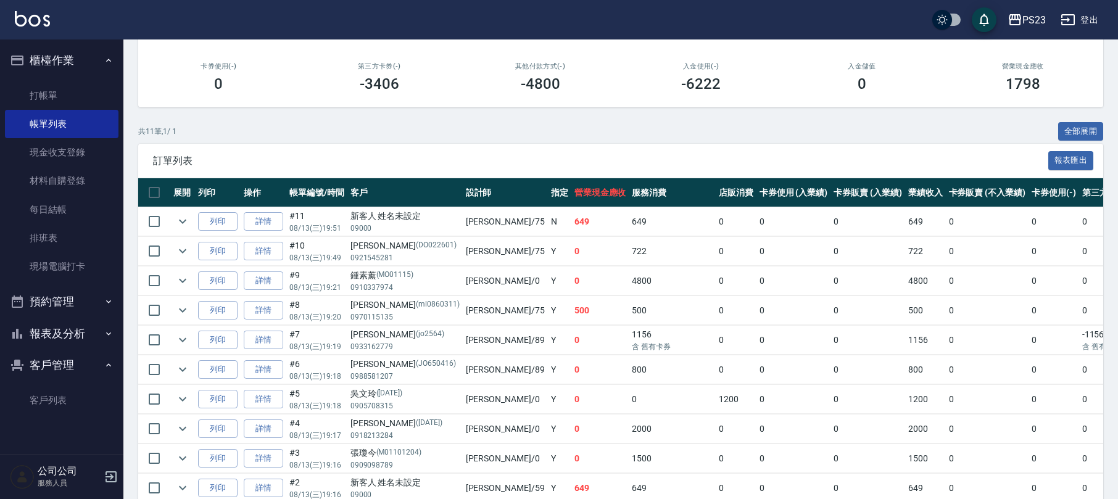
scroll to position [247, 0]
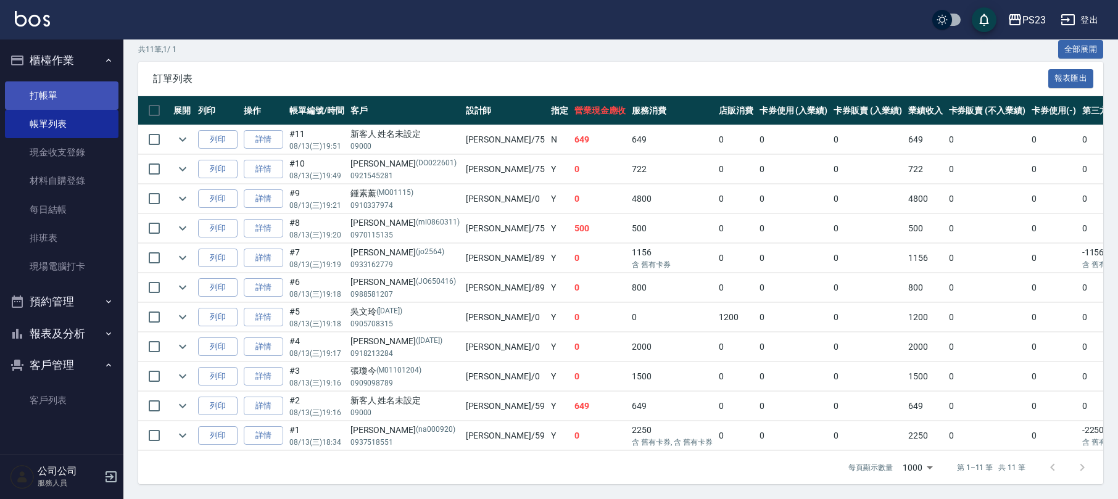
click at [77, 88] on link "打帳單" at bounding box center [62, 95] width 114 height 28
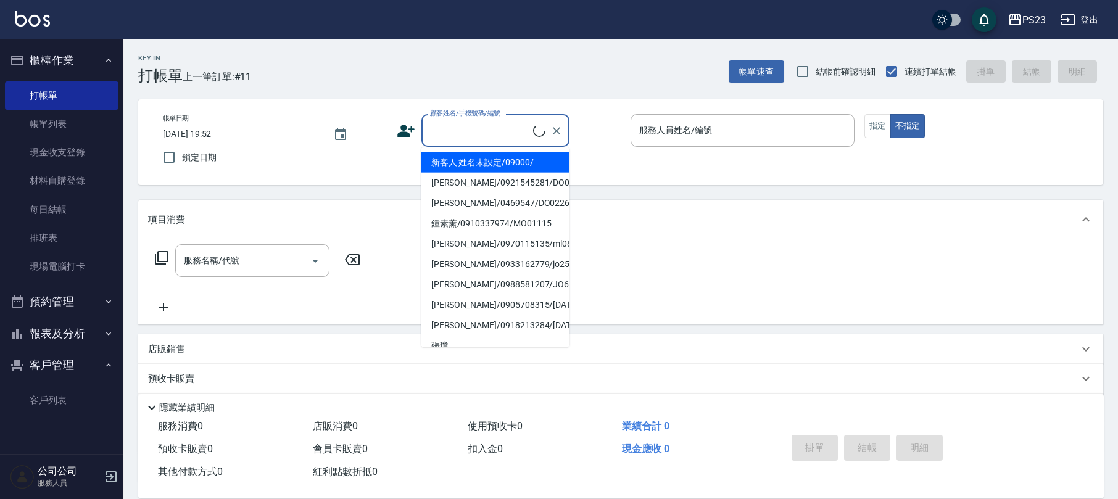
click at [454, 138] on input "顧客姓名/手機號碼/編號" at bounding box center [480, 131] width 106 height 22
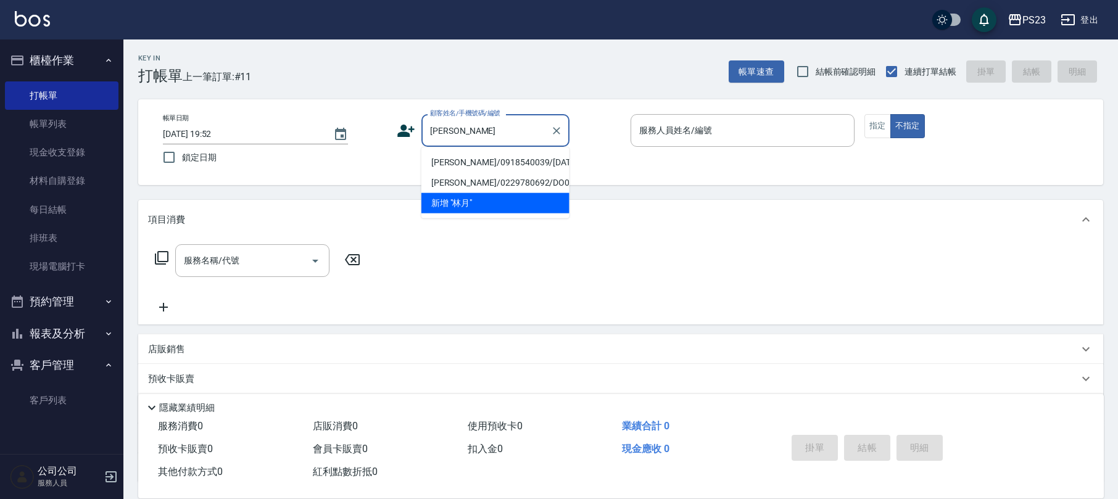
click at [475, 164] on li "林月玫/0918540039/MO000128" at bounding box center [495, 162] width 148 height 20
type input "林月玫/0918540039/MO000128"
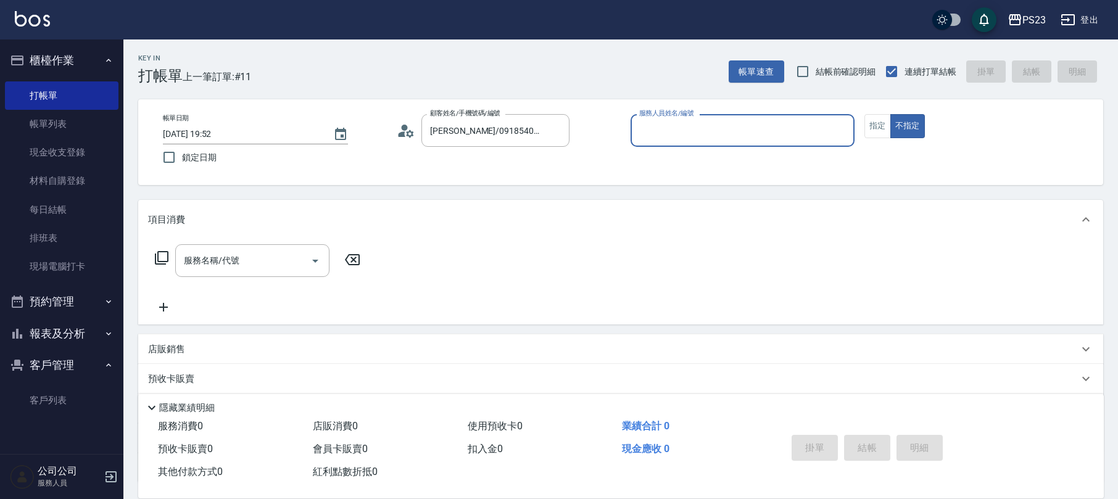
type input "[PERSON_NAME]-0"
click at [874, 126] on button "指定" at bounding box center [877, 126] width 27 height 24
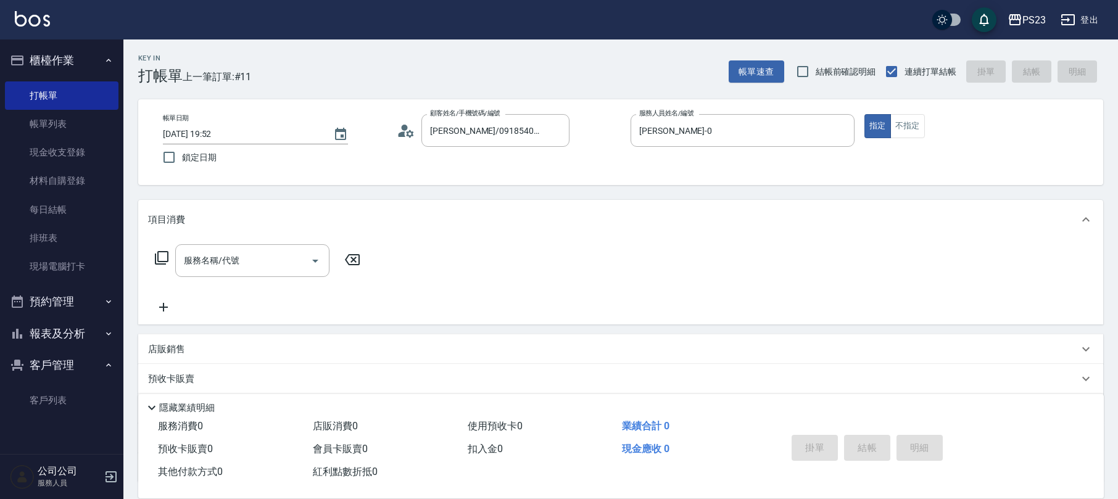
click at [162, 252] on icon at bounding box center [161, 258] width 15 height 15
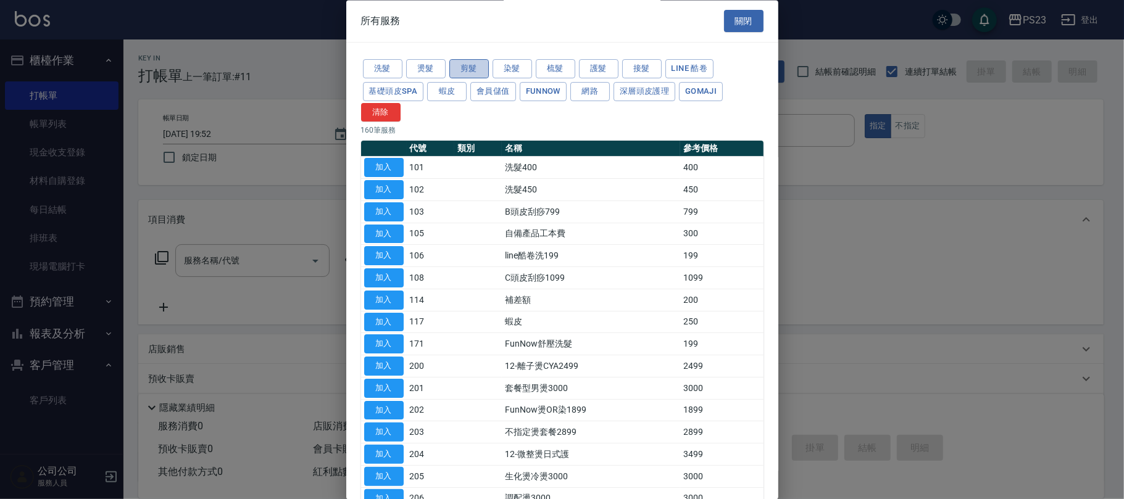
click at [460, 74] on button "剪髮" at bounding box center [468, 69] width 39 height 19
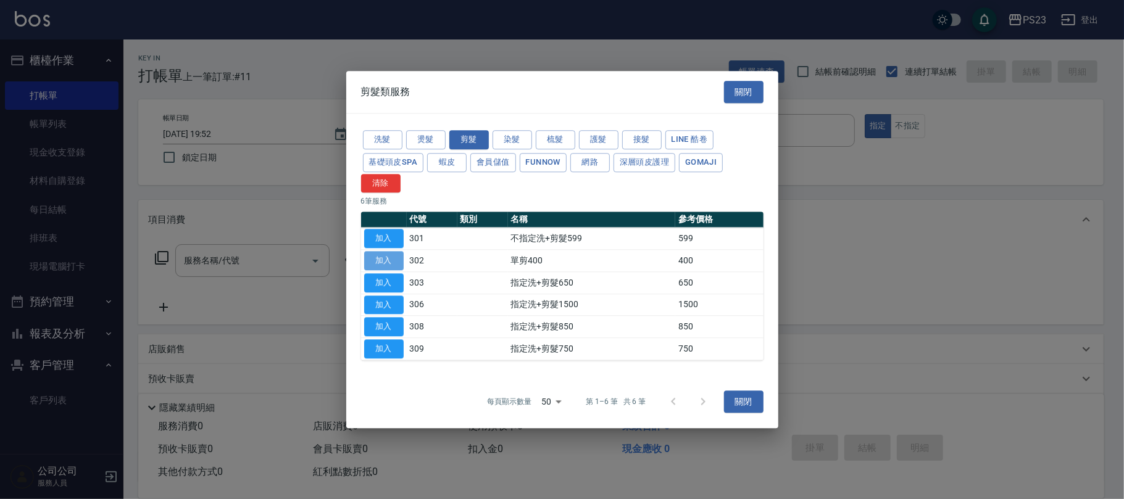
click at [390, 254] on button "加入" at bounding box center [383, 260] width 39 height 19
type input "單剪400(302)"
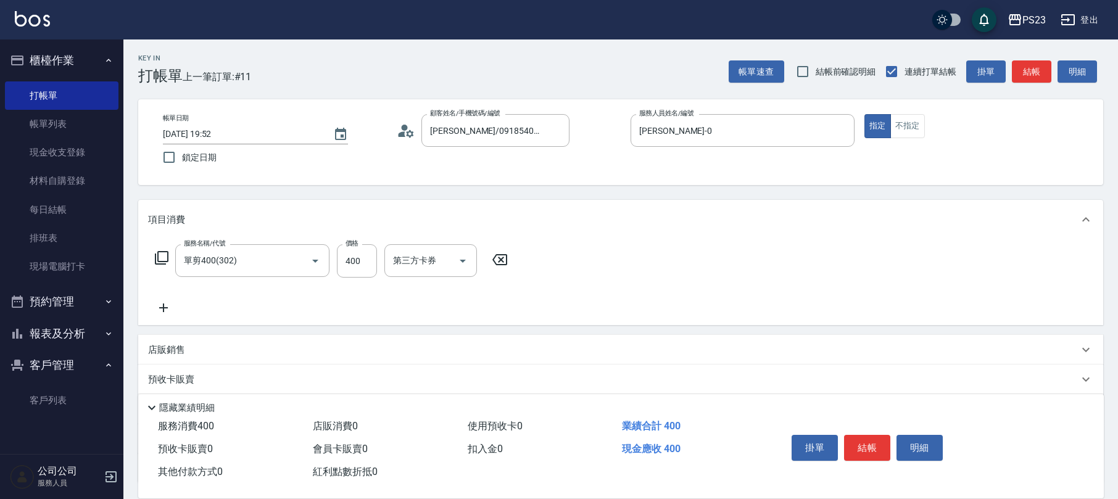
click at [164, 255] on icon at bounding box center [161, 258] width 15 height 15
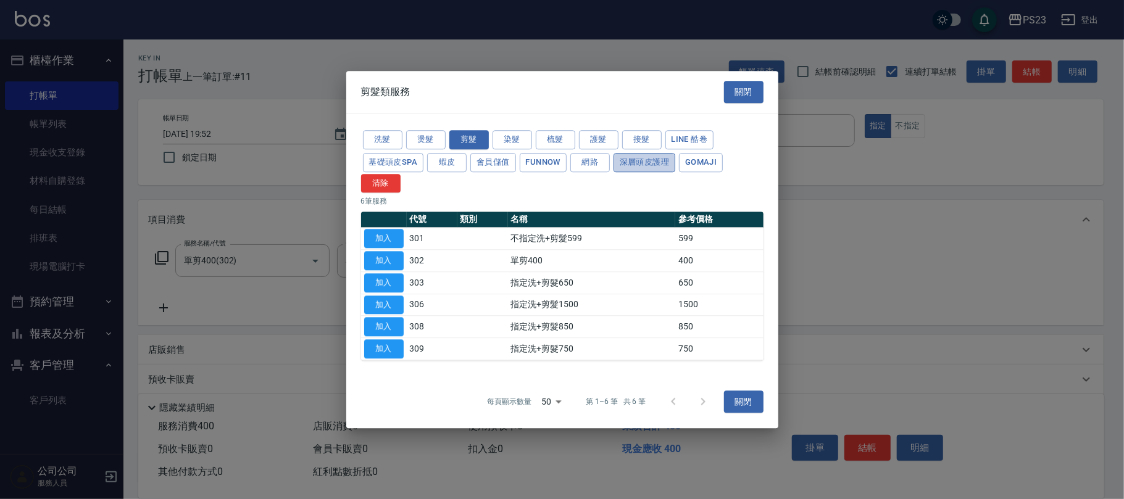
click at [635, 162] on button "深層頭皮護理" at bounding box center [644, 162] width 62 height 19
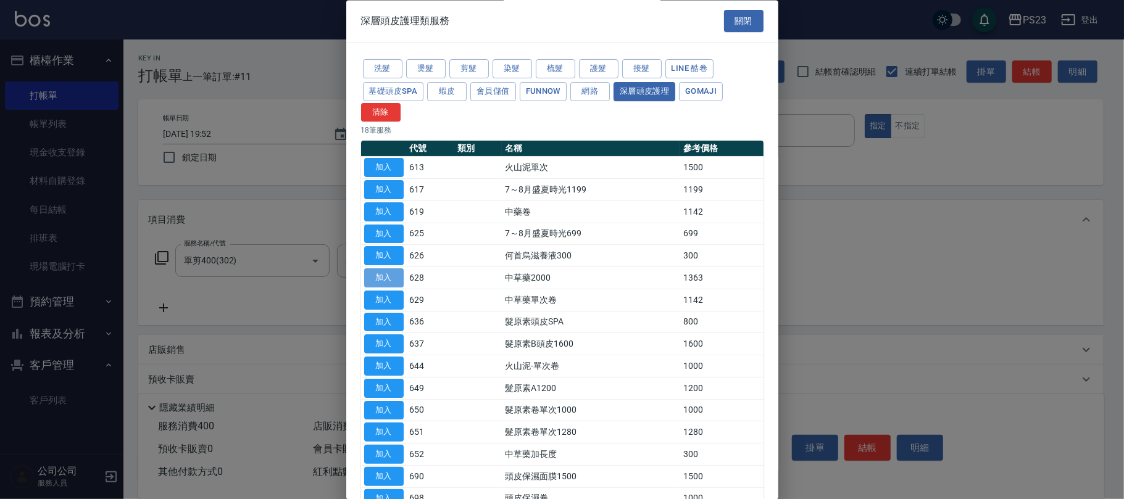
click at [373, 282] on button "加入" at bounding box center [383, 278] width 39 height 19
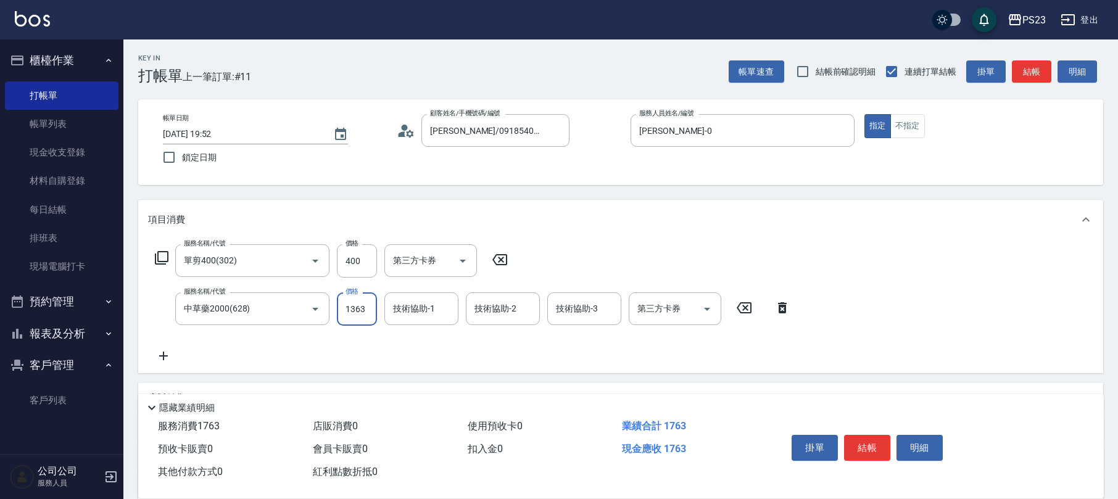
click at [358, 305] on input "1363" at bounding box center [357, 308] width 40 height 33
type input "1500"
type input "Flora-21"
click at [361, 264] on input "400" at bounding box center [357, 260] width 40 height 33
click at [361, 263] on input "400" at bounding box center [357, 260] width 40 height 33
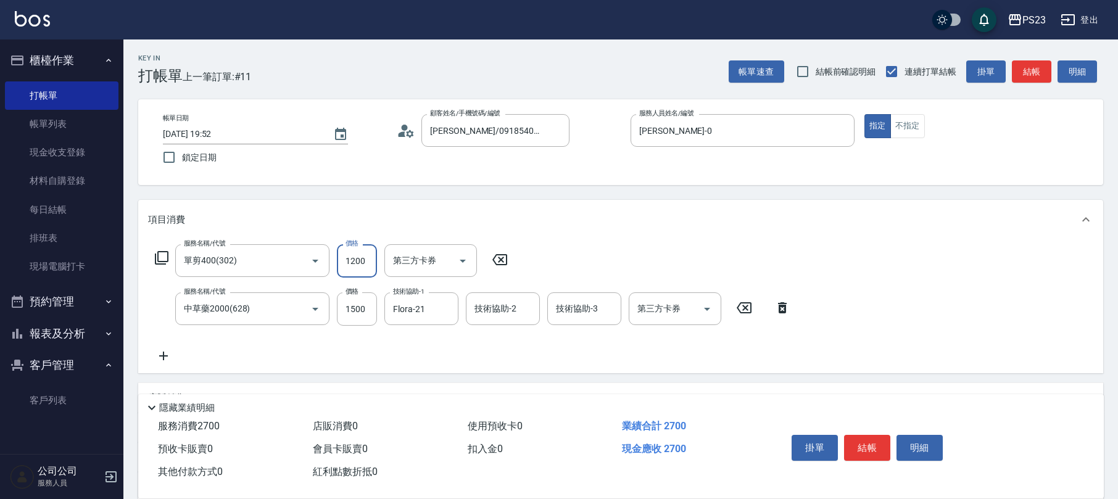
type input "1200"
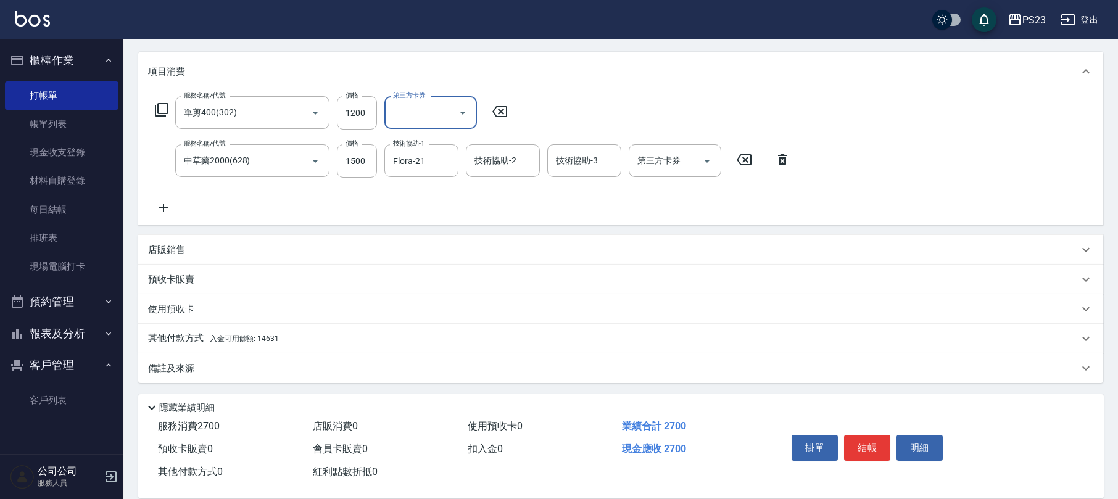
click at [320, 338] on div "其他付款方式 入金可用餘額: 14631" at bounding box center [613, 339] width 930 height 14
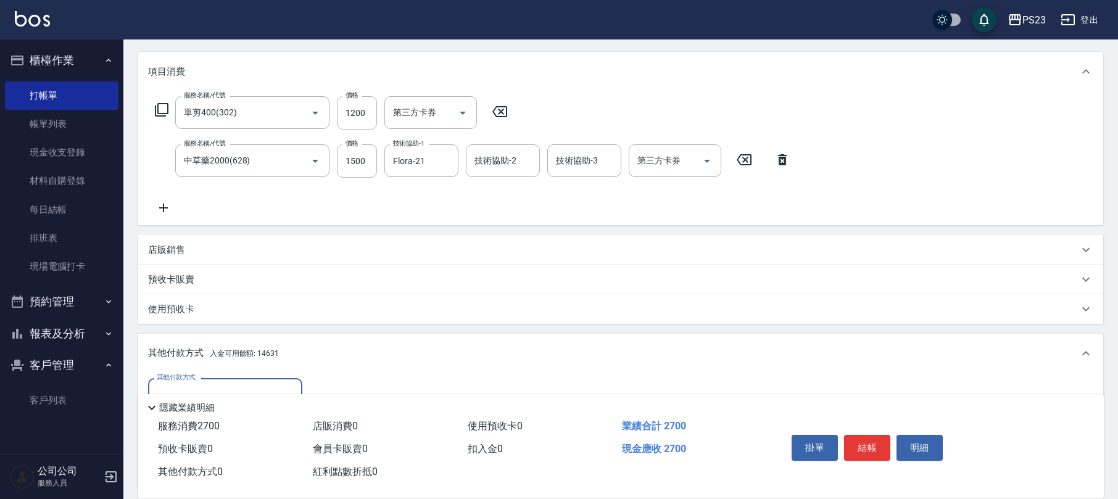
scroll to position [292, 0]
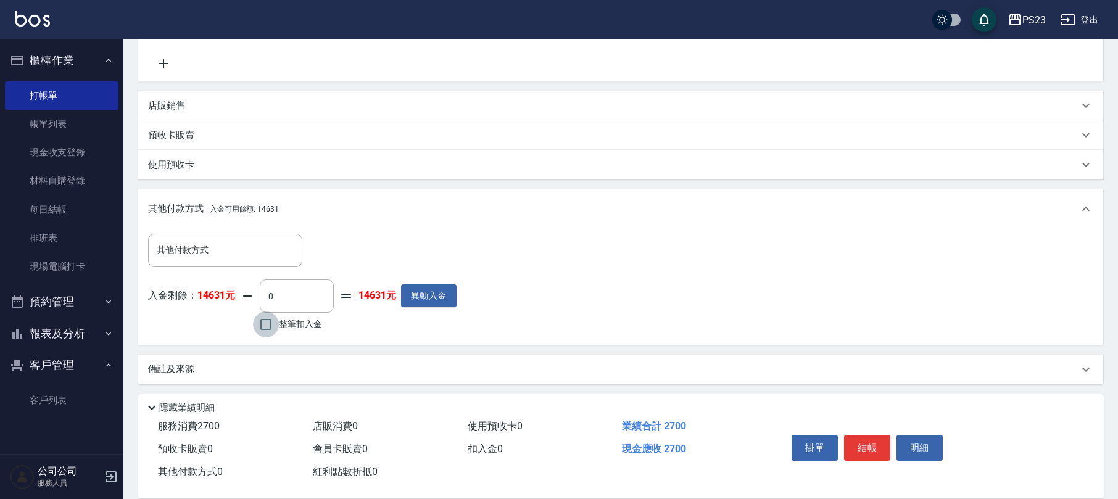
click at [262, 331] on input "整筆扣入金" at bounding box center [266, 325] width 26 height 26
checkbox input "true"
type input "2700"
click at [869, 442] on button "結帳" at bounding box center [867, 448] width 46 height 26
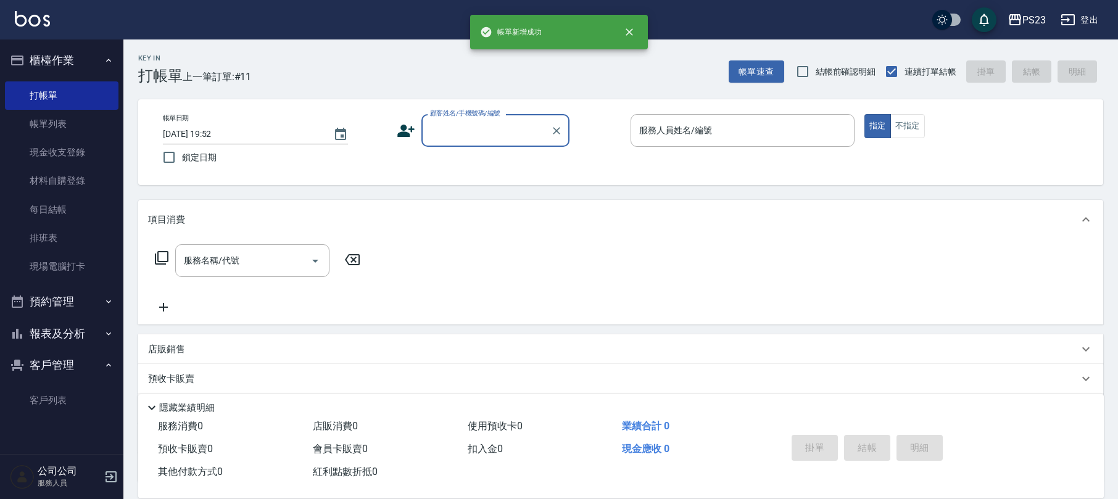
scroll to position [0, 0]
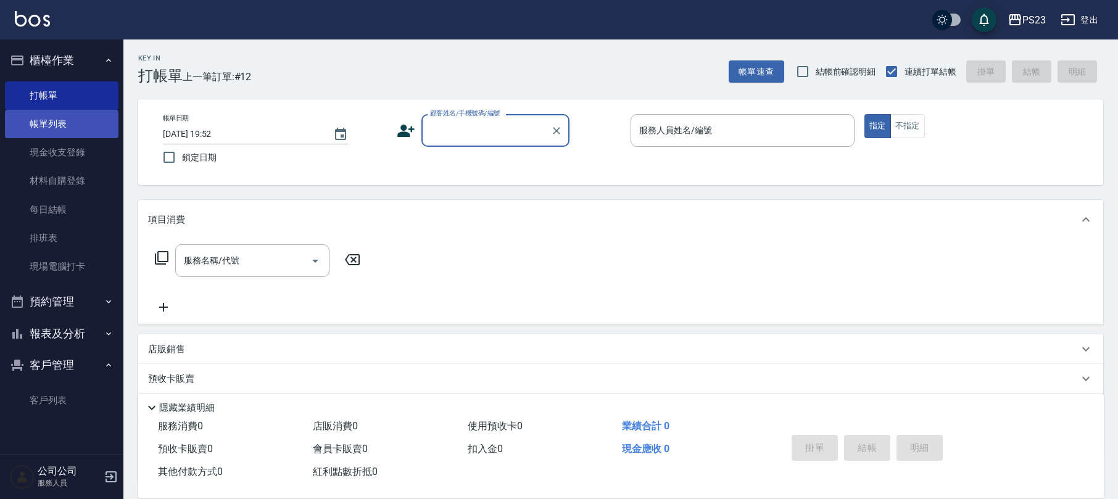
click at [72, 125] on link "帳單列表" at bounding box center [62, 124] width 114 height 28
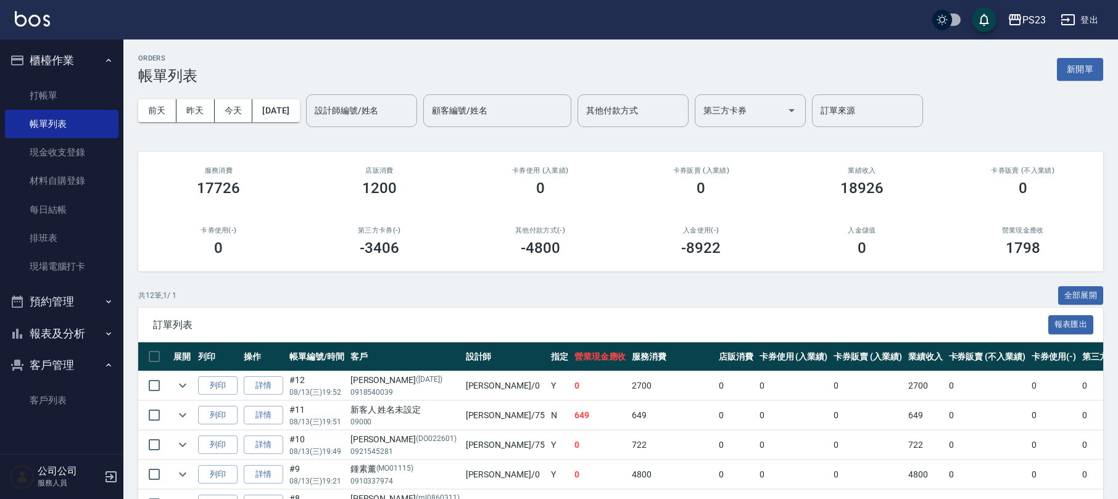
scroll to position [82, 0]
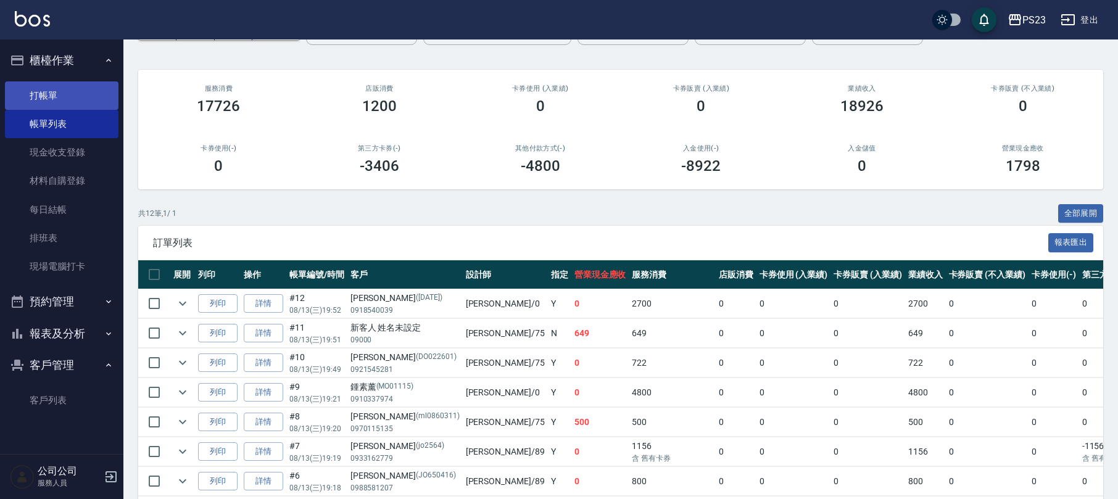
click at [67, 96] on link "打帳單" at bounding box center [62, 95] width 114 height 28
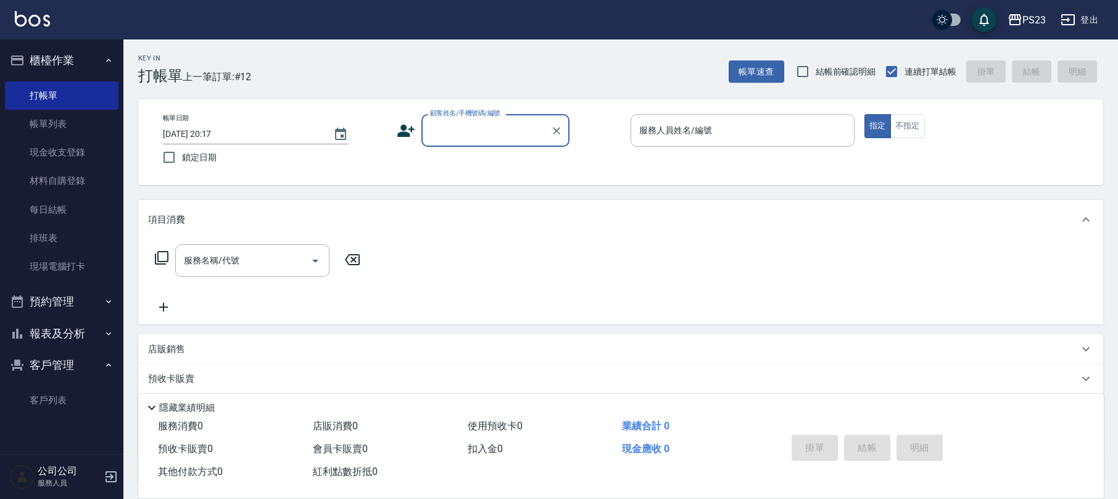
click at [470, 130] on input "顧客姓名/手機號碼/編號" at bounding box center [486, 131] width 118 height 22
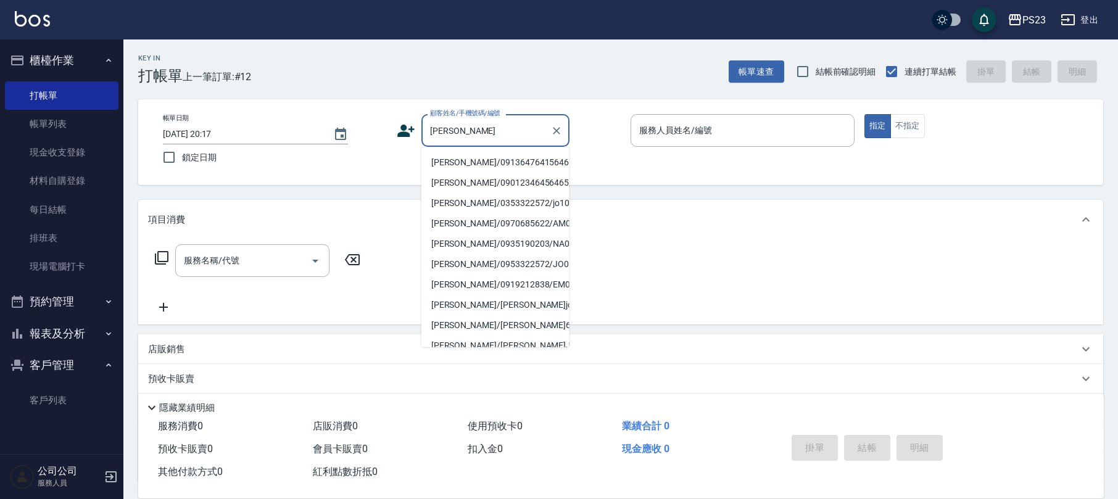
click at [517, 173] on li "[PERSON_NAME]/09136476415646746/NA910914" at bounding box center [495, 162] width 148 height 20
type input "[PERSON_NAME]/09136476415646746/NA910914"
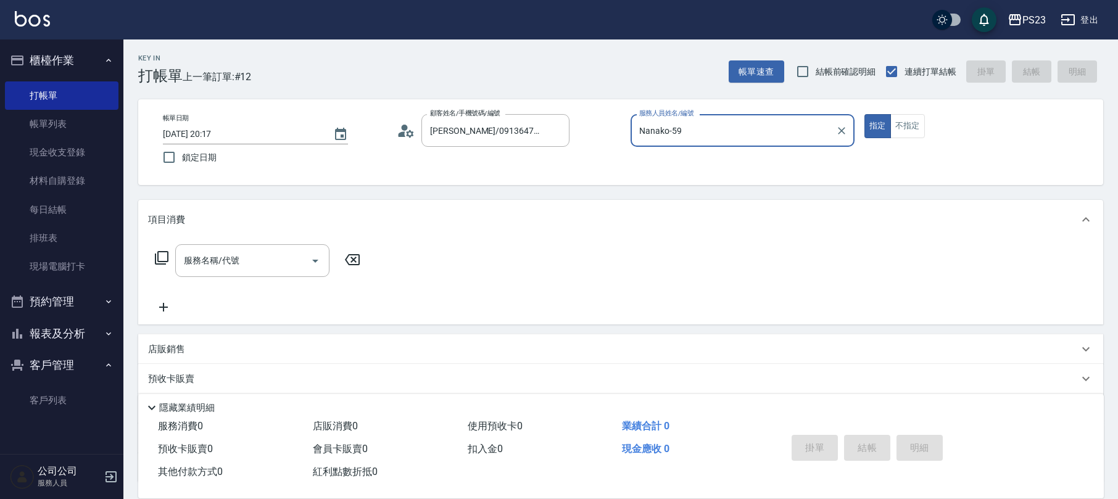
type input "Nanako-59"
click at [152, 264] on div "服務名稱/代號 服務名稱/代號" at bounding box center [258, 260] width 220 height 33
click at [161, 259] on icon at bounding box center [161, 258] width 15 height 15
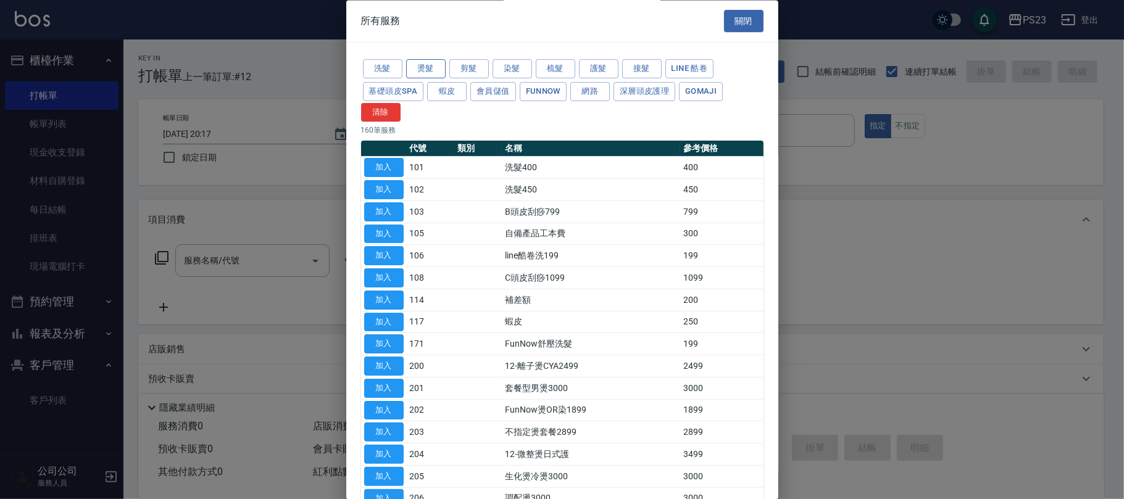
click at [440, 70] on button "燙髮" at bounding box center [425, 69] width 39 height 19
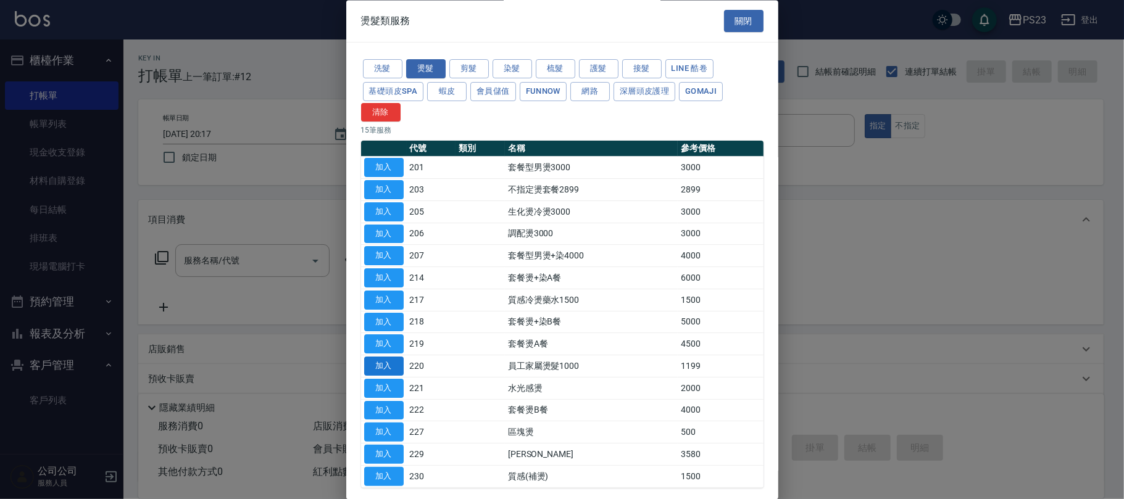
click at [391, 367] on button "加入" at bounding box center [383, 366] width 39 height 19
type input "員工家屬燙髮1000(220)"
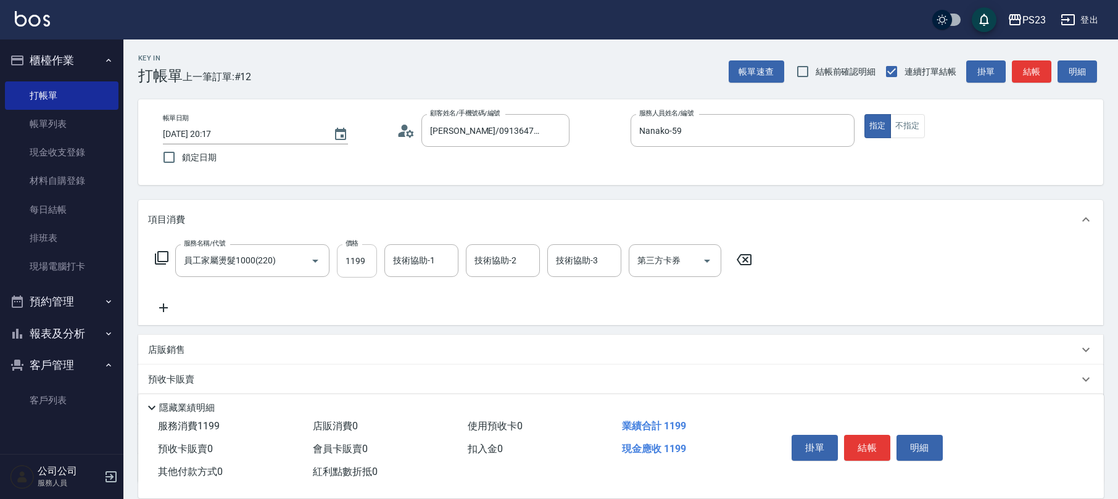
click at [356, 259] on input "1199" at bounding box center [357, 260] width 40 height 33
type input "1200"
type input "Nanako-59"
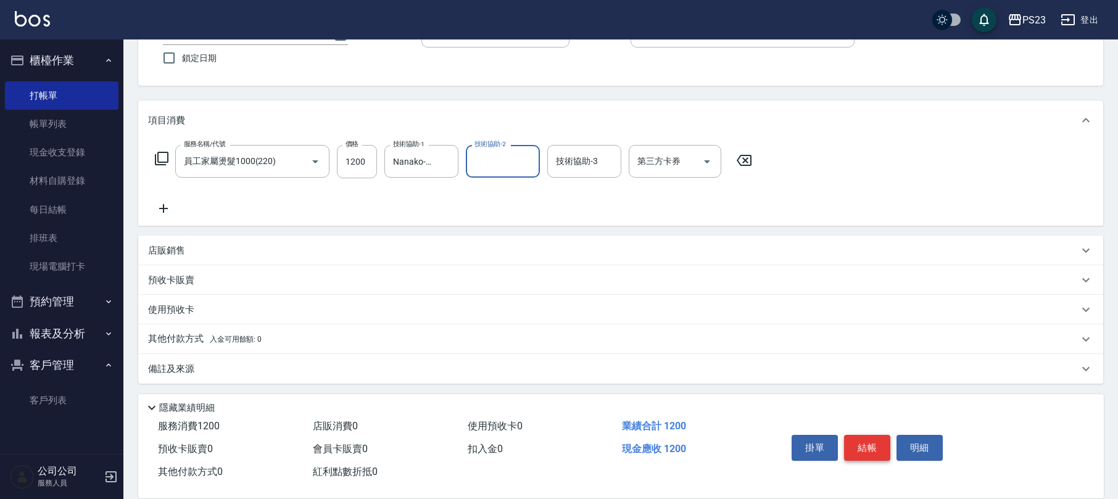
click at [869, 442] on button "結帳" at bounding box center [867, 448] width 46 height 26
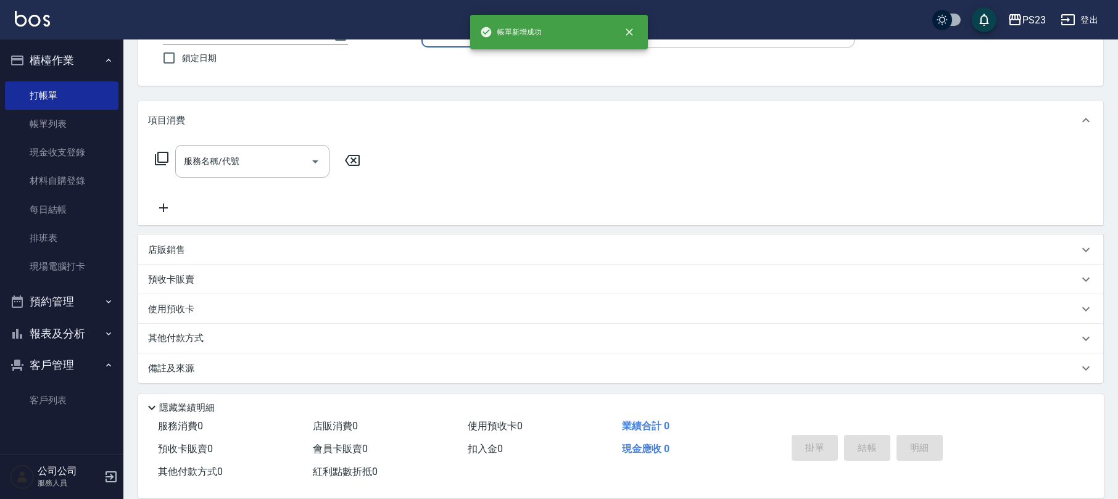
scroll to position [0, 0]
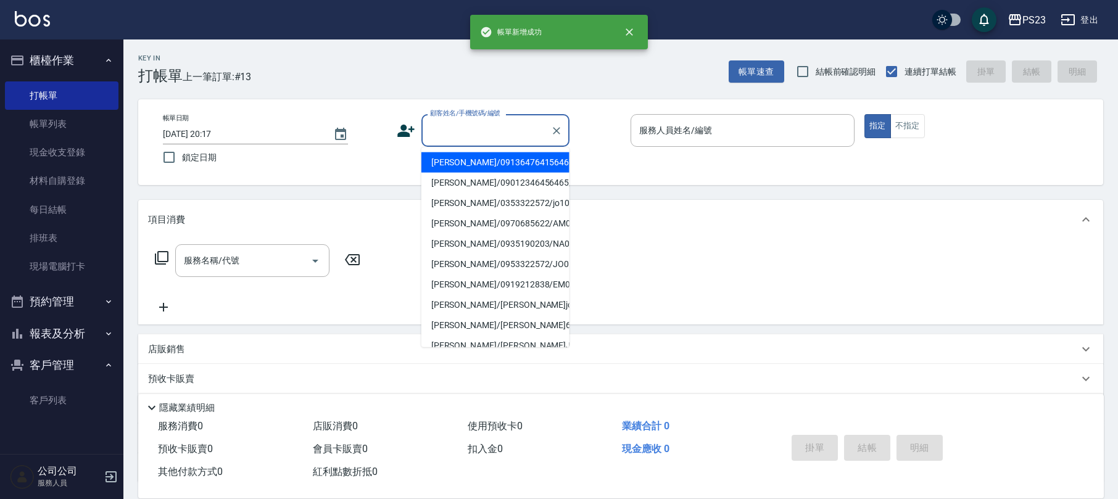
click at [462, 128] on input "顧客姓名/手機號碼/編號" at bounding box center [486, 131] width 118 height 22
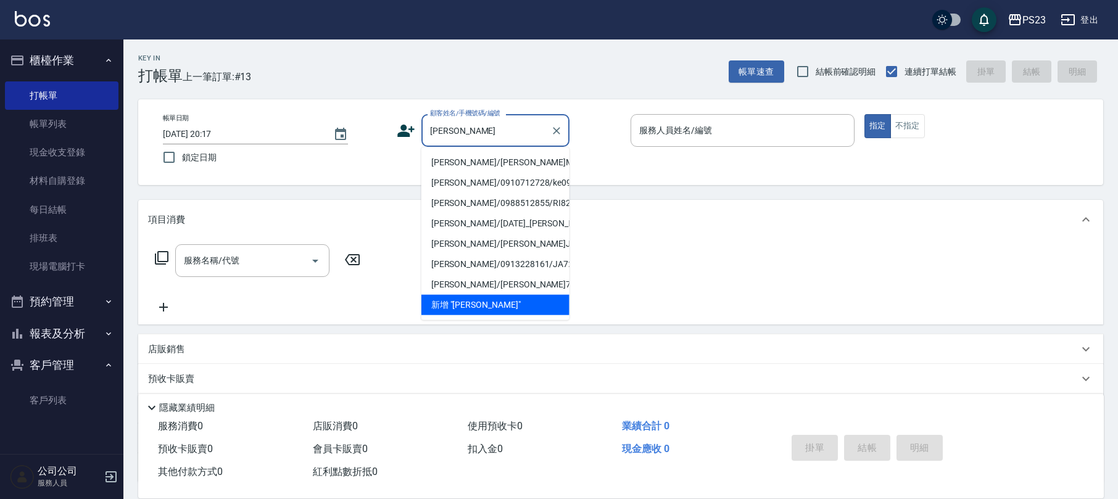
click at [496, 173] on li "陳柔懿/陳柔懿MO7777/MO7777" at bounding box center [495, 162] width 148 height 20
type input "陳柔懿/陳柔懿MO7777/MO7777"
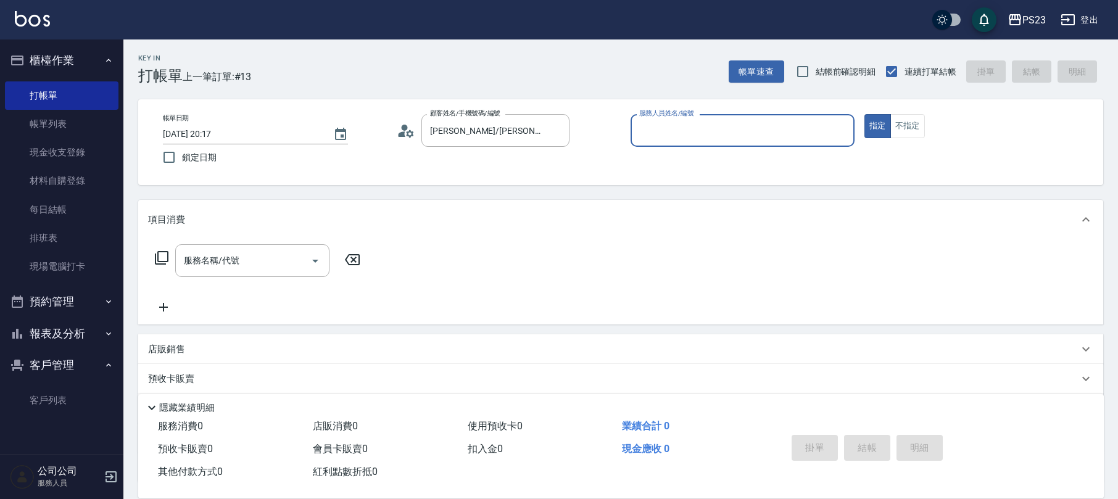
type input "[PERSON_NAME]-0"
click at [164, 259] on icon at bounding box center [161, 258] width 15 height 15
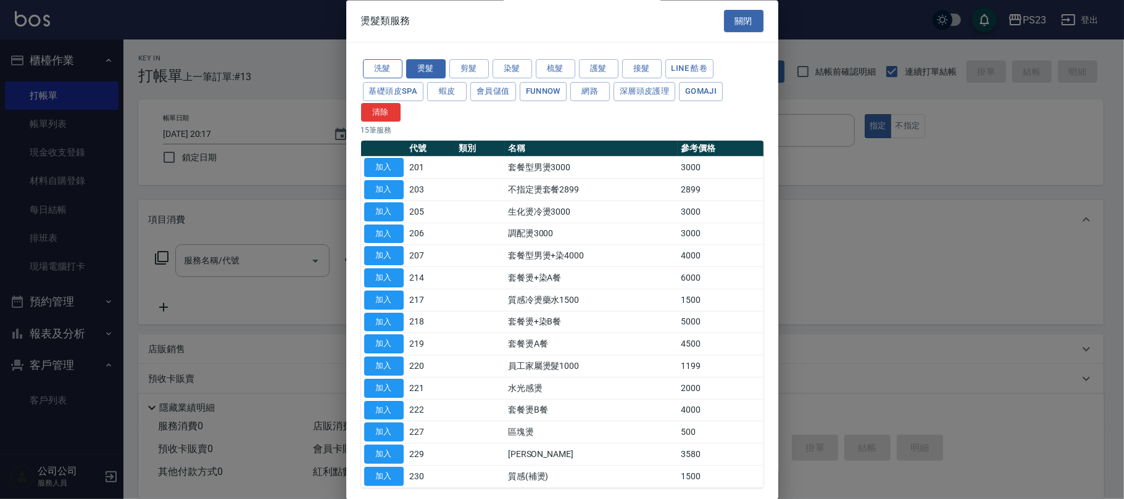
click at [381, 70] on button "洗髮" at bounding box center [382, 69] width 39 height 19
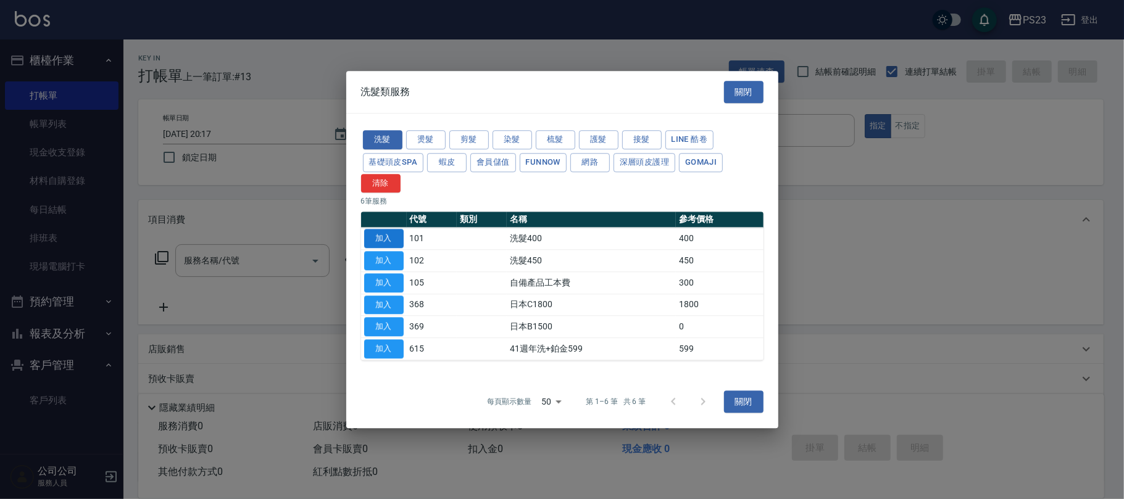
click at [383, 241] on button "加入" at bounding box center [383, 239] width 39 height 19
type input "洗髮400(101)"
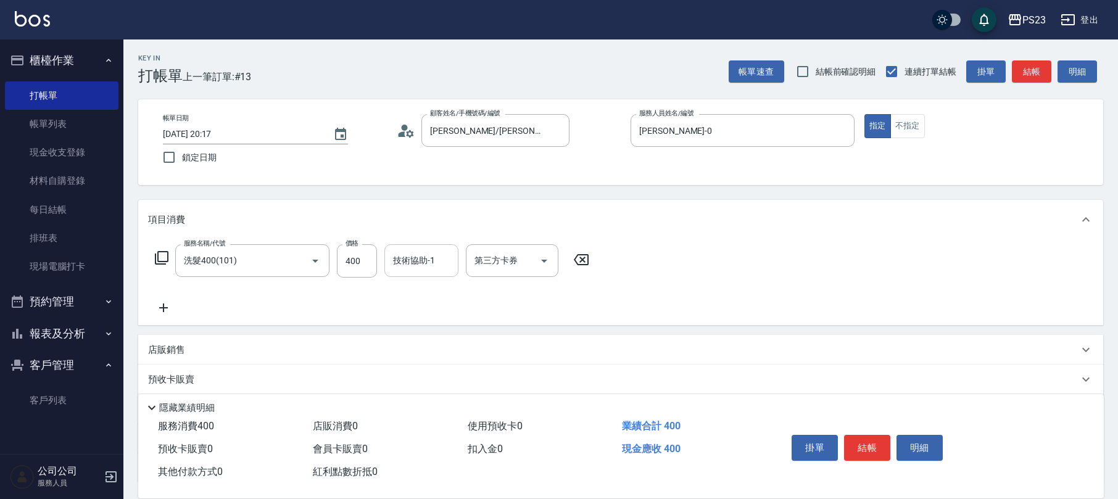
click at [417, 262] on input "技術協助-1" at bounding box center [421, 261] width 63 height 22
type input "Flora-21"
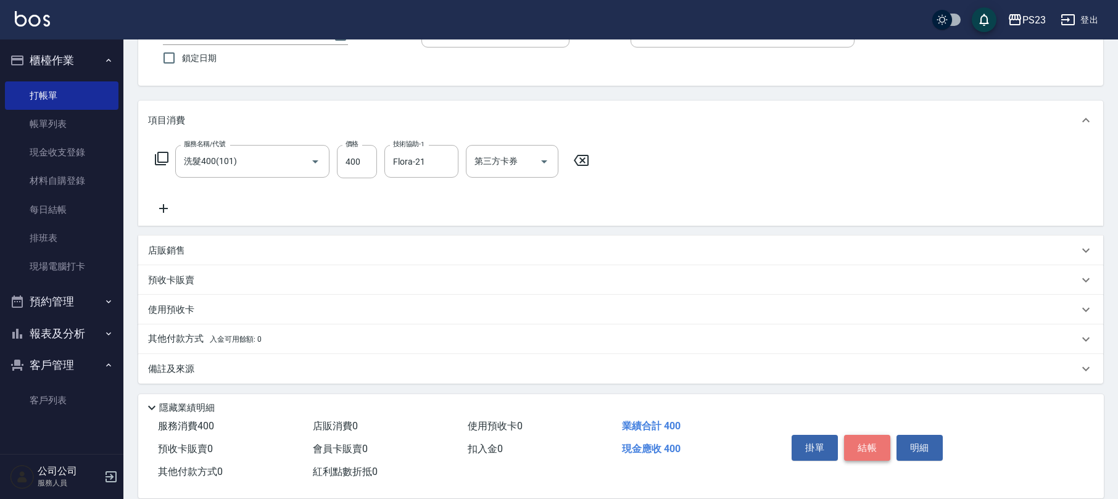
click at [871, 445] on button "結帳" at bounding box center [867, 448] width 46 height 26
type input "2025/08/13 20:18"
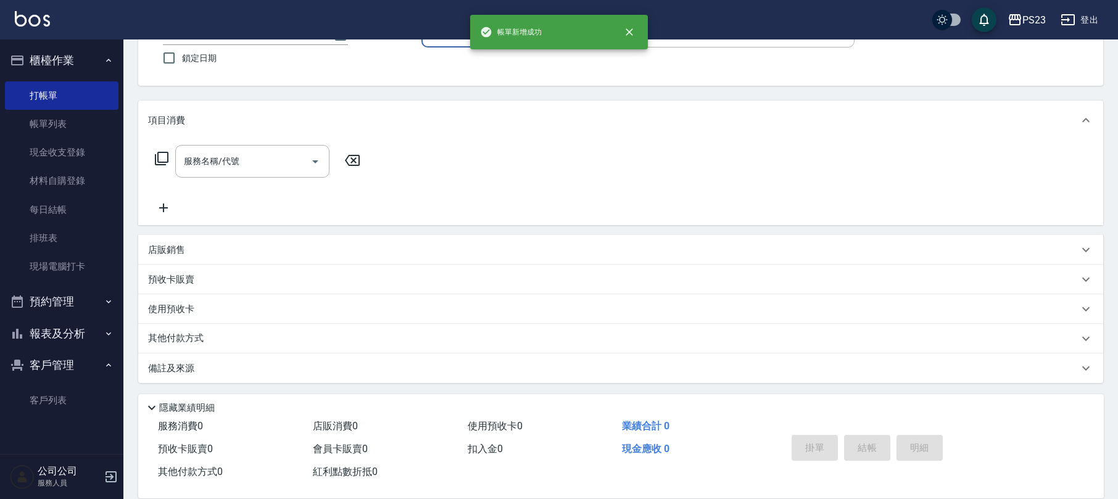
scroll to position [0, 0]
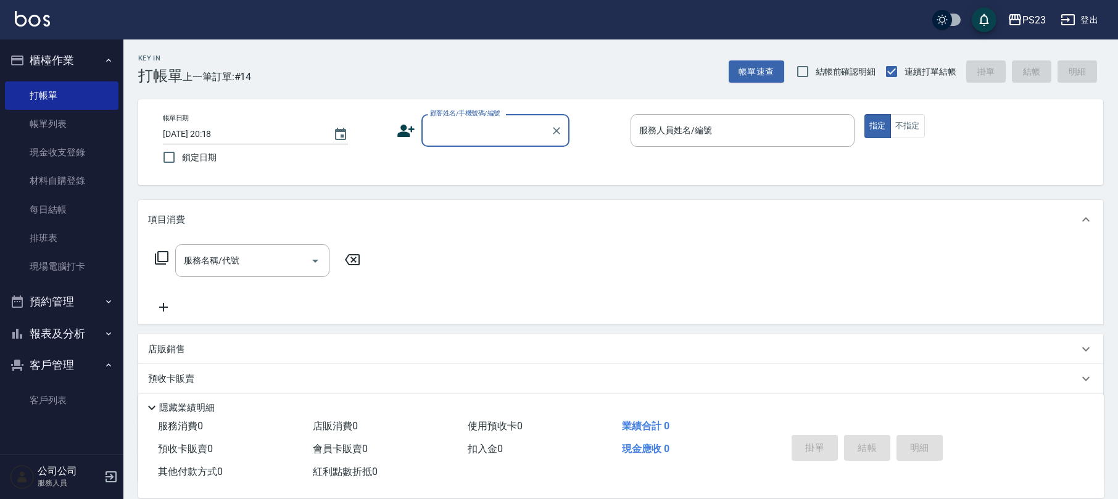
click at [104, 368] on icon "button" at bounding box center [109, 365] width 10 height 10
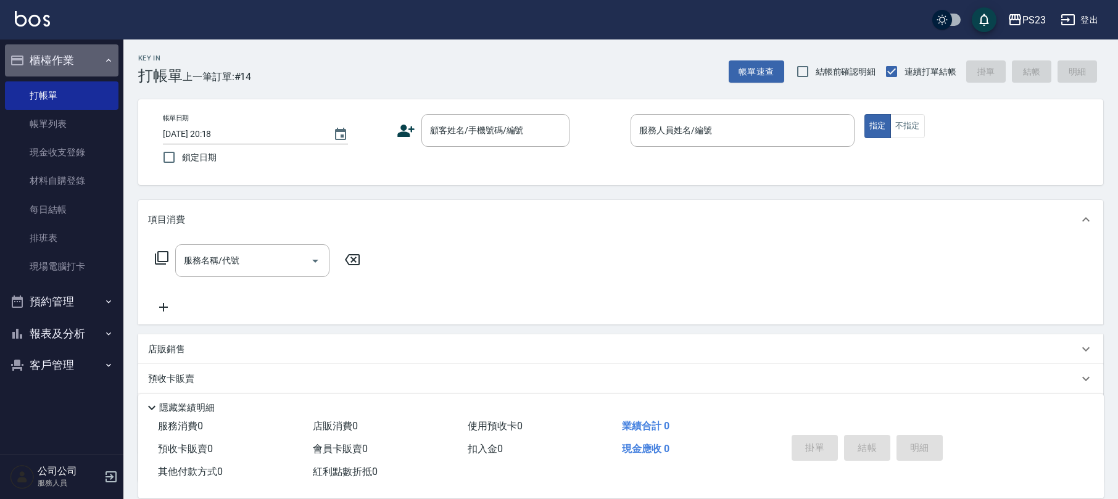
click at [102, 60] on button "櫃檯作業" at bounding box center [62, 60] width 114 height 32
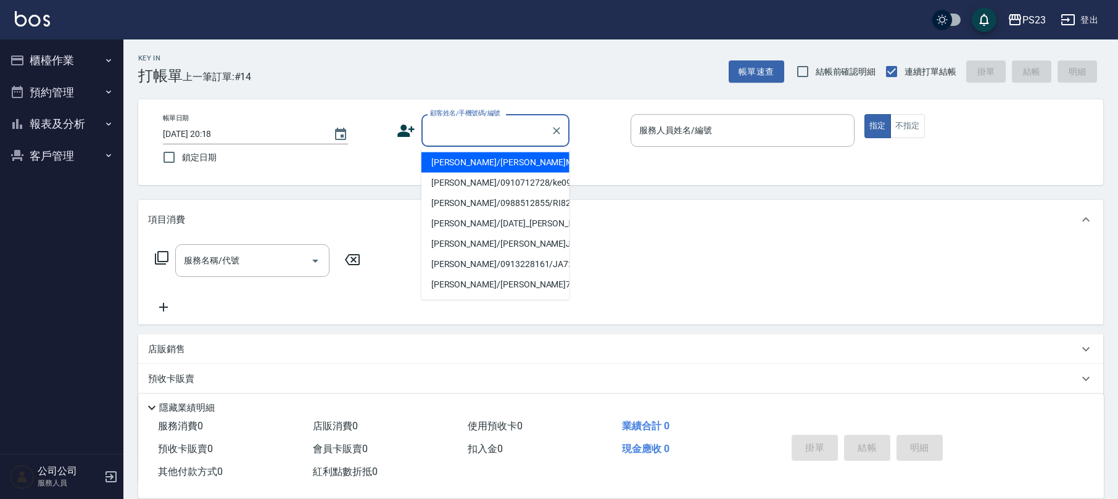
click at [477, 123] on div "顧客姓名/手機號碼/編號 顧客姓名/手機號碼/編號" at bounding box center [495, 130] width 148 height 33
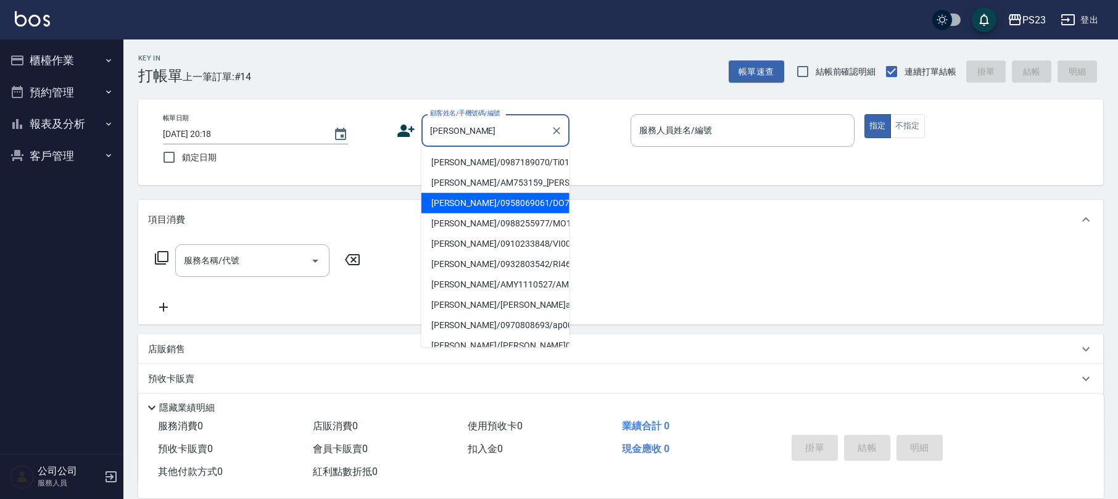
click at [543, 205] on li "陳玉亭/0958069061/DO740609" at bounding box center [495, 203] width 148 height 20
type input "陳玉亭/0958069061/DO740609"
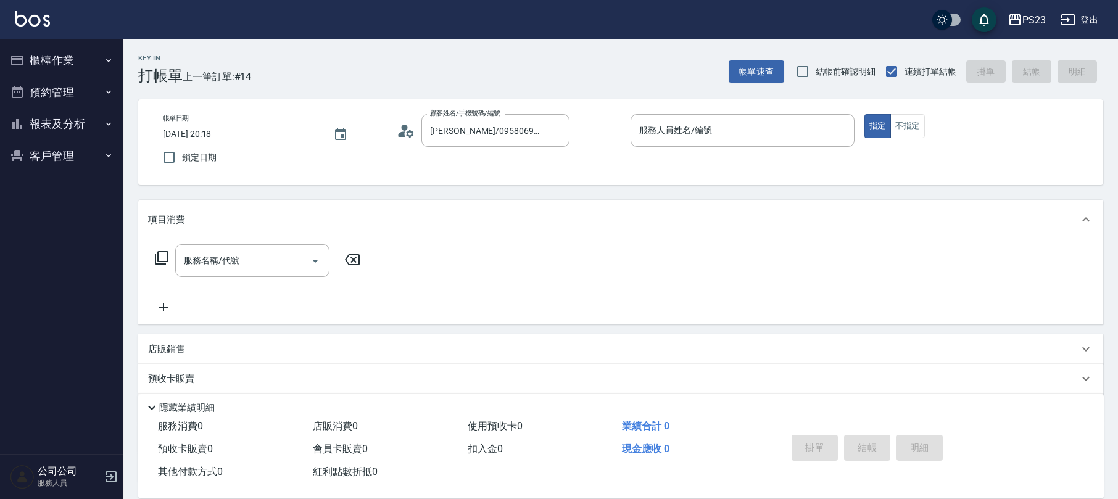
click at [405, 132] on icon at bounding box center [406, 131] width 19 height 19
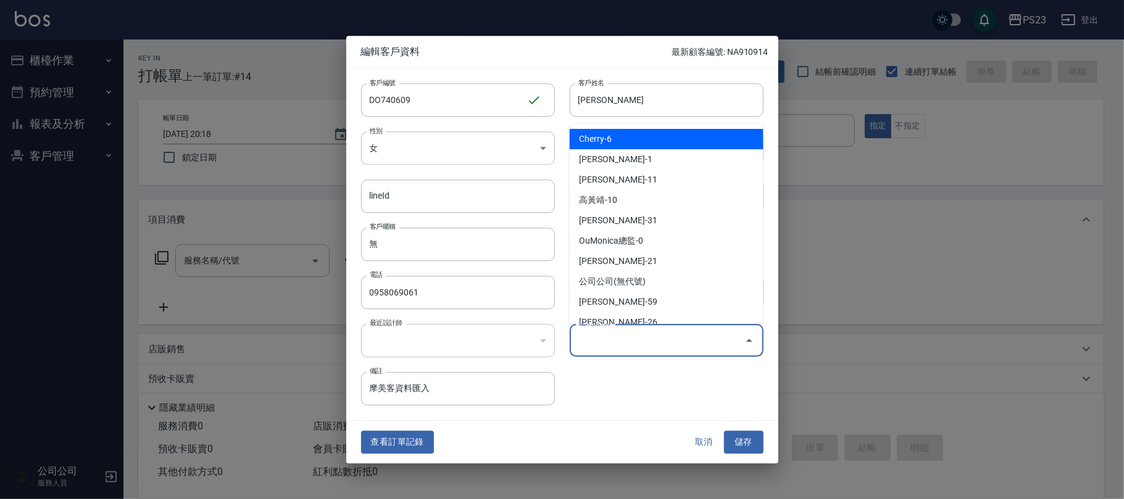
click at [629, 342] on input "偏好設計師" at bounding box center [657, 340] width 164 height 22
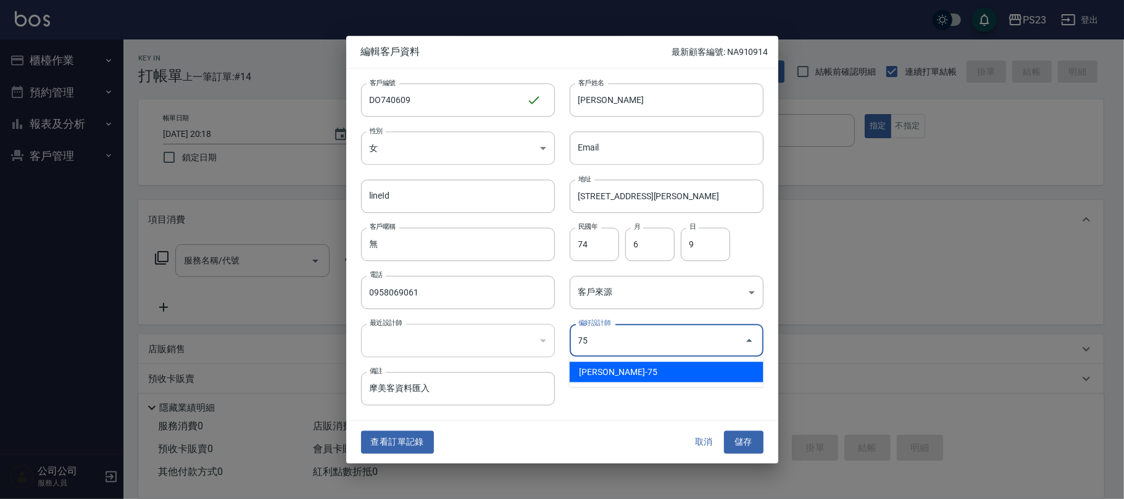
type input "黃子芸"
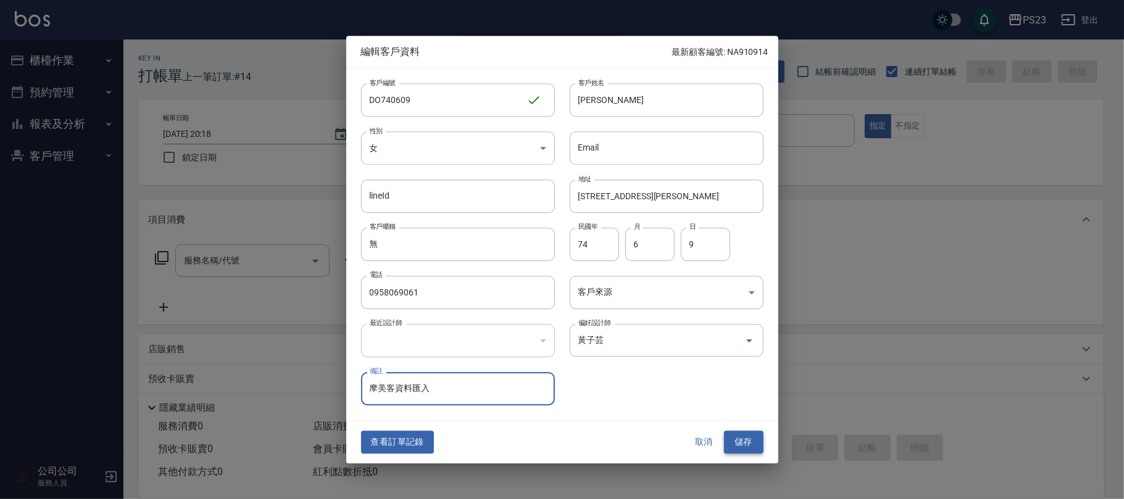
click at [743, 442] on button "儲存" at bounding box center [743, 442] width 39 height 23
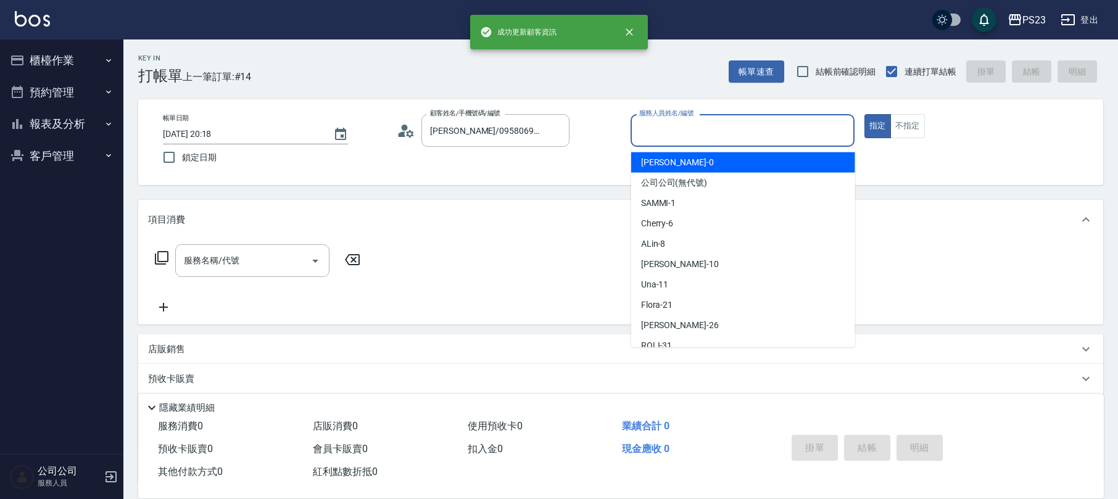
click at [747, 134] on input "服務人員姓名/編號" at bounding box center [742, 131] width 213 height 22
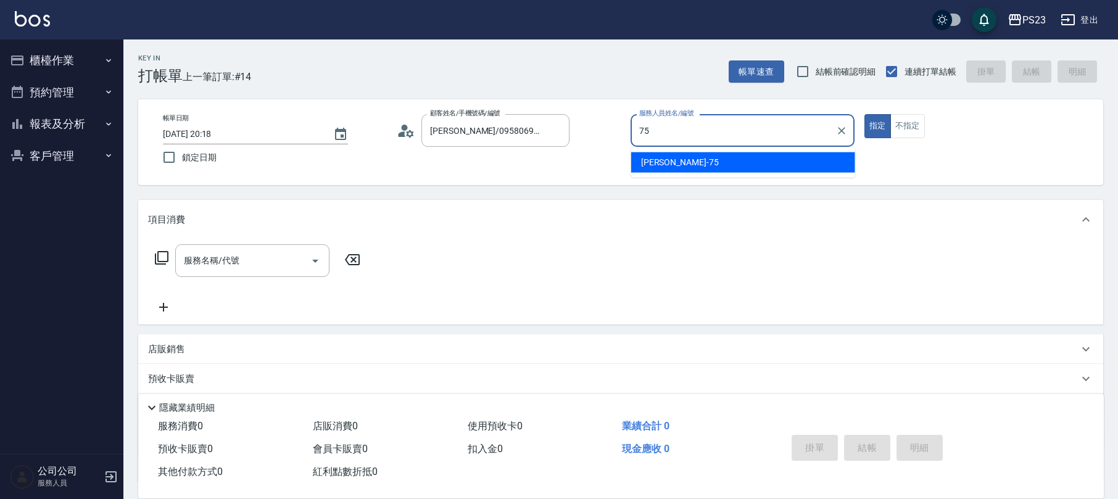
click at [665, 164] on span "Donna -75" at bounding box center [680, 162] width 78 height 13
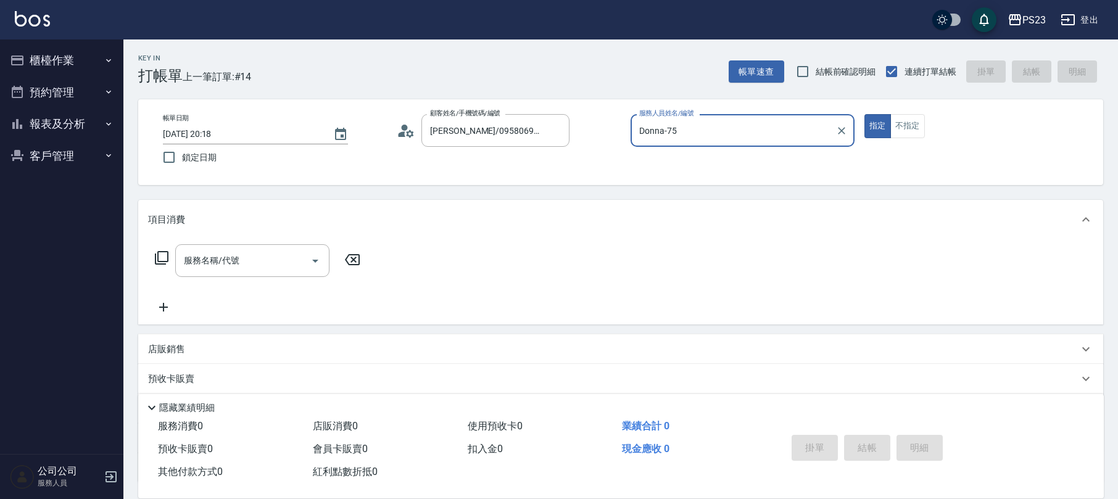
type input "Donna-75"
click at [159, 259] on icon at bounding box center [161, 258] width 15 height 15
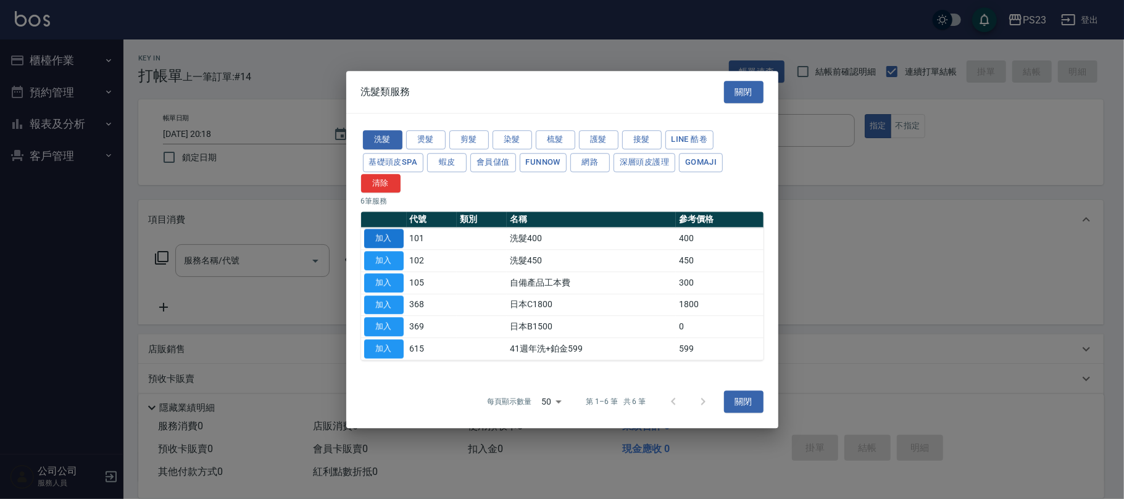
click at [388, 242] on button "加入" at bounding box center [383, 239] width 39 height 19
type input "洗髮400(101)"
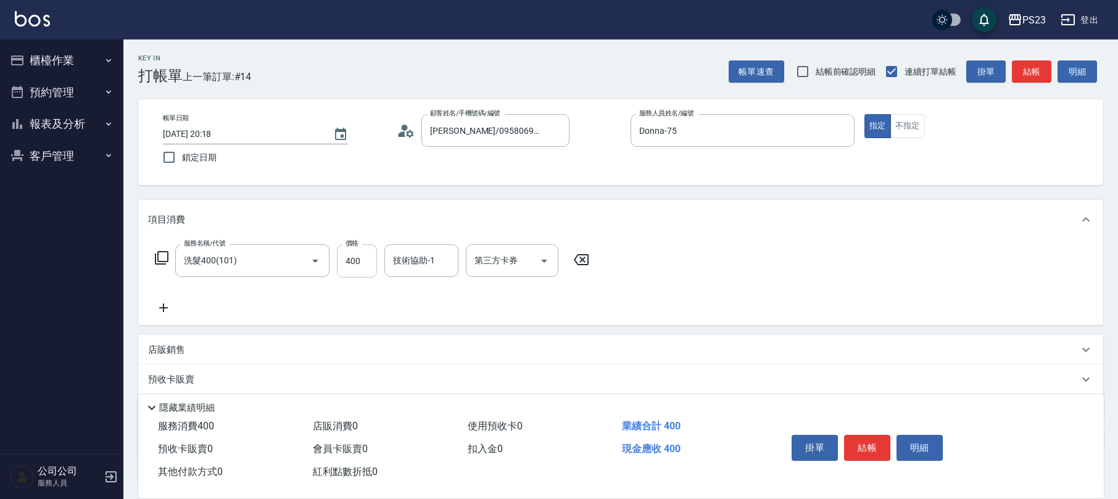
click at [367, 260] on input "400" at bounding box center [357, 260] width 40 height 33
type input "500"
type input "Donna-75"
click at [163, 253] on icon at bounding box center [161, 258] width 15 height 15
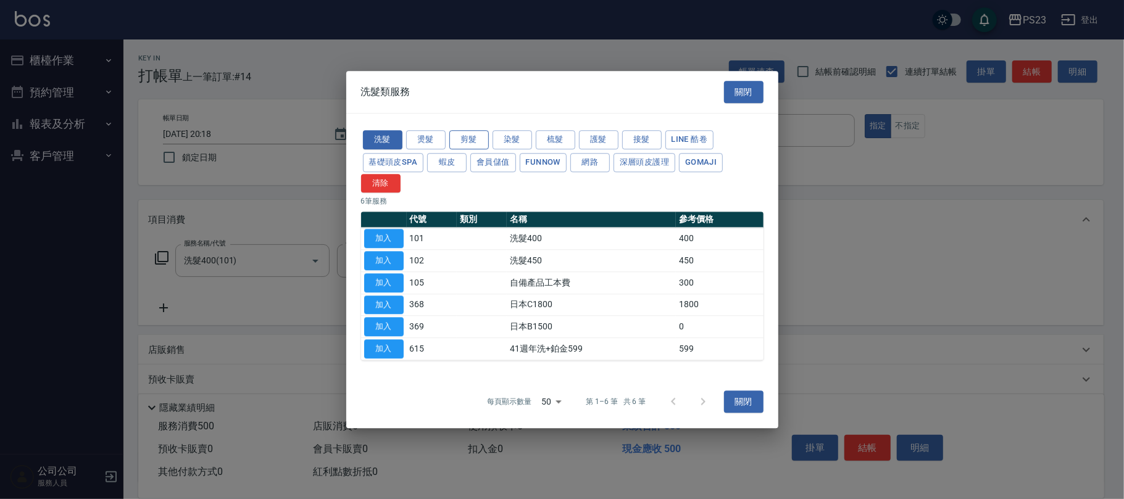
click at [472, 139] on button "剪髮" at bounding box center [468, 139] width 39 height 19
click at [510, 144] on button "染髮" at bounding box center [511, 139] width 39 height 19
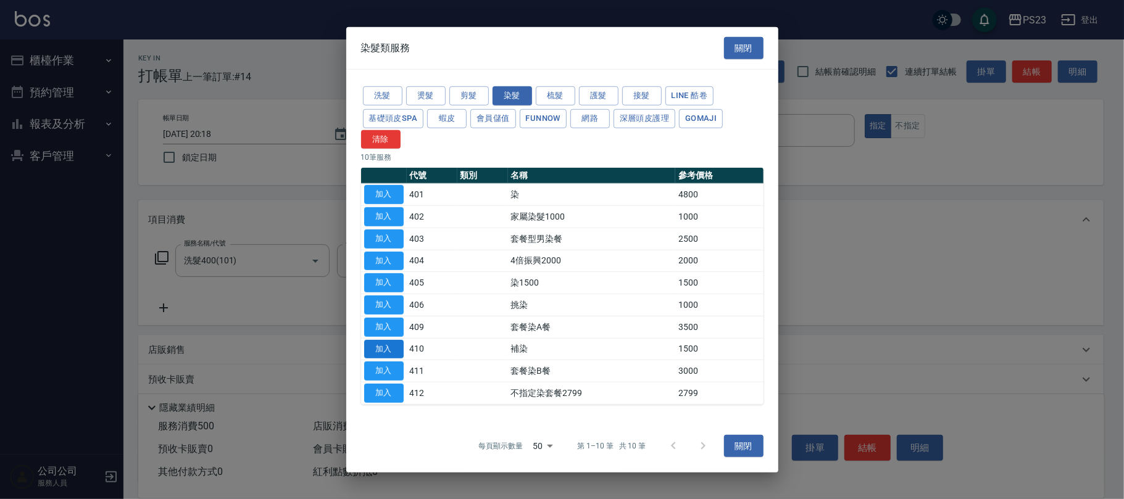
click at [376, 350] on button "加入" at bounding box center [383, 348] width 39 height 19
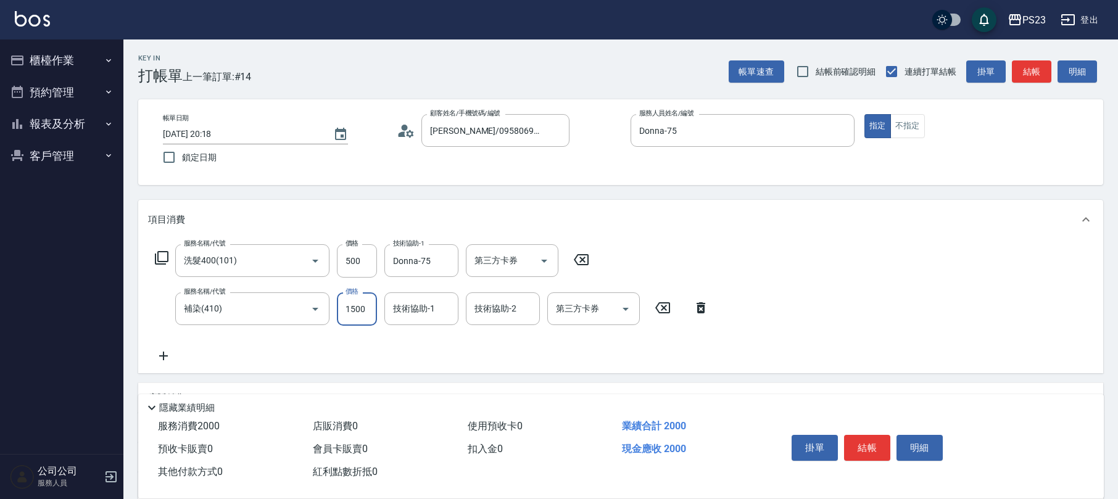
click at [358, 300] on input "1500" at bounding box center [357, 308] width 40 height 33
click at [420, 319] on input "技術協助-1" at bounding box center [421, 309] width 63 height 22
type input "Donna-75"
click at [865, 441] on button "結帳" at bounding box center [867, 448] width 46 height 26
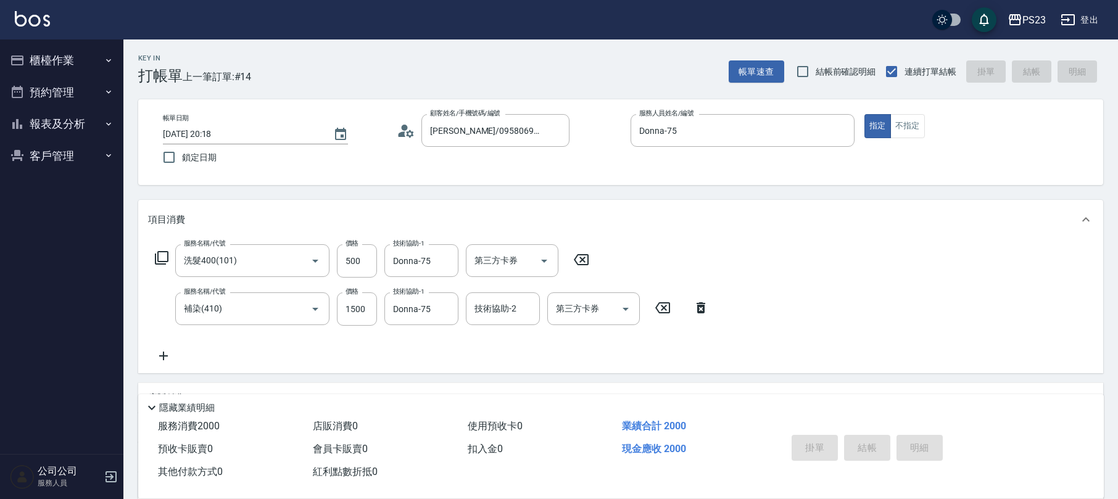
type input "2025/08/13 20:31"
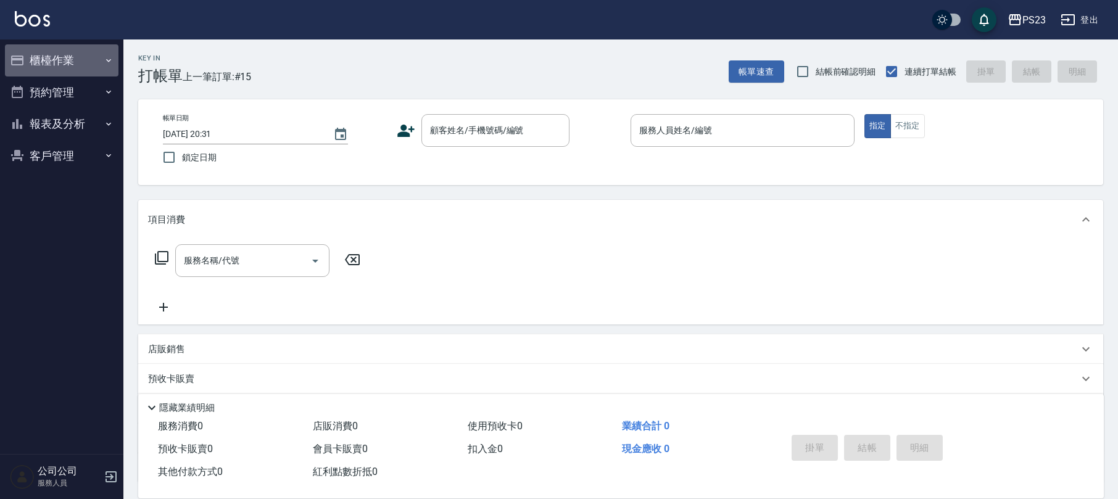
click at [56, 52] on button "櫃檯作業" at bounding box center [62, 60] width 114 height 32
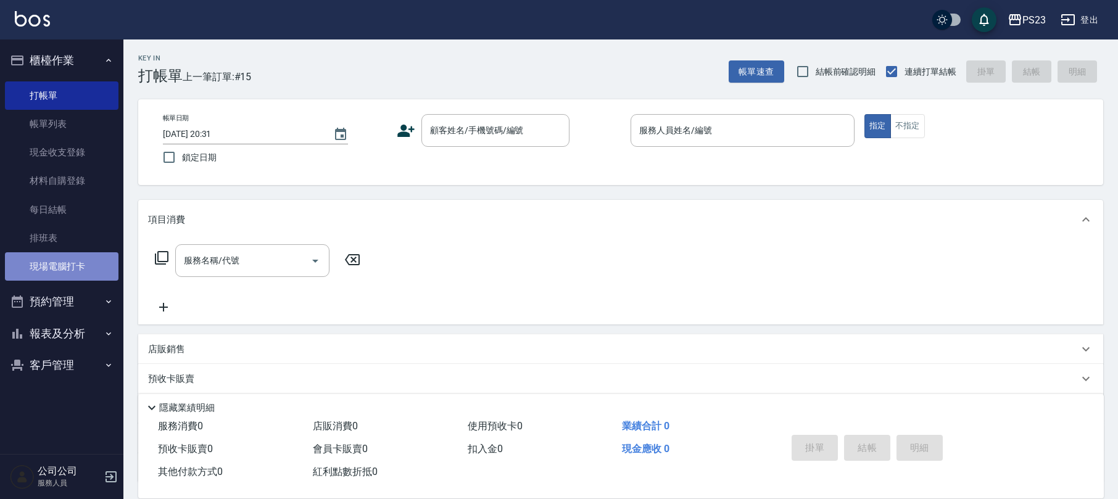
click at [65, 262] on link "現場電腦打卡" at bounding box center [62, 266] width 114 height 28
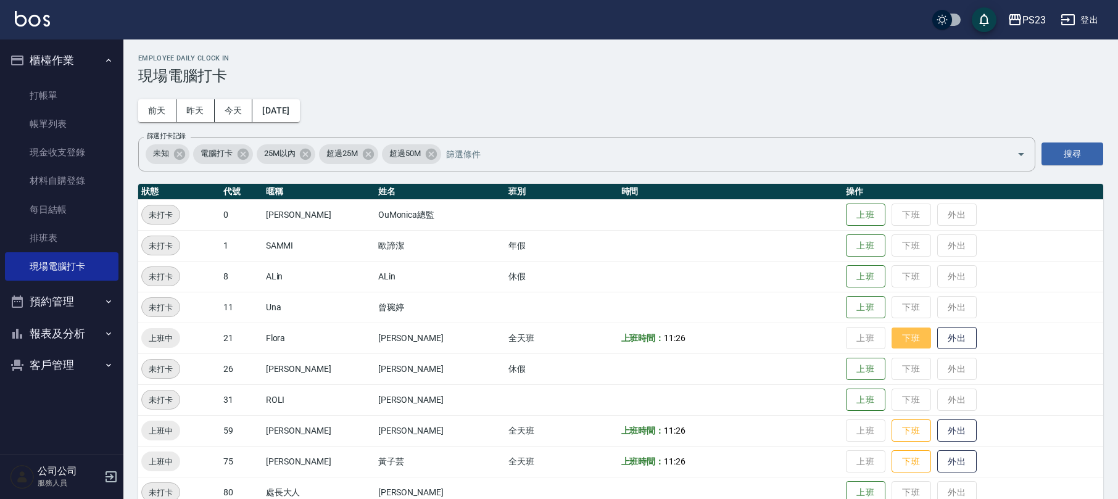
click at [895, 336] on button "下班" at bounding box center [911, 339] width 39 height 22
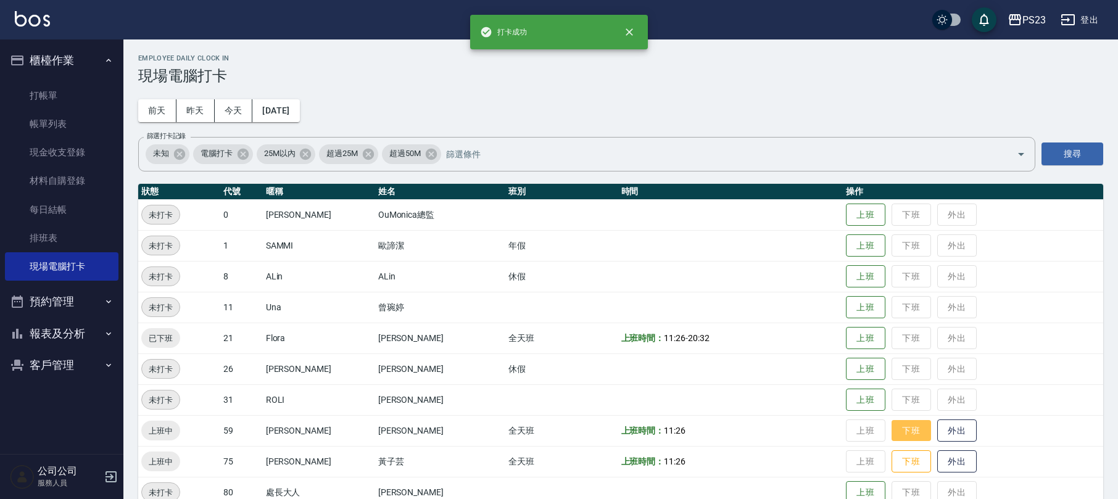
click at [899, 432] on button "下班" at bounding box center [911, 431] width 39 height 22
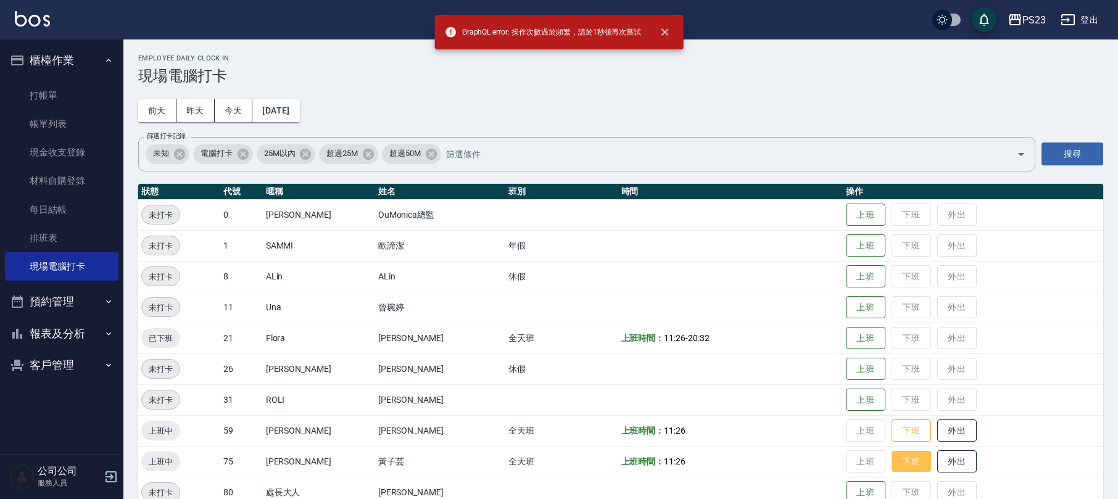
click at [897, 463] on button "下班" at bounding box center [911, 462] width 39 height 22
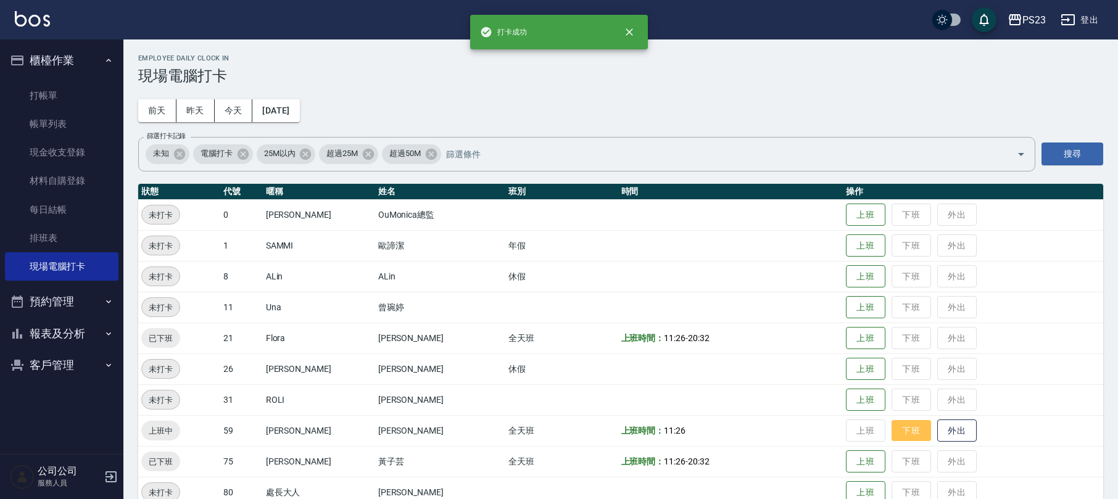
click at [907, 428] on button "下班" at bounding box center [911, 431] width 39 height 22
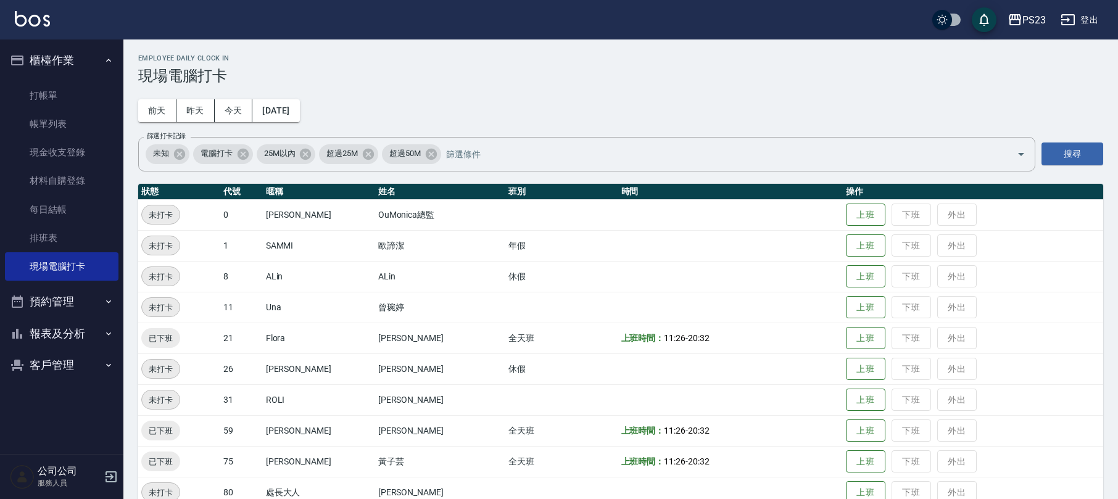
click at [70, 55] on button "櫃檯作業" at bounding box center [62, 60] width 114 height 32
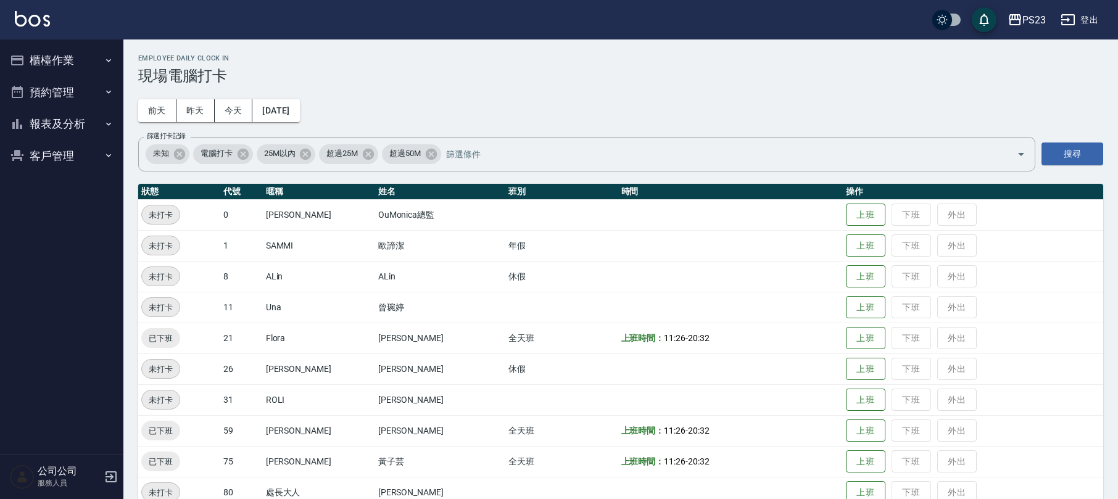
click at [69, 122] on button "報表及分析" at bounding box center [62, 124] width 114 height 32
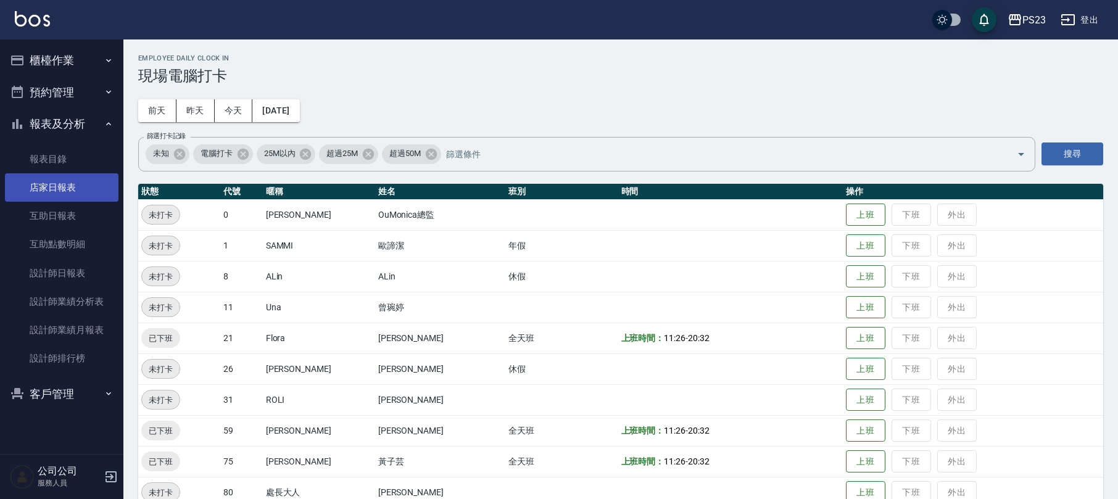
click at [62, 194] on link "店家日報表" at bounding box center [62, 187] width 114 height 28
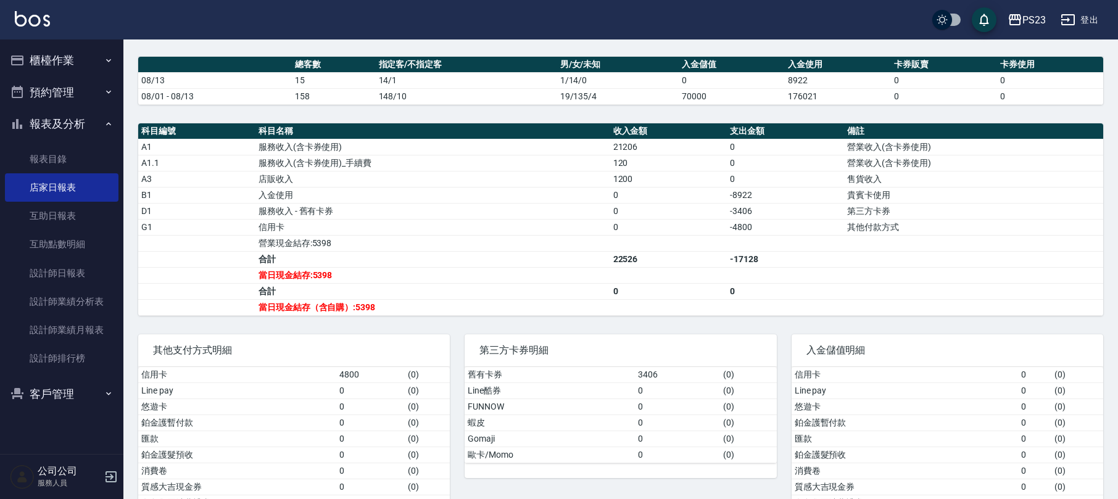
scroll to position [346, 0]
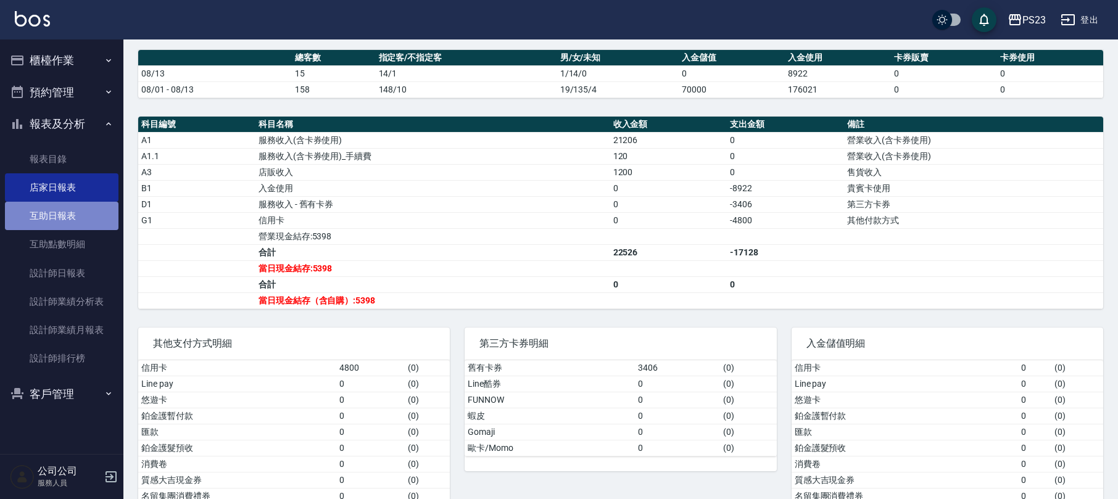
click at [77, 218] on link "互助日報表" at bounding box center [62, 216] width 114 height 28
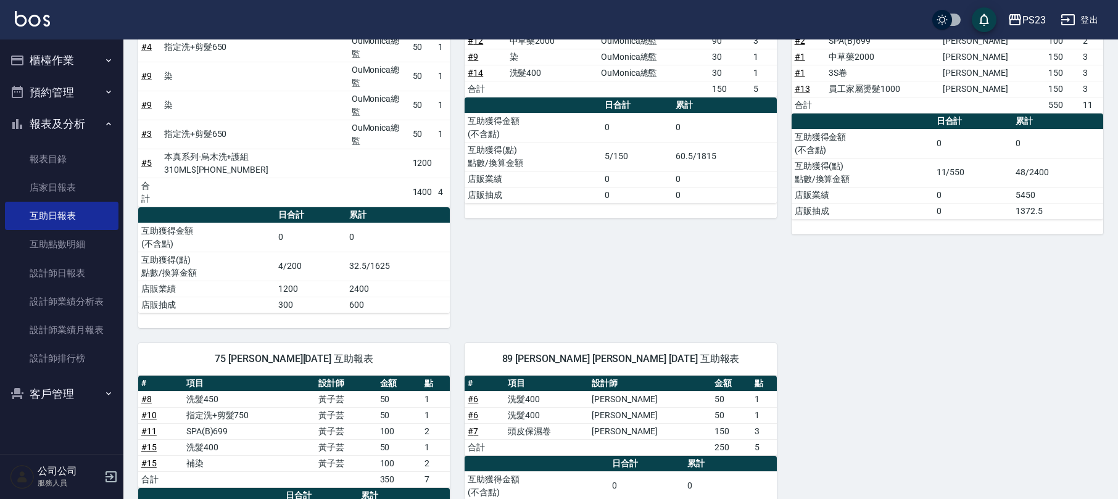
scroll to position [249, 0]
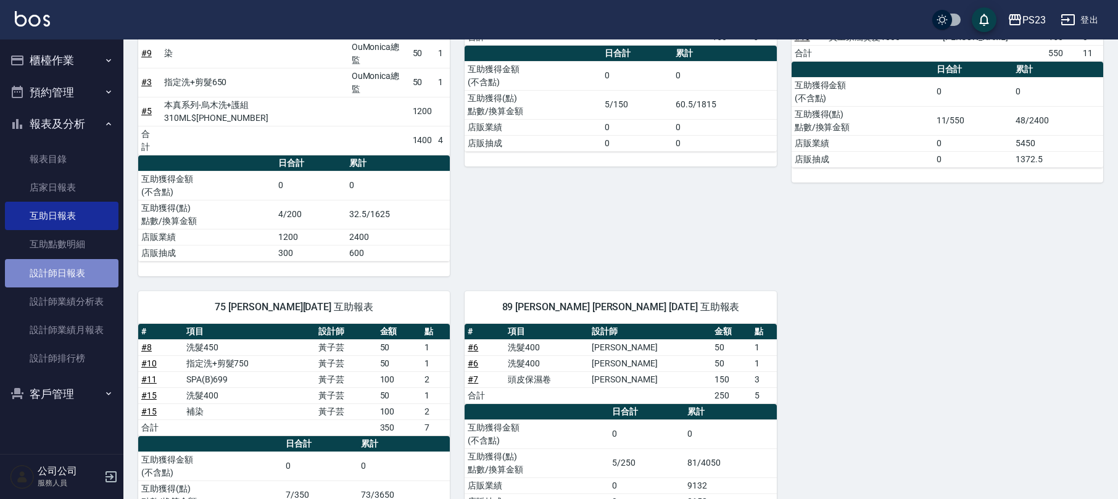
click at [69, 265] on link "設計師日報表" at bounding box center [62, 273] width 114 height 28
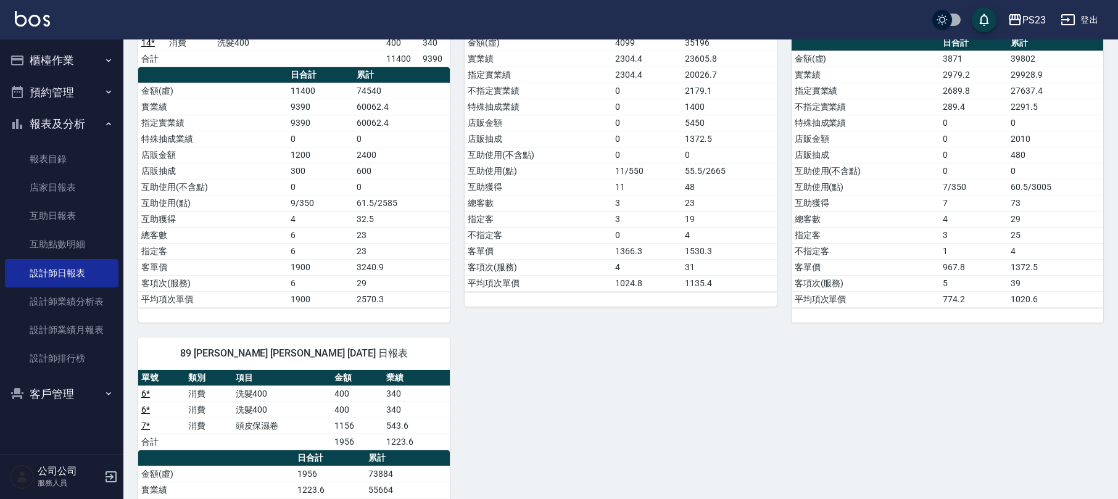
scroll to position [411, 0]
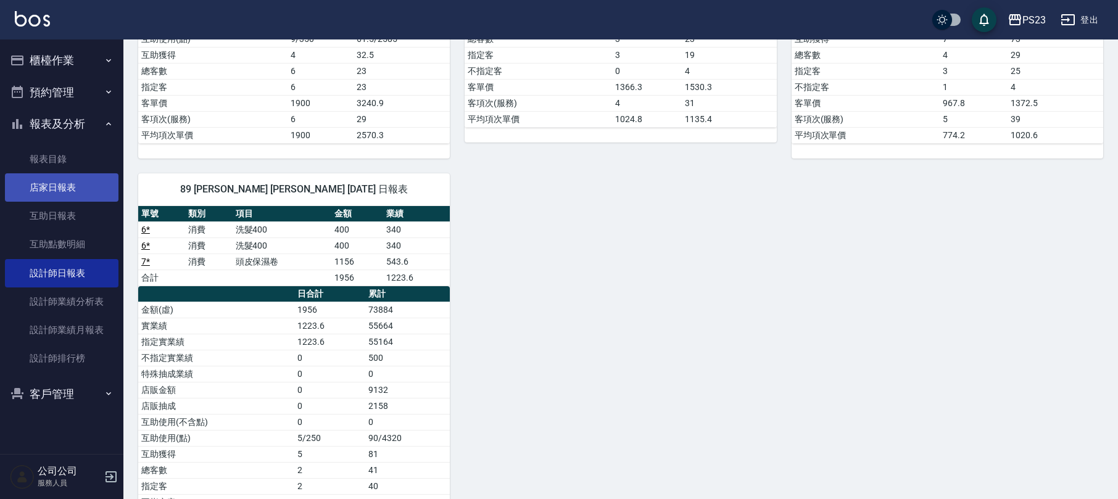
click at [57, 191] on link "店家日報表" at bounding box center [62, 187] width 114 height 28
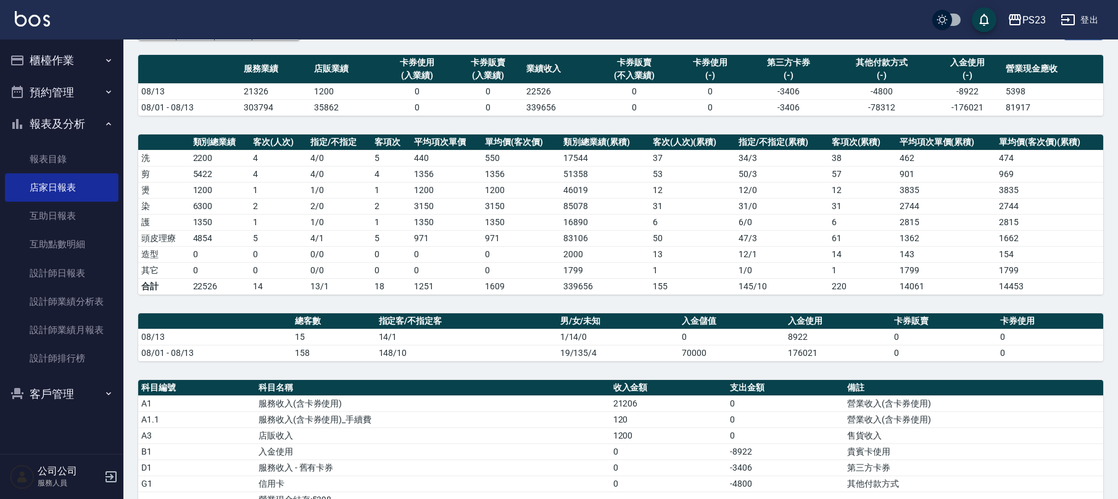
scroll to position [247, 0]
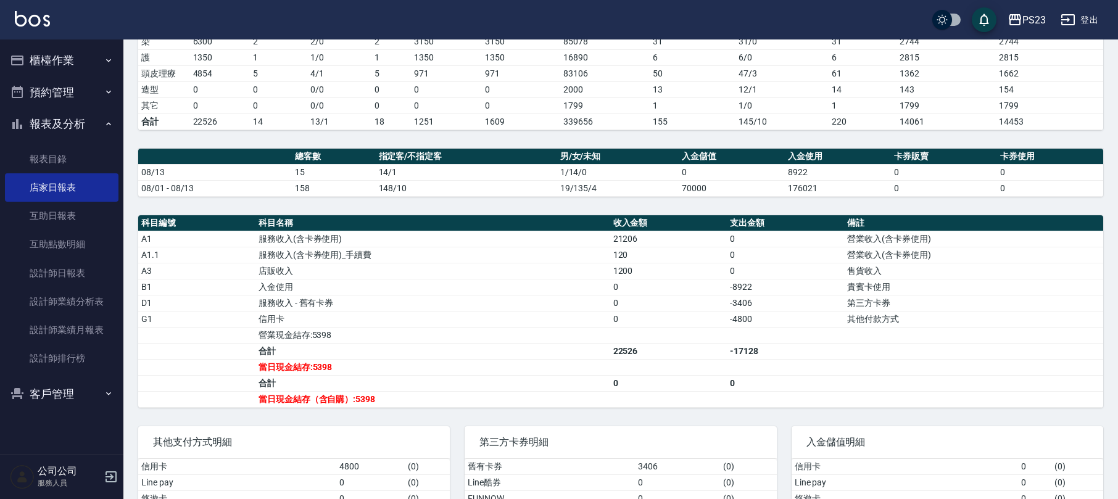
click at [5, 173] on link "店家日報表" at bounding box center [62, 187] width 114 height 28
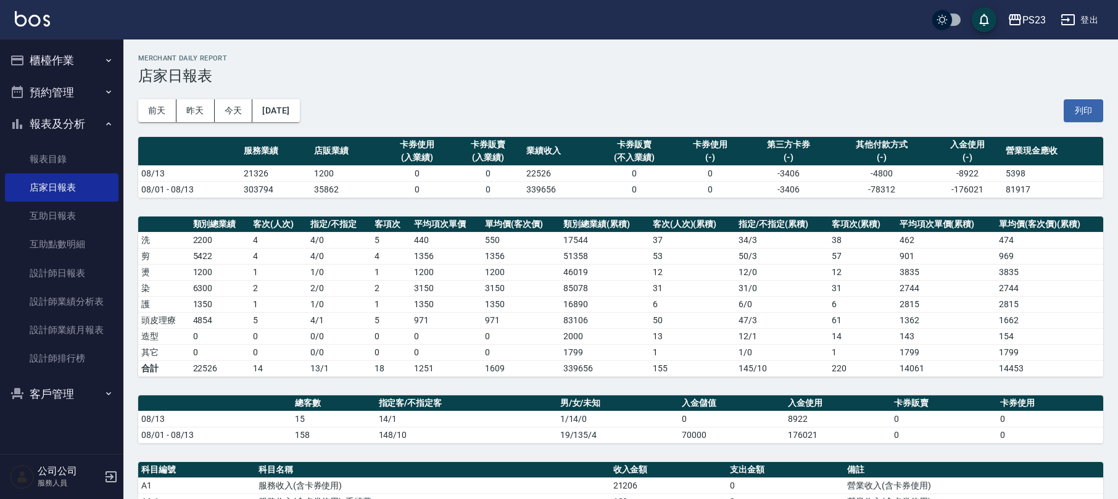
scroll to position [164, 0]
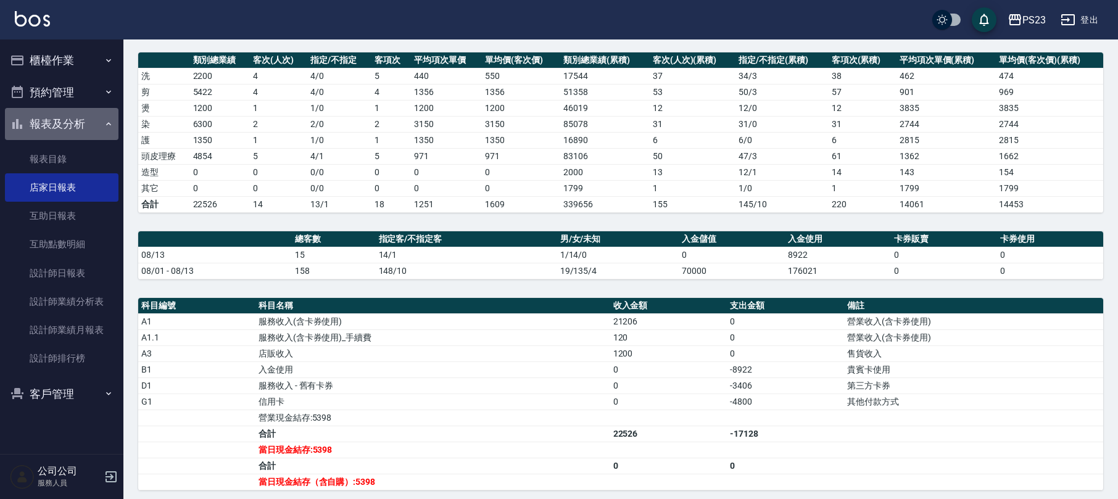
click at [70, 122] on button "報表及分析" at bounding box center [62, 124] width 114 height 32
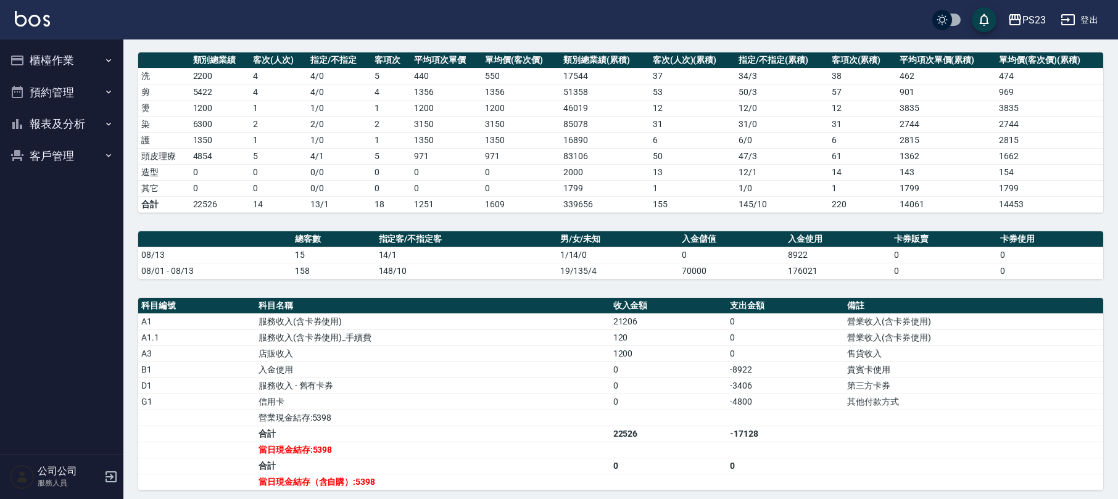
click at [63, 62] on button "櫃檯作業" at bounding box center [62, 60] width 114 height 32
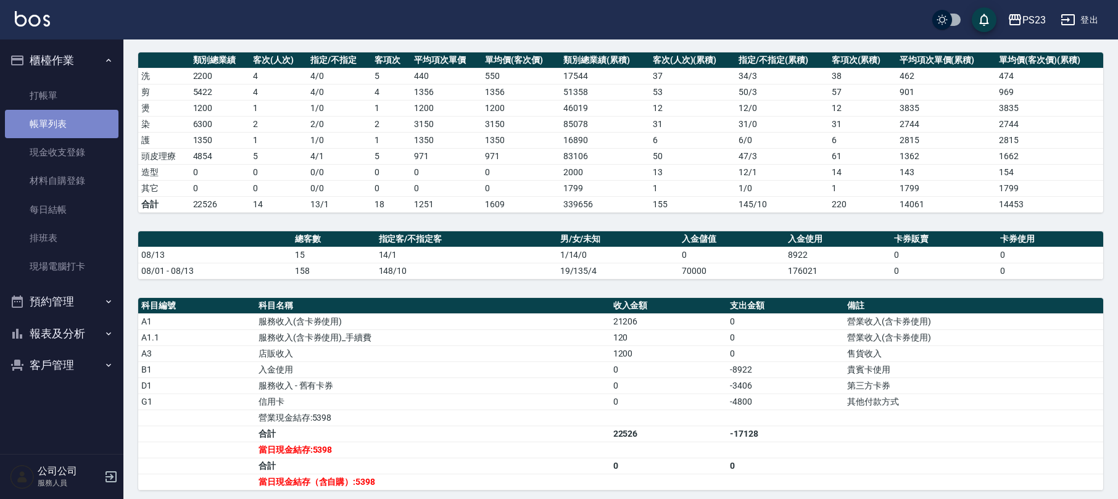
click at [67, 128] on link "帳單列表" at bounding box center [62, 124] width 114 height 28
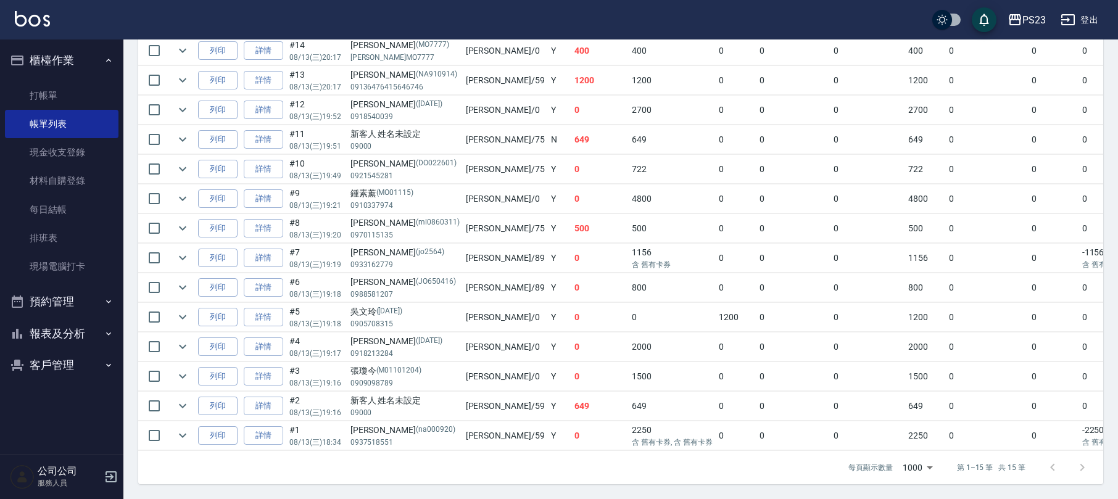
scroll to position [218, 0]
